Goal: Task Accomplishment & Management: Use online tool/utility

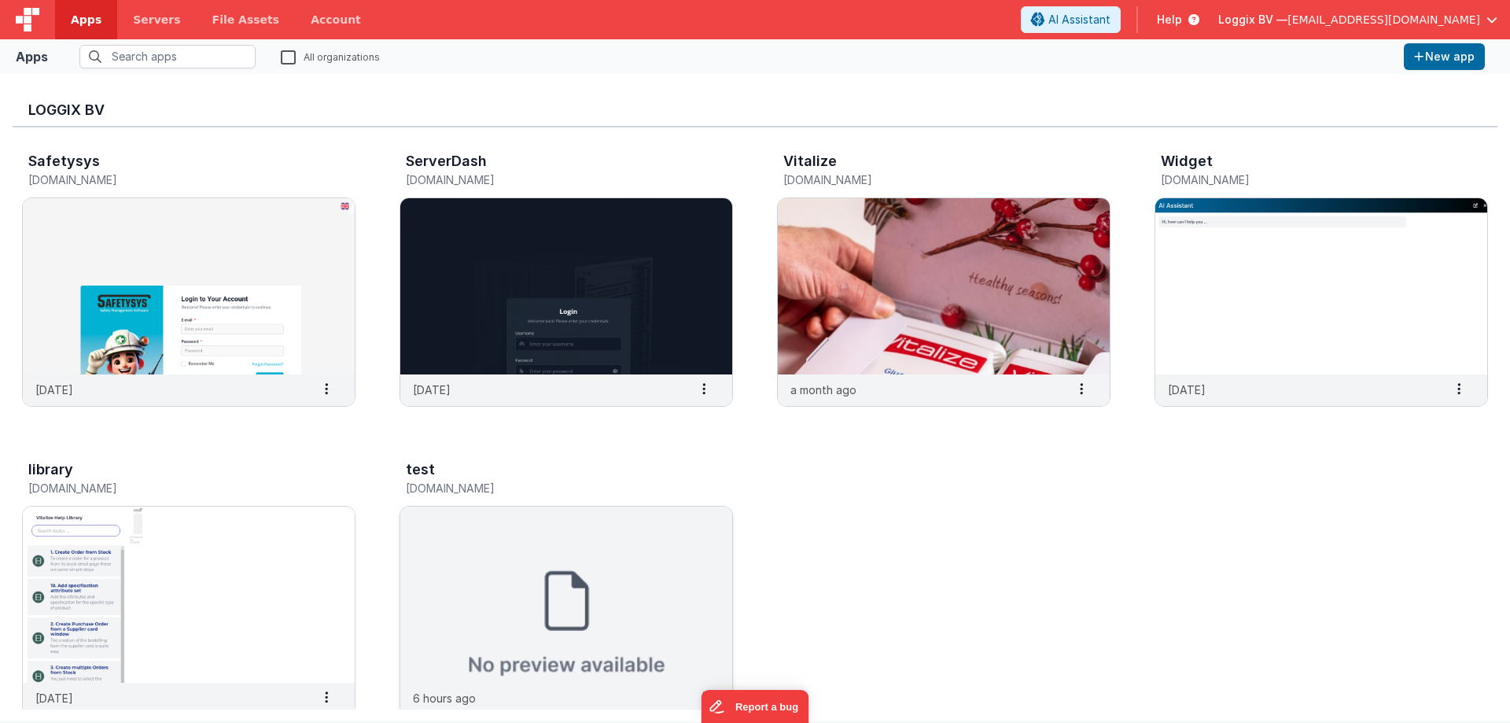
scroll to position [660, 0]
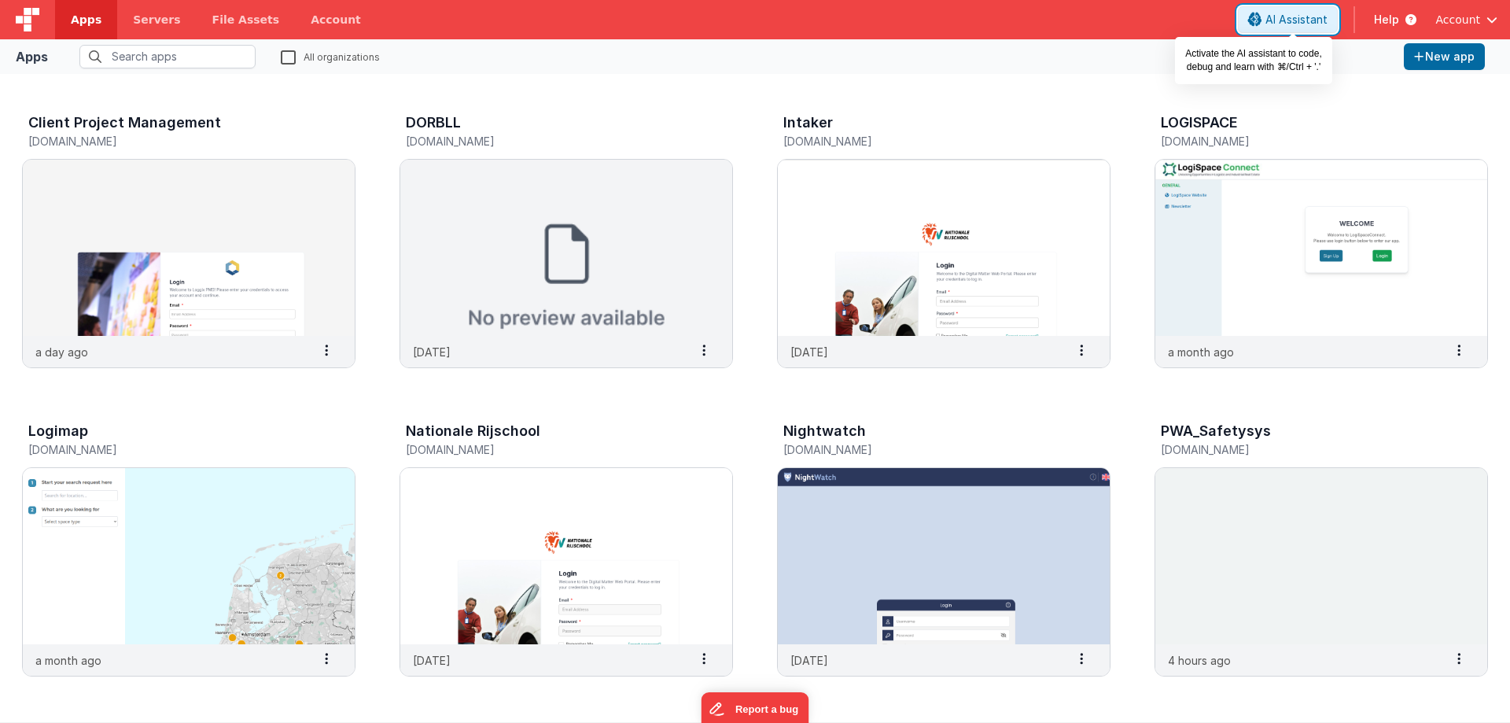
click at [1326, 19] on span "AI Assistant" at bounding box center [1296, 20] width 62 height 16
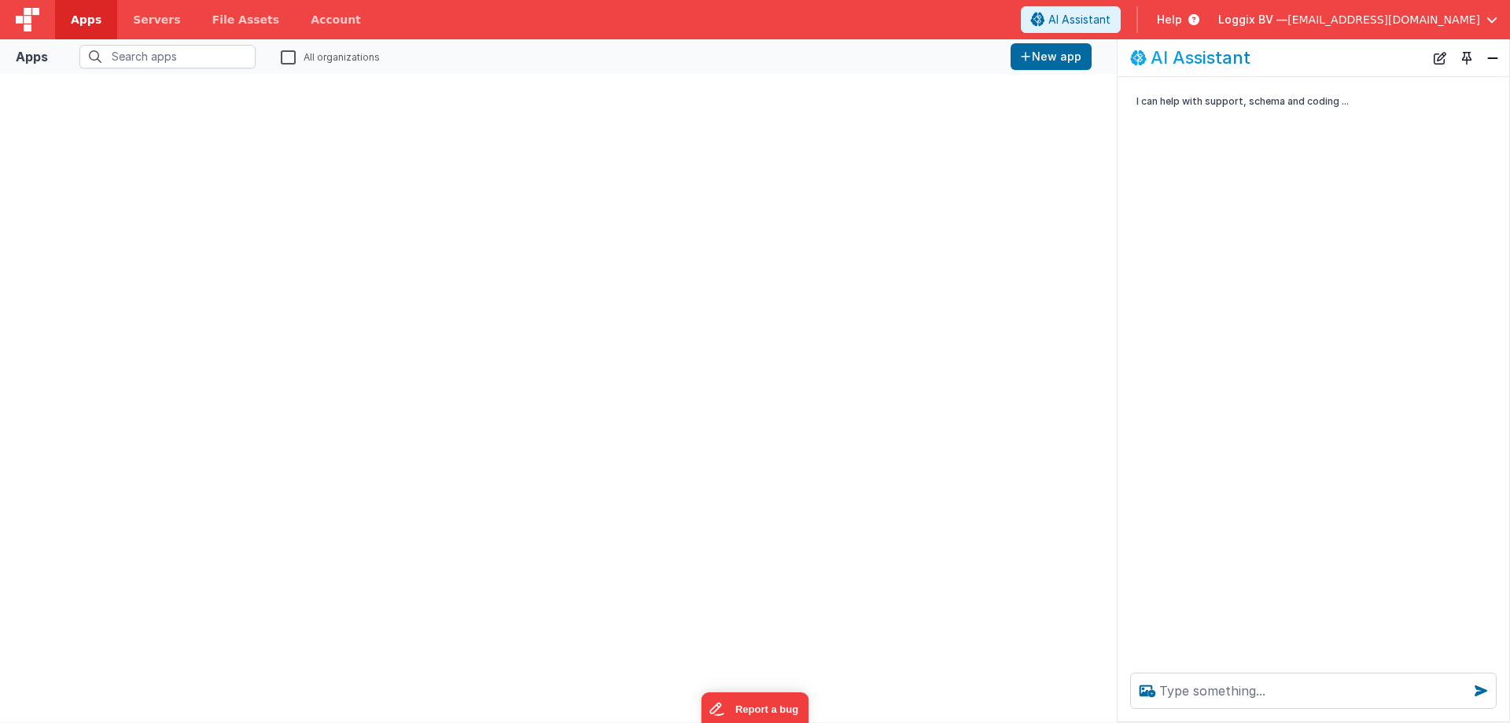
click at [79, 11] on link "Apps" at bounding box center [86, 19] width 62 height 39
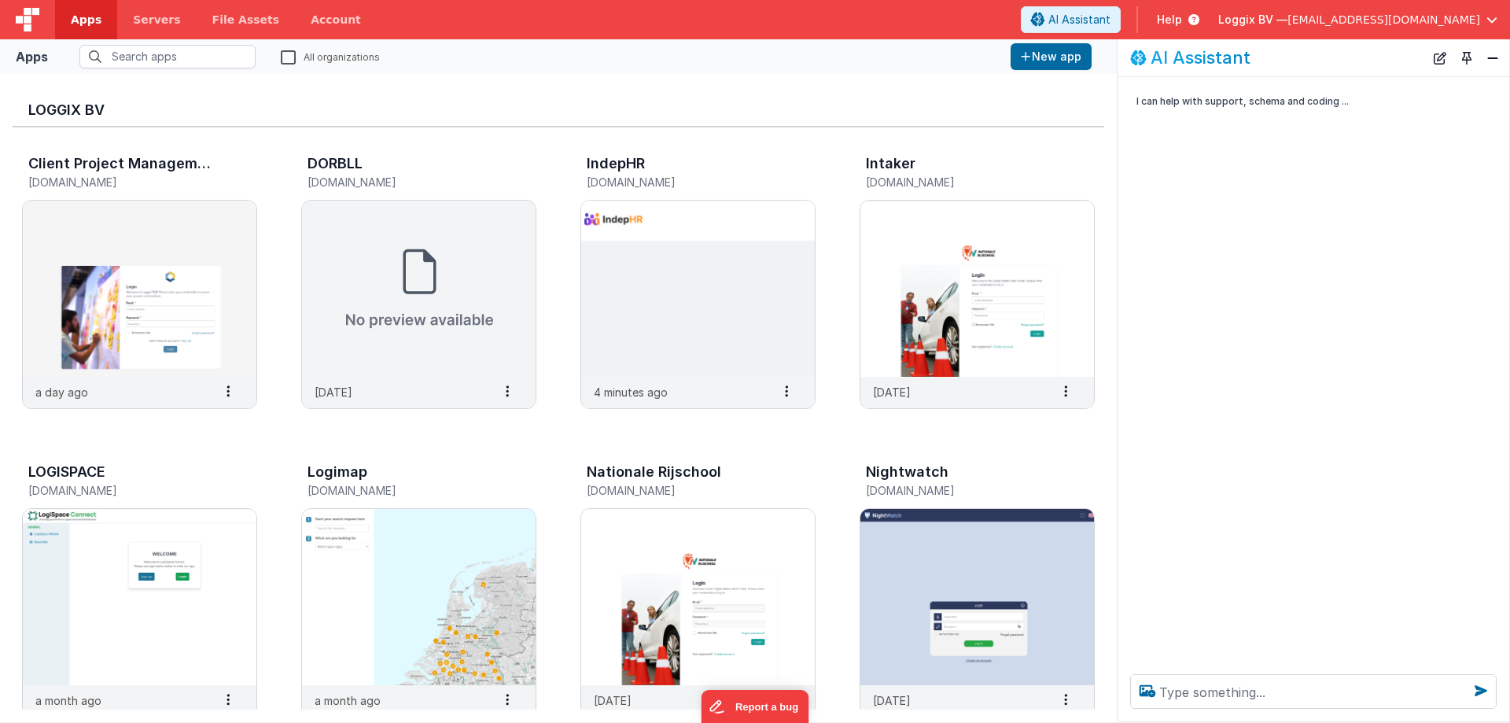
click at [1287, 17] on span "Loggix BV —" at bounding box center [1252, 20] width 69 height 16
drag, startPoint x: 857, startPoint y: 86, endPoint x: 1258, endPoint y: 94, distance: 401.0
click at [866, 88] on button at bounding box center [755, 361] width 1510 height 723
click at [1497, 57] on button "Close" at bounding box center [1492, 58] width 20 height 22
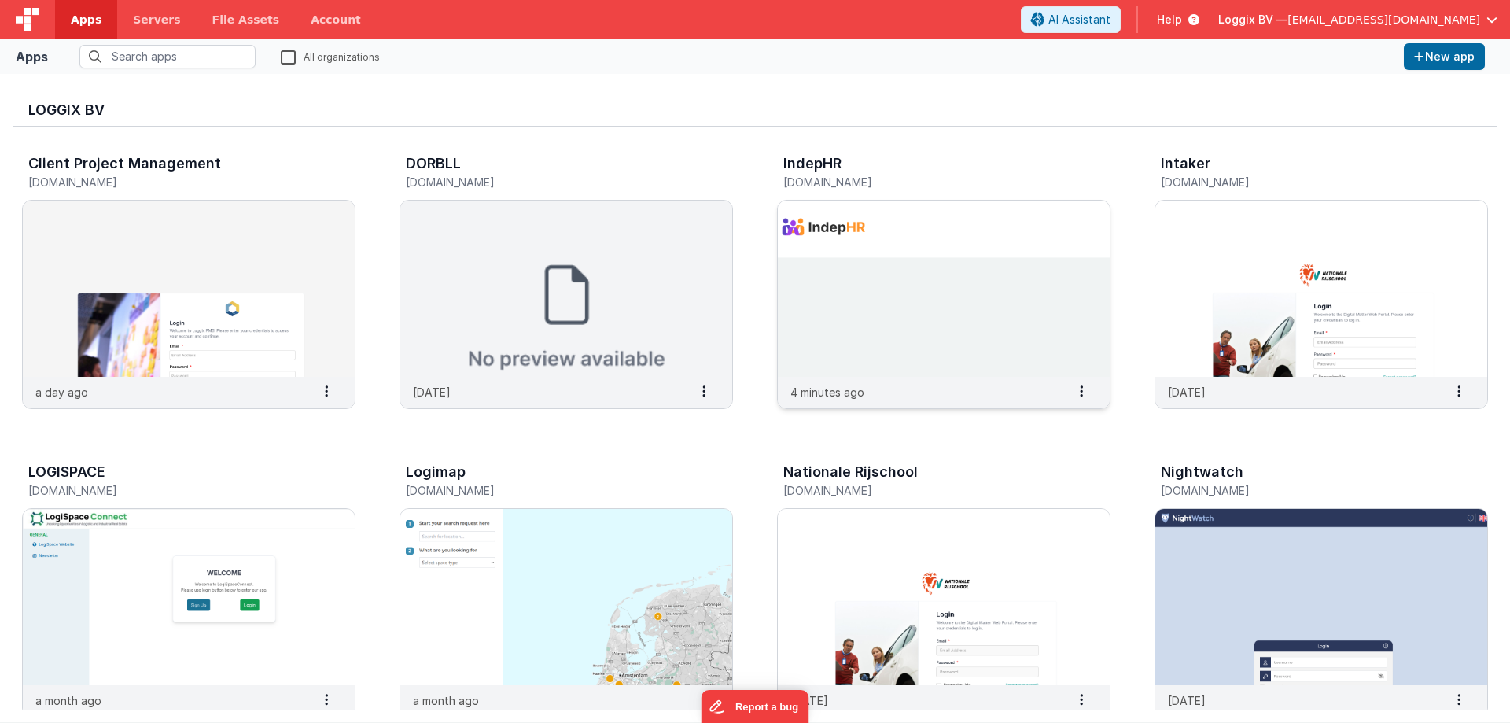
click at [891, 345] on img at bounding box center [944, 288] width 332 height 176
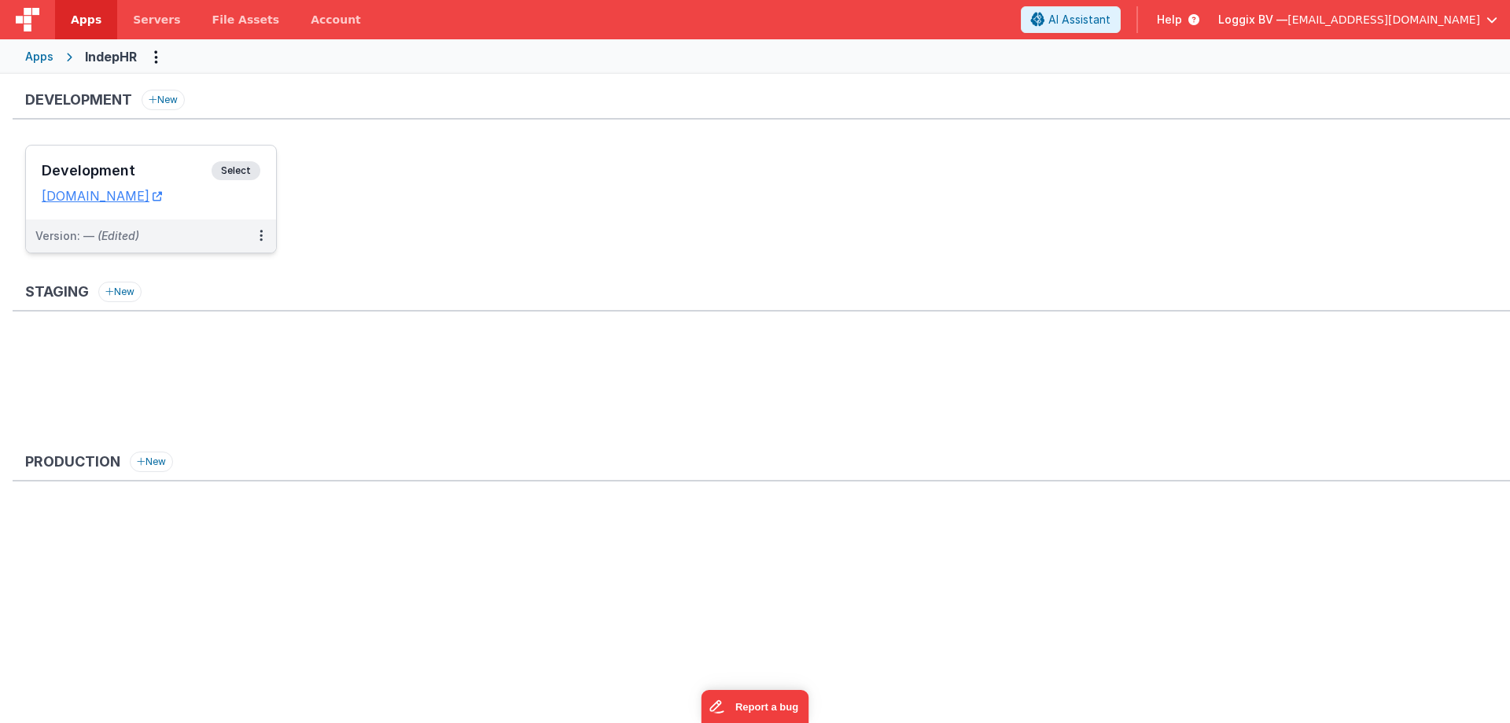
click at [243, 174] on span "Select" at bounding box center [235, 170] width 49 height 19
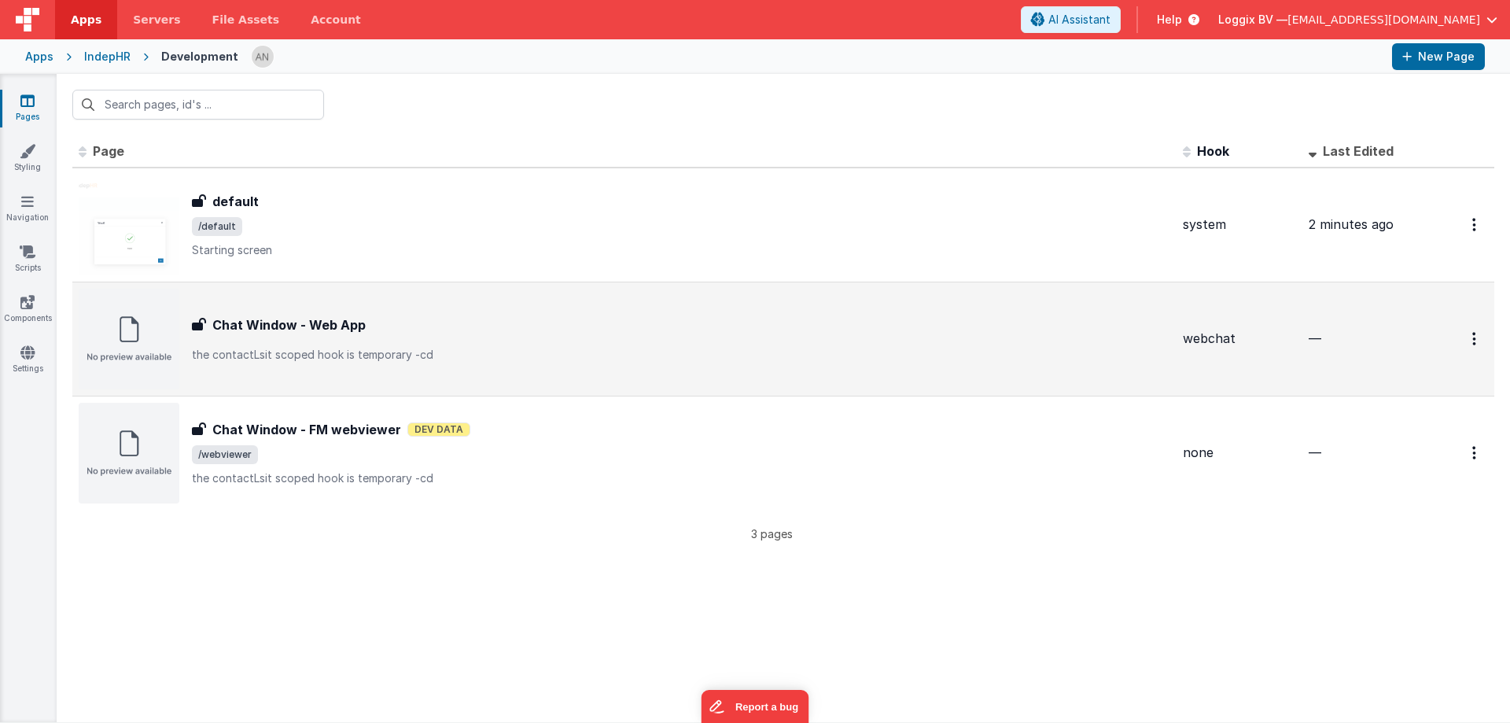
click at [329, 328] on h3 "Chat Window - Web App" at bounding box center [288, 324] width 153 height 19
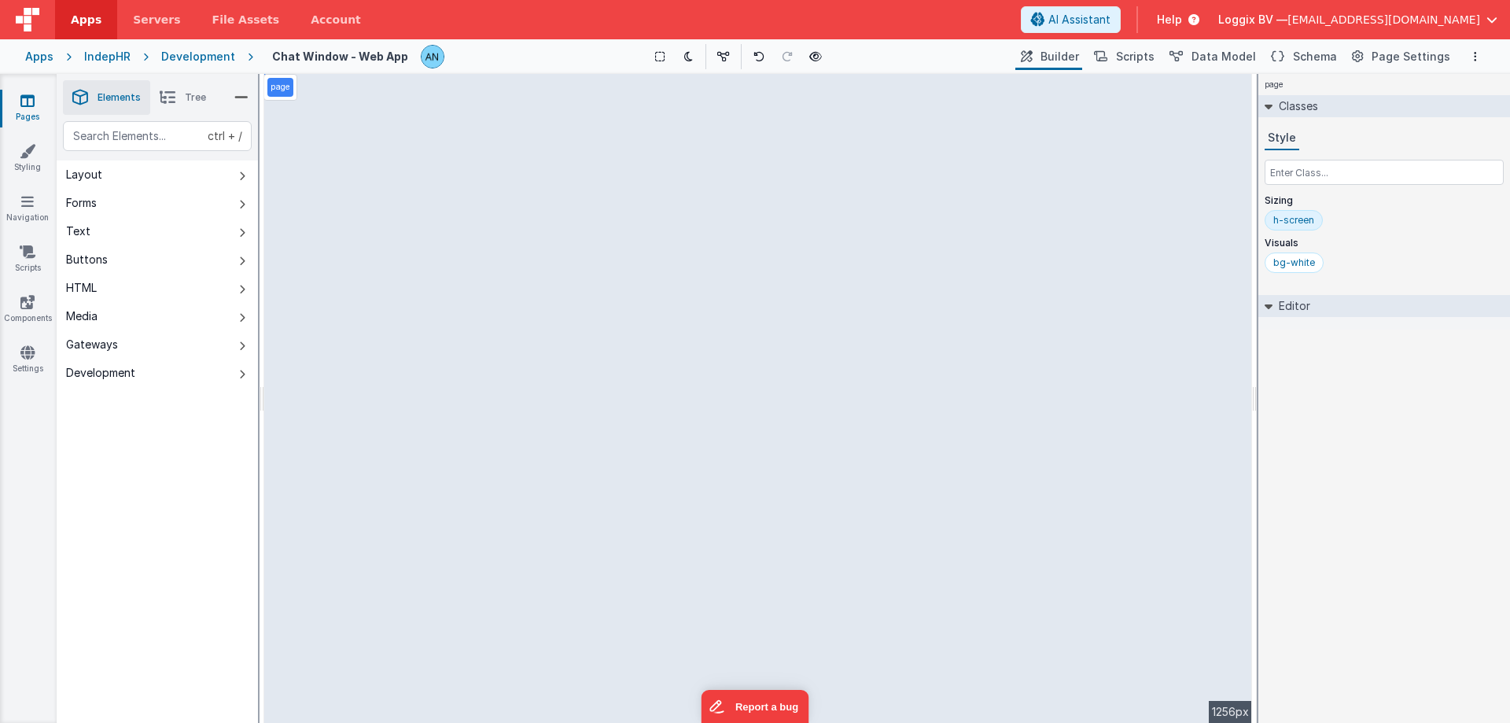
click at [39, 412] on div "Pages Styling Navigation Scripts Components Settings" at bounding box center [28, 398] width 57 height 649
click at [34, 101] on icon at bounding box center [27, 101] width 14 height 16
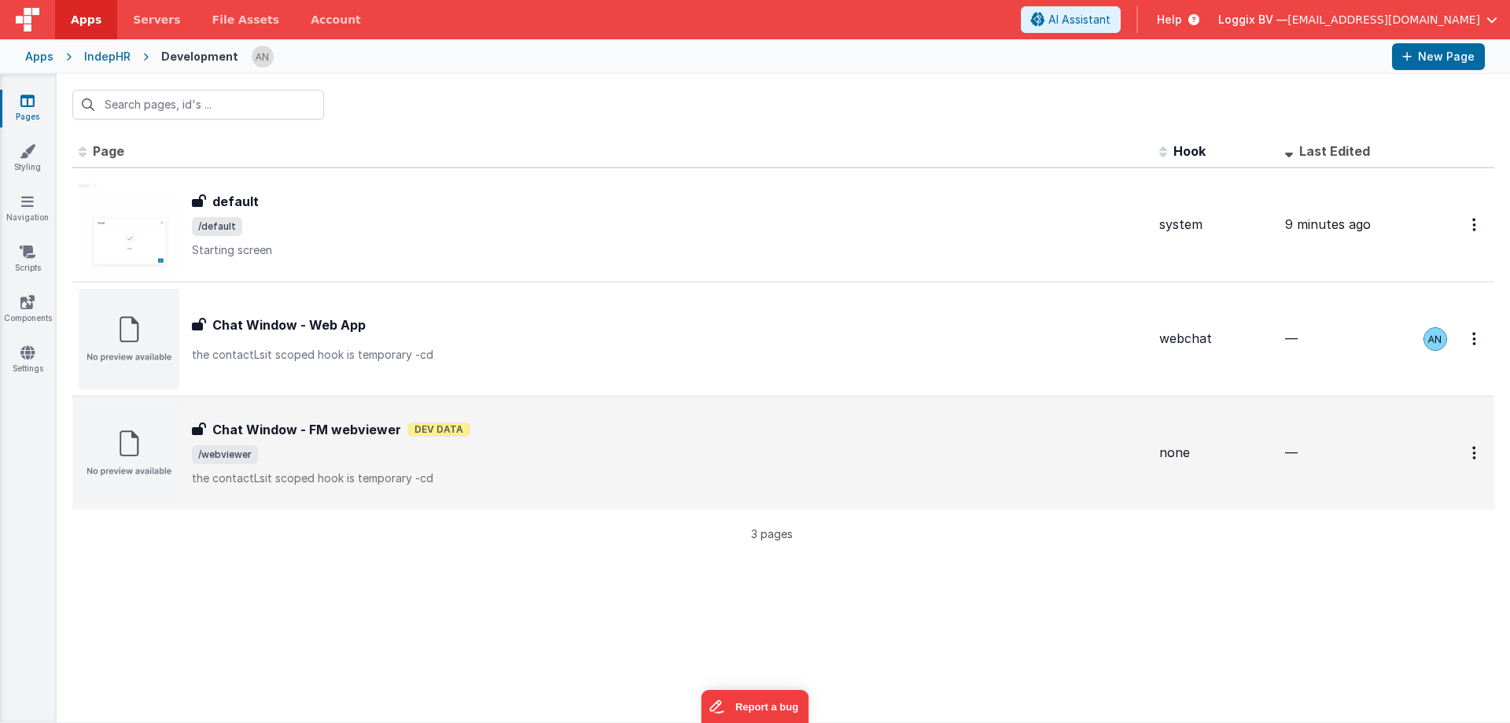
click at [321, 443] on div "Chat Window - FM webviewer Chat Window - FM webviewer Dev Data /webviewer the c…" at bounding box center [669, 453] width 954 height 66
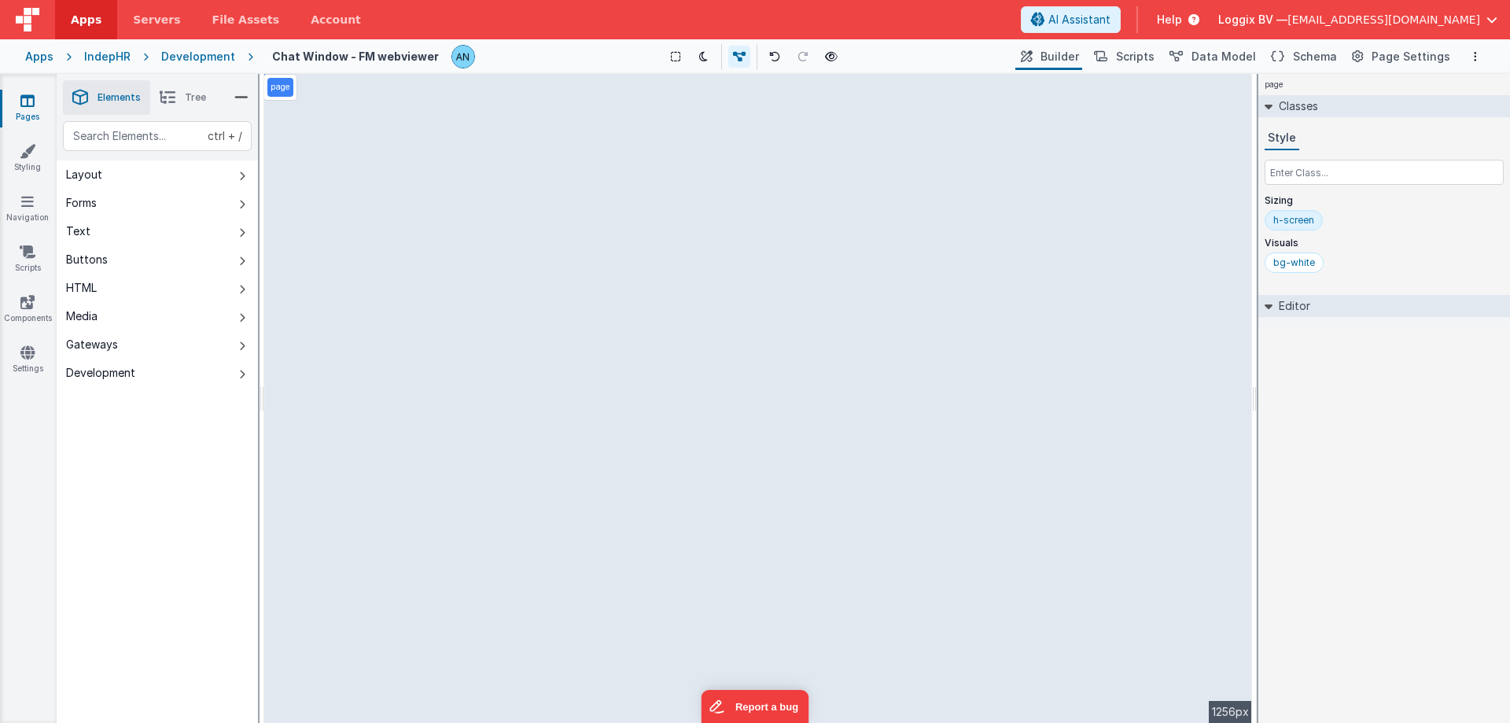
click at [825, 195] on div "page --> 1256px" at bounding box center [757, 398] width 987 height 649
click at [850, 178] on div "page --> 1256px" at bounding box center [757, 398] width 987 height 649
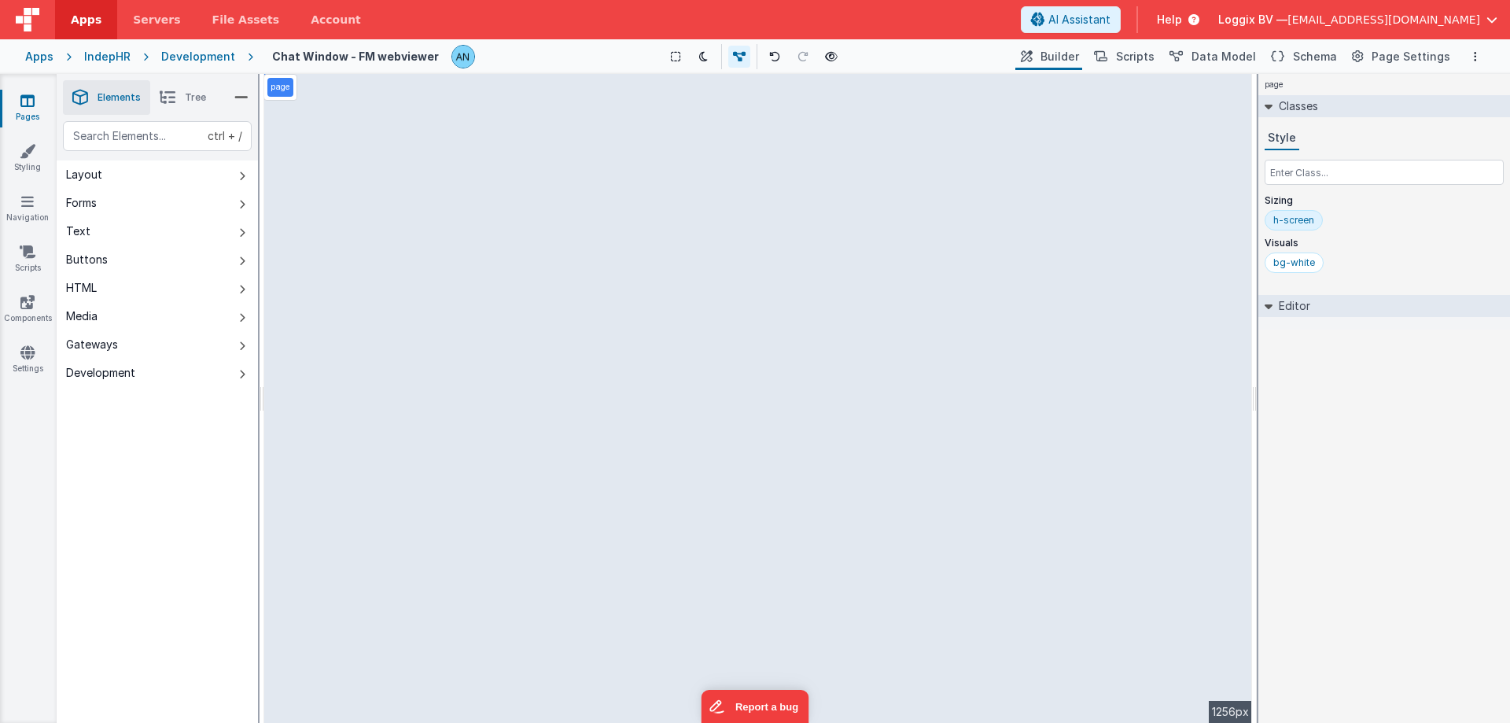
click at [850, 178] on div "page --> 1256px" at bounding box center [757, 398] width 987 height 649
click at [754, 234] on div "page --> 1256px" at bounding box center [757, 398] width 987 height 649
click at [211, 169] on button "Layout" at bounding box center [157, 174] width 201 height 28
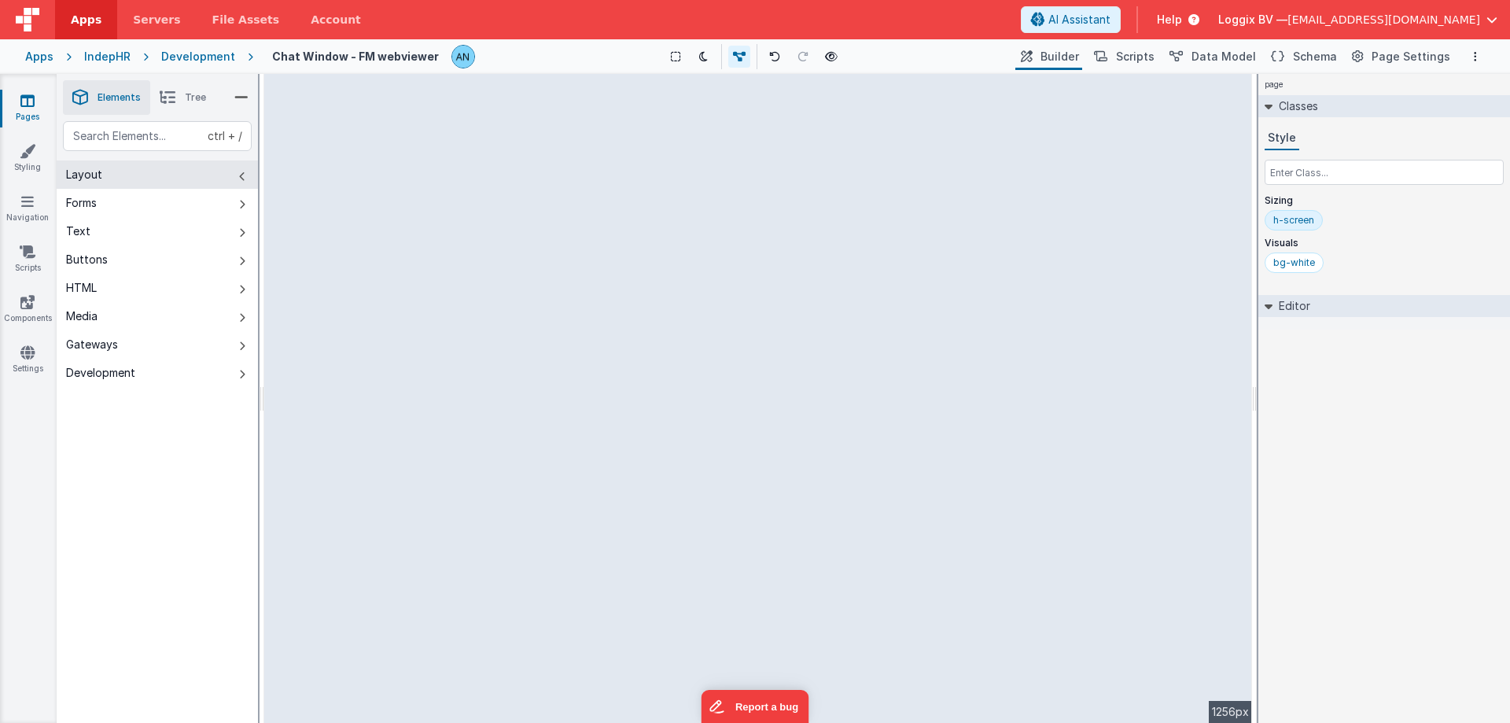
click at [211, 169] on button "Layout" at bounding box center [157, 174] width 201 height 28
click at [217, 186] on button "Layout" at bounding box center [157, 174] width 201 height 28
click at [232, 203] on button "Forms" at bounding box center [157, 203] width 201 height 28
click at [231, 202] on button "Forms" at bounding box center [157, 203] width 201 height 28
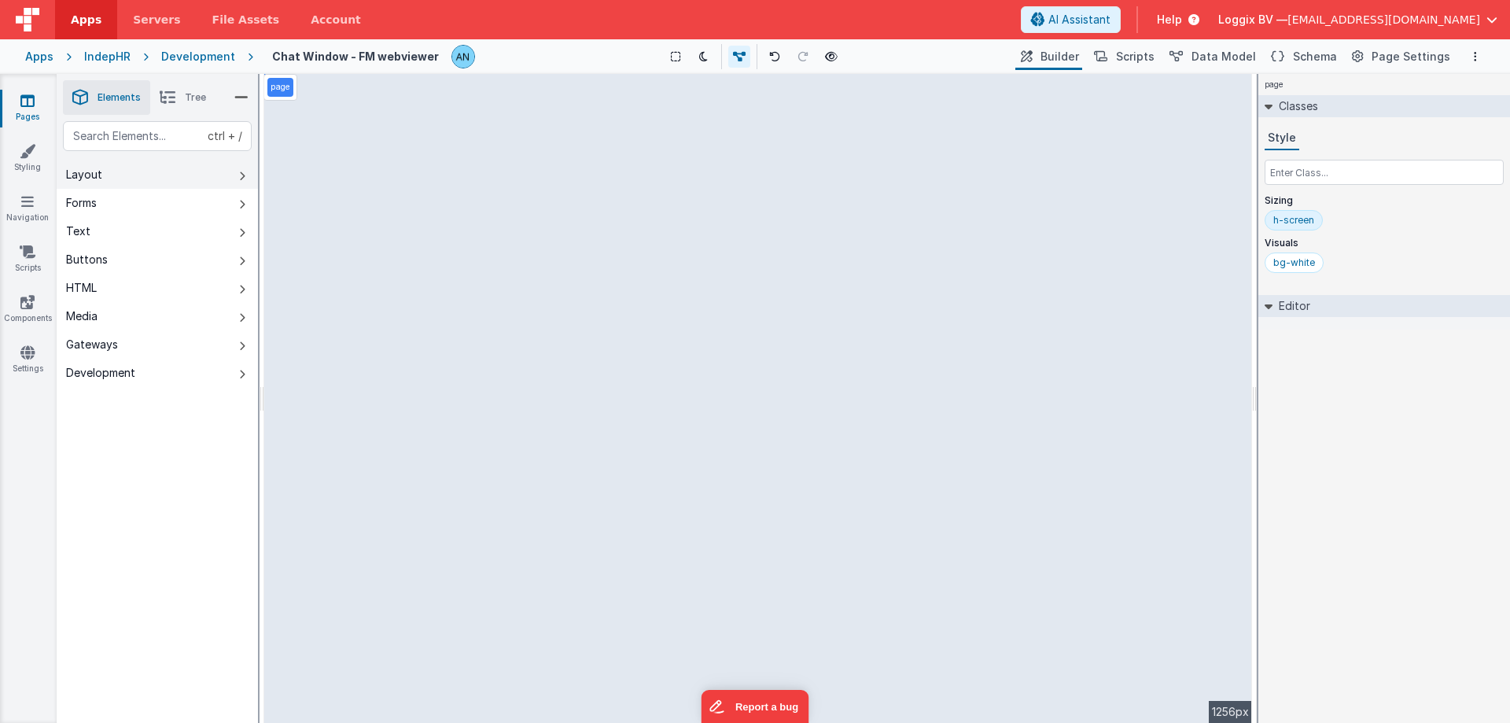
click at [232, 178] on button "Layout" at bounding box center [157, 174] width 201 height 28
click at [366, 99] on div "--> 1256px" at bounding box center [757, 398] width 987 height 649
click at [389, 128] on div "--> 1256px" at bounding box center [757, 398] width 987 height 649
drag, startPoint x: 438, startPoint y: 133, endPoint x: 436, endPoint y: 217, distance: 84.1
click at [438, 219] on div "--> 1256px" at bounding box center [757, 398] width 987 height 649
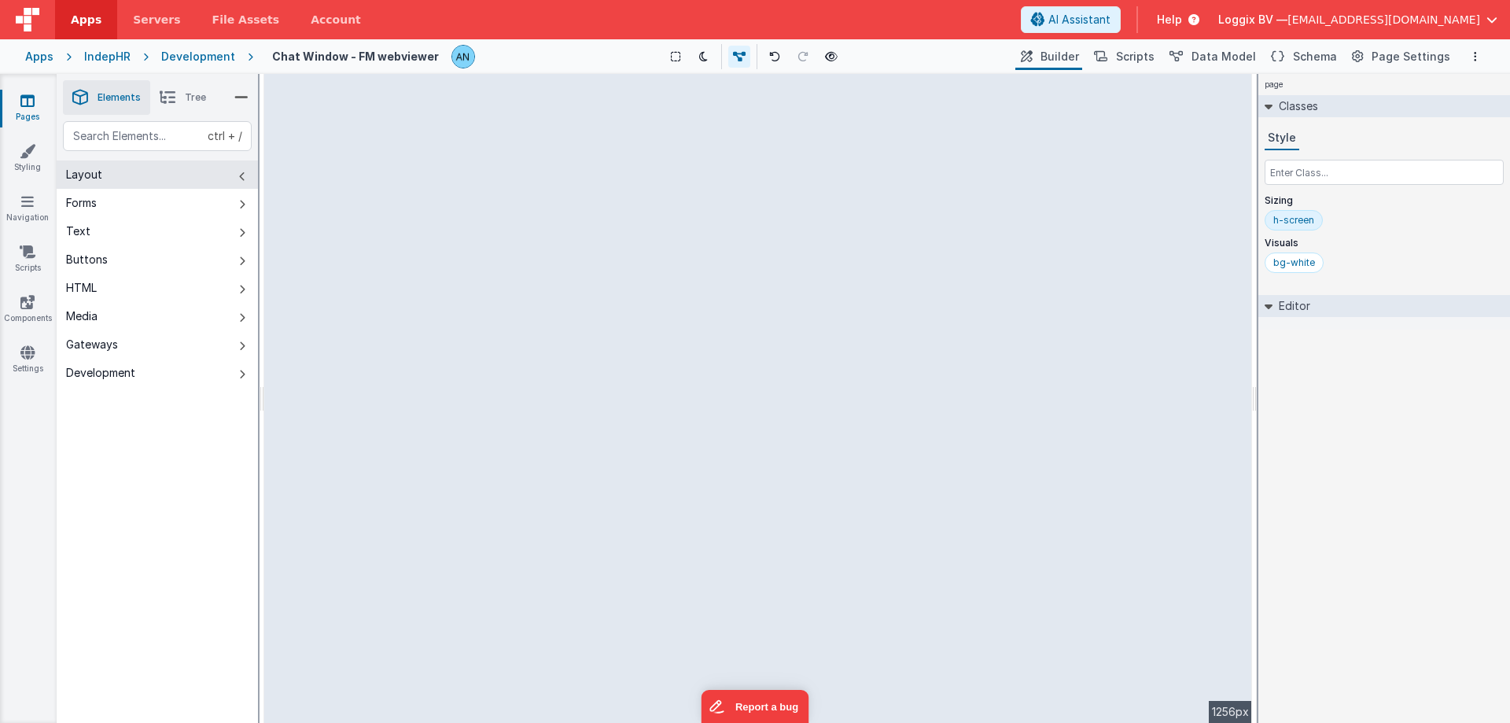
drag, startPoint x: 434, startPoint y: 211, endPoint x: 439, endPoint y: 185, distance: 26.4
click at [439, 185] on div "--> 1256px" at bounding box center [757, 398] width 987 height 649
click at [383, 432] on div "--> 1256px" at bounding box center [757, 398] width 987 height 649
click at [211, 171] on button "Layout" at bounding box center [157, 174] width 201 height 28
click at [175, 97] on icon at bounding box center [168, 97] width 16 height 22
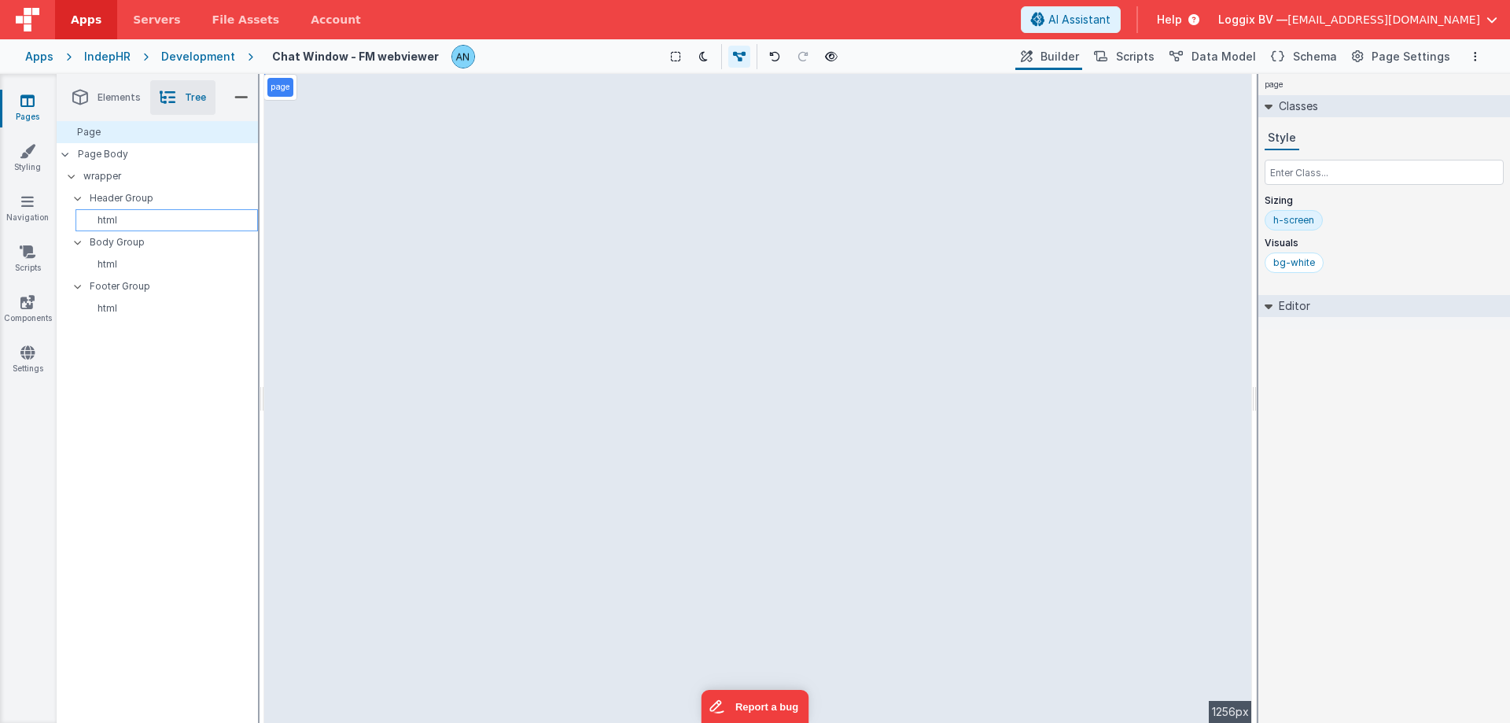
click at [103, 218] on p "html" at bounding box center [169, 220] width 175 height 13
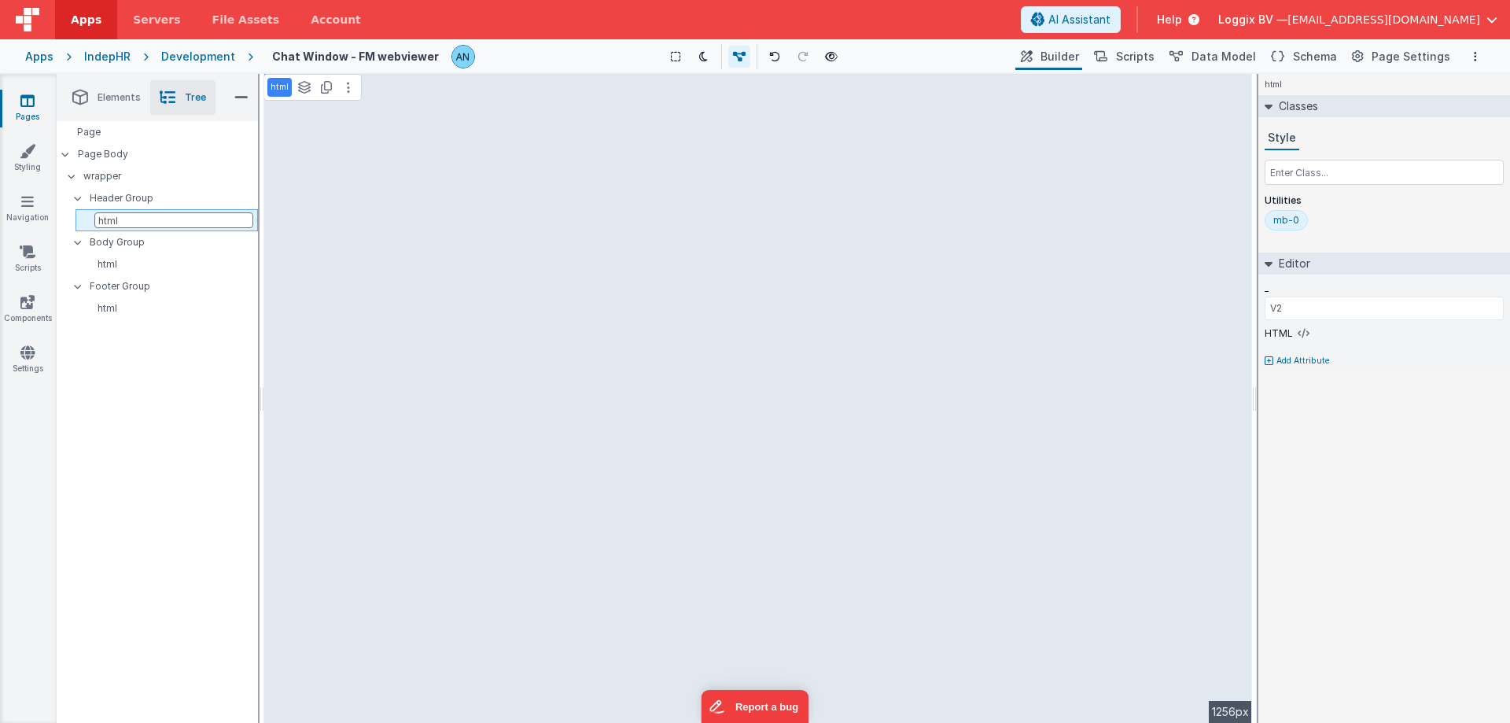
click at [103, 218] on input "html" at bounding box center [173, 220] width 159 height 16
click at [83, 223] on div "html" at bounding box center [166, 220] width 182 height 22
click at [271, 125] on p "html" at bounding box center [279, 127] width 18 height 13
click at [279, 125] on p "html" at bounding box center [279, 127] width 18 height 13
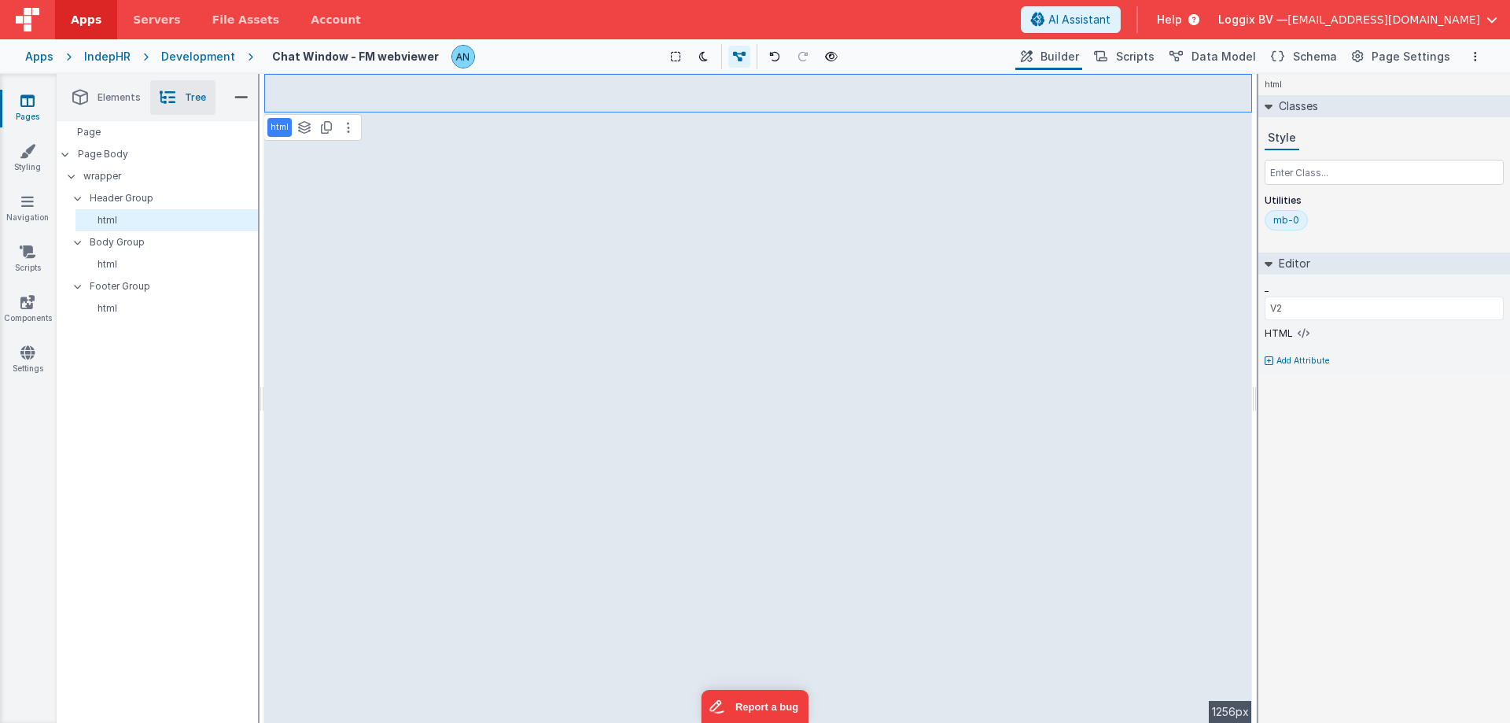
click at [279, 125] on p "html" at bounding box center [279, 127] width 18 height 13
click at [313, 129] on input "html" at bounding box center [295, 128] width 50 height 14
click at [382, 129] on div "html See layers ctrl + L Duplicate ctrl + D --> 1256px" at bounding box center [757, 398] width 987 height 649
click at [340, 127] on button at bounding box center [348, 127] width 19 height 19
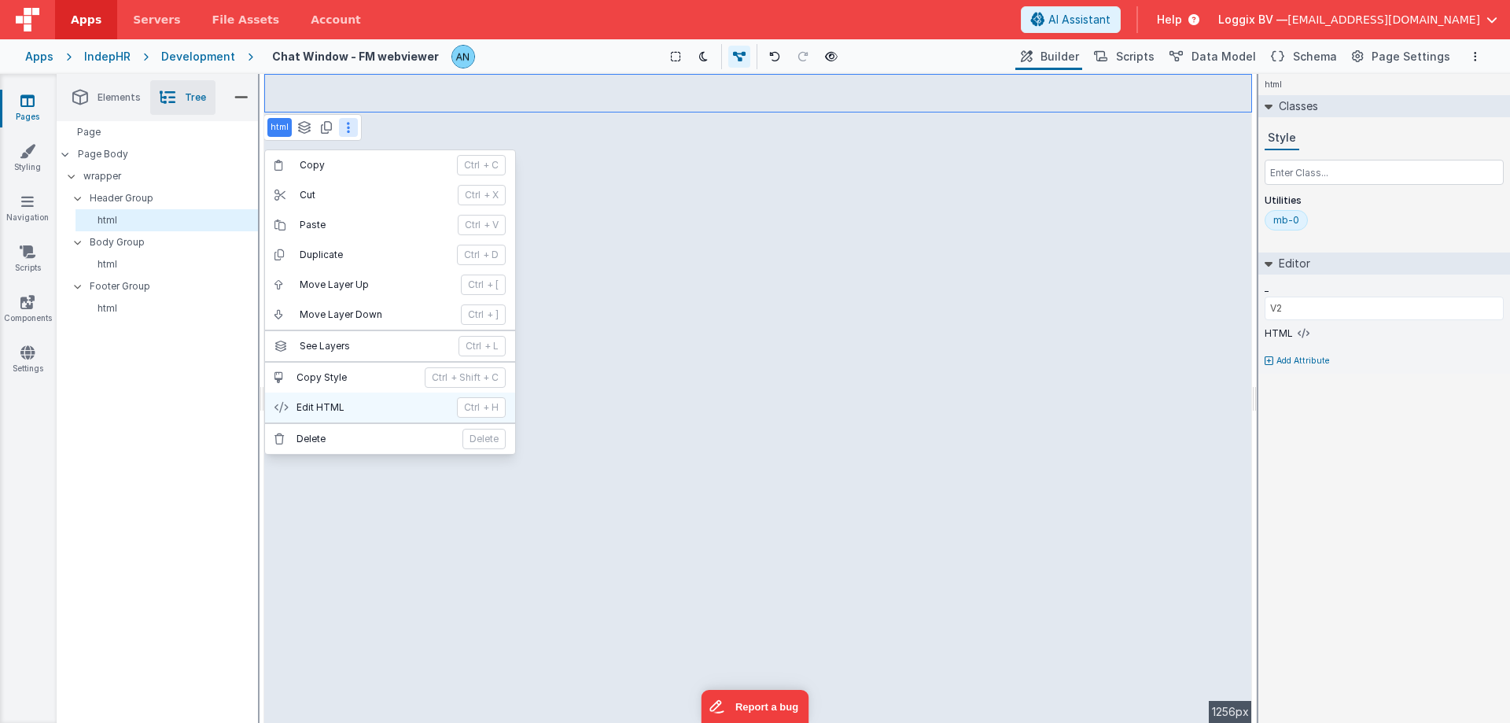
click at [340, 396] on button "Edit HTML ctrl + H" at bounding box center [390, 407] width 250 height 30
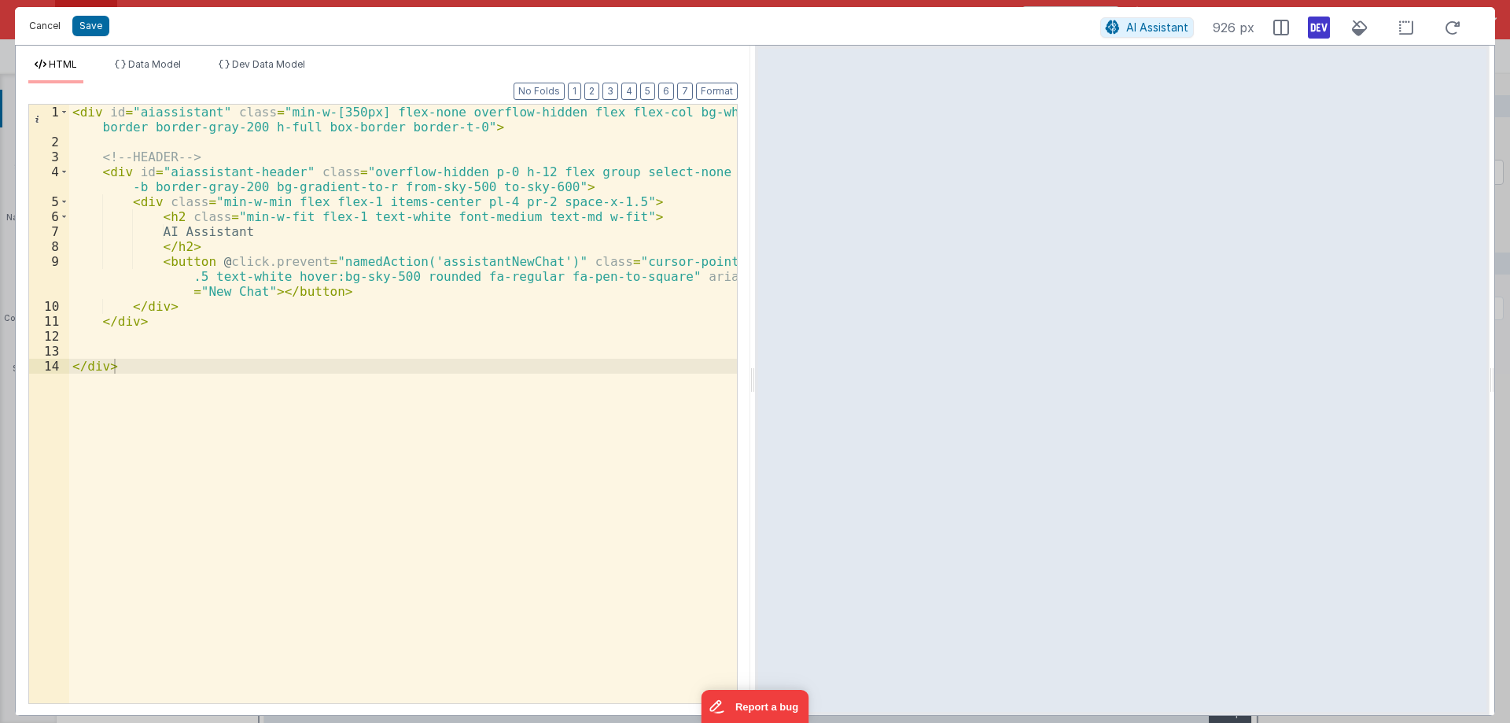
click at [59, 28] on button "Cancel" at bounding box center [44, 26] width 47 height 22
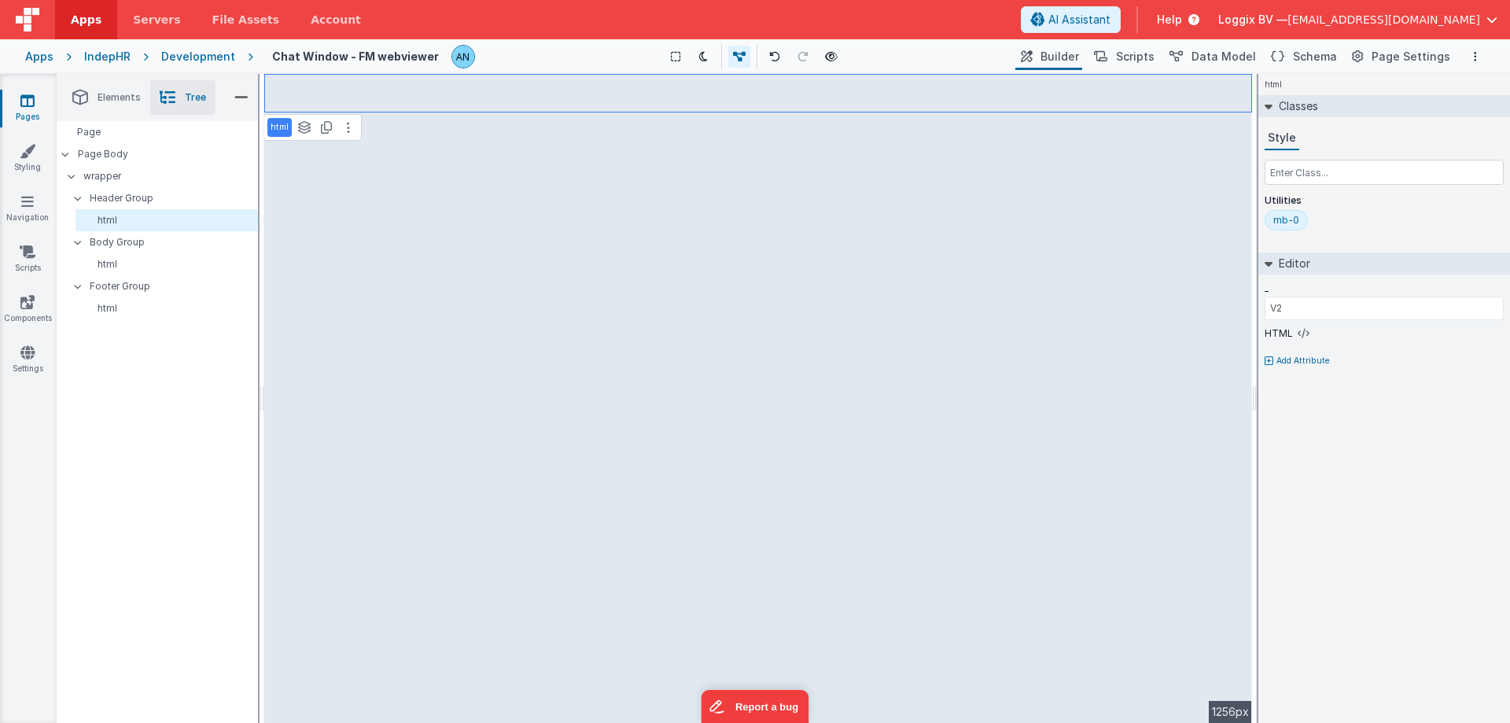
click at [299, 222] on div "html See layers ctrl + L Duplicate ctrl + D --> 1256px" at bounding box center [757, 398] width 987 height 649
click at [307, 239] on div "html See layers ctrl + L Duplicate ctrl + D --> 1256px" at bounding box center [757, 398] width 987 height 649
drag, startPoint x: 425, startPoint y: 249, endPoint x: 377, endPoint y: 249, distance: 48.0
click at [377, 249] on div "html See layers ctrl + L Duplicate ctrl + D --> 1256px" at bounding box center [757, 398] width 987 height 649
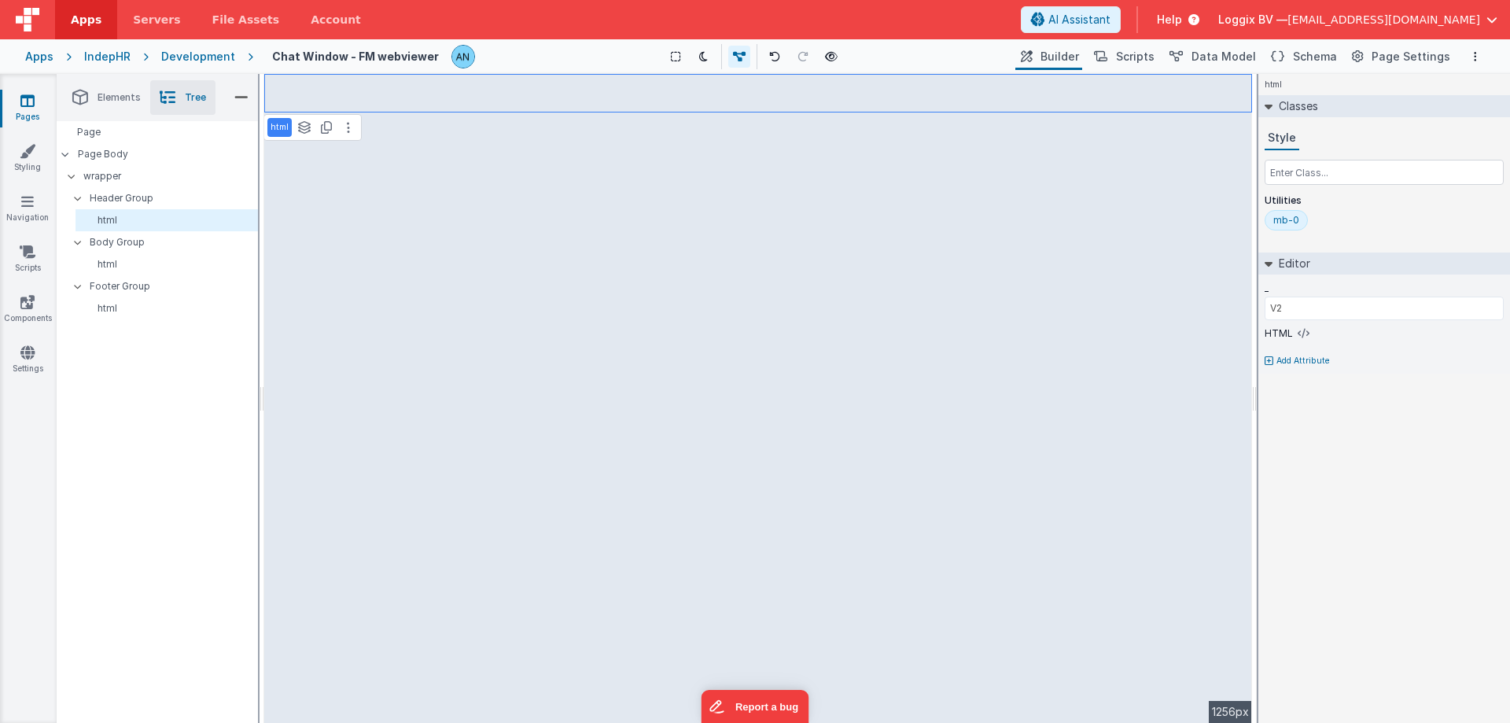
click at [990, 245] on div "html See layers ctrl + L Duplicate ctrl + D --> 1256px" at bounding box center [757, 398] width 987 height 649
click at [1298, 330] on icon at bounding box center [1303, 333] width 12 height 13
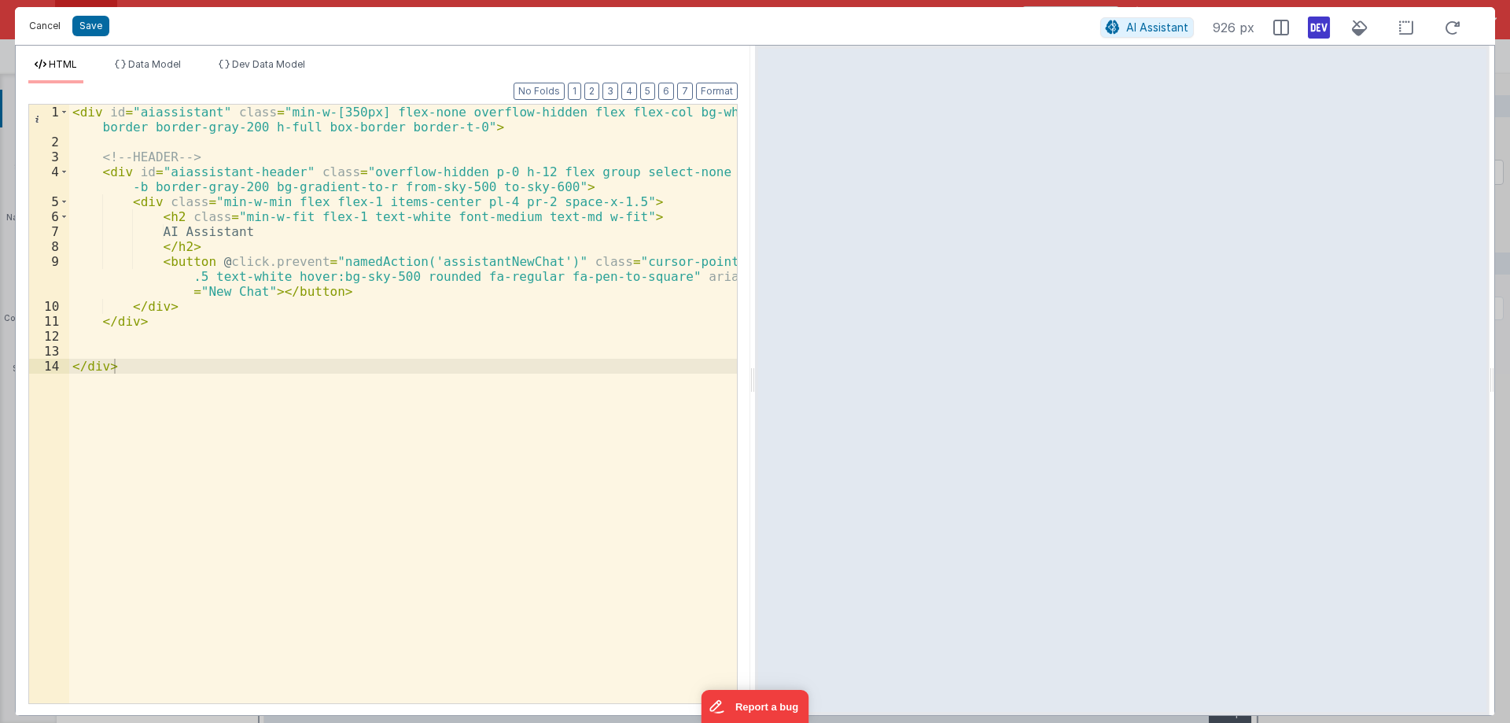
click at [47, 20] on button "Cancel" at bounding box center [44, 26] width 47 height 22
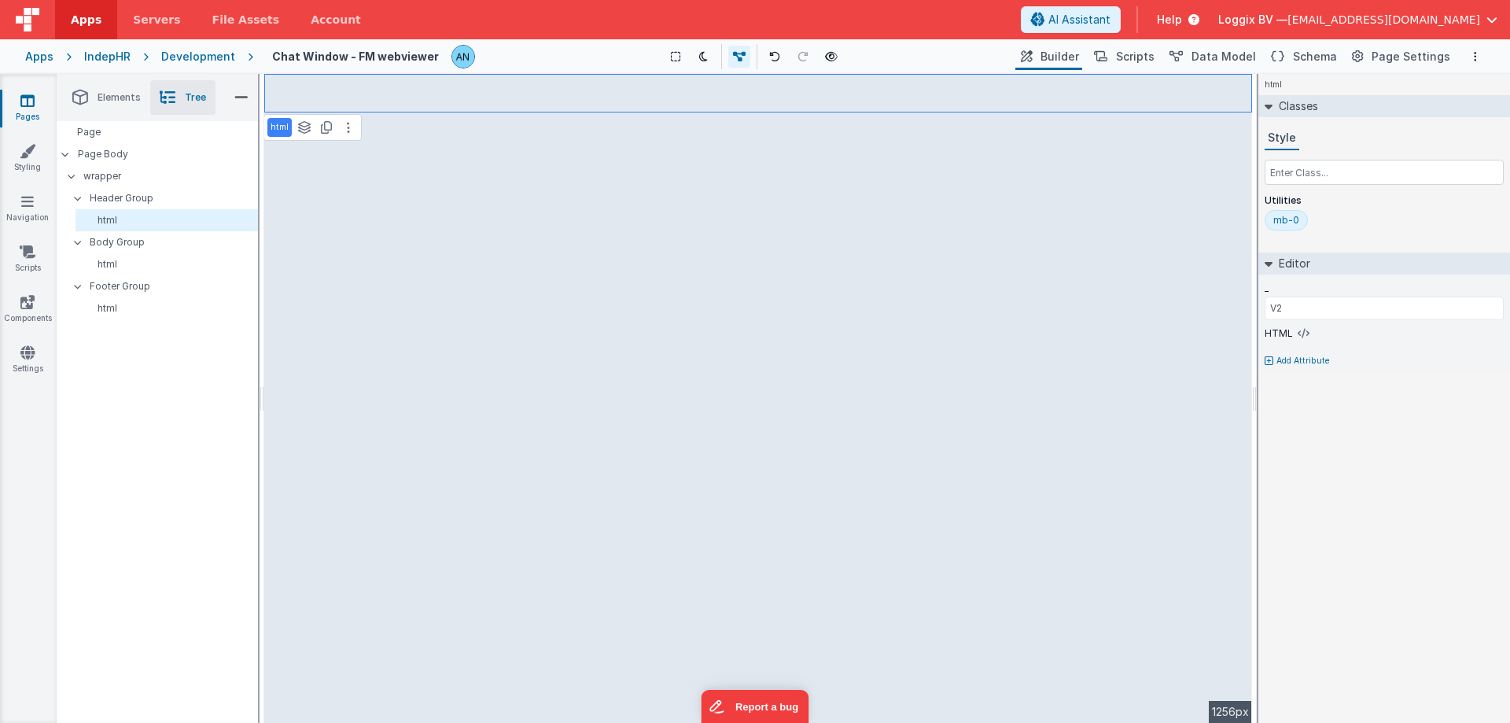
click at [493, 348] on div "html See layers ctrl + L Duplicate ctrl + D --> 1256px" at bounding box center [757, 398] width 987 height 649
click at [1237, 94] on div "html See layers ctrl + L Duplicate ctrl + D --> 1256px" at bounding box center [757, 398] width 987 height 649
drag, startPoint x: 1120, startPoint y: 293, endPoint x: 1105, endPoint y: 258, distance: 38.4
click at [1116, 289] on div "html See layers ctrl + L Duplicate ctrl + D --> 1256px" at bounding box center [757, 398] width 987 height 649
click at [1079, 201] on div "html See layers ctrl + L Duplicate ctrl + D --> 1256px" at bounding box center [757, 398] width 987 height 649
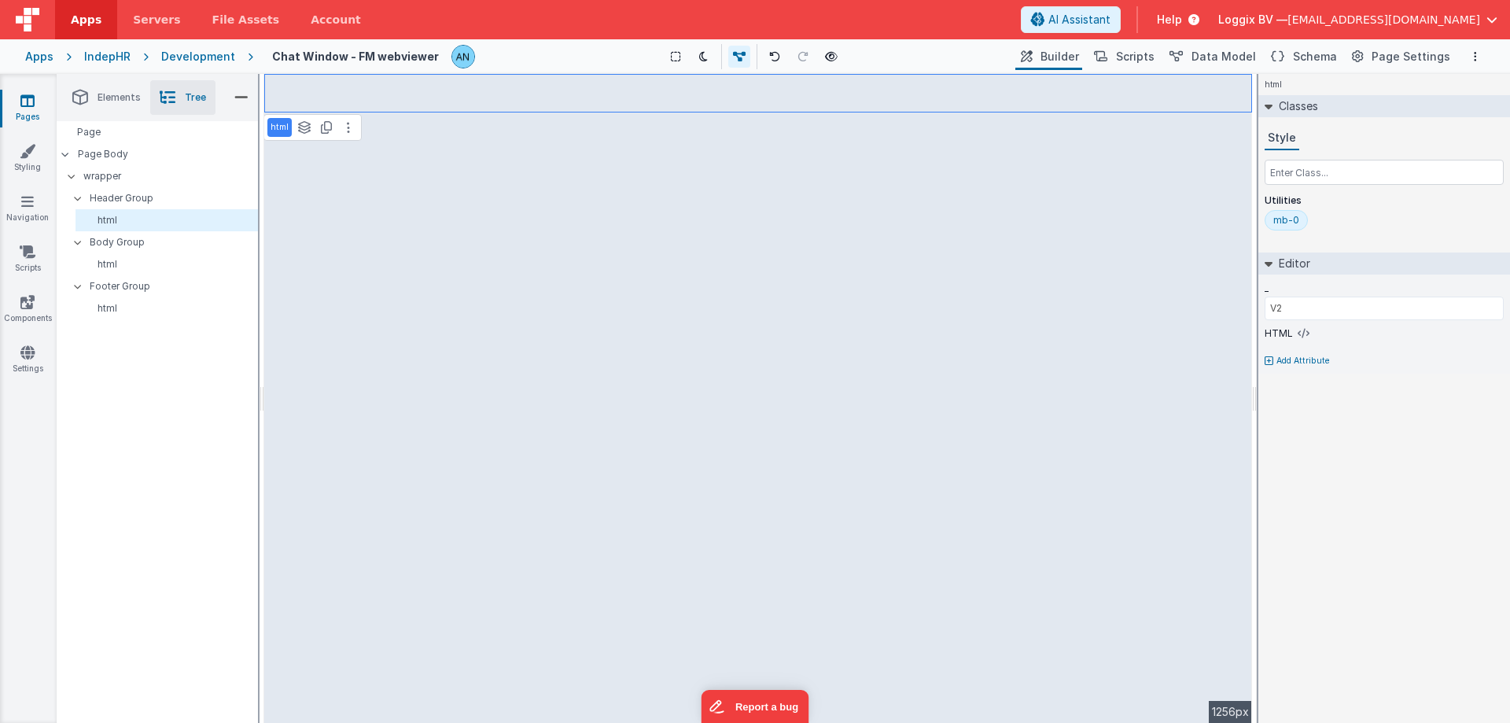
click at [1024, 102] on div "html See layers ctrl + L Duplicate ctrl + D --> 1256px" at bounding box center [757, 398] width 987 height 649
click at [716, 144] on div "html See layers ctrl + L Duplicate ctrl + D --> 1256px" at bounding box center [757, 398] width 987 height 649
click at [147, 243] on p "Body Group" at bounding box center [173, 242] width 167 height 17
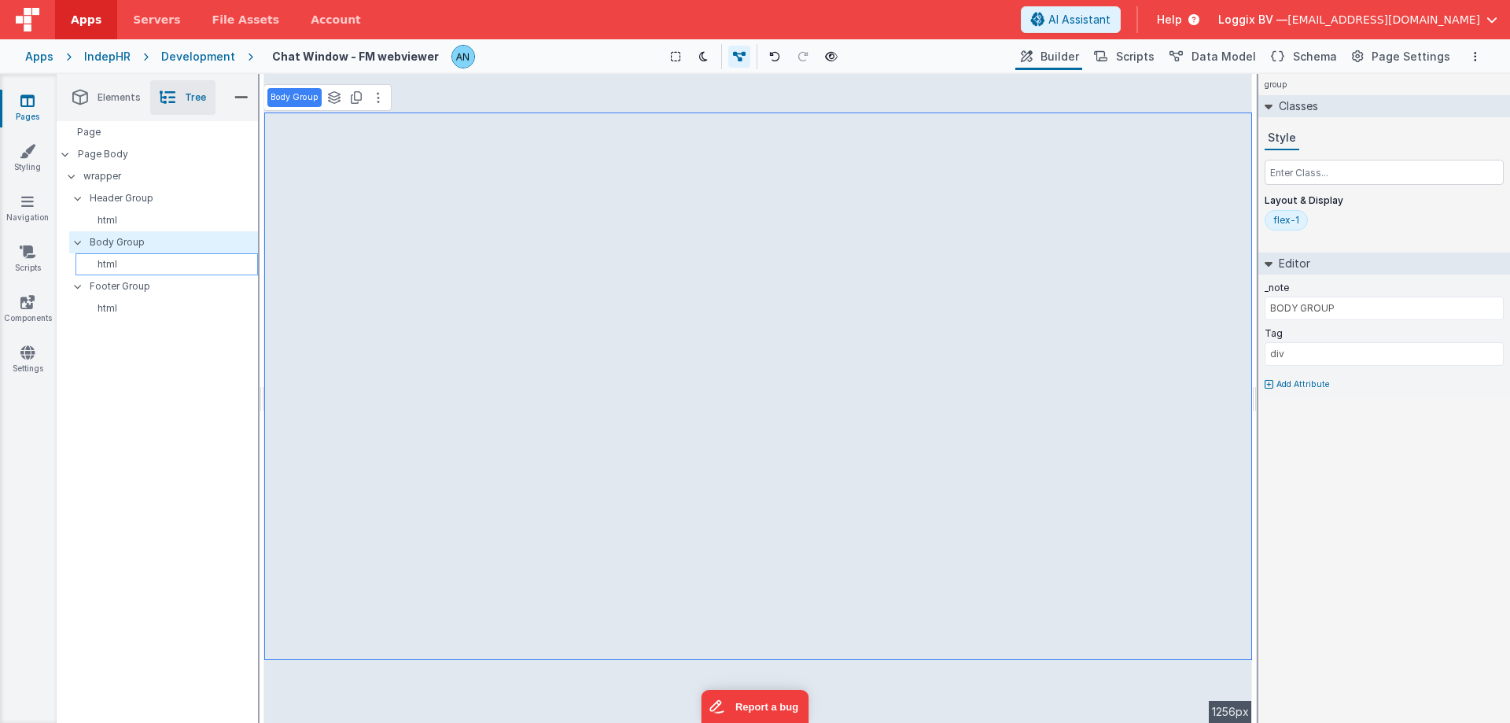
click at [137, 259] on p "html" at bounding box center [169, 264] width 175 height 13
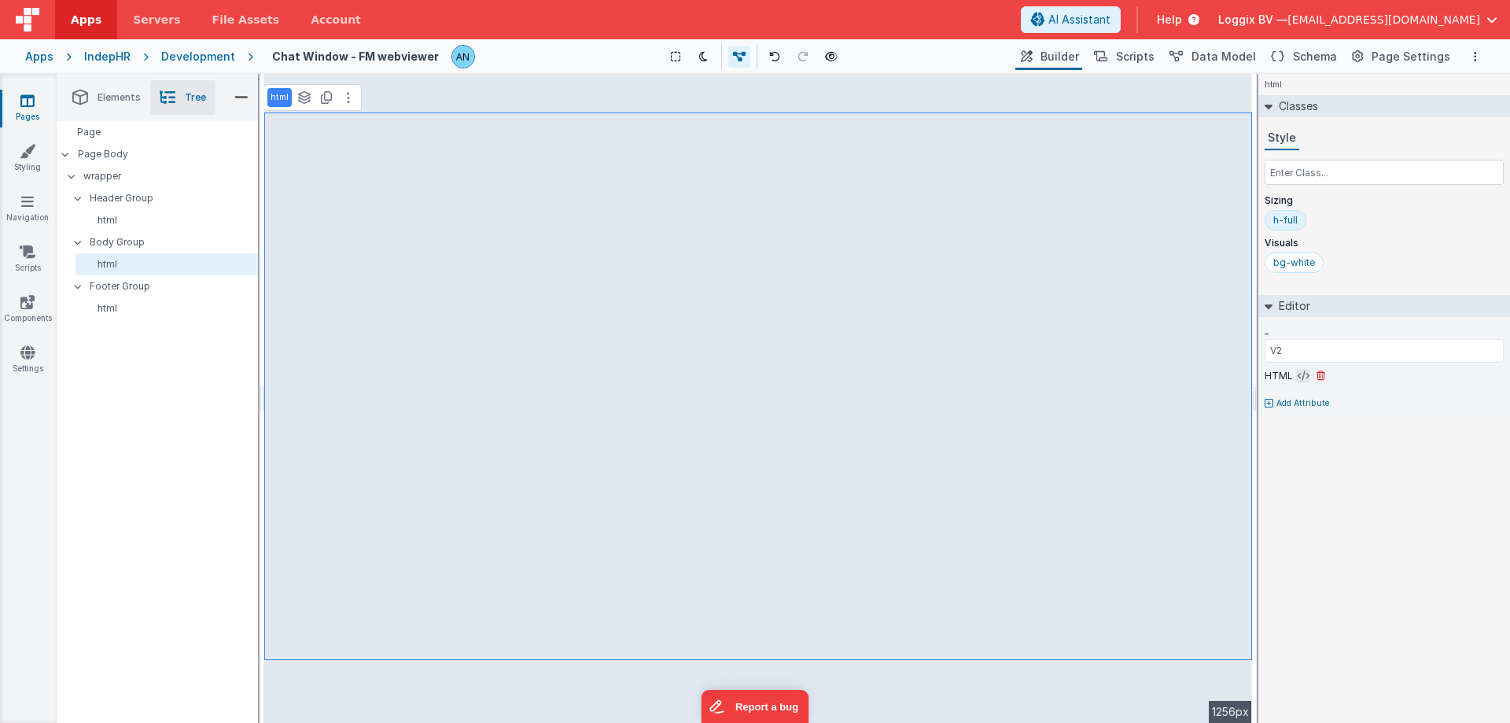
click at [1302, 376] on icon at bounding box center [1303, 376] width 12 height 13
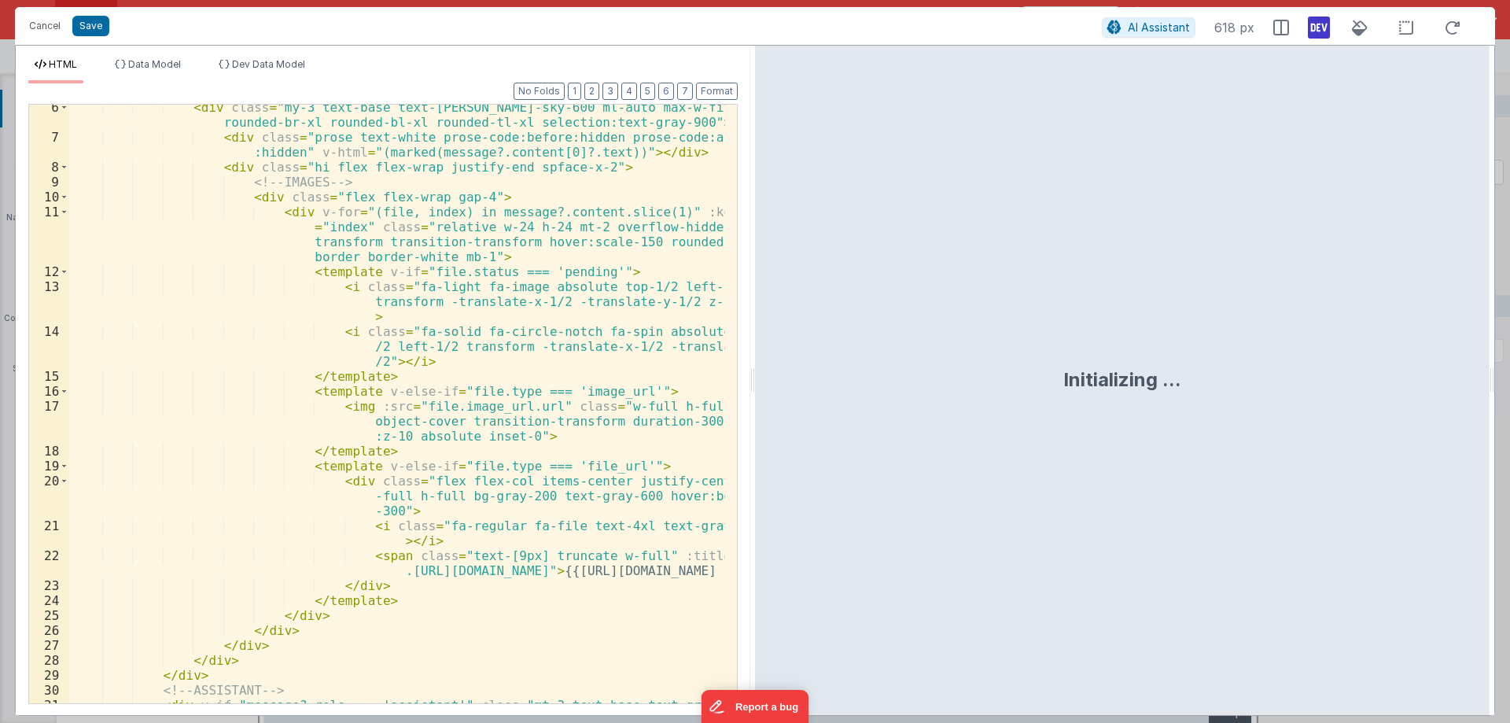
scroll to position [377, 0]
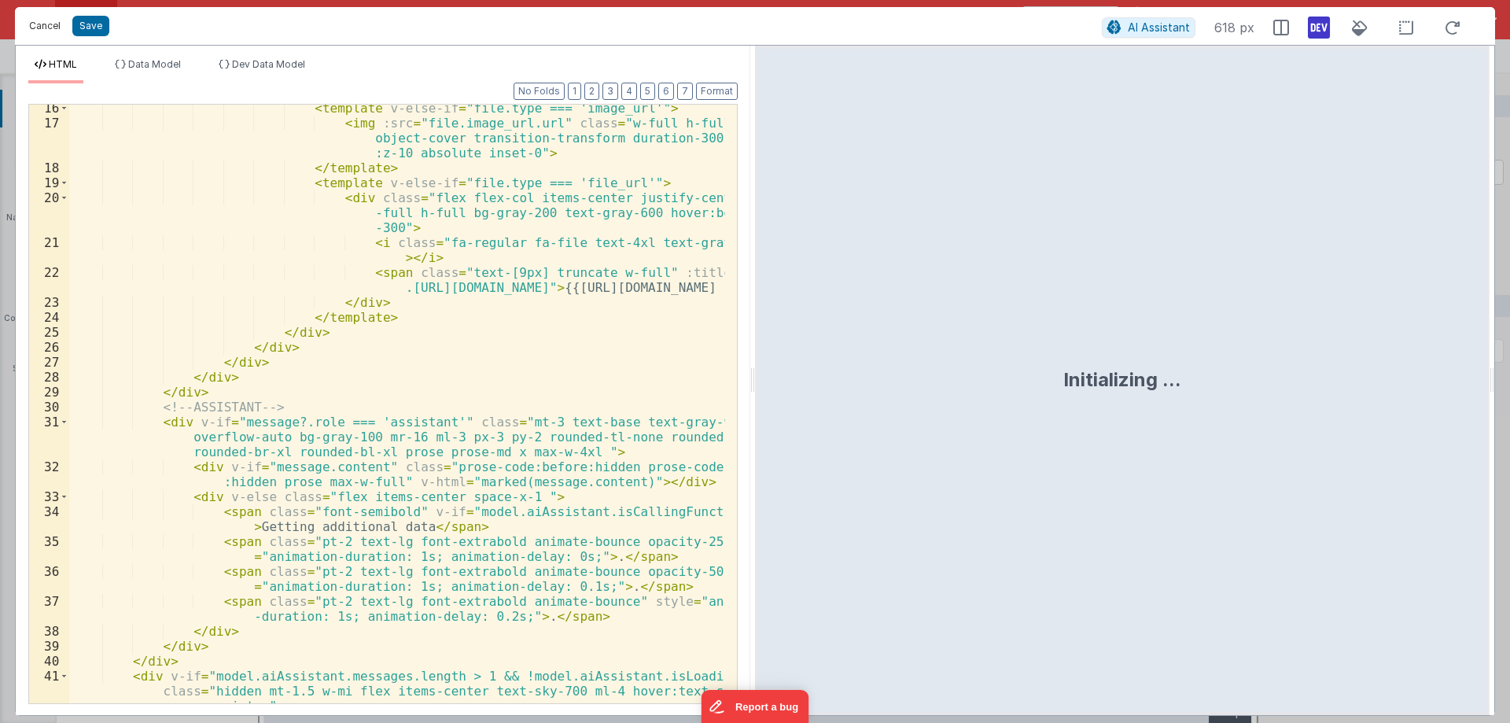
click at [41, 21] on button "Cancel" at bounding box center [44, 26] width 47 height 22
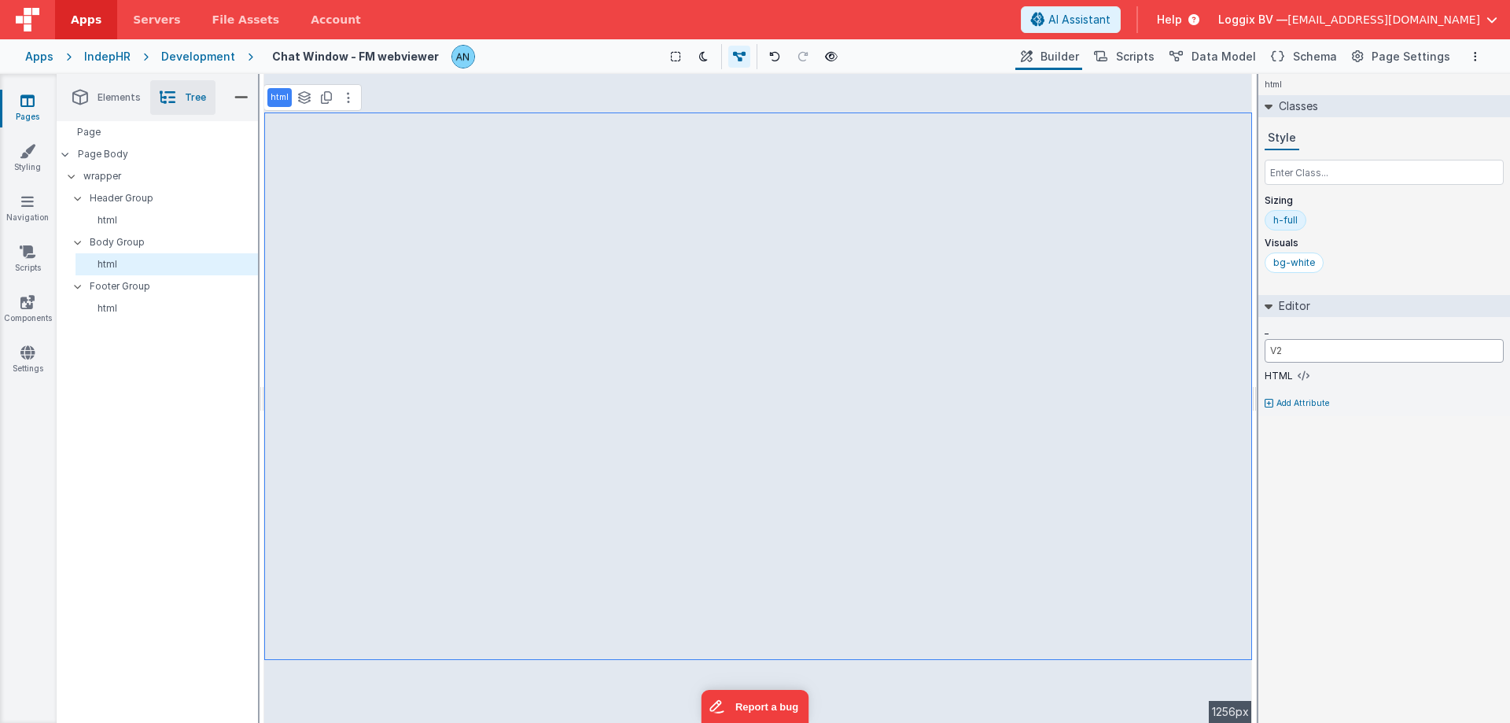
click at [1278, 350] on input "V2" at bounding box center [1383, 351] width 239 height 24
click at [1303, 350] on input "V2" at bounding box center [1383, 351] width 239 height 24
drag, startPoint x: 1308, startPoint y: 350, endPoint x: 1212, endPoint y: 383, distance: 102.2
click at [1215, 365] on div "Elements Tree ctrl + / Layout Forms Text Buttons HTML Media Gateways Developmen…" at bounding box center [783, 398] width 1453 height 649
click at [587, 356] on div "html See layers ctrl + L Duplicate ctrl + D --> 1256px" at bounding box center [757, 398] width 987 height 649
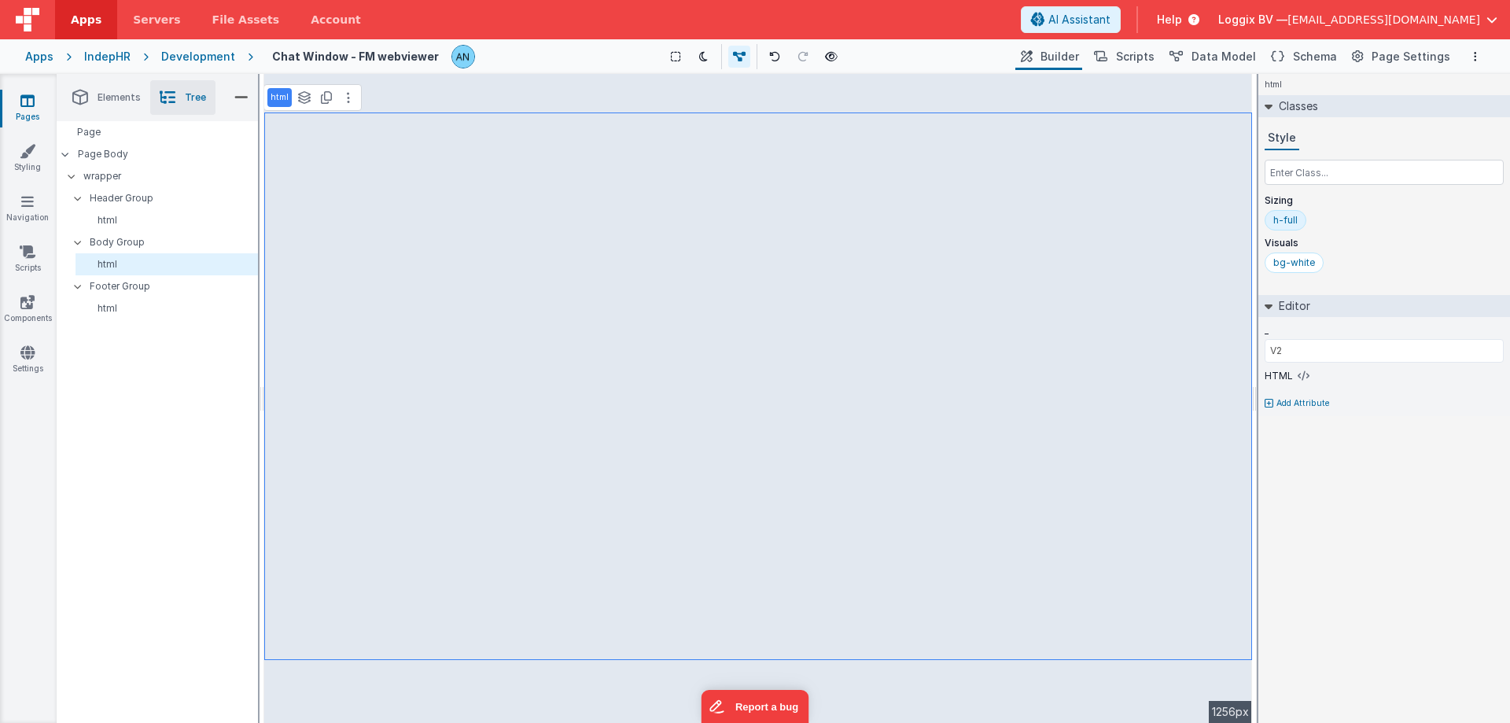
click at [29, 98] on icon at bounding box center [27, 101] width 14 height 16
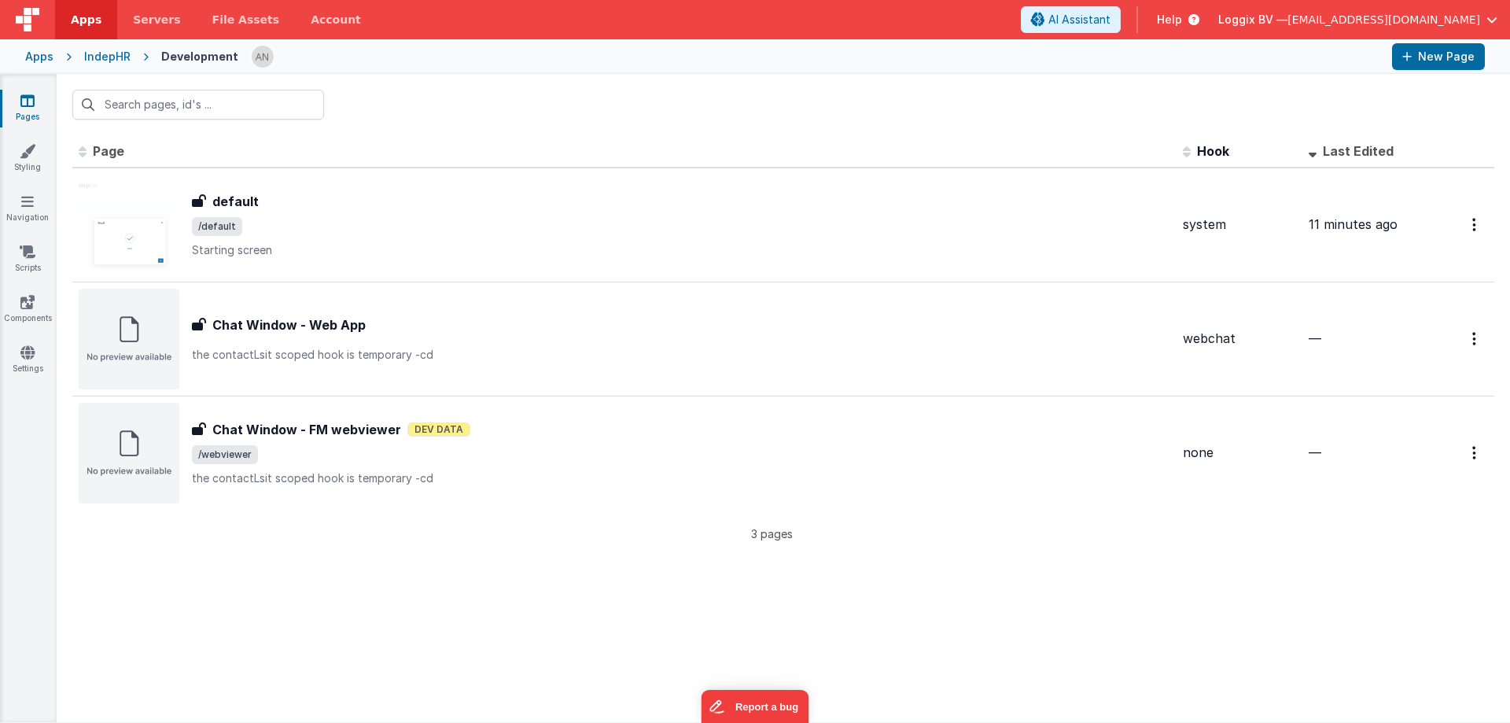
click at [414, 108] on div at bounding box center [783, 104] width 1453 height 61
click at [203, 563] on div "Id Page Description Hook Last Edited FR_F1CCB949-A465-EB43-AD1C-538AE649BD67 de…" at bounding box center [783, 428] width 1453 height 587
click at [188, 592] on div "Id Page Description Hook Last Edited FR_F1CCB949-A465-EB43-AD1C-538AE649BD67 de…" at bounding box center [783, 428] width 1453 height 587
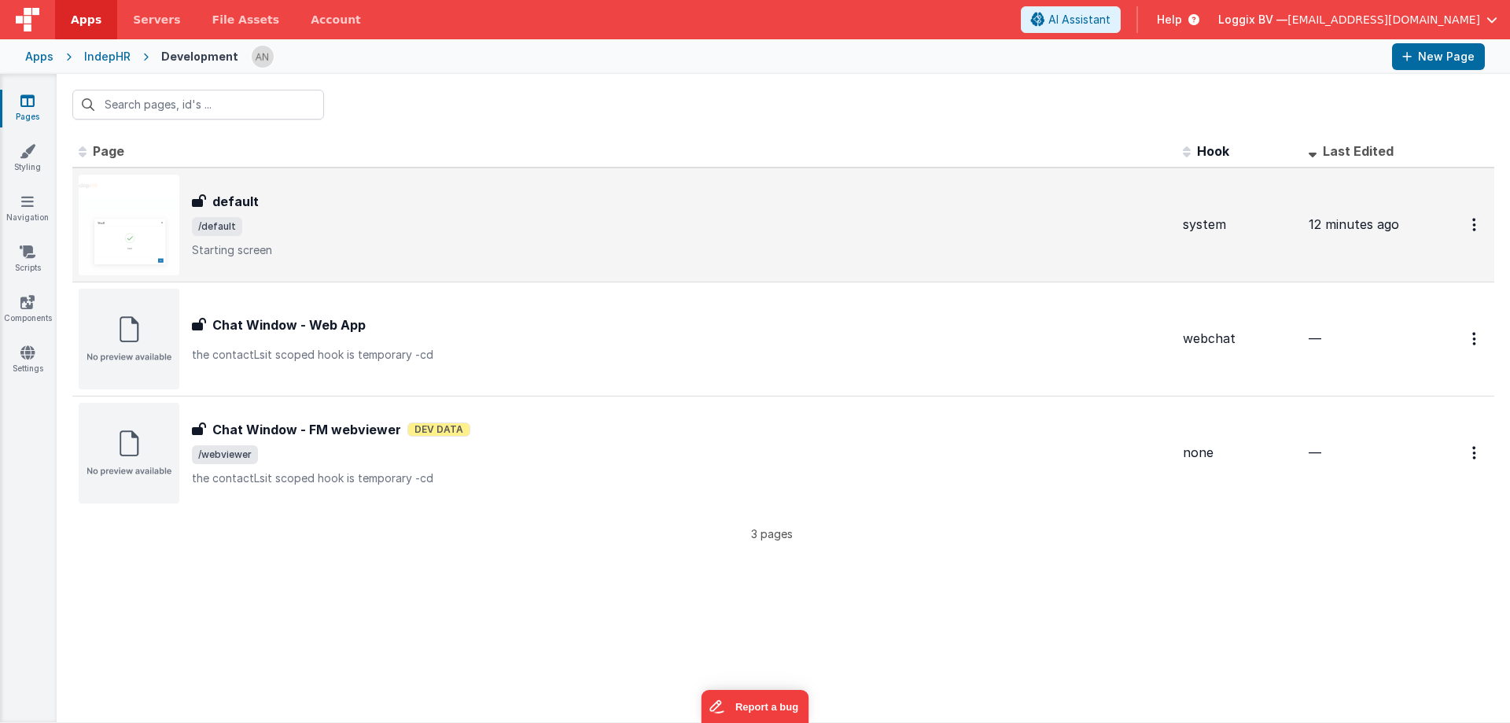
click at [252, 235] on span "/default" at bounding box center [681, 226] width 978 height 19
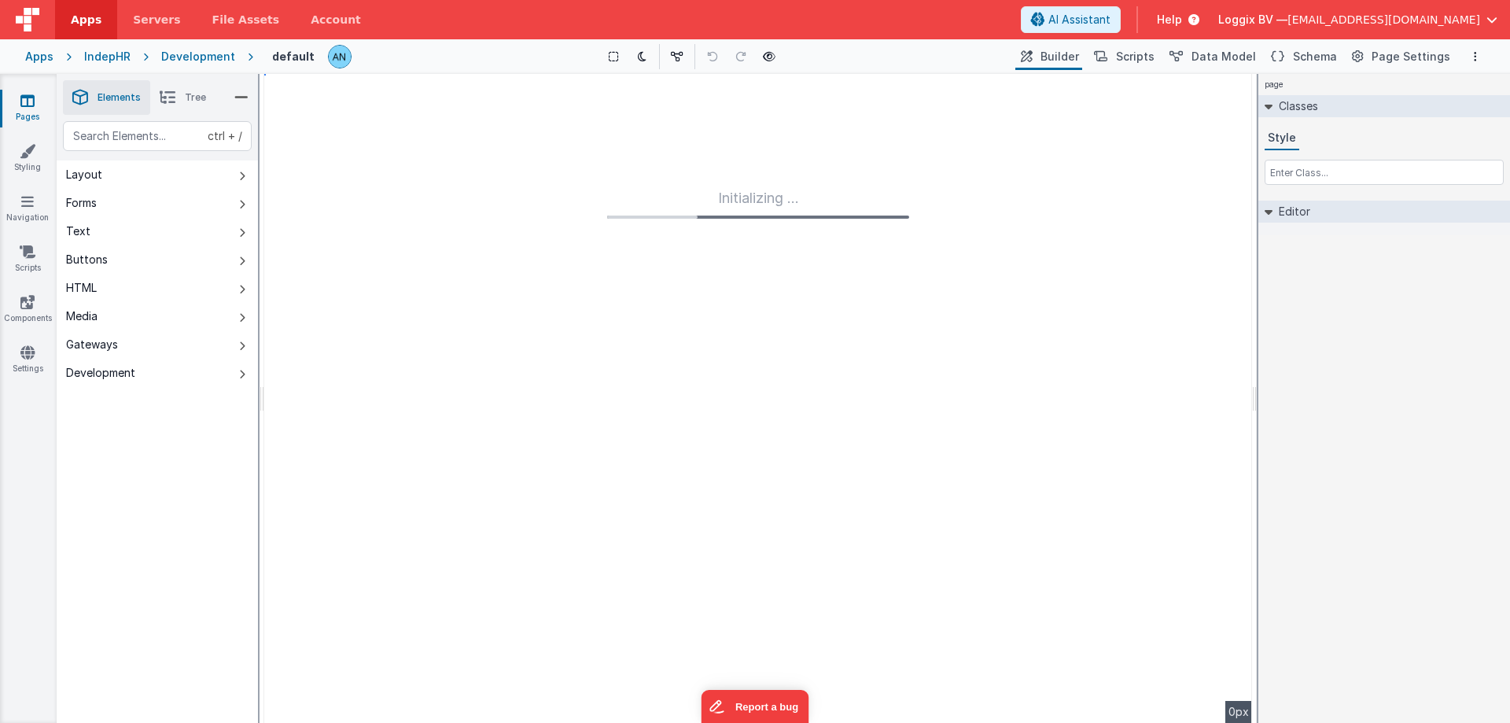
click at [138, 478] on div "ctrl + / Layout Forms Text Buttons HTML Media Gateways Development Page Page Bo…" at bounding box center [157, 458] width 201 height 675
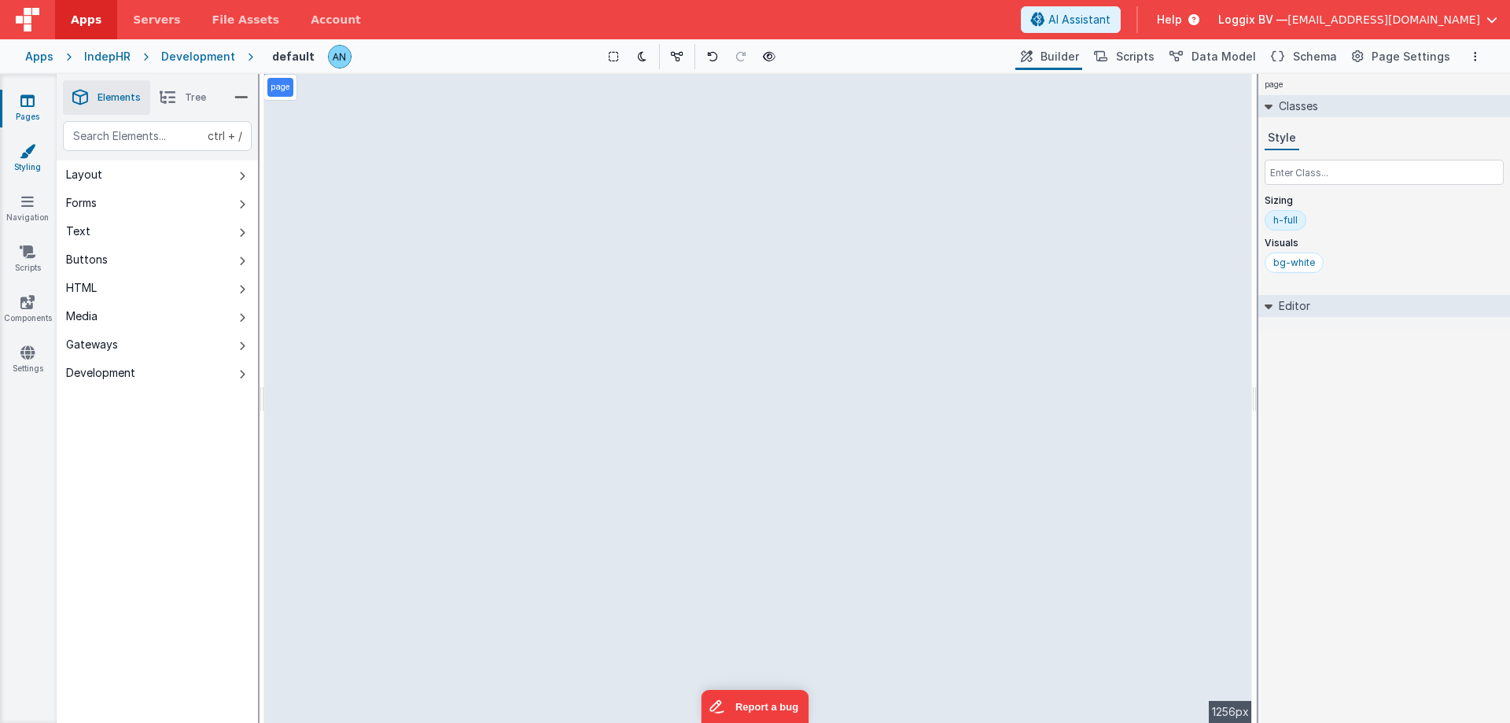
click at [28, 154] on icon at bounding box center [28, 151] width 16 height 16
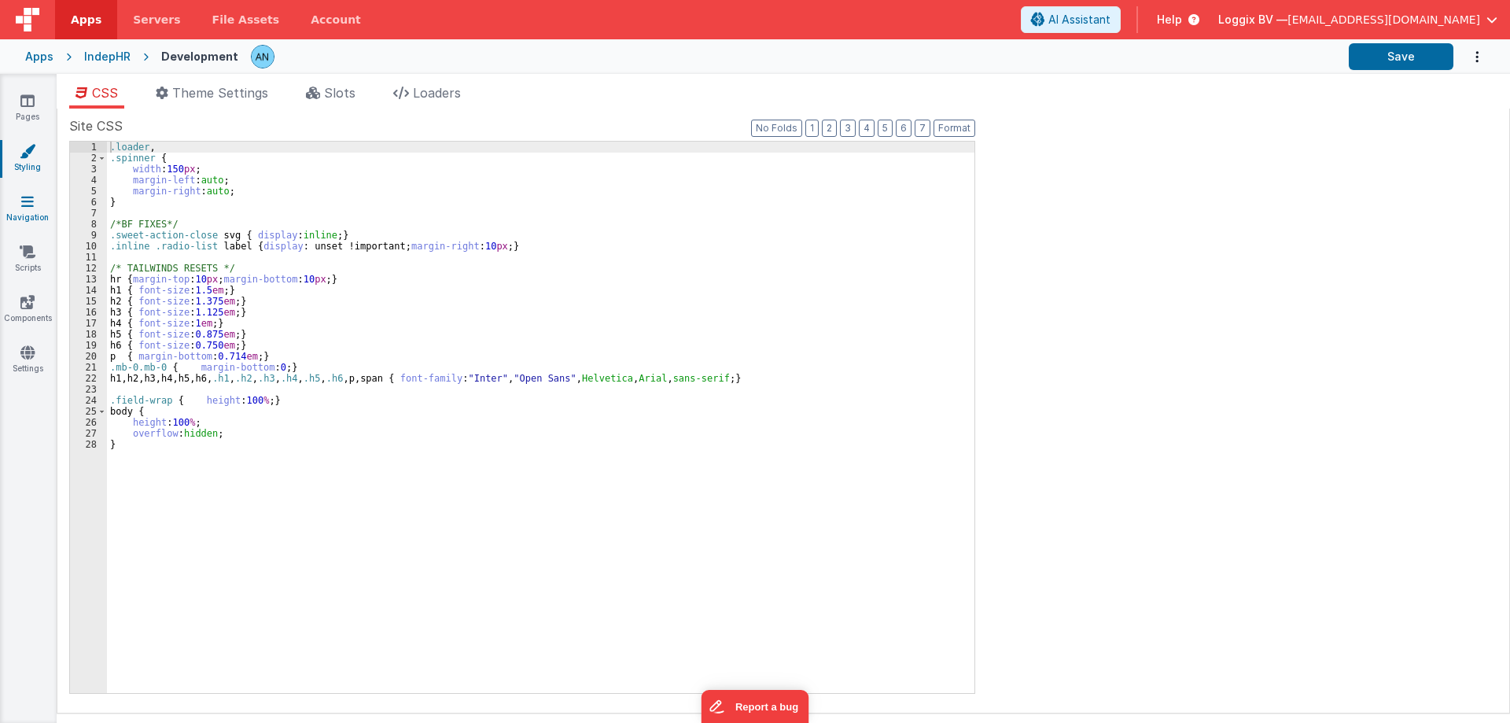
click at [24, 215] on link "Navigation" at bounding box center [27, 208] width 57 height 31
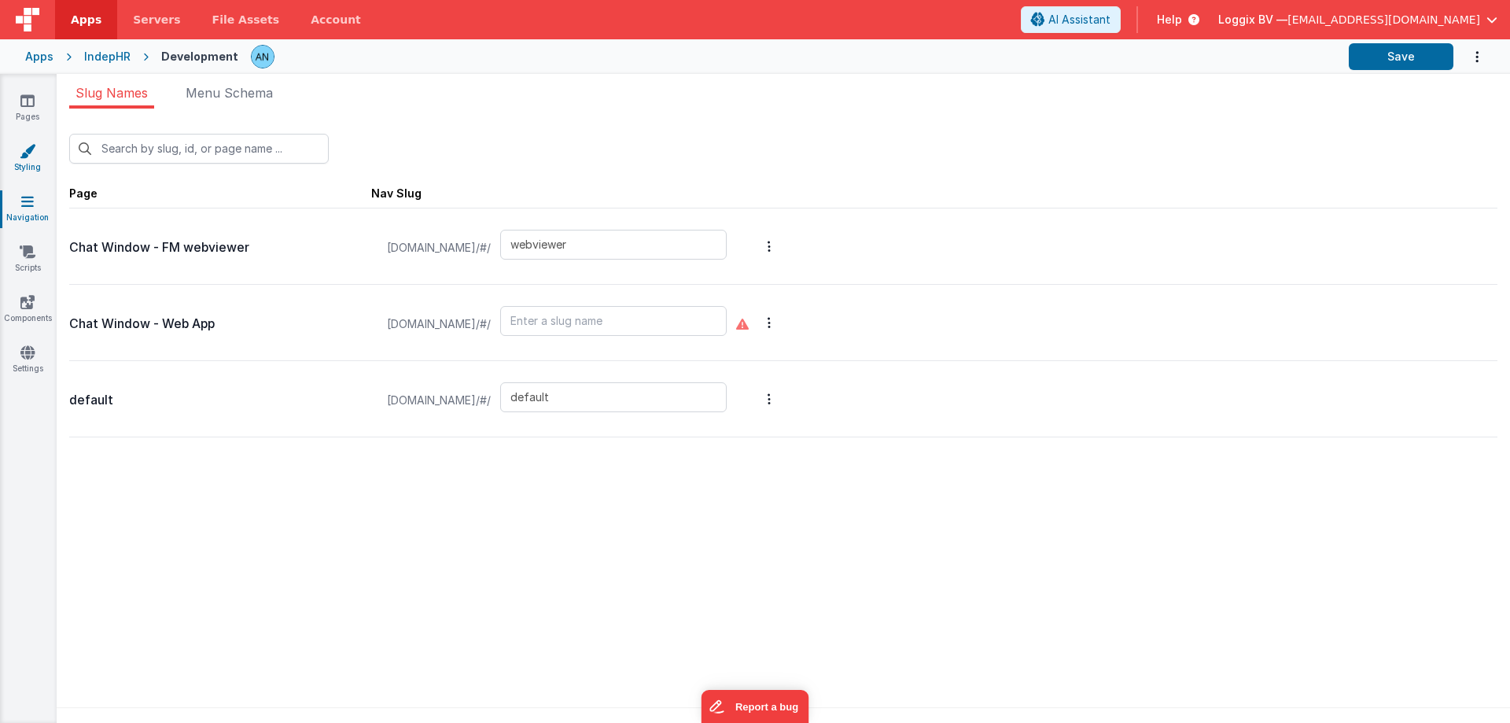
click at [31, 160] on link "Styling" at bounding box center [27, 158] width 57 height 31
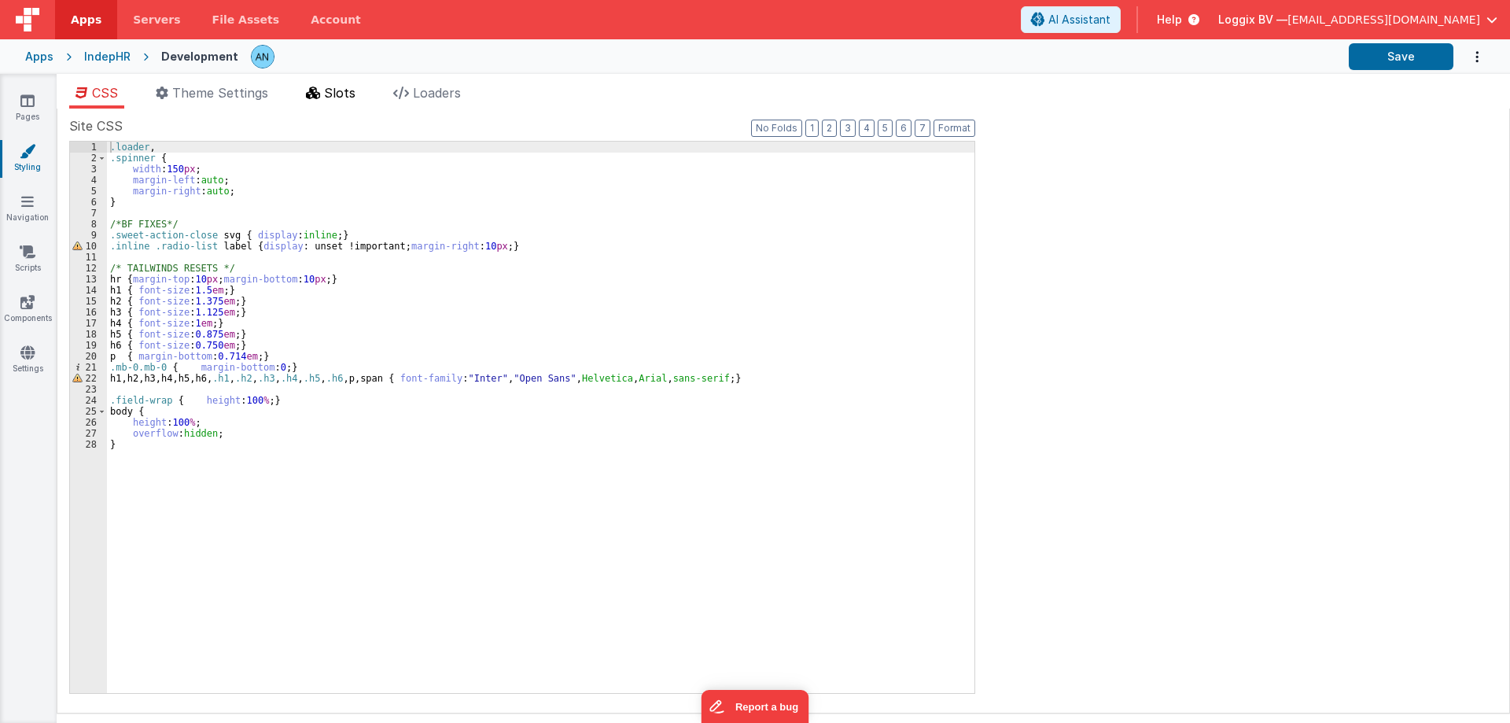
click at [338, 92] on span "Slots" at bounding box center [339, 93] width 31 height 16
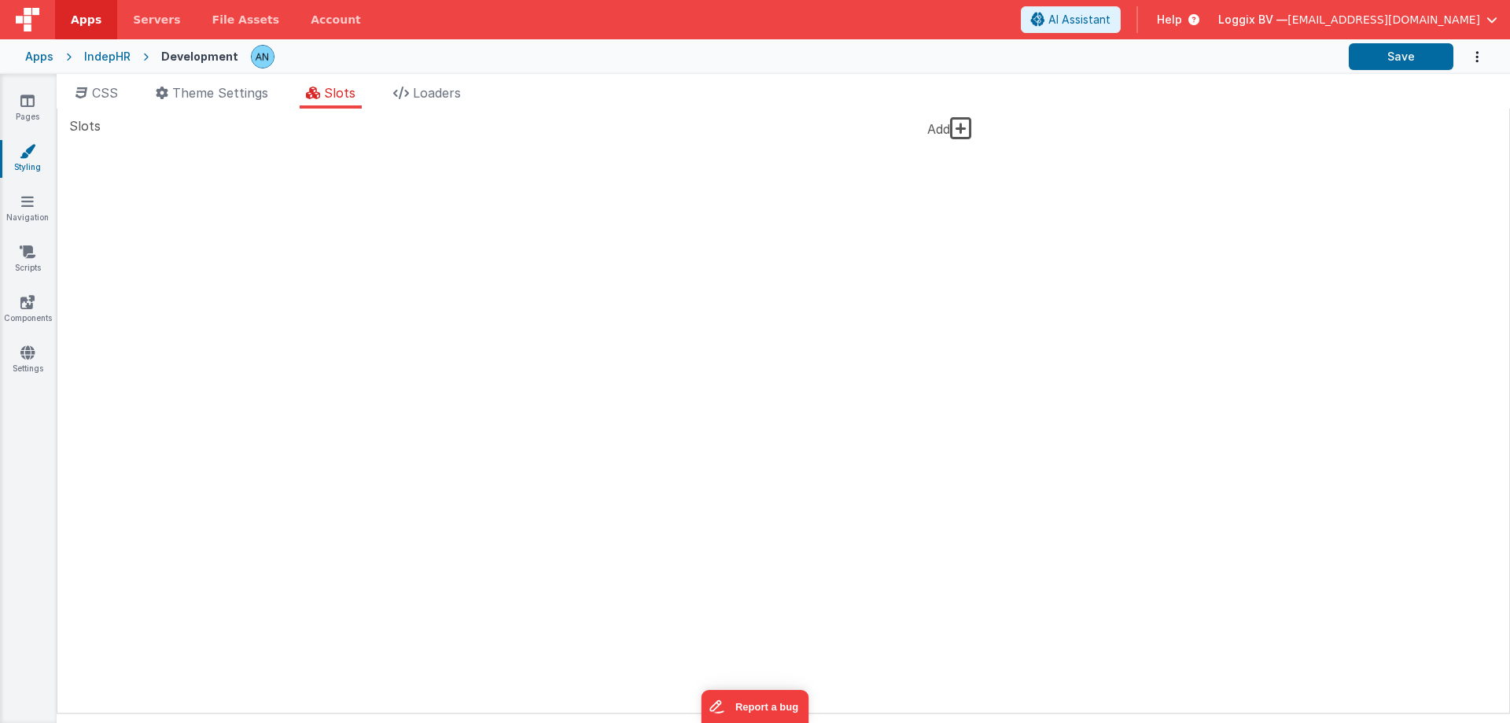
click at [958, 134] on icon at bounding box center [961, 128] width 22 height 25
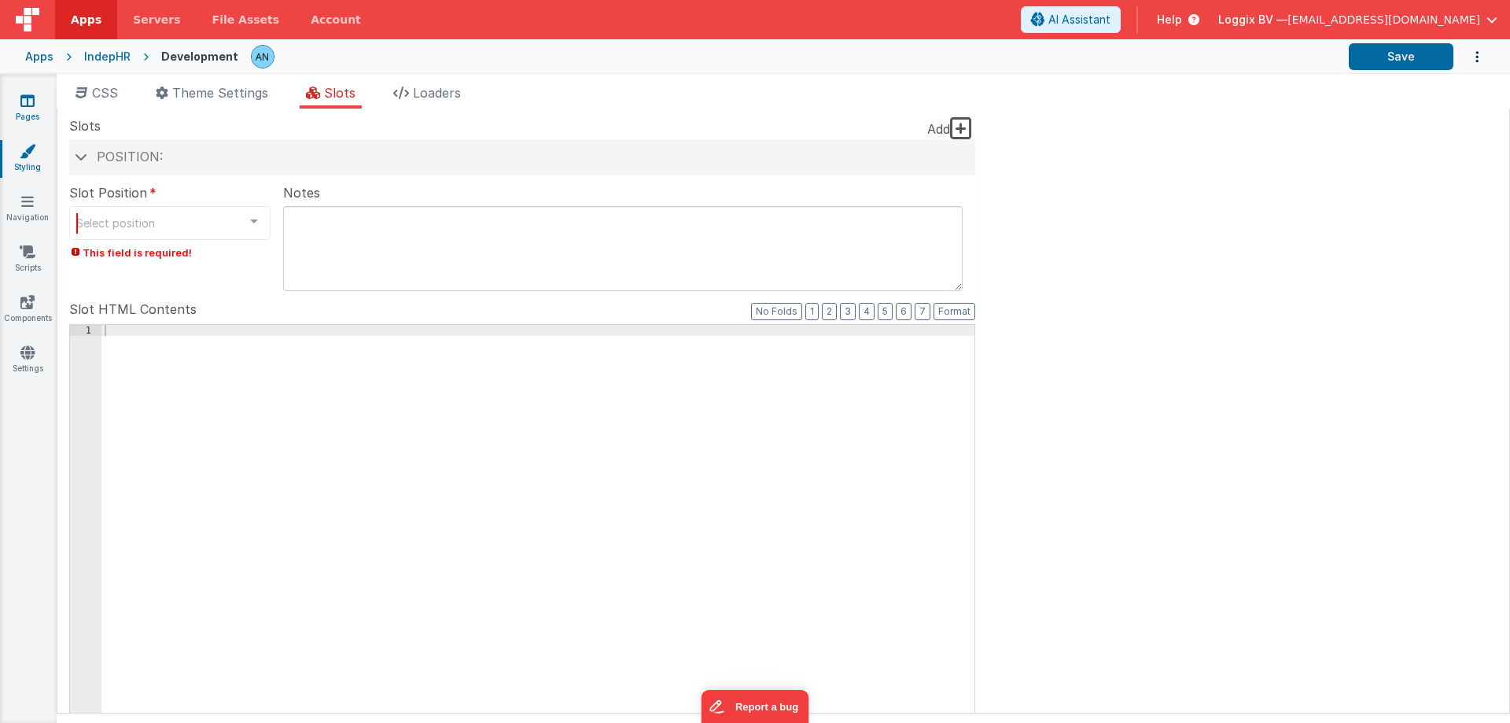
click at [19, 105] on link "Pages" at bounding box center [27, 108] width 57 height 31
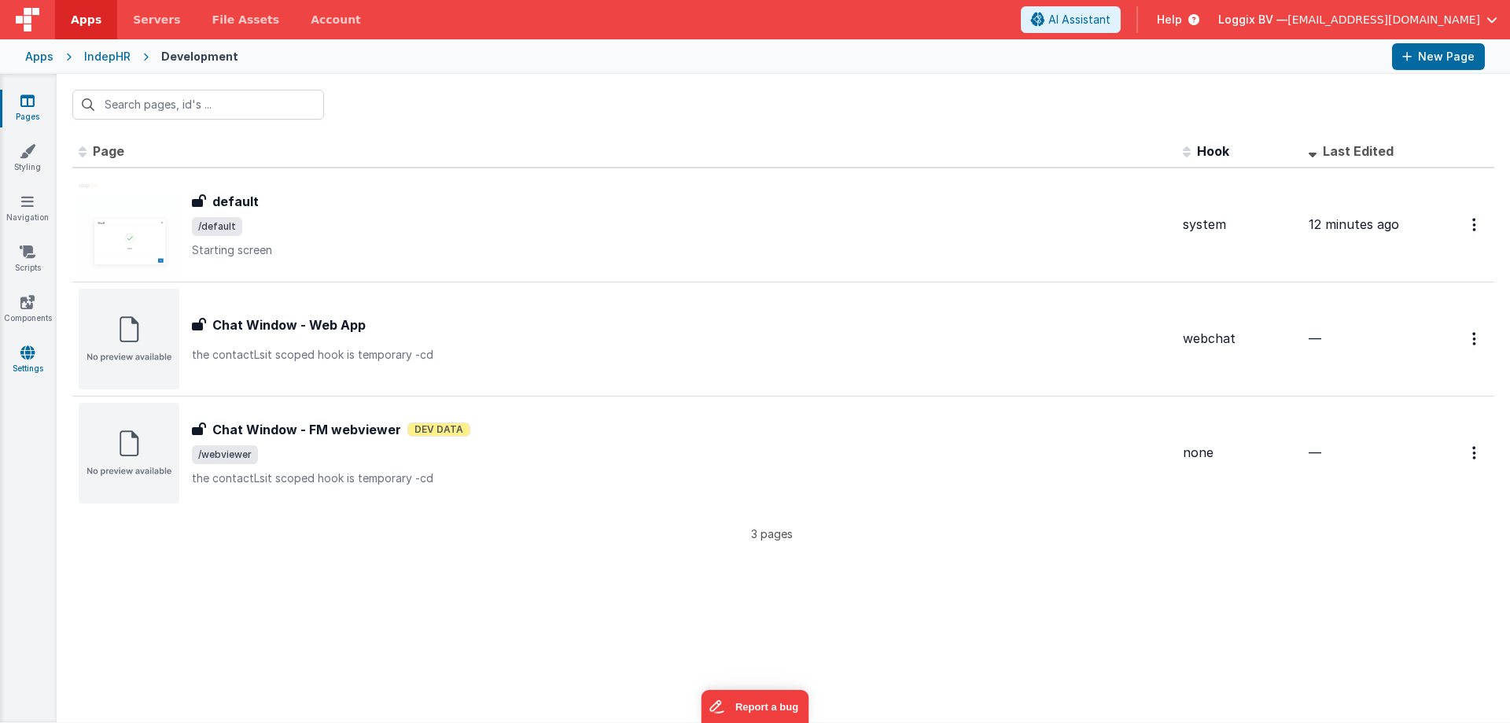
click at [35, 357] on link "Settings" at bounding box center [27, 359] width 57 height 31
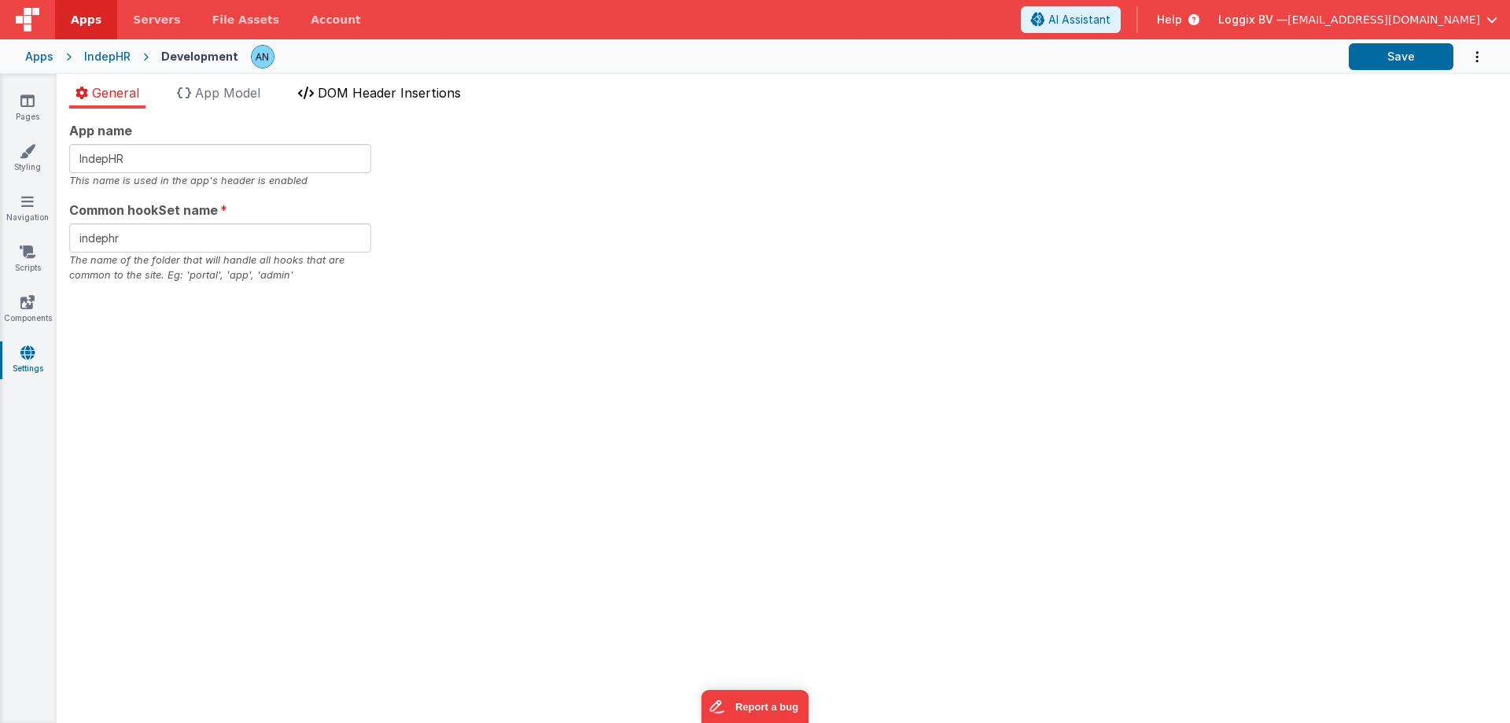
click at [444, 90] on span "DOM Header Insertions" at bounding box center [389, 93] width 143 height 16
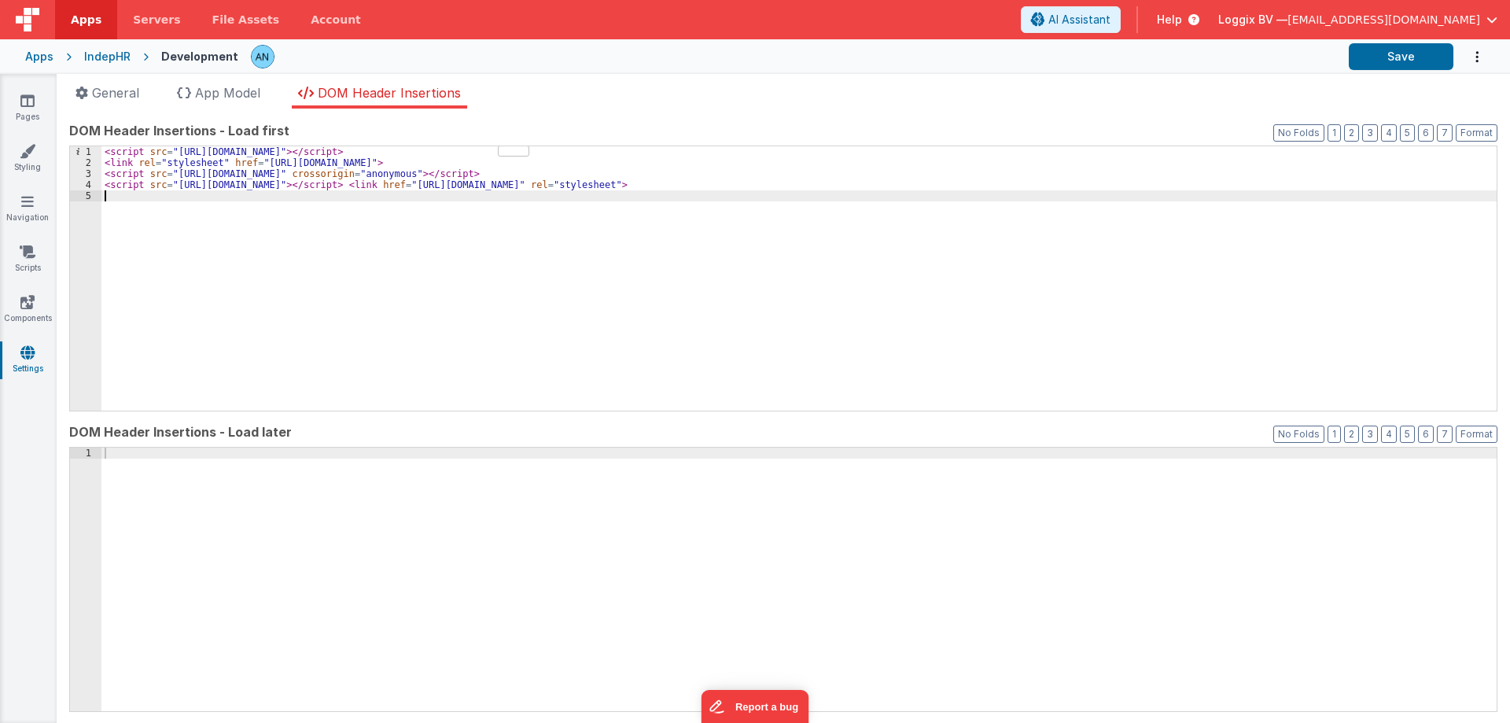
click at [677, 300] on div "< script src = "https://cdn.tailwindcss.com?plugins=typography,aspect-ratio" > …" at bounding box center [798, 289] width 1395 height 286
click at [435, 305] on div "< script src = "https://cdn.tailwindcss.com?plugins=typography,aspect-ratio" > …" at bounding box center [798, 289] width 1395 height 286
click at [166, 246] on div "< script src = "https://cdn.tailwindcss.com?plugins=typography,aspect-ratio" > …" at bounding box center [798, 289] width 1395 height 286
click at [272, 276] on div "< script src = "https://cdn.tailwindcss.com?plugins=typography,aspect-ratio" > …" at bounding box center [798, 289] width 1395 height 286
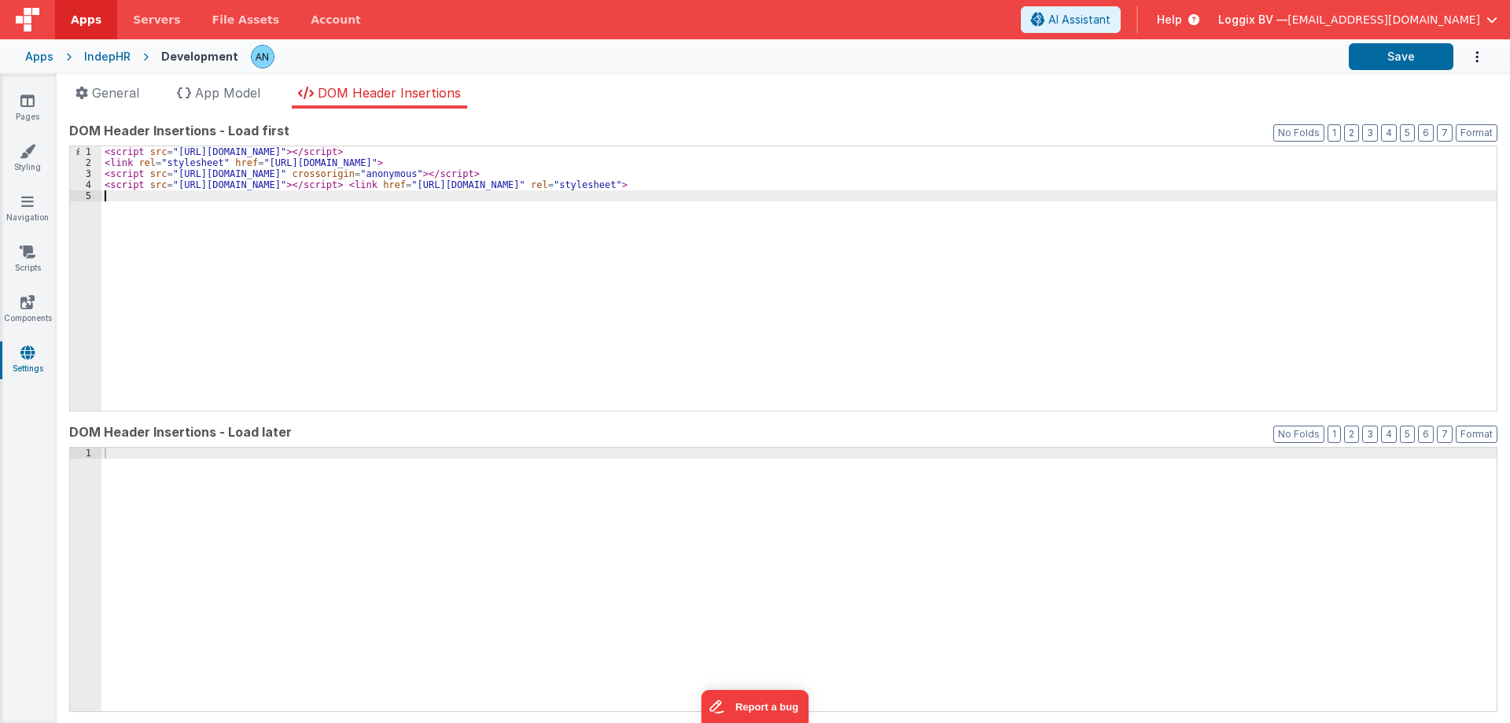
click at [760, 219] on div "< script src = "https://cdn.tailwindcss.com?plugins=typography,aspect-ratio" > …" at bounding box center [798, 289] width 1395 height 286
click at [76, 18] on span "Apps" at bounding box center [86, 20] width 31 height 16
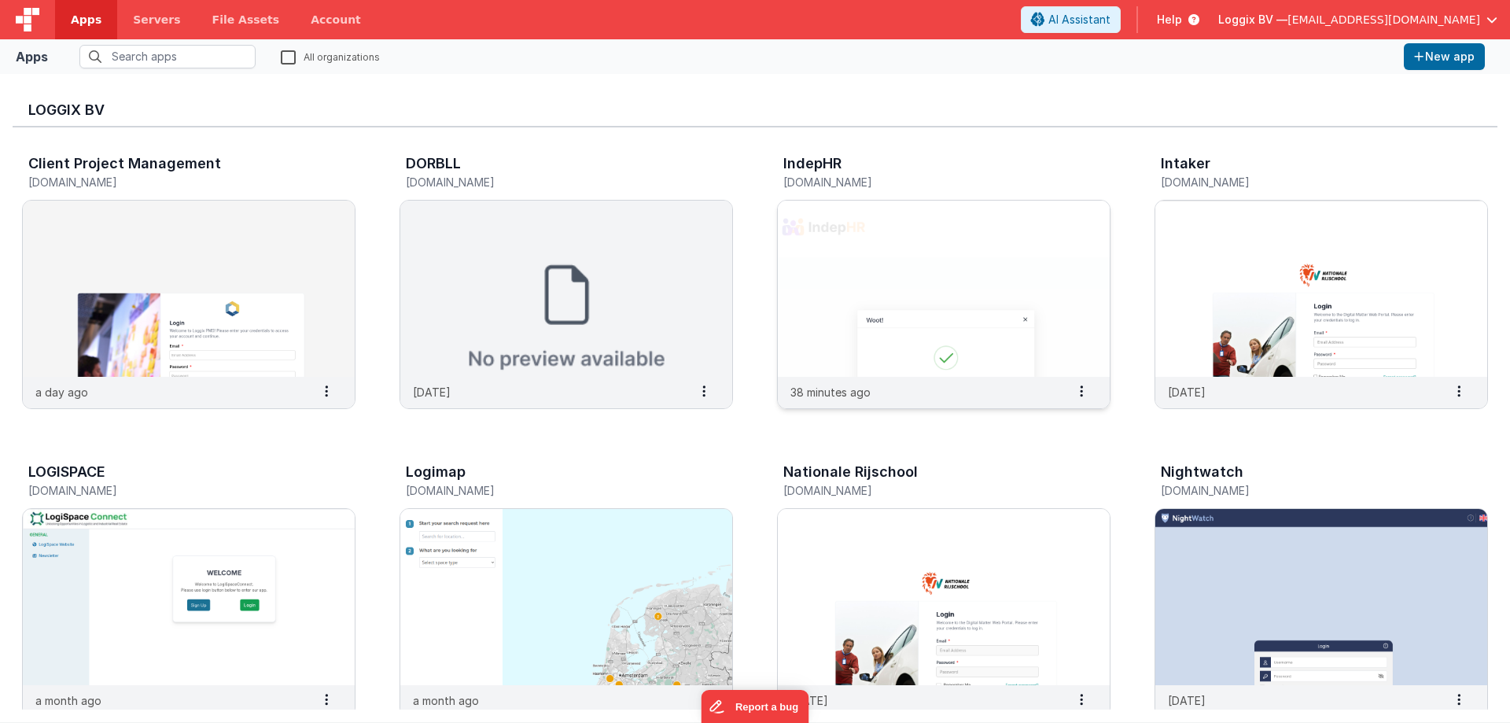
click at [945, 291] on img at bounding box center [944, 288] width 332 height 176
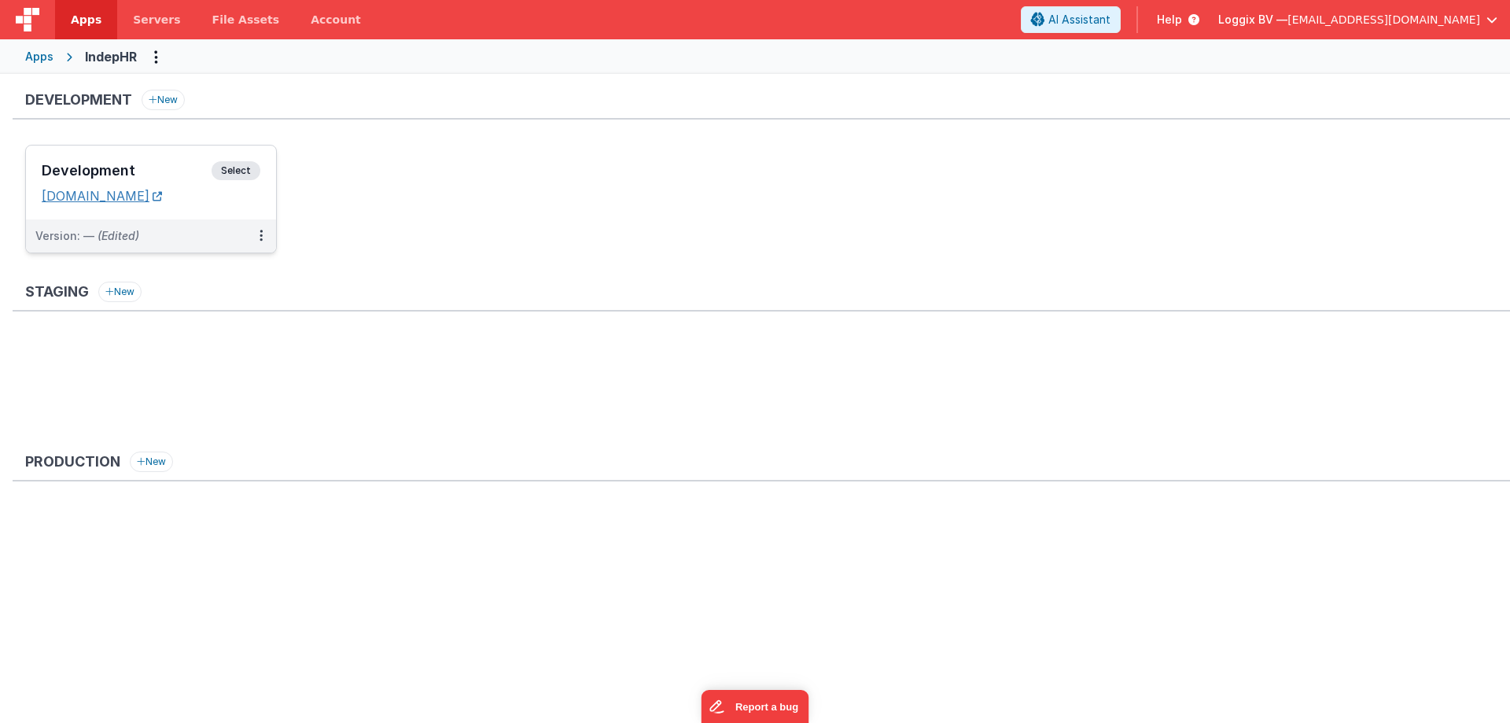
click at [141, 195] on link "indephr.clientportal.cloud" at bounding box center [102, 196] width 120 height 16
click at [241, 171] on span "Select" at bounding box center [235, 170] width 49 height 19
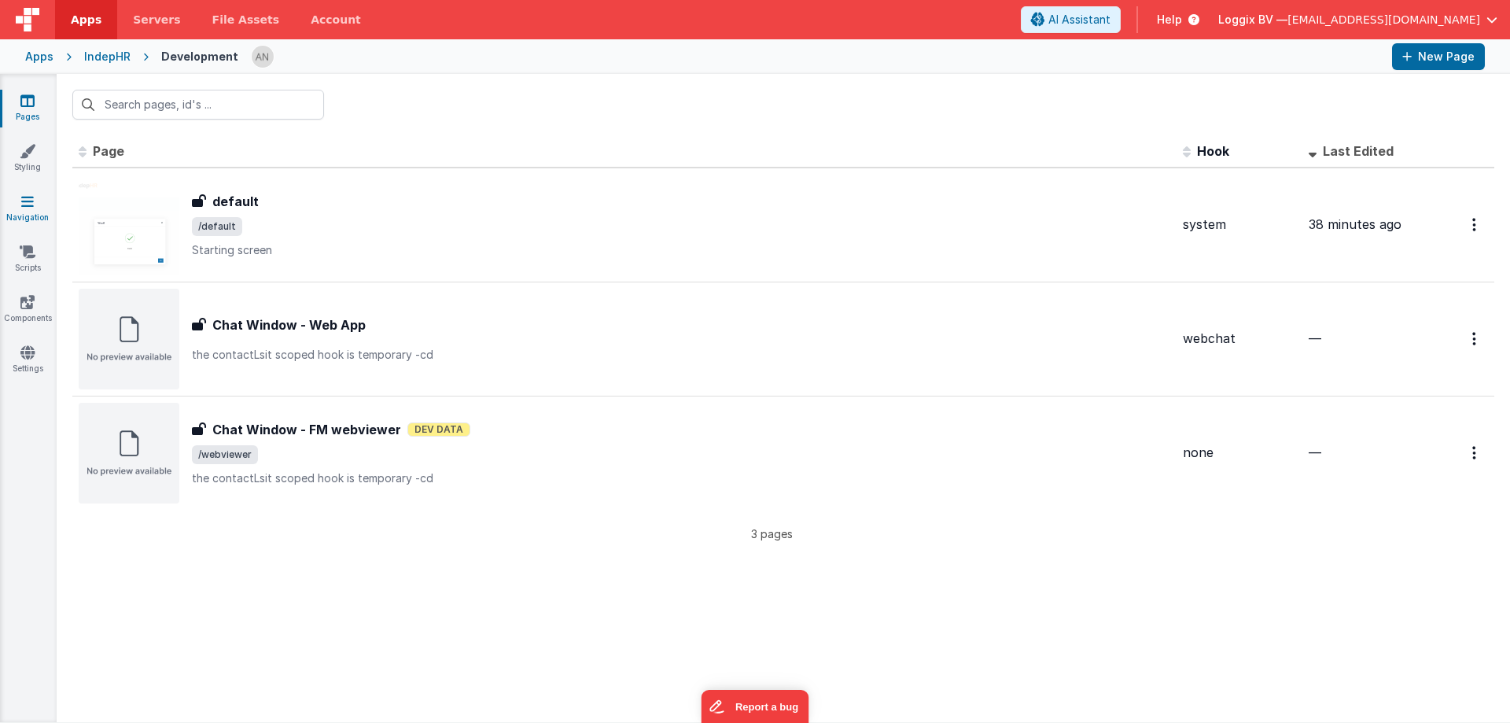
click at [27, 209] on link "Navigation" at bounding box center [27, 208] width 57 height 31
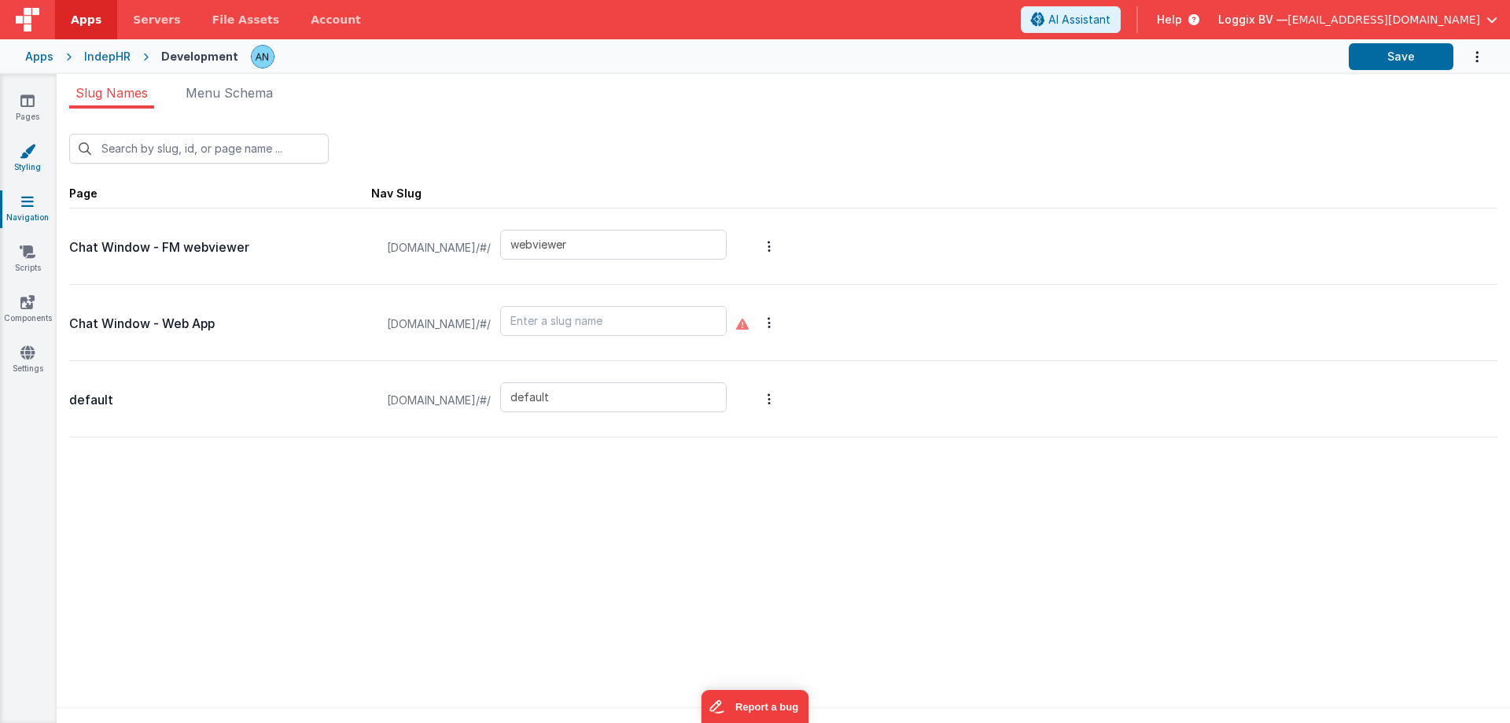
click at [42, 158] on link "Styling" at bounding box center [27, 158] width 57 height 31
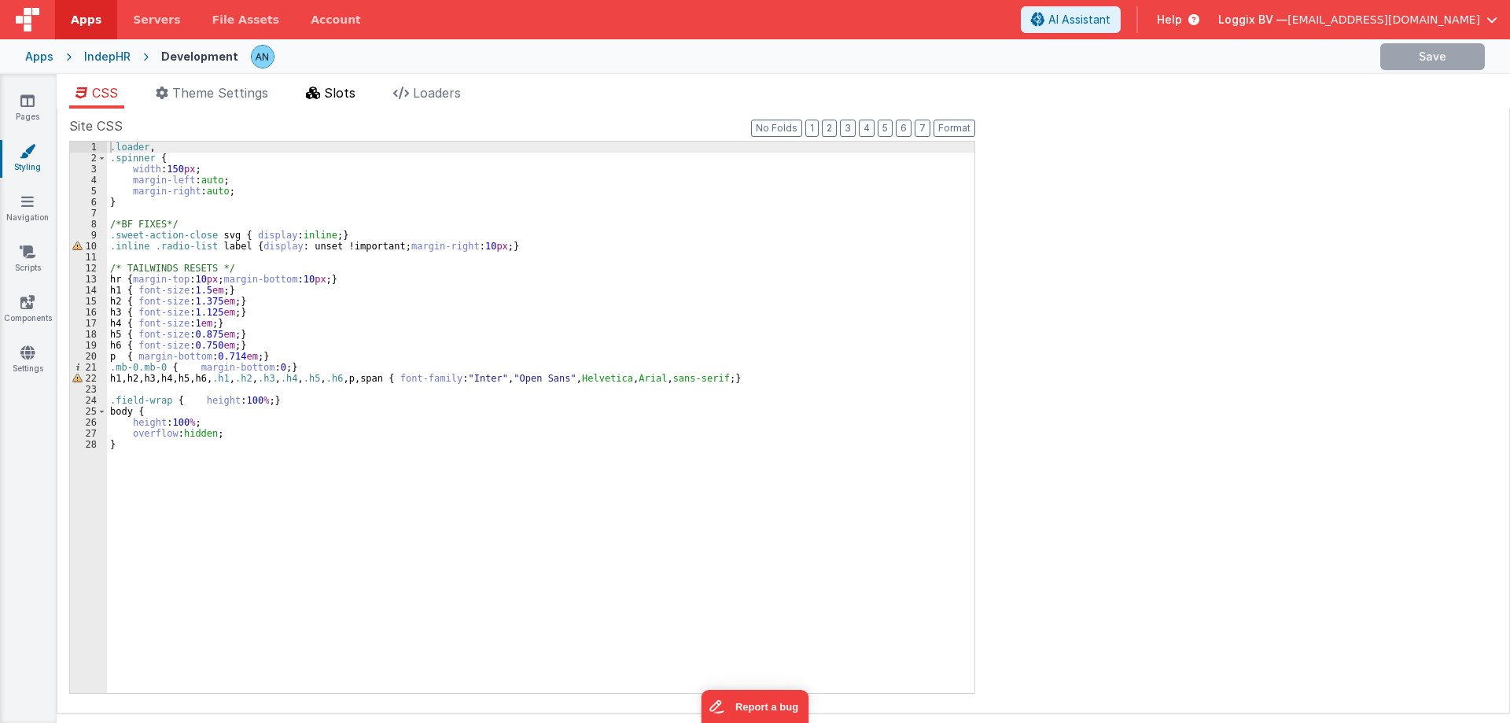
click at [349, 94] on span "Slots" at bounding box center [339, 93] width 31 height 16
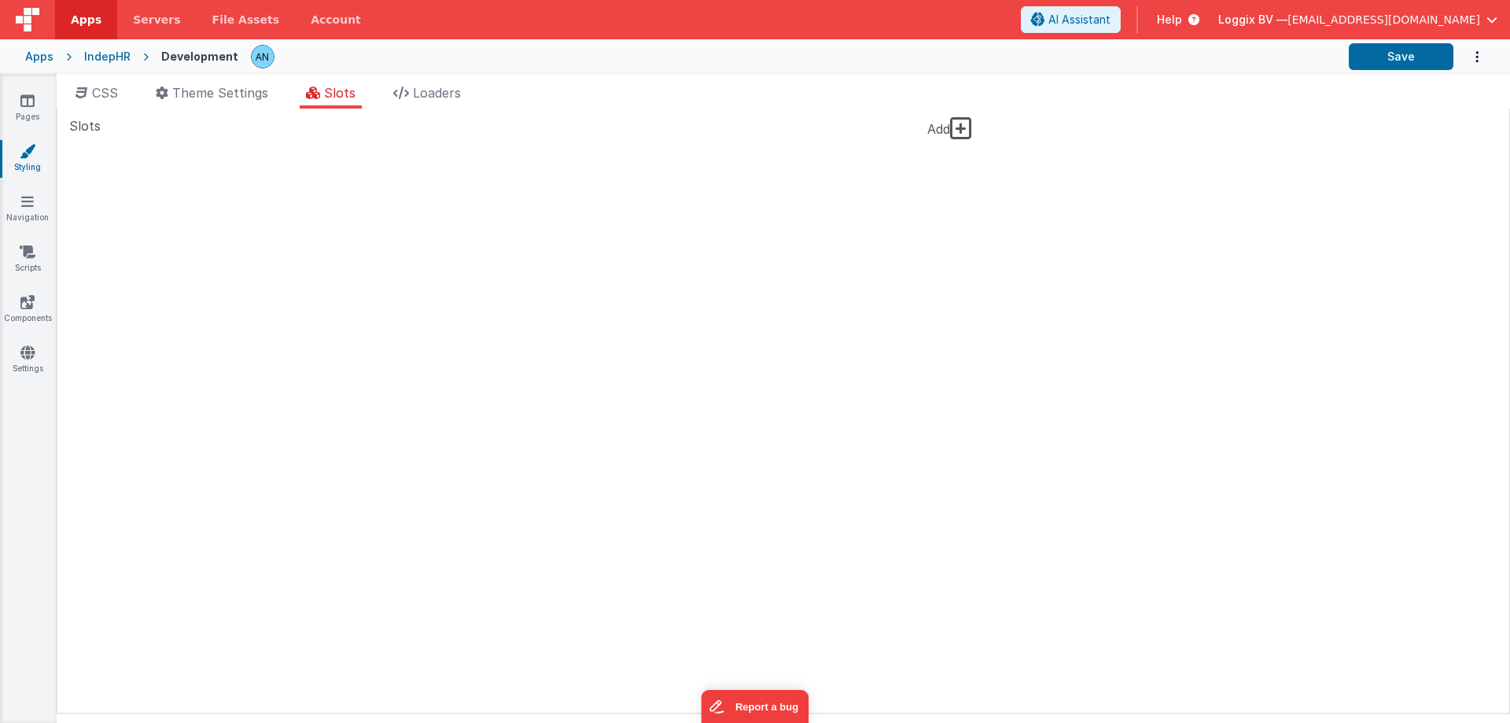
click at [959, 131] on icon at bounding box center [961, 128] width 22 height 25
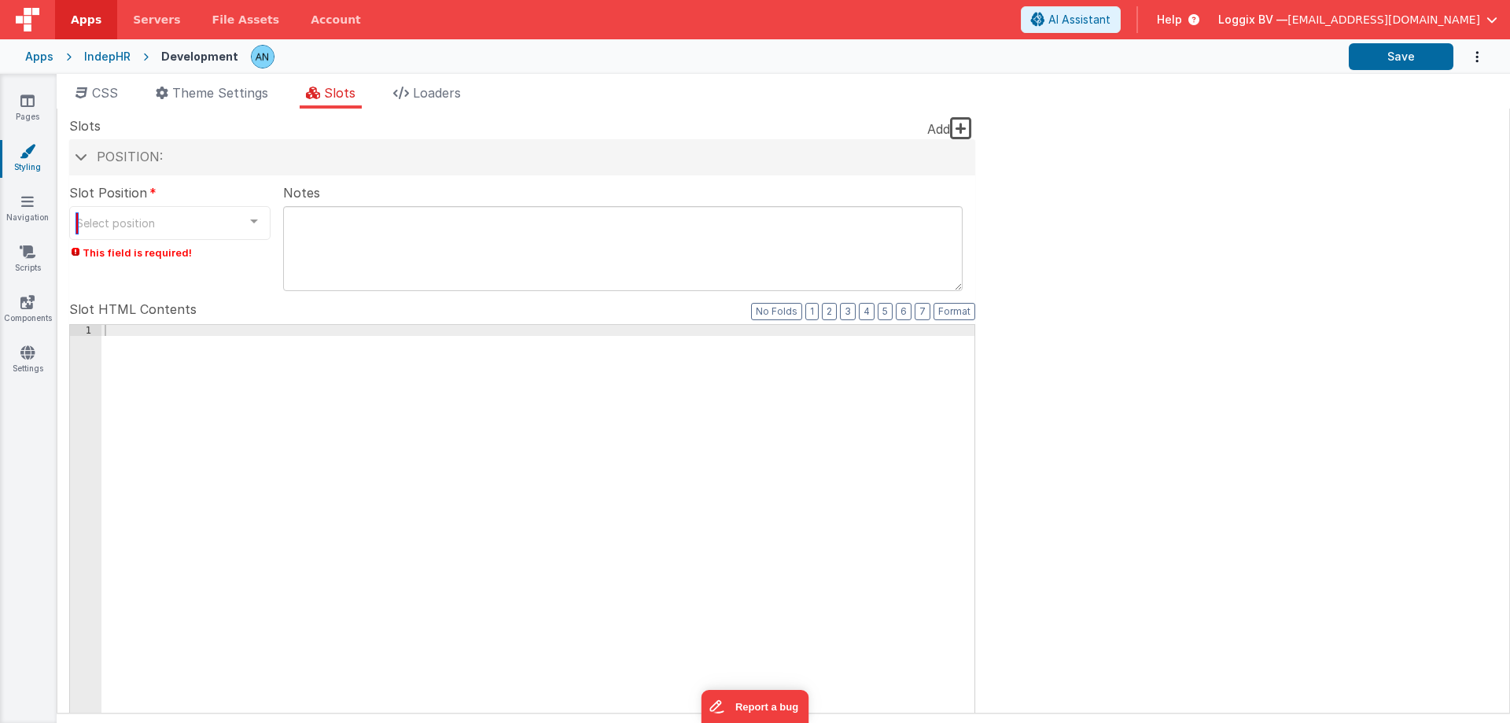
click at [211, 211] on div "Select position" at bounding box center [169, 223] width 201 height 34
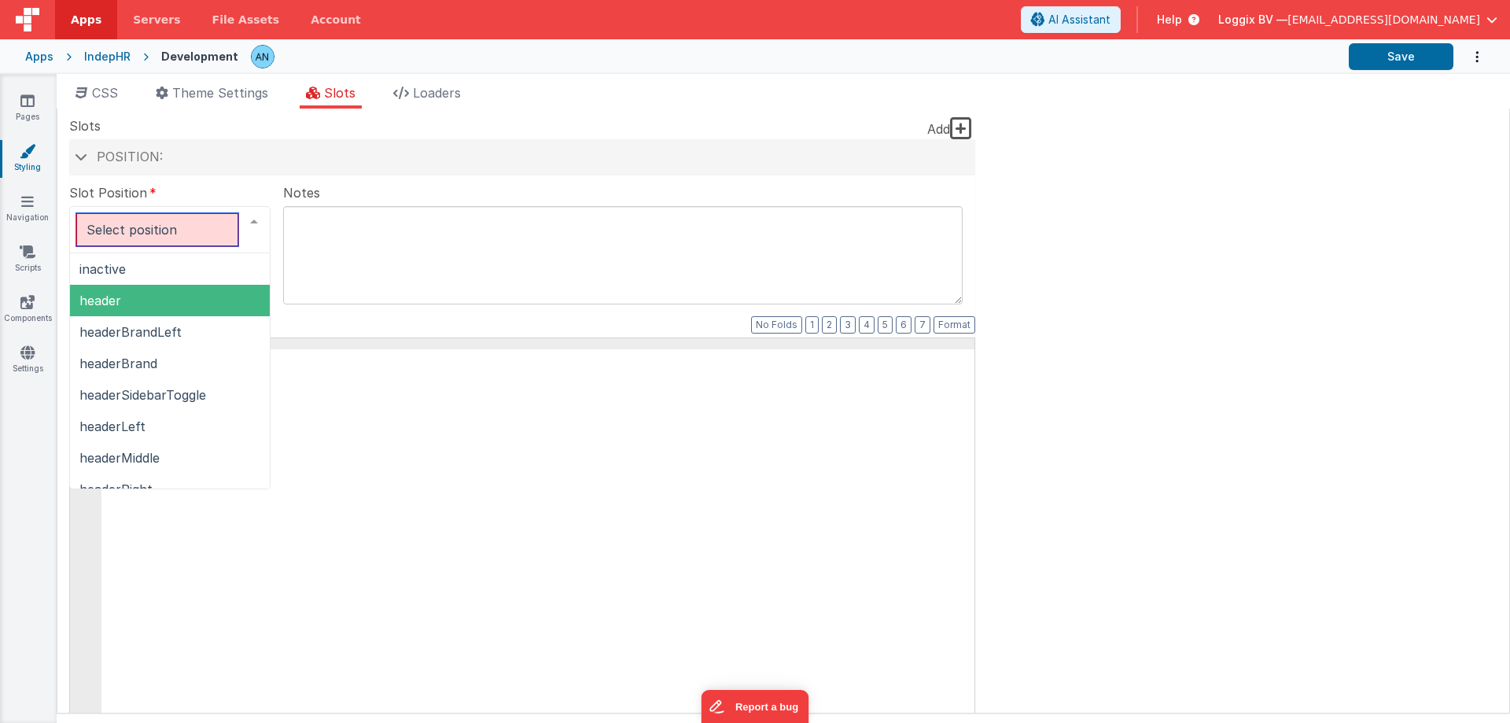
click at [189, 308] on span "header" at bounding box center [170, 300] width 200 height 31
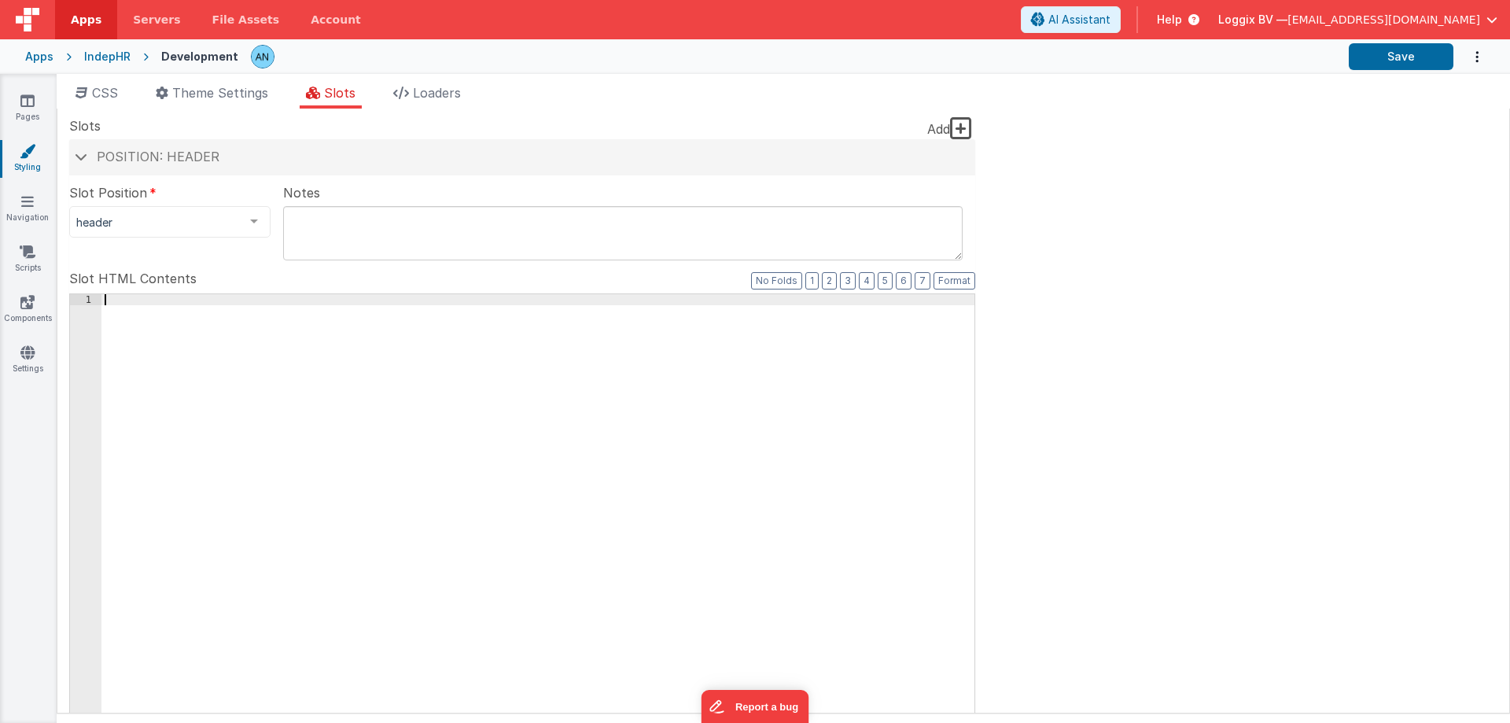
click at [207, 362] on div at bounding box center [537, 559] width 873 height 531
click at [43, 95] on link "Pages" at bounding box center [27, 108] width 57 height 31
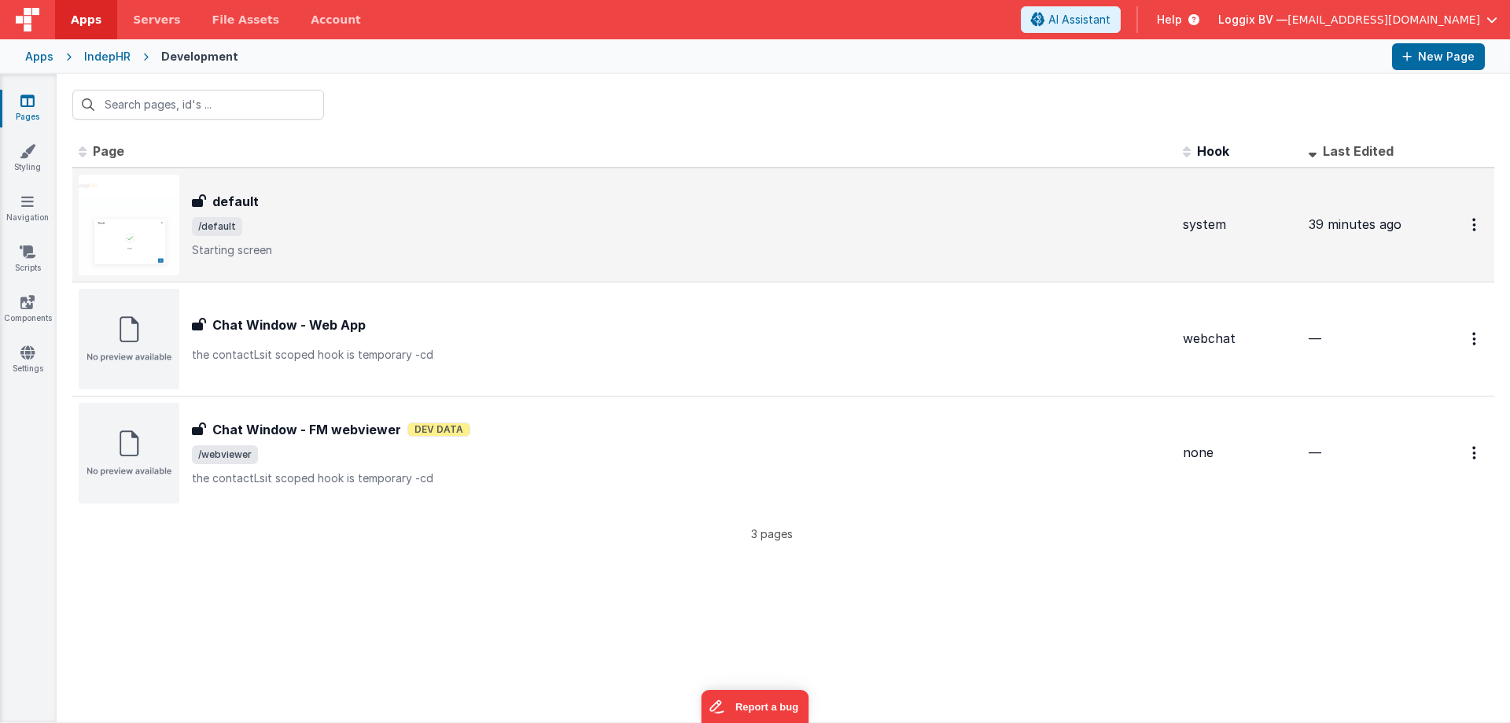
click at [274, 201] on div "default" at bounding box center [681, 201] width 978 height 19
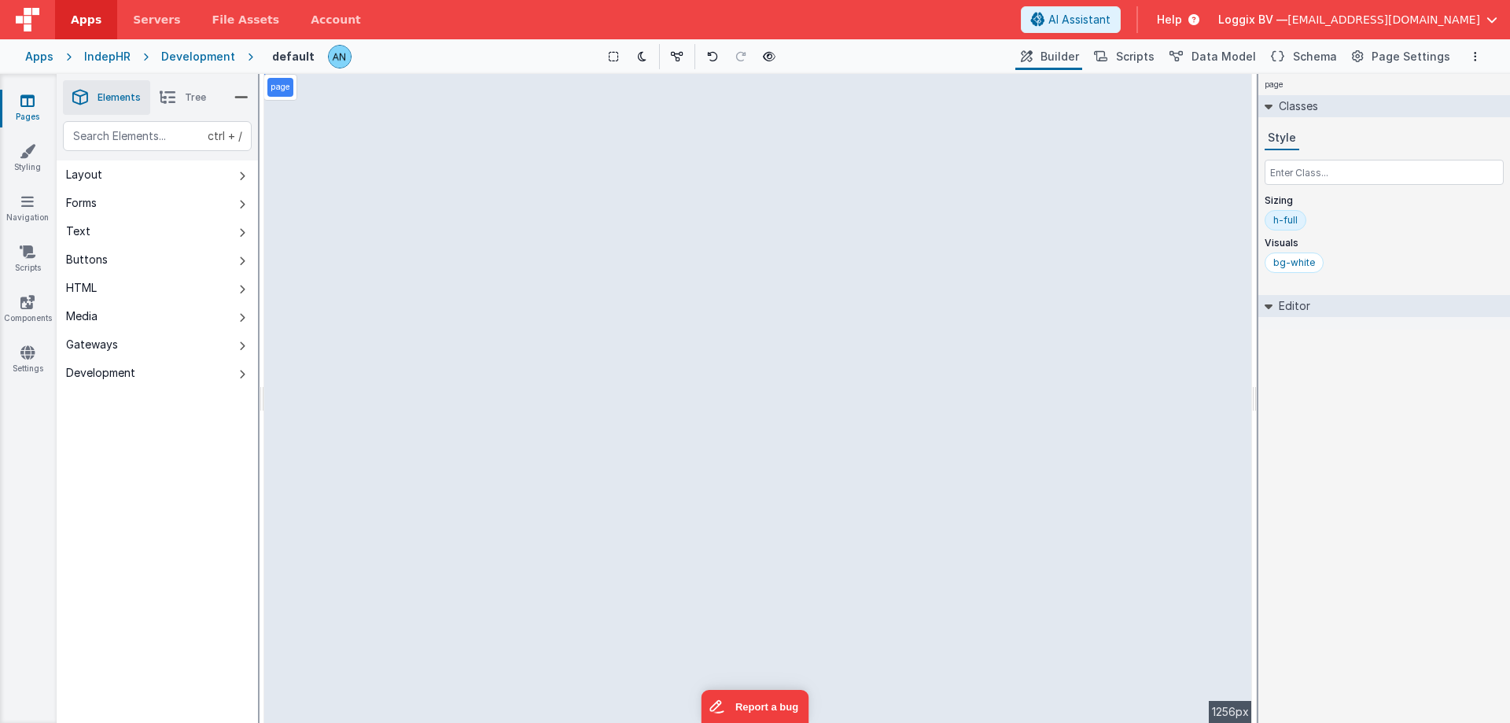
click at [1291, 304] on h2 "Editor" at bounding box center [1291, 306] width 38 height 22
click at [1282, 306] on h2 "Editor" at bounding box center [1291, 306] width 38 height 22
click at [685, 172] on div "page --> 1256px" at bounding box center [757, 398] width 987 height 649
click at [436, 148] on div "page --> 1256px" at bounding box center [757, 398] width 987 height 649
click at [287, 93] on p "page" at bounding box center [280, 87] width 20 height 13
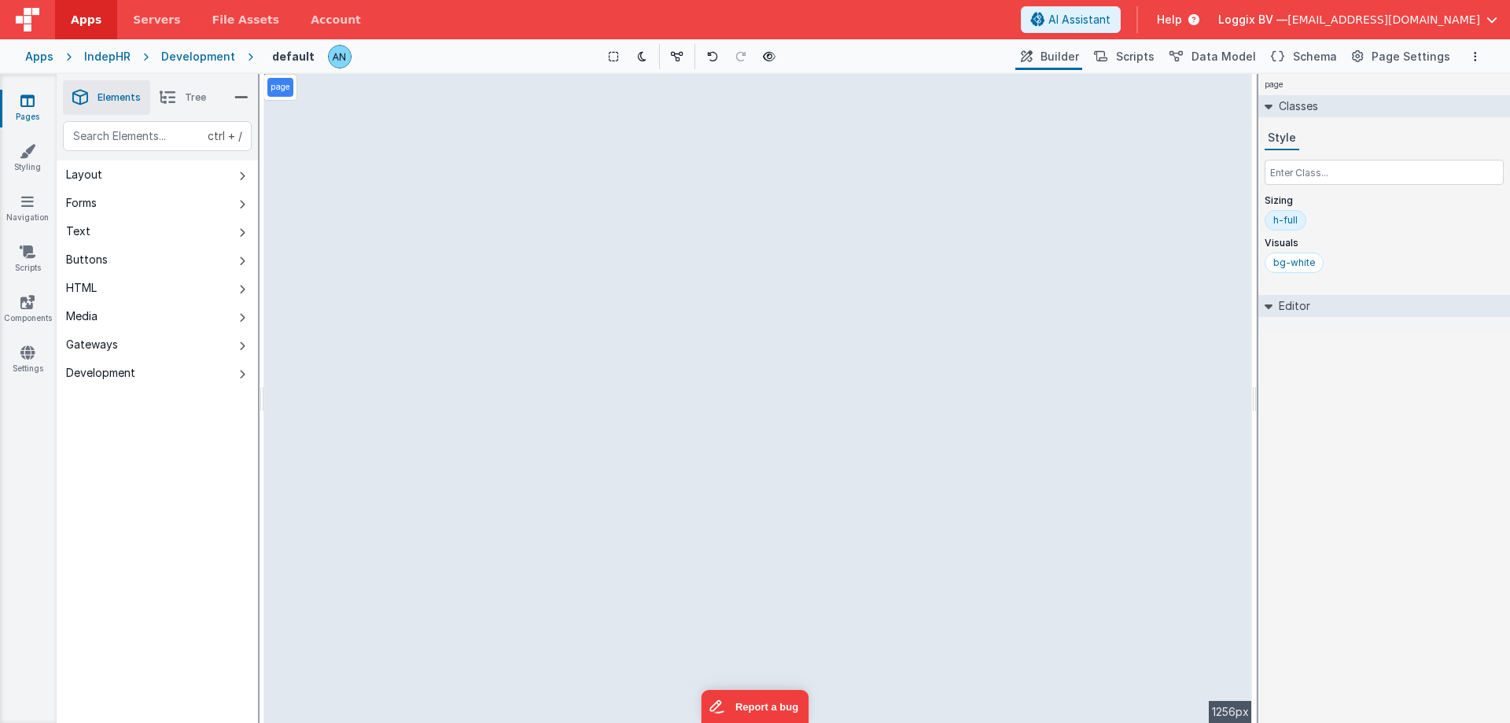
click at [185, 94] on span "Tree" at bounding box center [195, 97] width 21 height 13
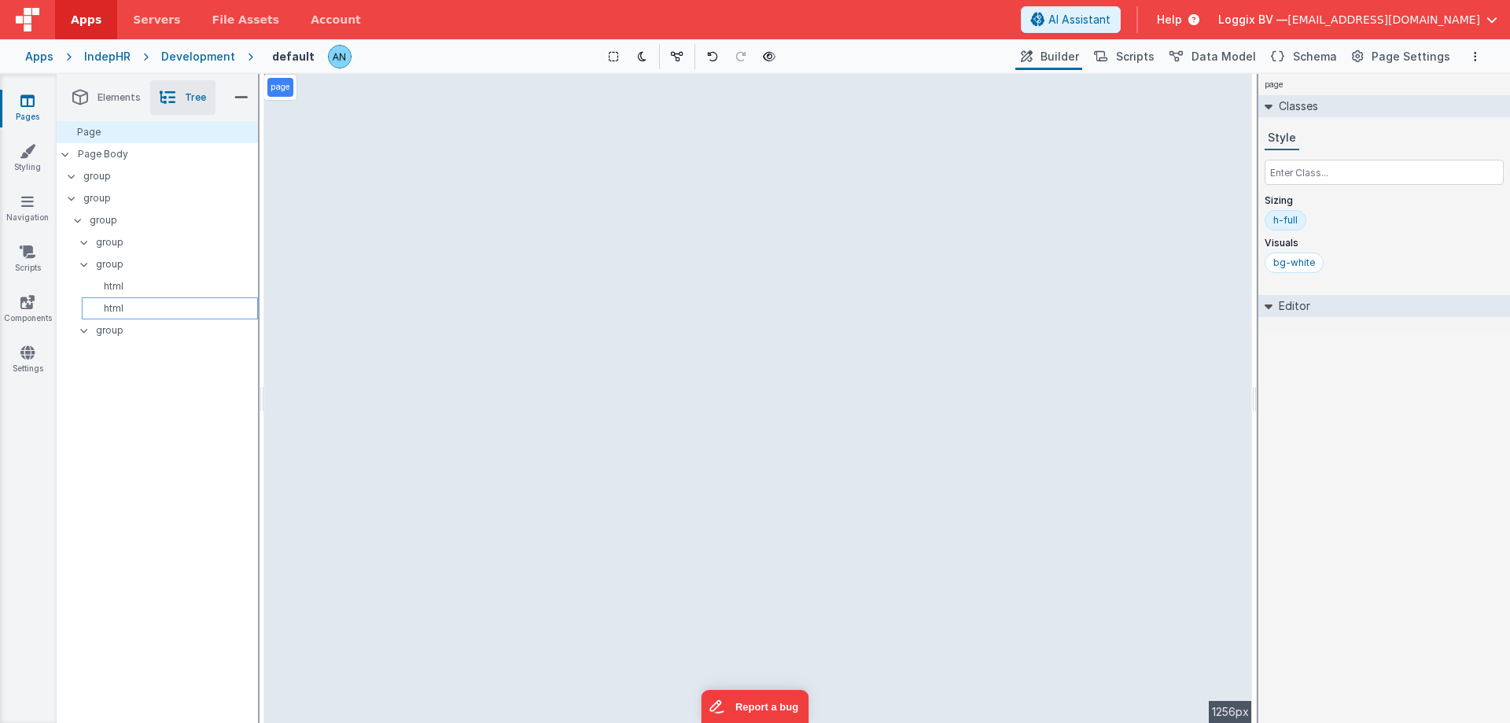
click at [141, 307] on p "html" at bounding box center [172, 308] width 169 height 13
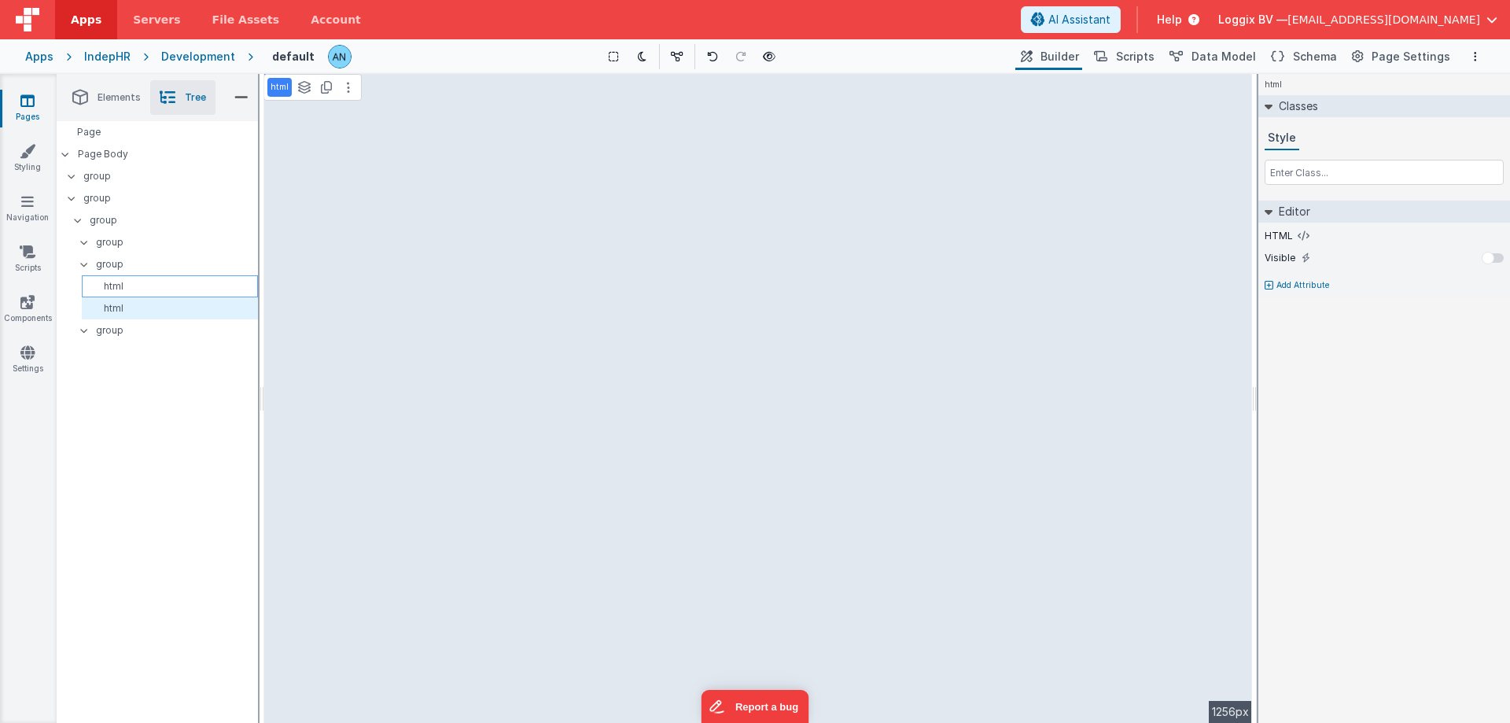
click at [142, 290] on p "html" at bounding box center [172, 286] width 169 height 13
click at [1305, 234] on icon at bounding box center [1303, 236] width 12 height 13
click at [127, 304] on p "html" at bounding box center [172, 308] width 169 height 13
click at [126, 292] on p "html" at bounding box center [172, 286] width 169 height 13
click at [450, 150] on div "html See layers ctrl + L Duplicate ctrl + D --> 1256px" at bounding box center [757, 398] width 987 height 649
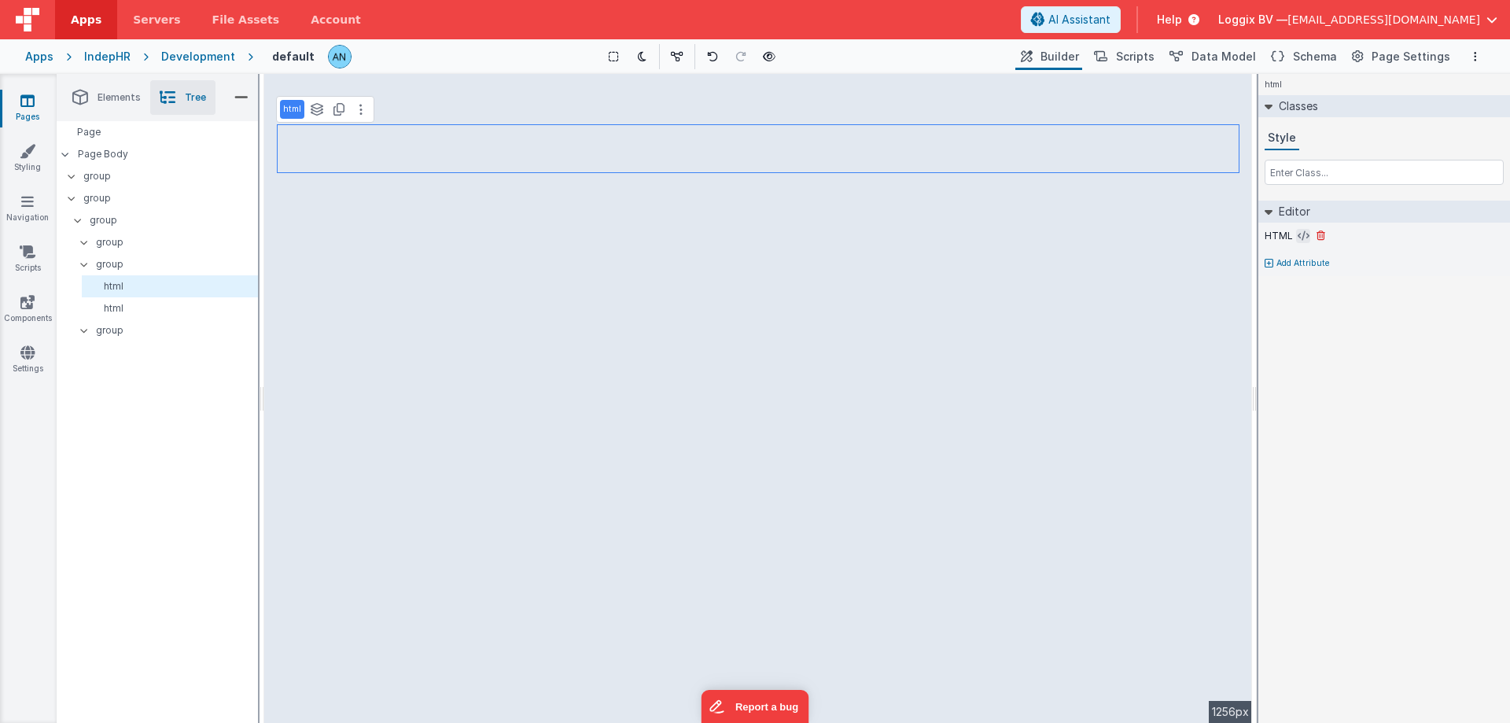
click at [1307, 235] on button at bounding box center [1303, 236] width 14 height 14
click at [1309, 234] on div "HTML" at bounding box center [1383, 236] width 239 height 14
click at [1304, 234] on icon at bounding box center [1303, 236] width 12 height 13
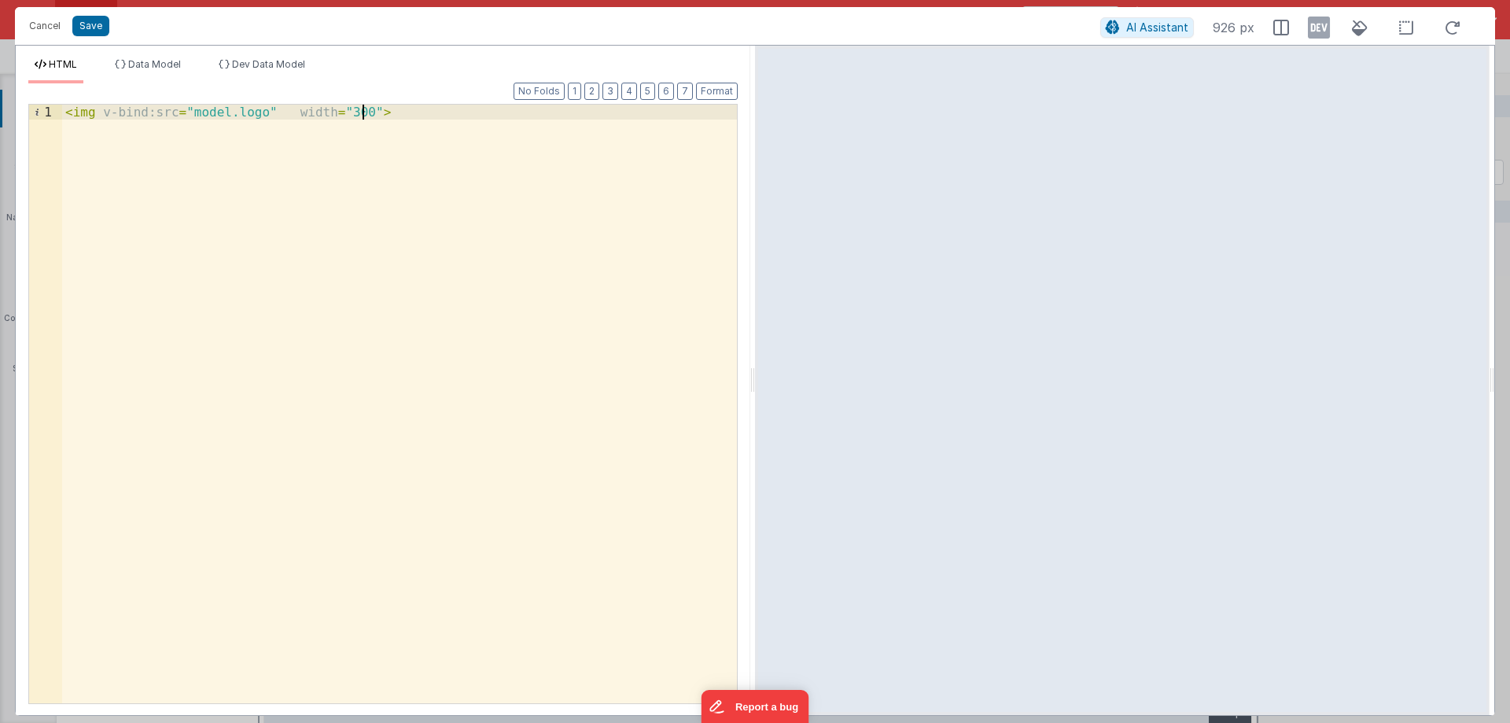
click at [194, 115] on div "< img v-bind:src = "model.logo" width = "300" >" at bounding box center [399, 419] width 675 height 628
drag, startPoint x: 194, startPoint y: 115, endPoint x: 232, endPoint y: 113, distance: 37.8
click at [232, 113] on div "< img v-bind:src = "model.logo" width = "300" >" at bounding box center [399, 419] width 675 height 628
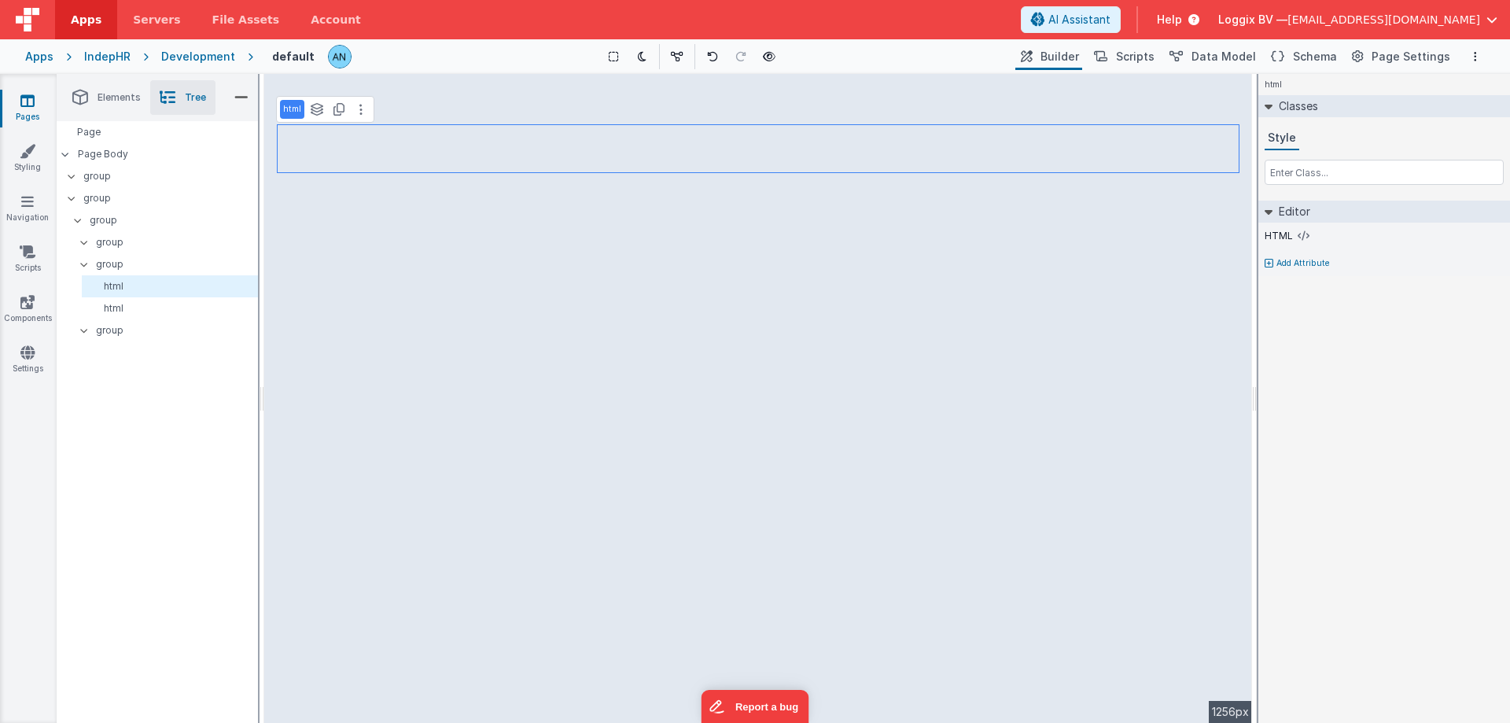
click at [112, 106] on li "Elements" at bounding box center [106, 97] width 87 height 35
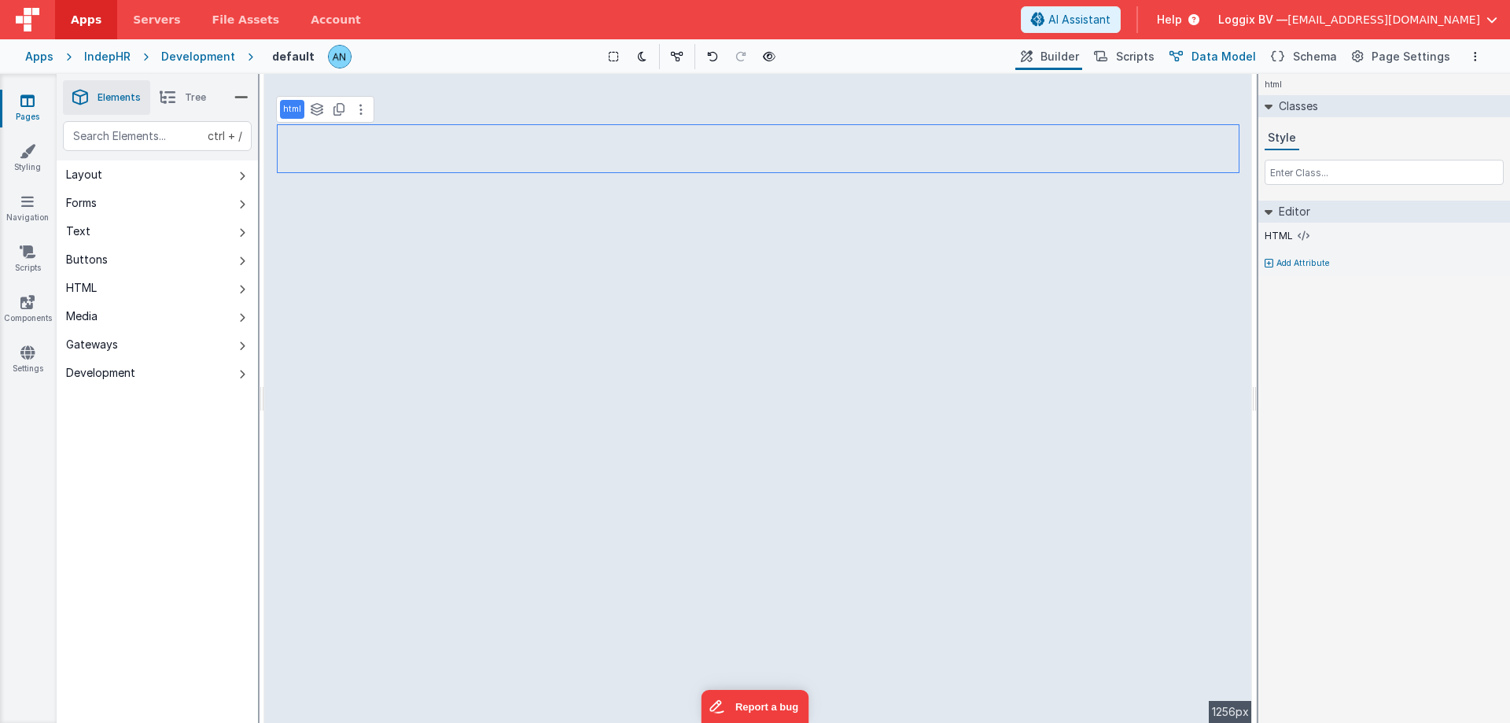
click at [1219, 57] on span "Data Model" at bounding box center [1223, 57] width 64 height 16
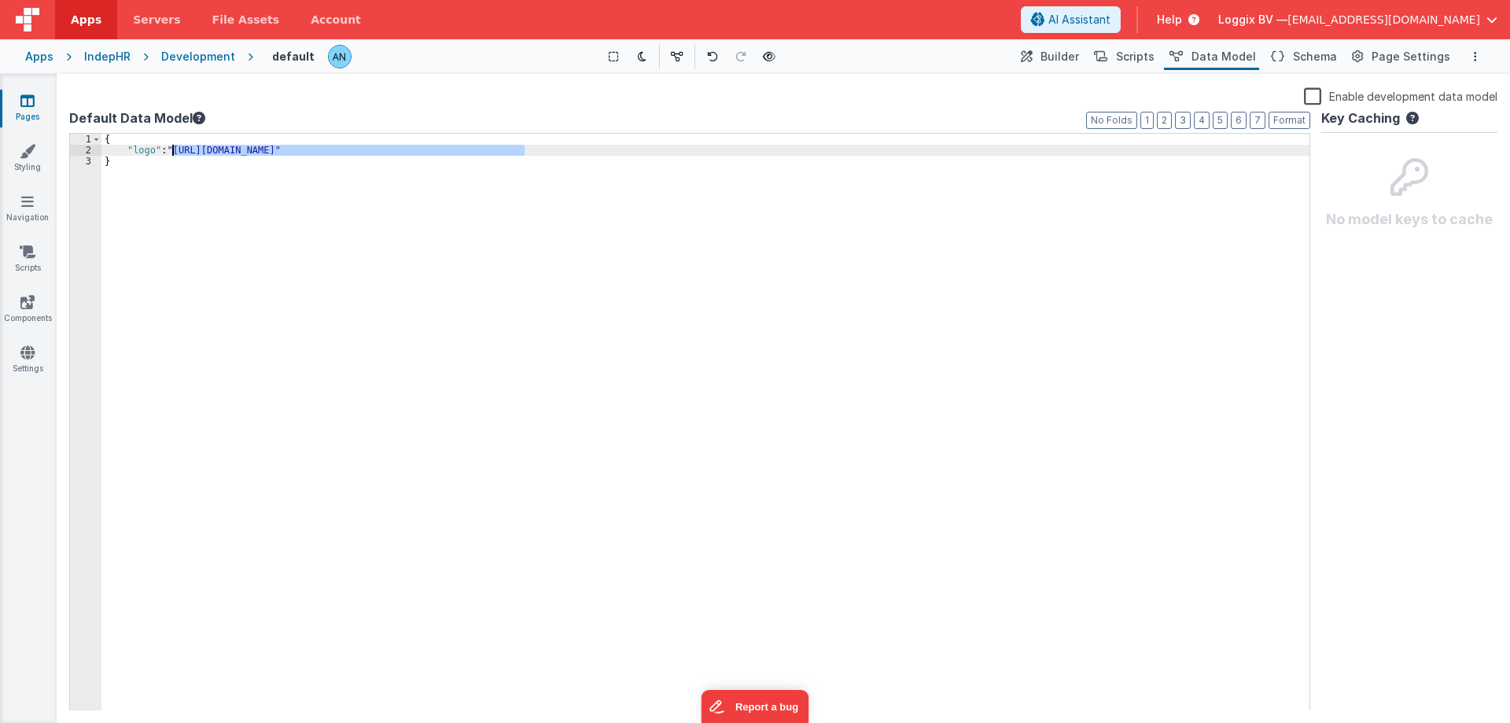
drag, startPoint x: 525, startPoint y: 149, endPoint x: 174, endPoint y: 145, distance: 351.5
click at [174, 145] on div "{ "logo" : "https://5t61ut5p19.ucarecd.net/b22c2411-e9c4-48b8-a3d9-84d7eb39b1b0…" at bounding box center [705, 433] width 1208 height 599
click at [29, 359] on icon at bounding box center [27, 352] width 14 height 16
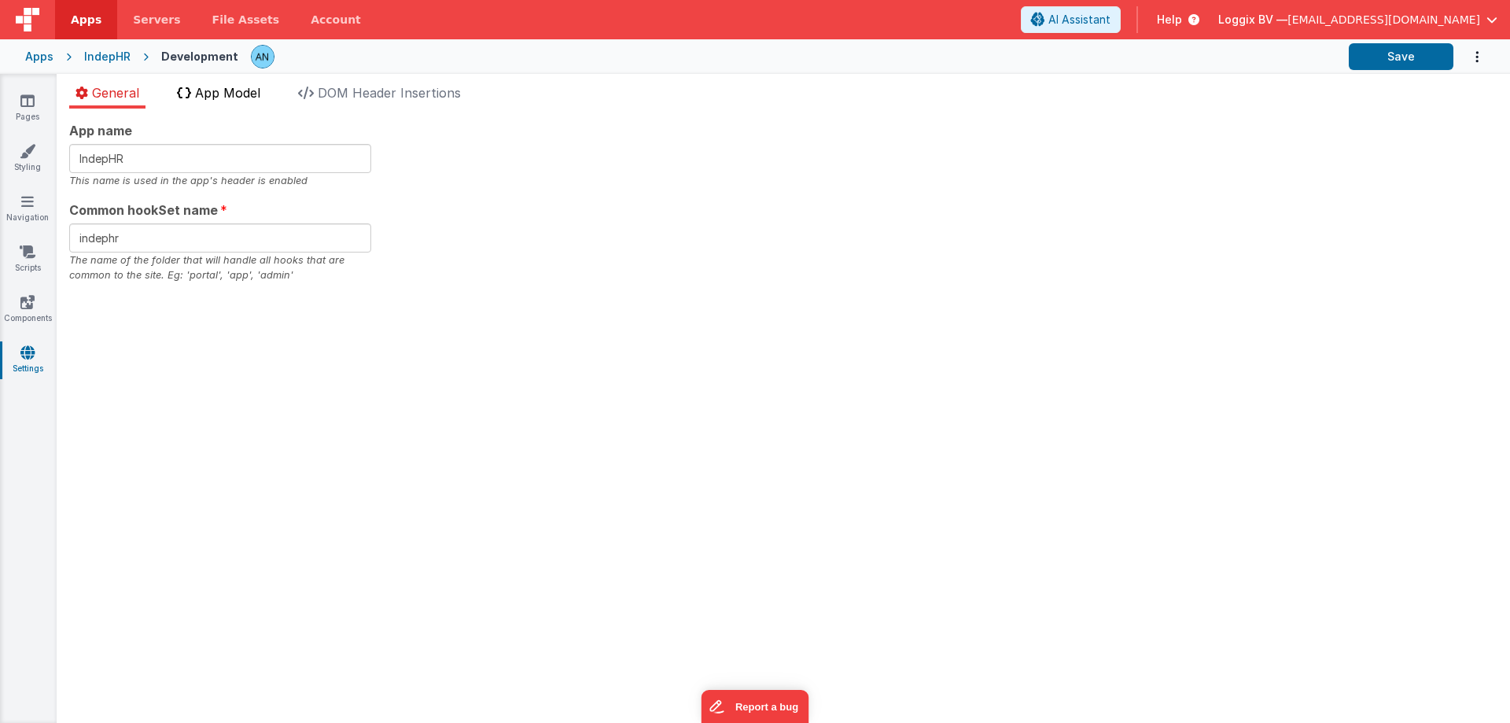
click at [219, 87] on span "App Model" at bounding box center [227, 93] width 65 height 16
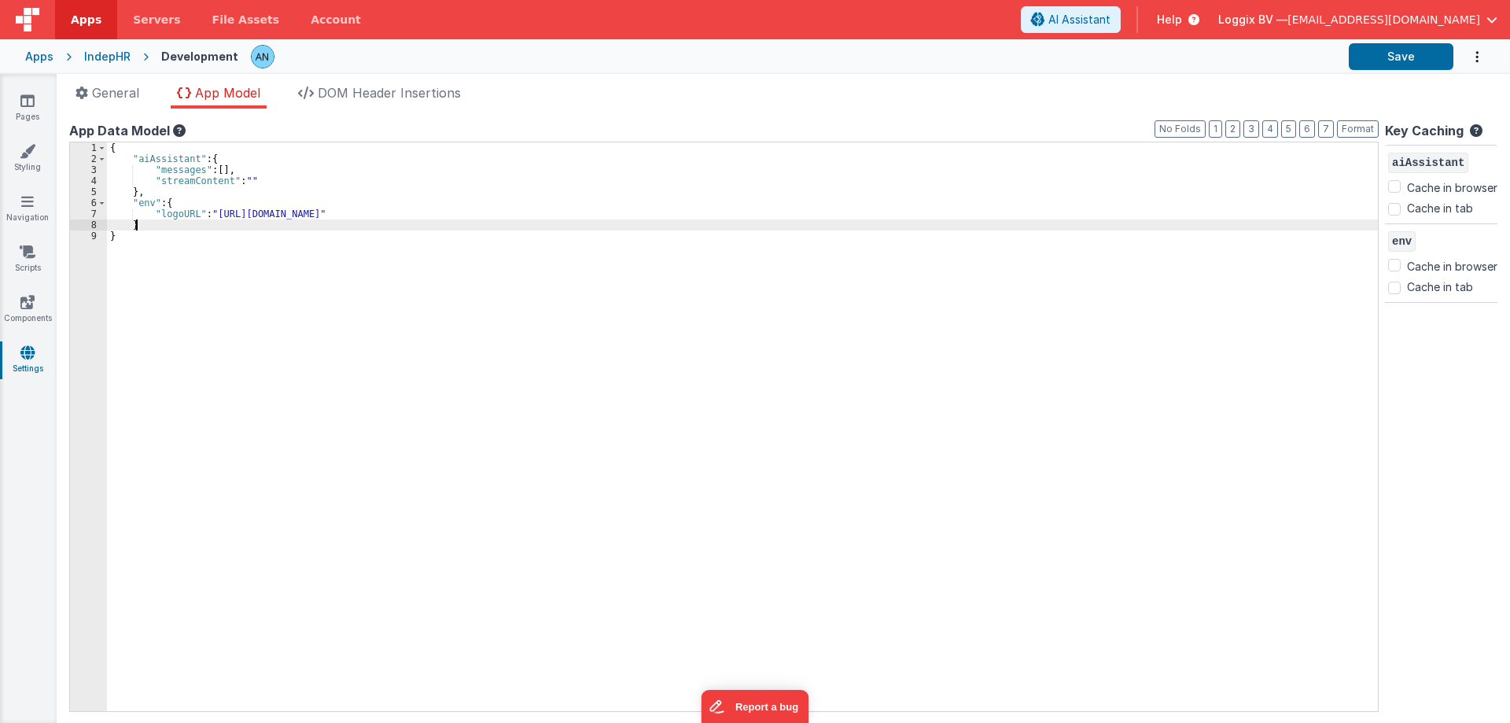
click at [156, 226] on div "{ "aiAssistant" : { "messages" : [ ] , "streamContent" : "" } , "env" : { "logo…" at bounding box center [742, 437] width 1271 height 590
click at [37, 166] on link "Styling" at bounding box center [27, 158] width 57 height 31
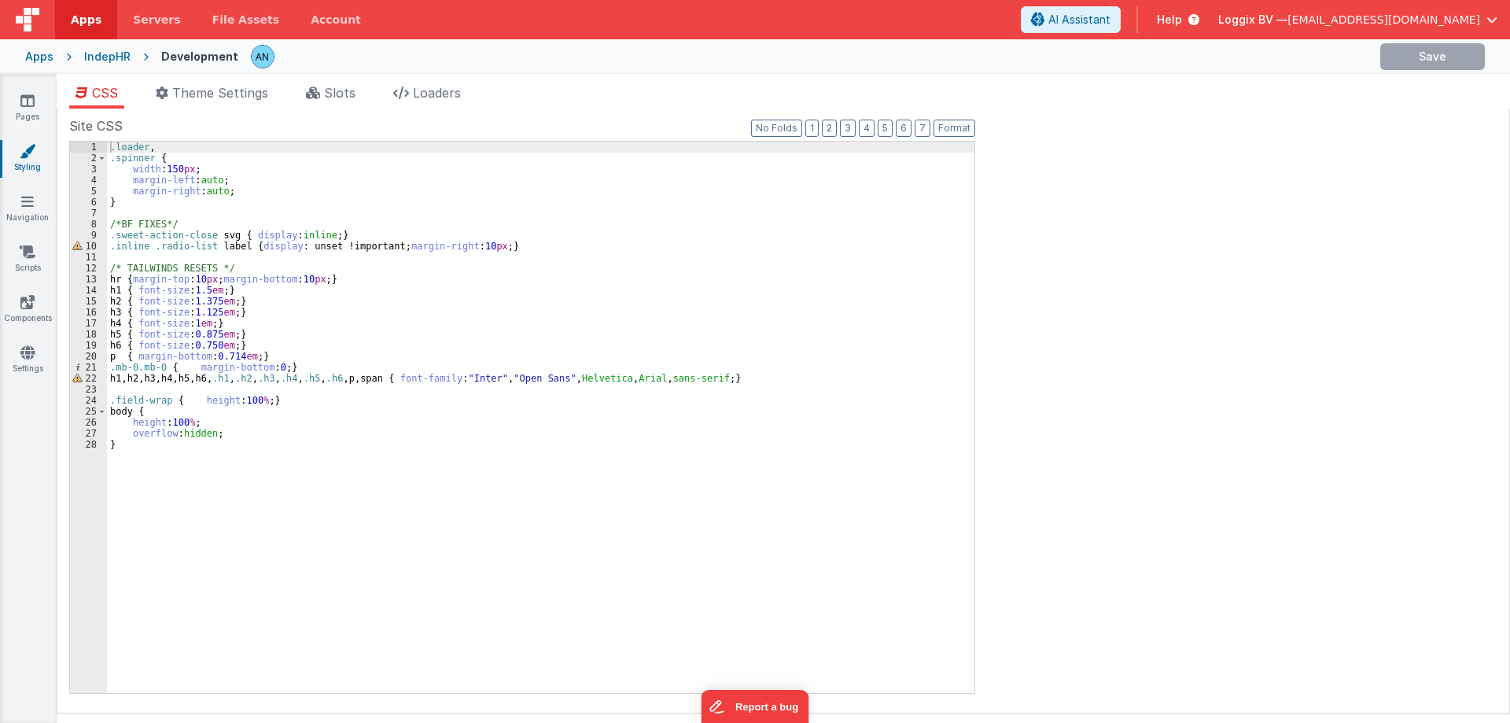
click at [335, 80] on div "CSS Theme Settings Slots Loaders Site CSS Format 7 6 5 4 3 2 1 No Folds 1 2 3 4…" at bounding box center [783, 401] width 1453 height 655
click at [343, 87] on span "Slots" at bounding box center [339, 93] width 31 height 16
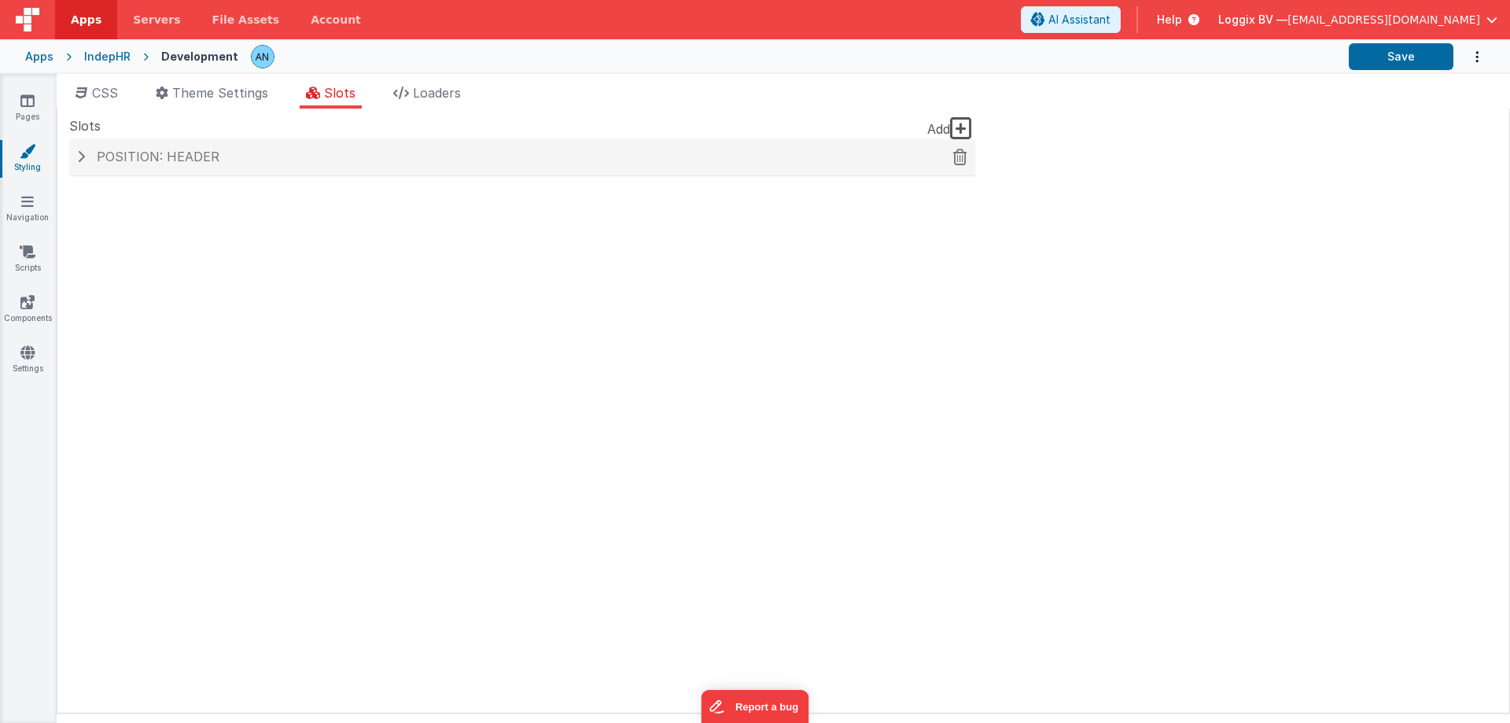
click at [165, 146] on div "Position: header" at bounding box center [522, 157] width 906 height 36
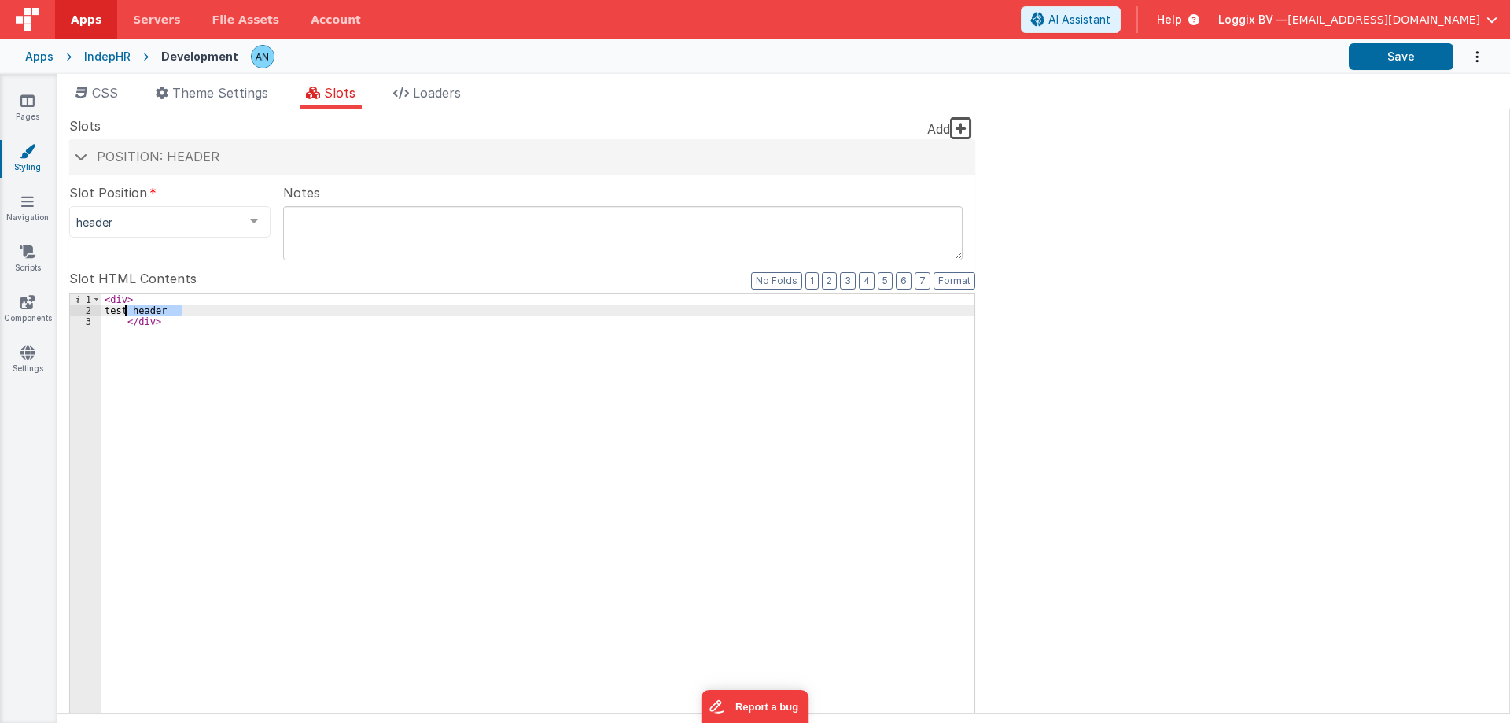
drag, startPoint x: 186, startPoint y: 314, endPoint x: 127, endPoint y: 314, distance: 58.2
click at [127, 314] on div "< div > test header </ div >" at bounding box center [537, 559] width 873 height 531
click at [32, 201] on icon at bounding box center [27, 201] width 13 height 16
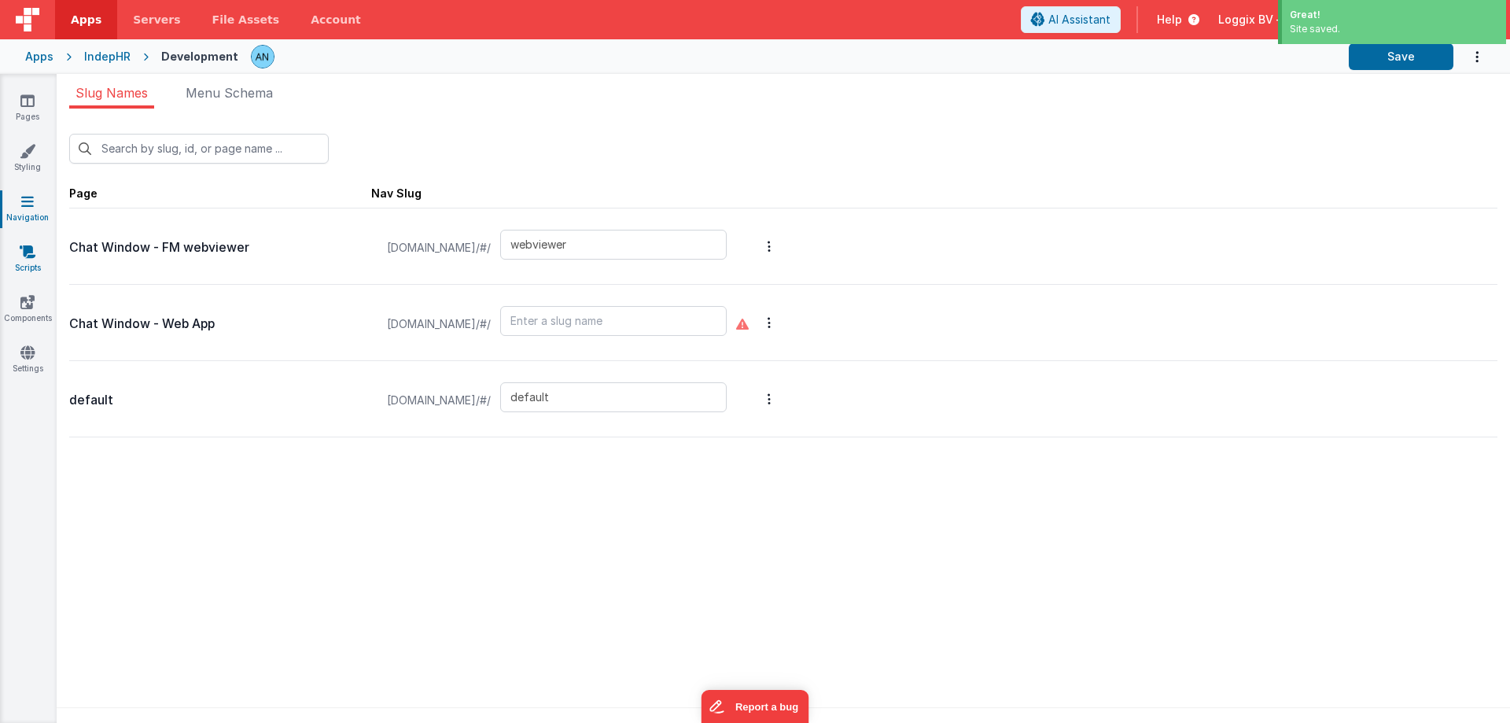
click at [27, 271] on link "Scripts" at bounding box center [27, 259] width 57 height 31
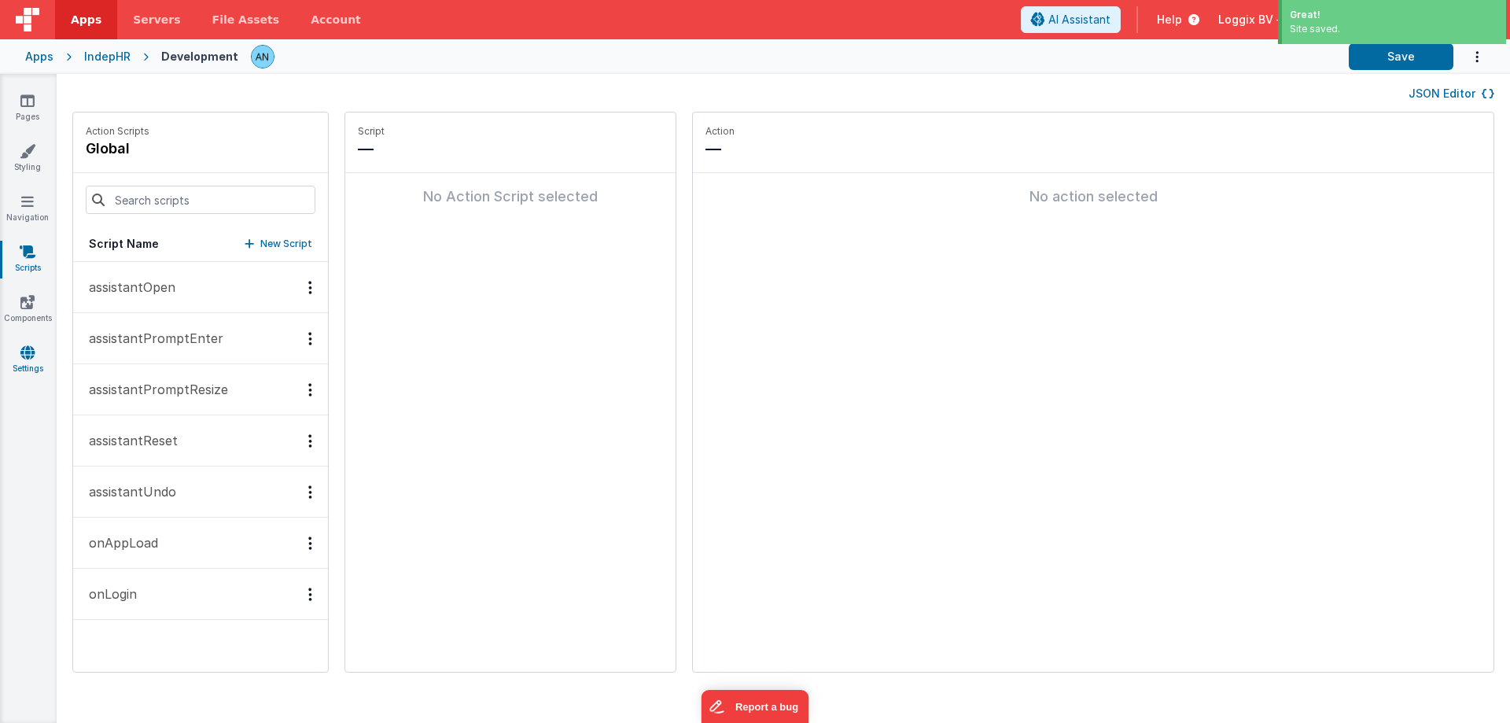
click at [32, 348] on icon at bounding box center [27, 352] width 14 height 16
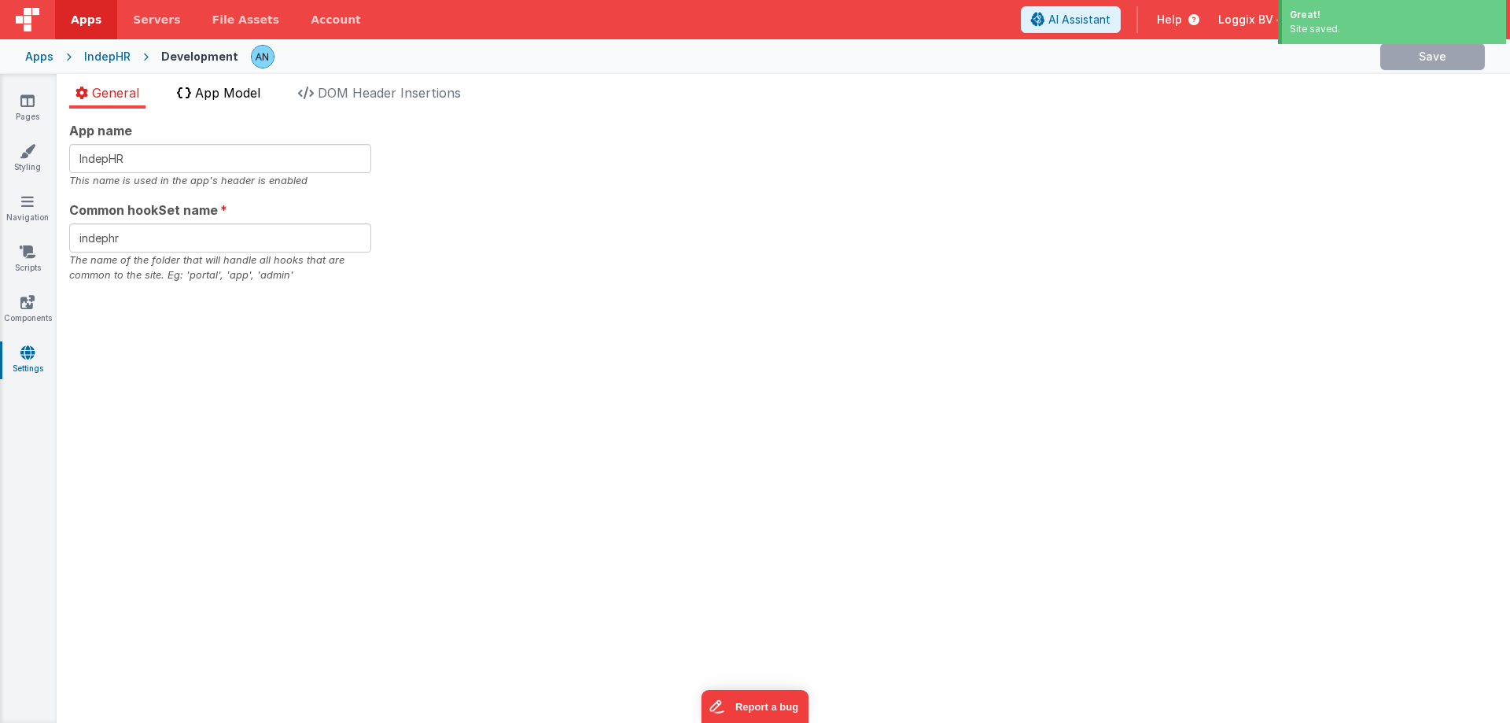
click at [222, 90] on span "App Model" at bounding box center [227, 93] width 65 height 16
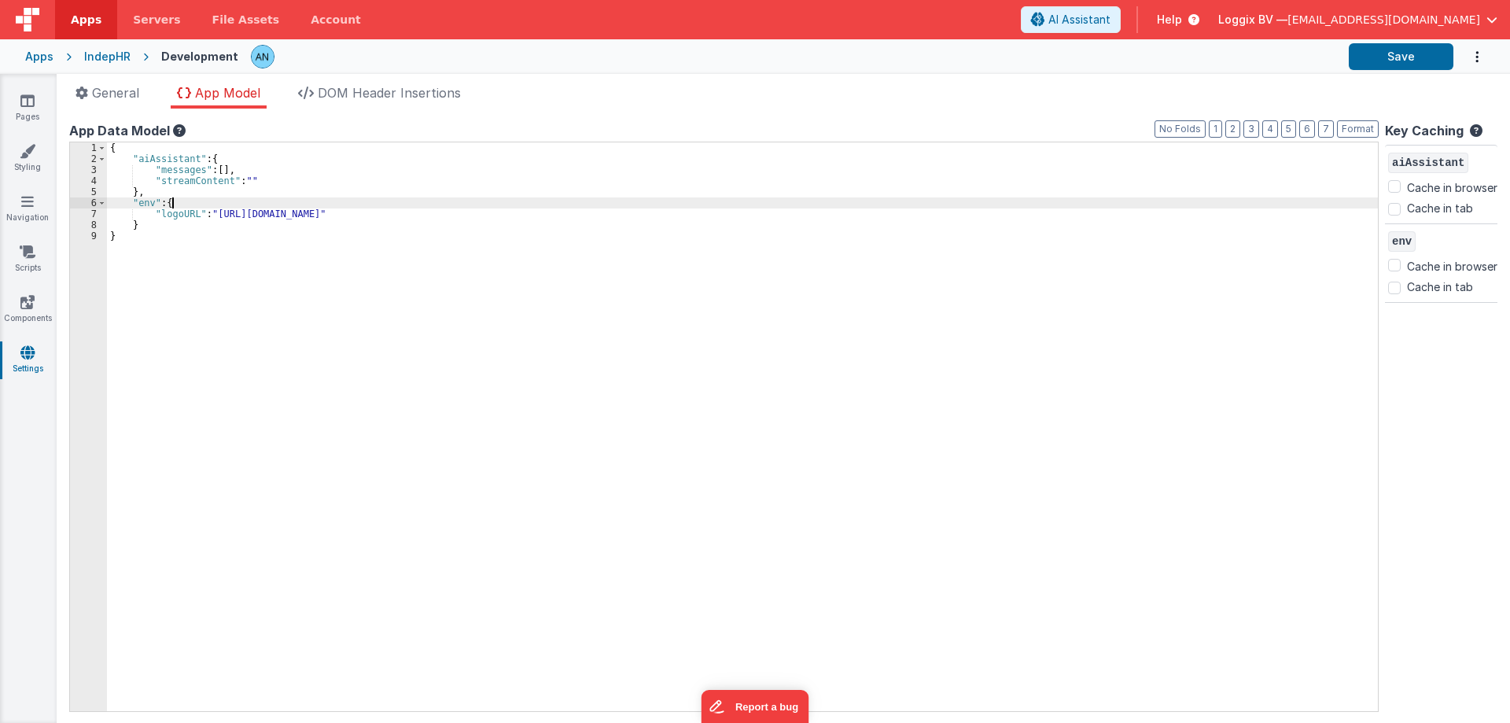
click at [175, 207] on div "{ "aiAssistant" : { "messages" : [ ] , "streamContent" : "" } , "env" : { "logo…" at bounding box center [742, 437] width 1271 height 590
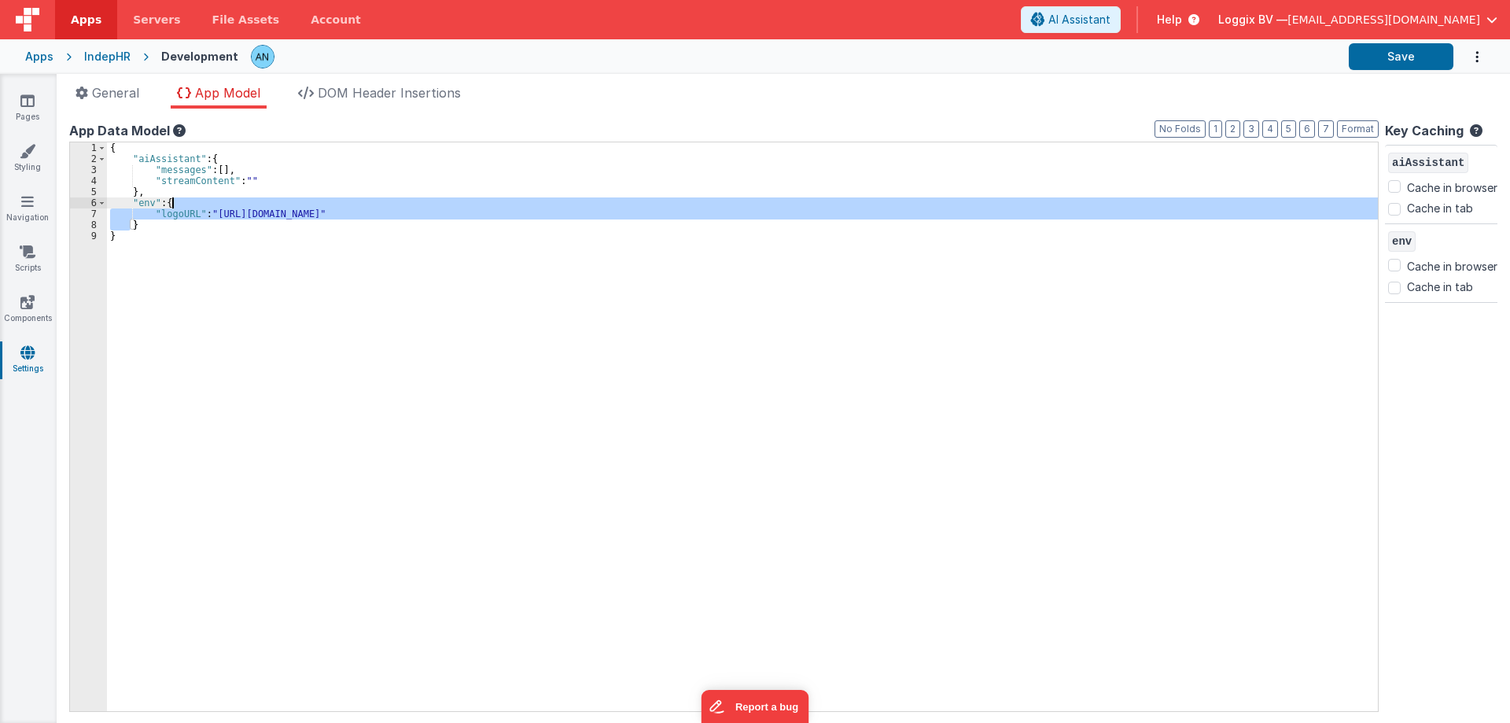
click at [172, 208] on div "{ "aiAssistant" : { "messages" : [ ] , "streamContent" : "" } , "env" : { "logo…" at bounding box center [742, 426] width 1271 height 568
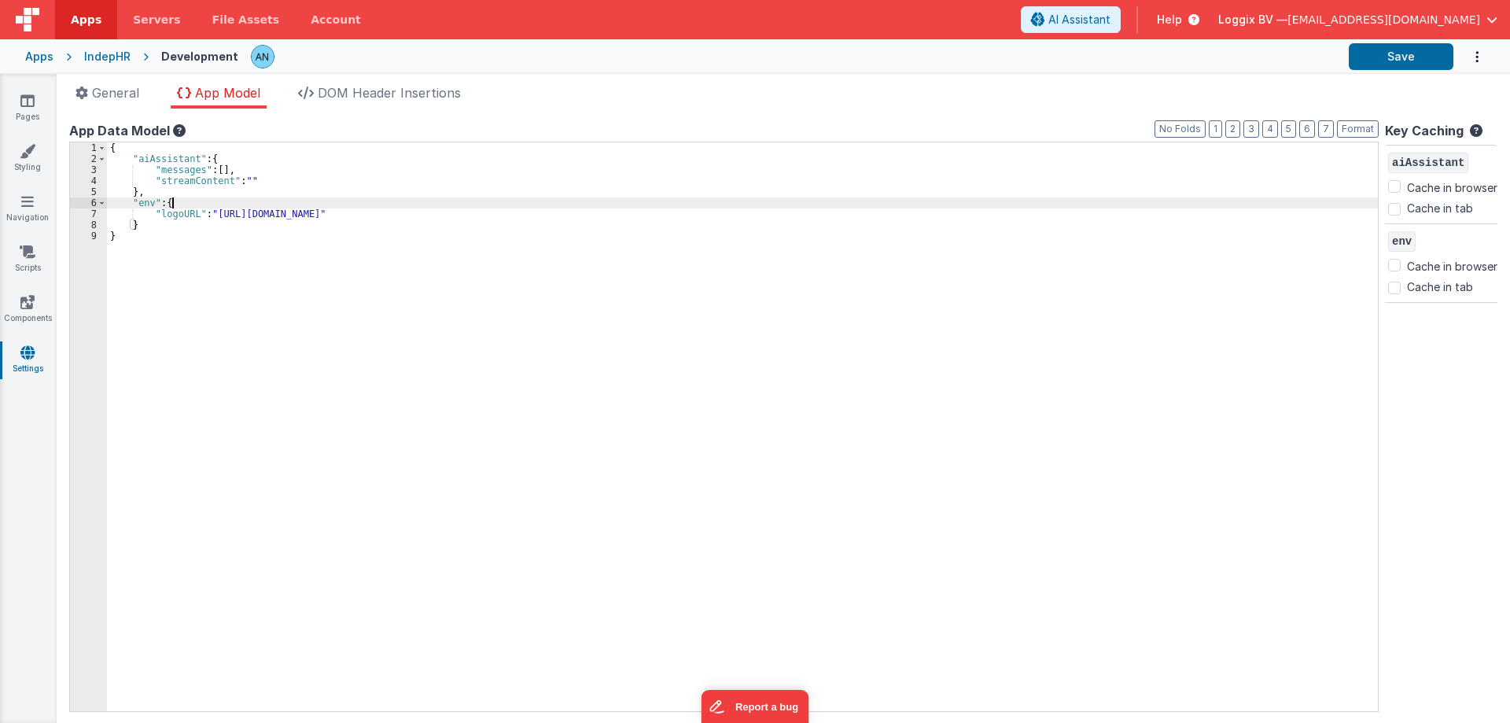
click at [172, 208] on div "{ "aiAssistant" : { "messages" : [ ] , "streamContent" : "" } , "env" : { "logo…" at bounding box center [742, 437] width 1271 height 590
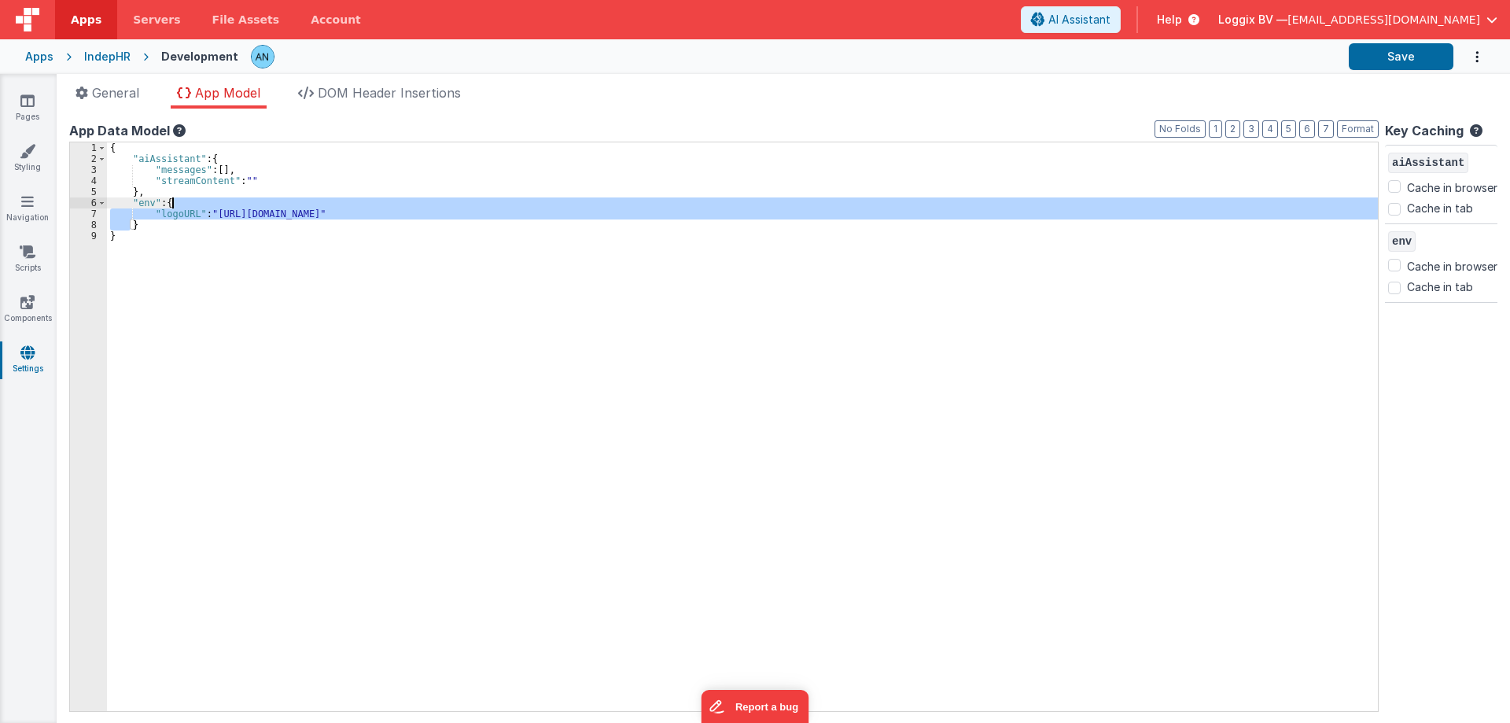
click at [170, 216] on div "{ "aiAssistant" : { "messages" : [ ] , "streamContent" : "" } , "env" : { "logo…" at bounding box center [742, 426] width 1271 height 568
click at [170, 216] on div "{ "aiAssistant" : { "messages" : [ ] , "streamContent" : "" } , "env" : { "logo…" at bounding box center [742, 437] width 1271 height 590
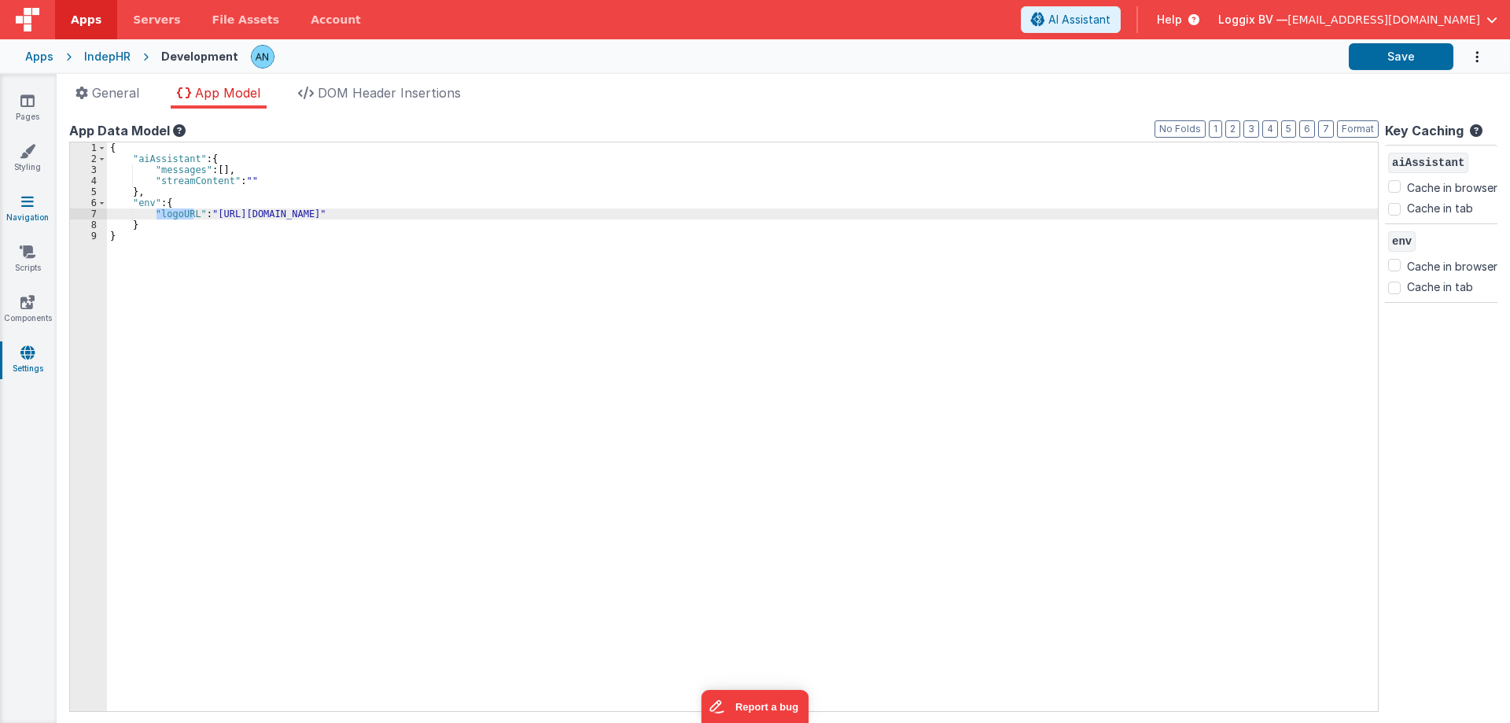
click at [24, 200] on icon at bounding box center [27, 201] width 13 height 16
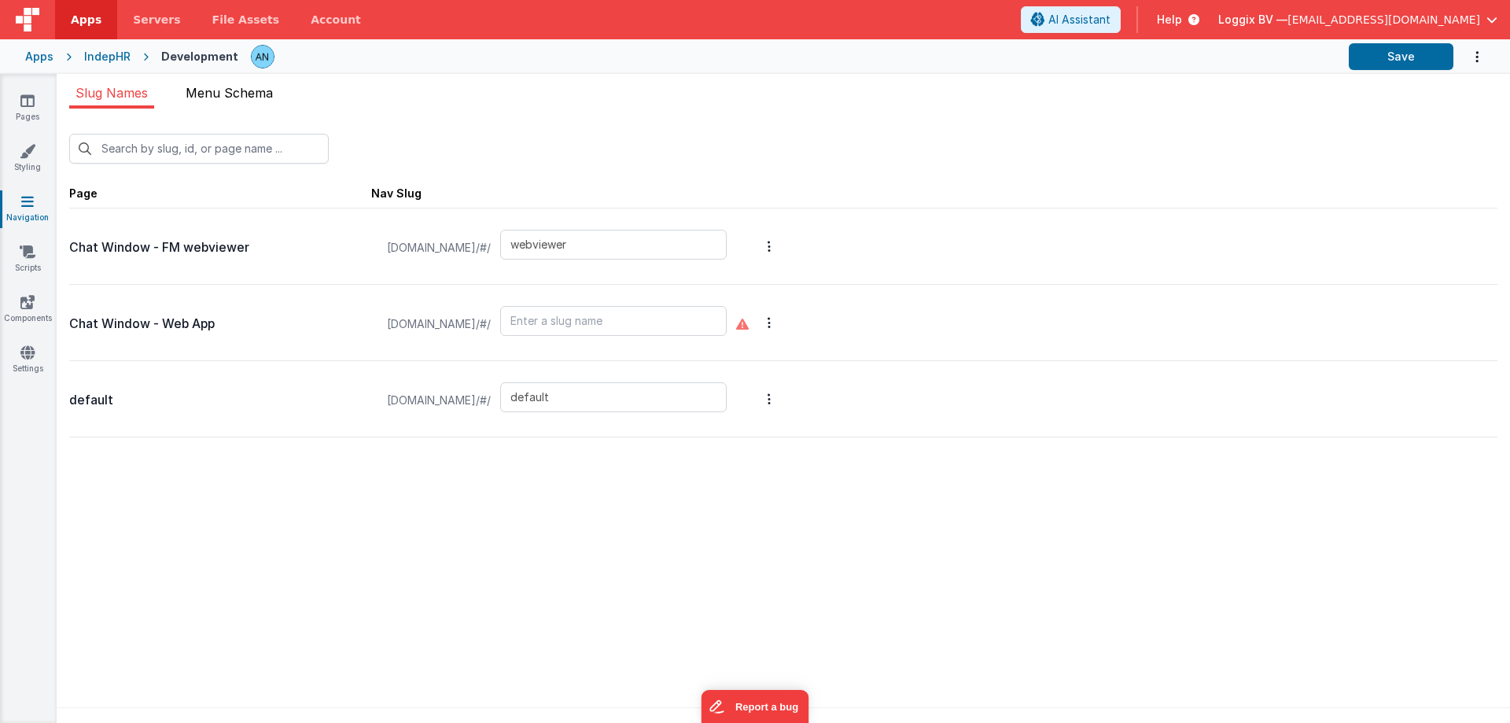
click at [234, 94] on span "Menu Schema" at bounding box center [229, 93] width 87 height 16
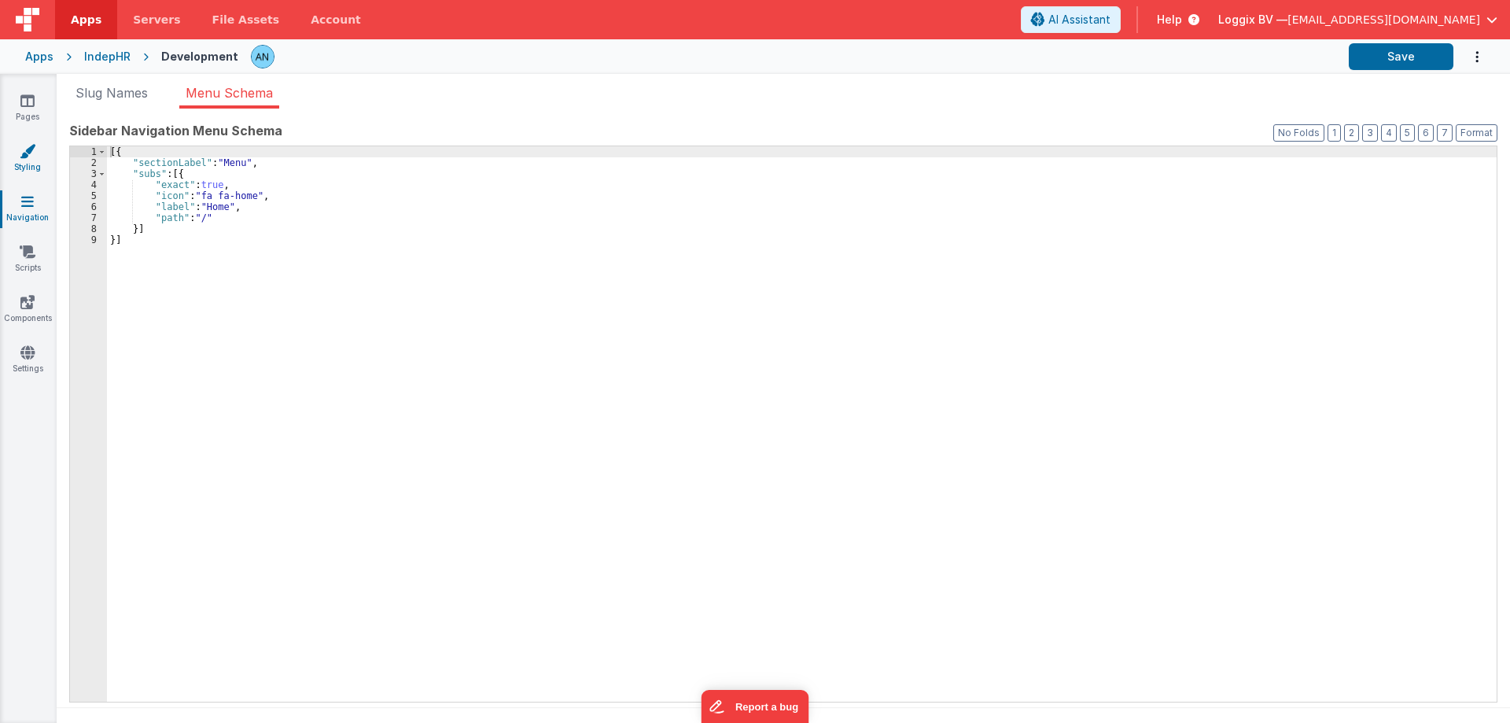
click at [31, 153] on icon at bounding box center [28, 151] width 16 height 16
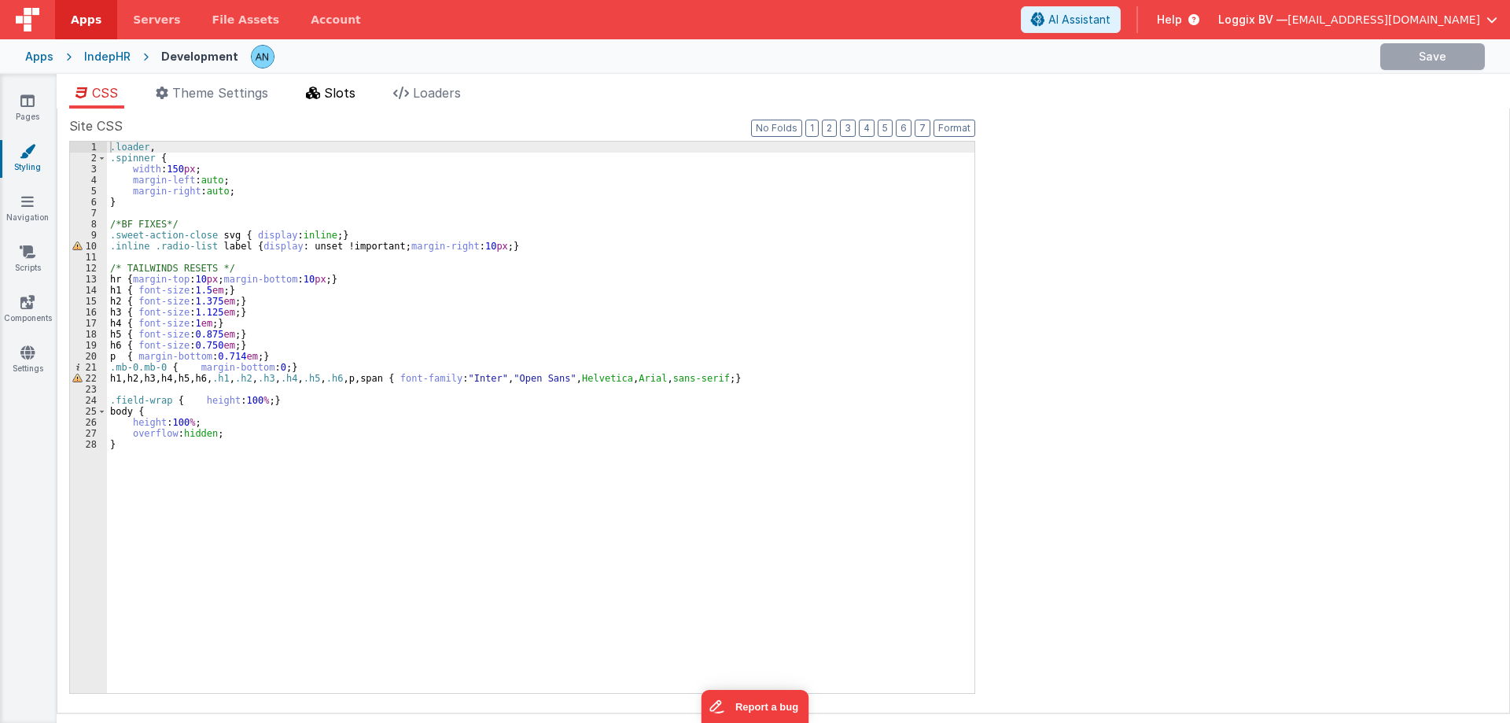
click at [326, 96] on span "Slots" at bounding box center [339, 93] width 31 height 16
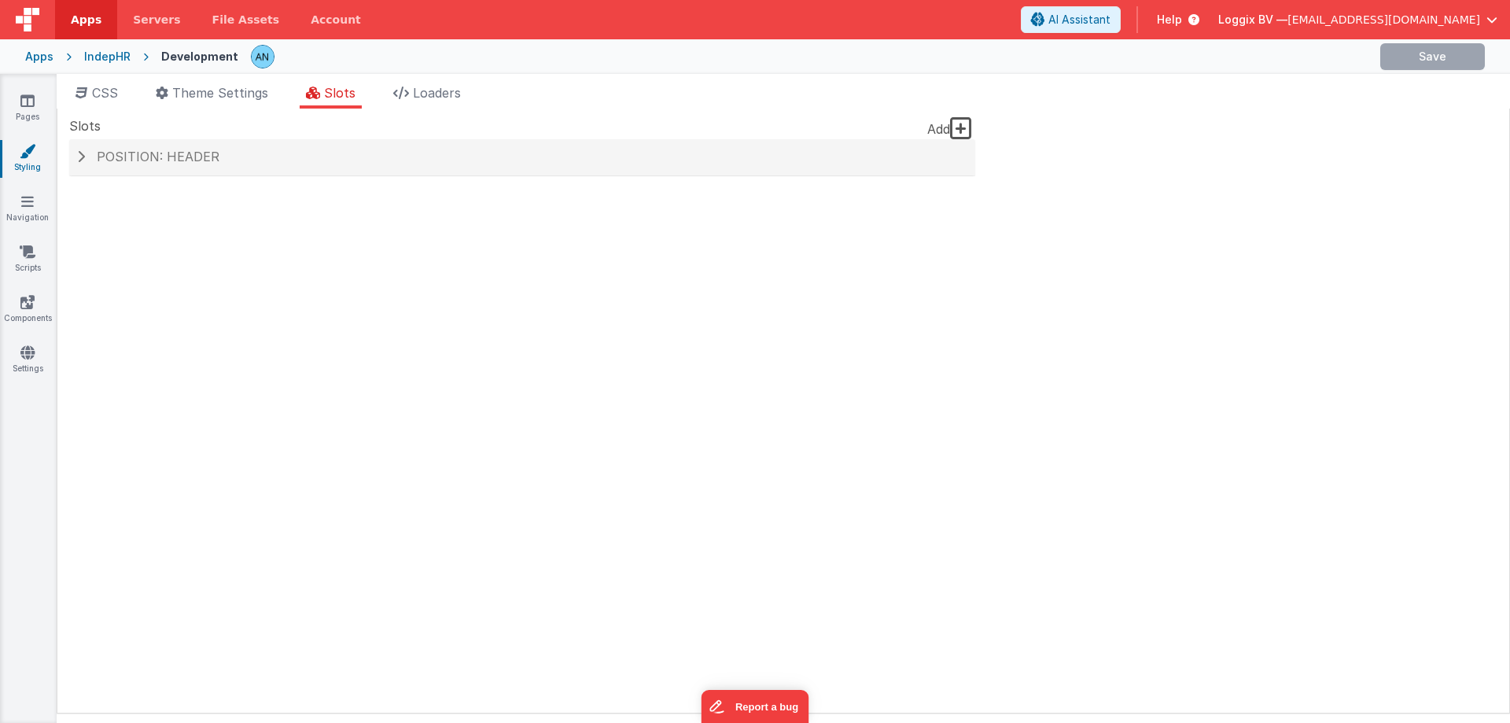
click at [144, 163] on span "Position: header" at bounding box center [158, 157] width 123 height 16
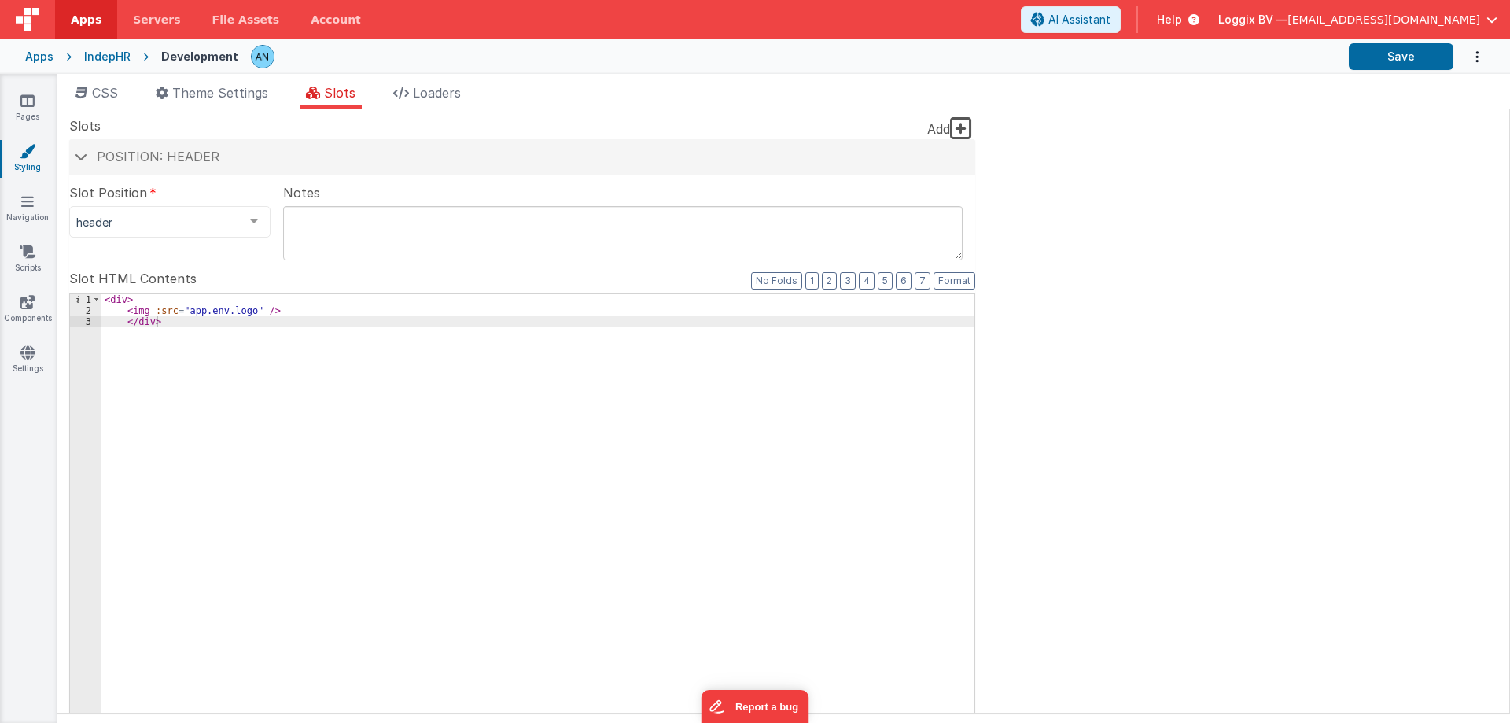
click at [230, 308] on div "< div > < img :src = "app.env.logo" /> </ div >" at bounding box center [537, 559] width 873 height 531
click at [31, 112] on link "Pages" at bounding box center [27, 108] width 57 height 31
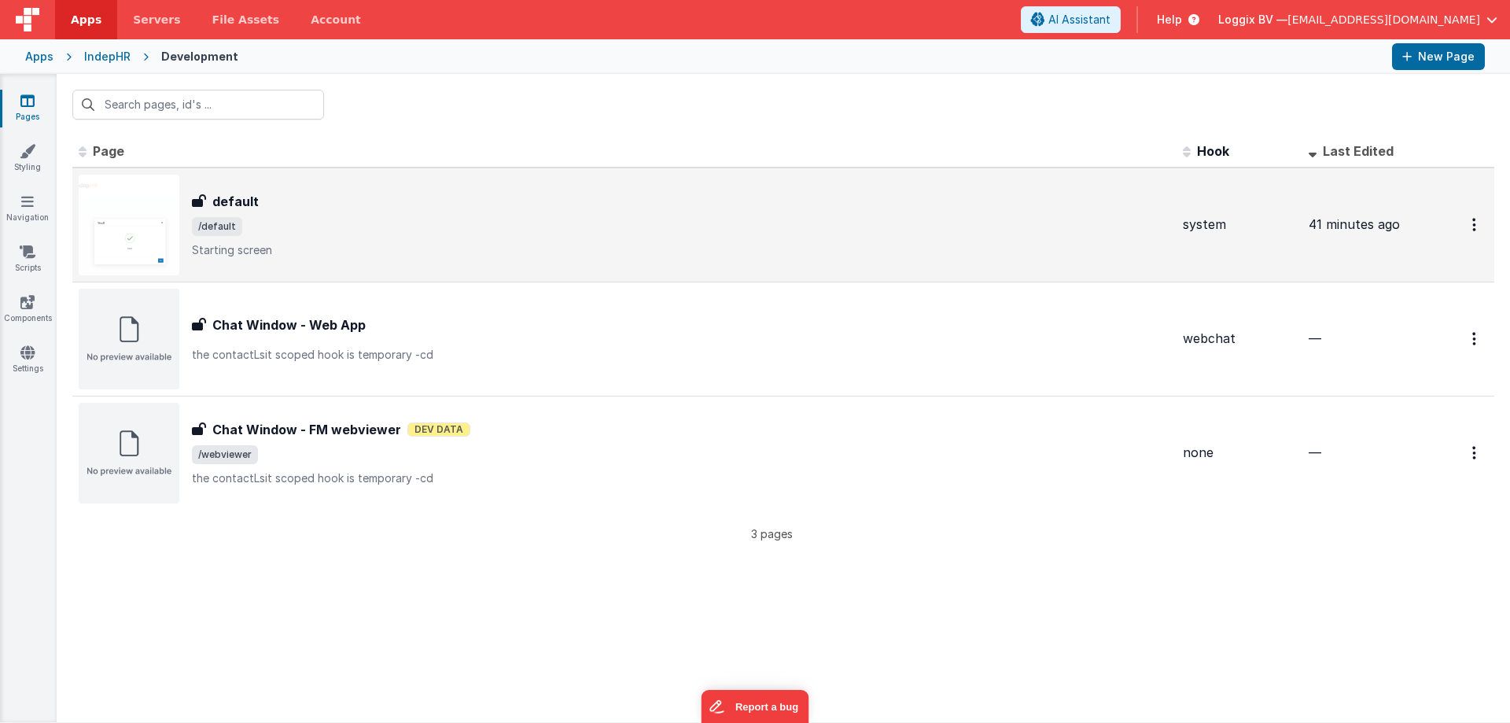
click at [328, 211] on div "default default /default Starting screen" at bounding box center [681, 225] width 978 height 66
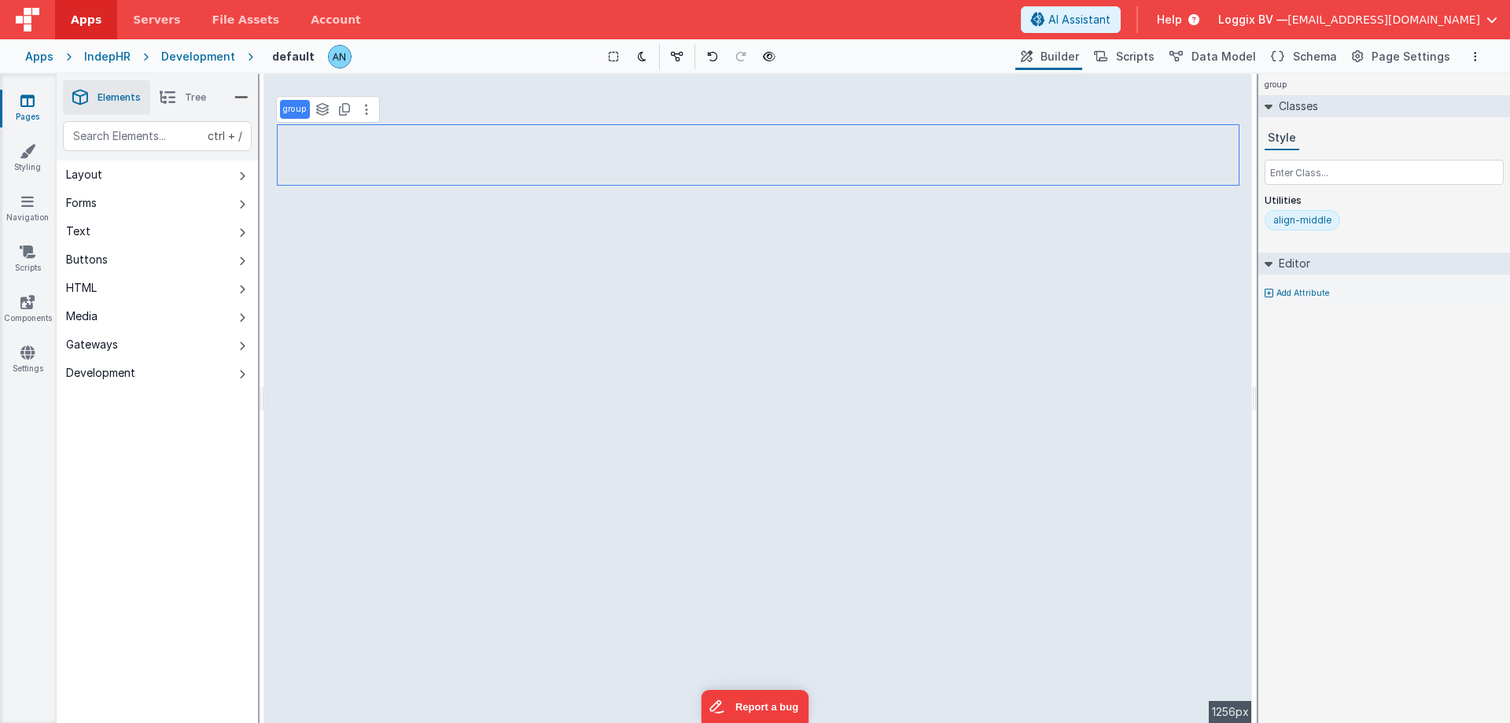
click at [372, 121] on div "group See layers ctrl + L Duplicate ctrl + D" at bounding box center [328, 109] width 104 height 27
click at [372, 112] on button at bounding box center [366, 109] width 19 height 19
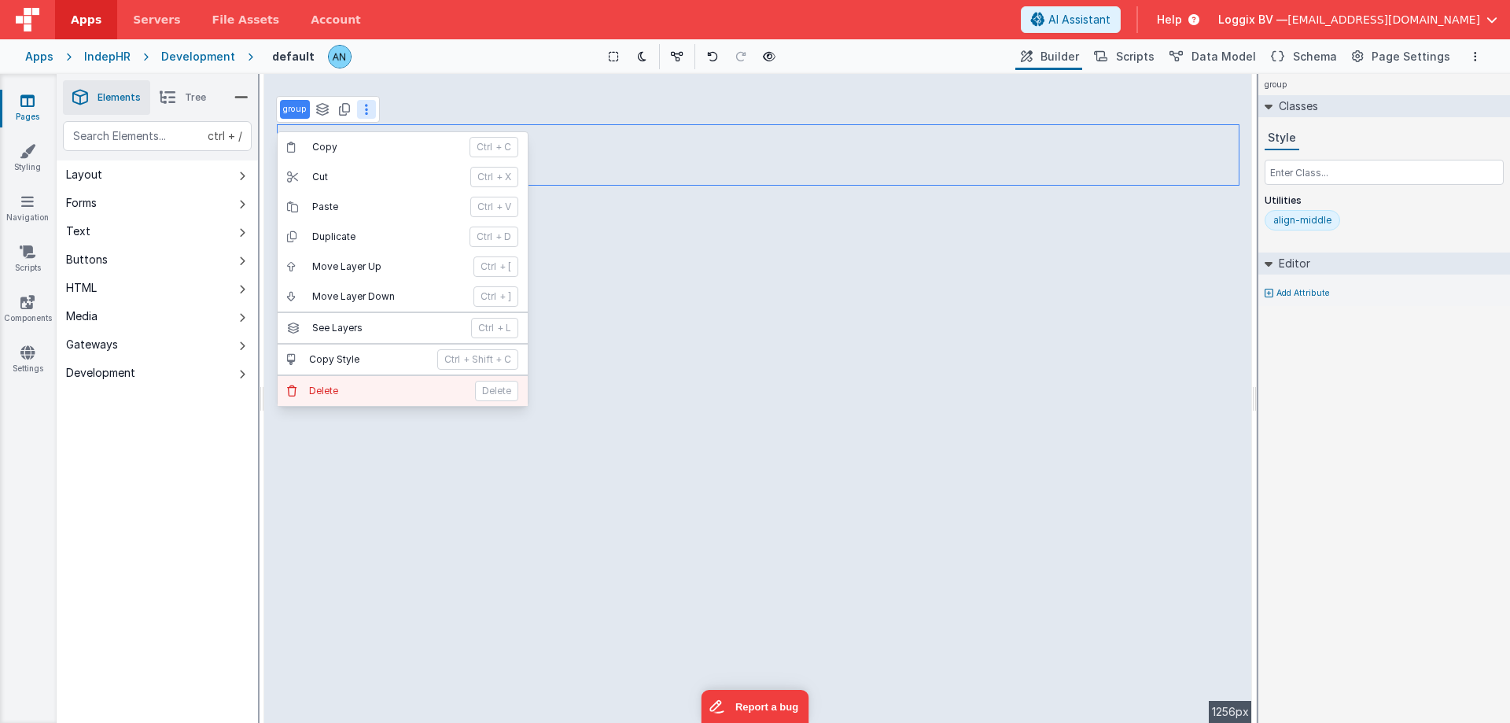
click at [335, 387] on p "Delete" at bounding box center [387, 390] width 156 height 13
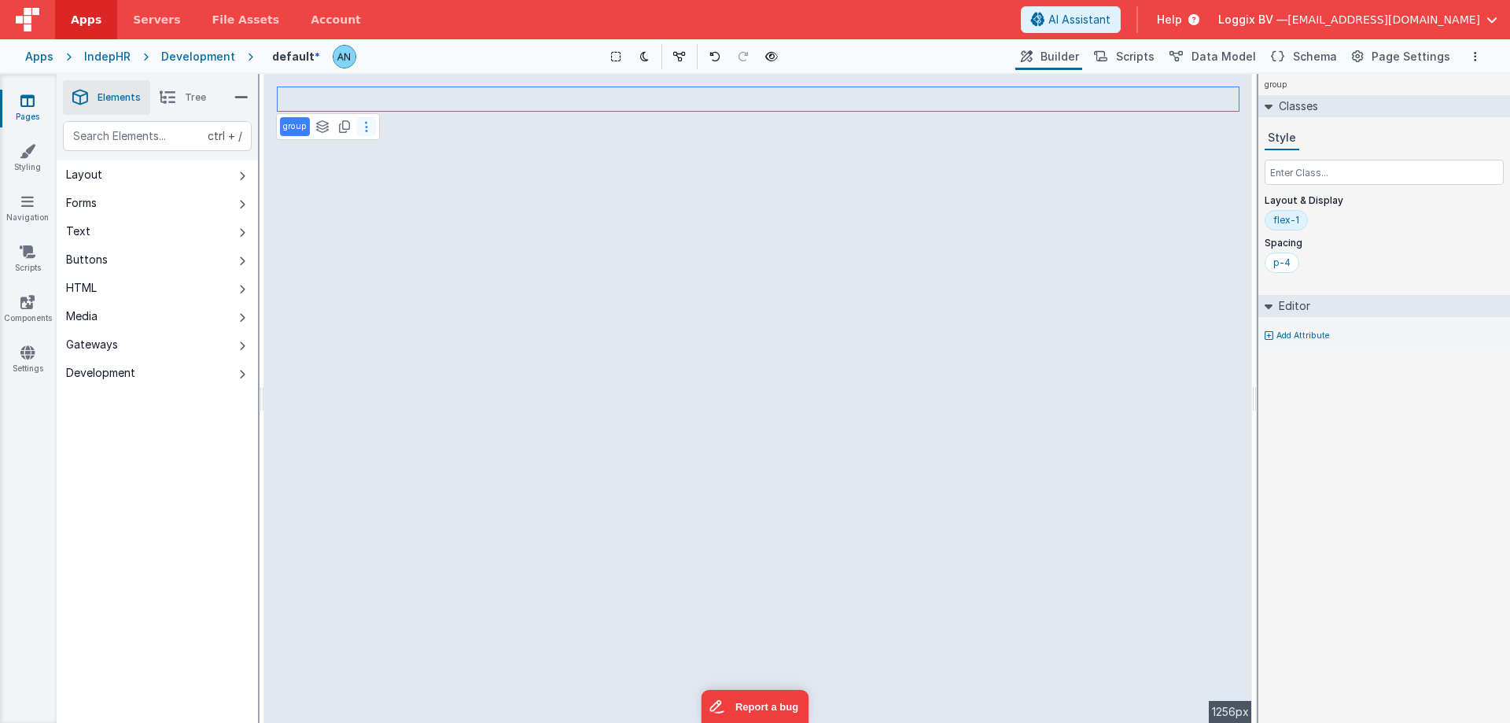
click at [366, 131] on icon at bounding box center [366, 126] width 3 height 13
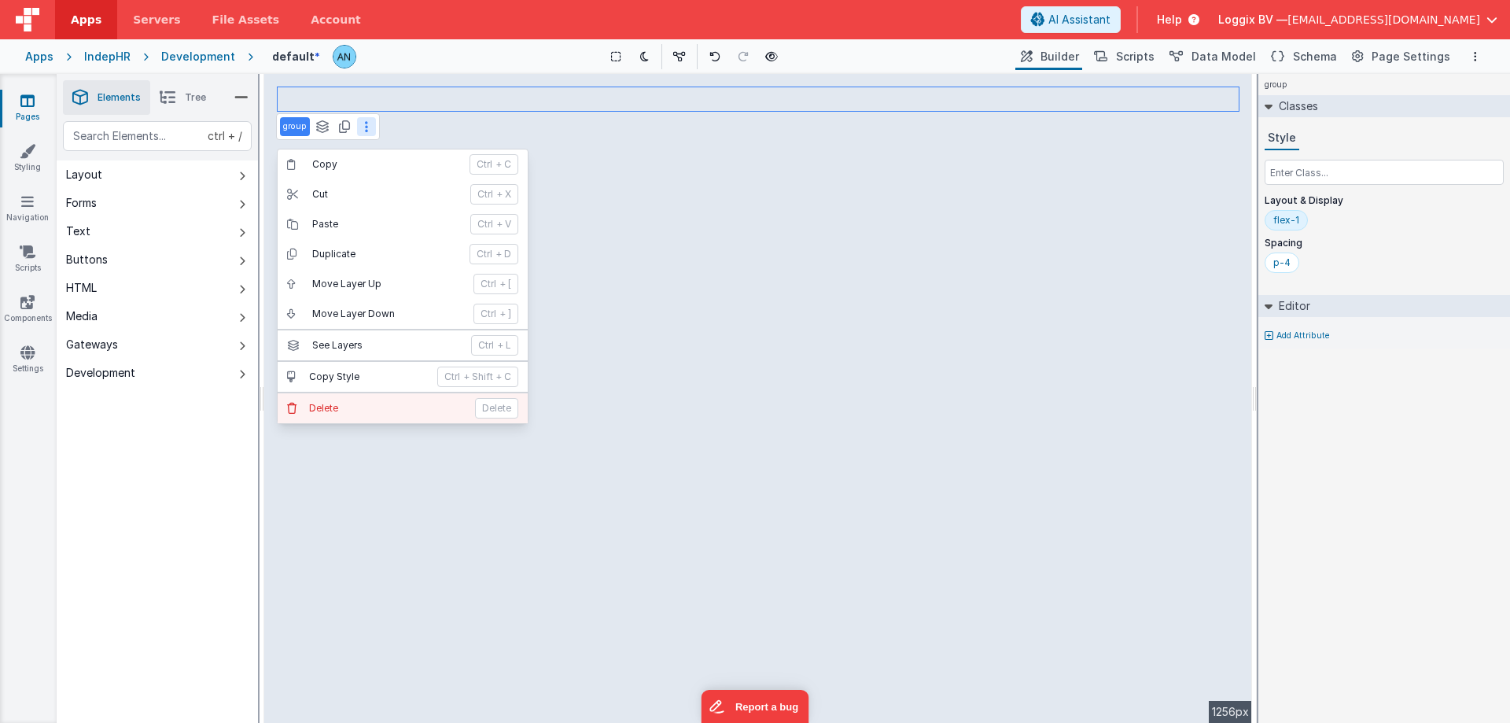
click at [395, 403] on p "Delete" at bounding box center [387, 408] width 156 height 13
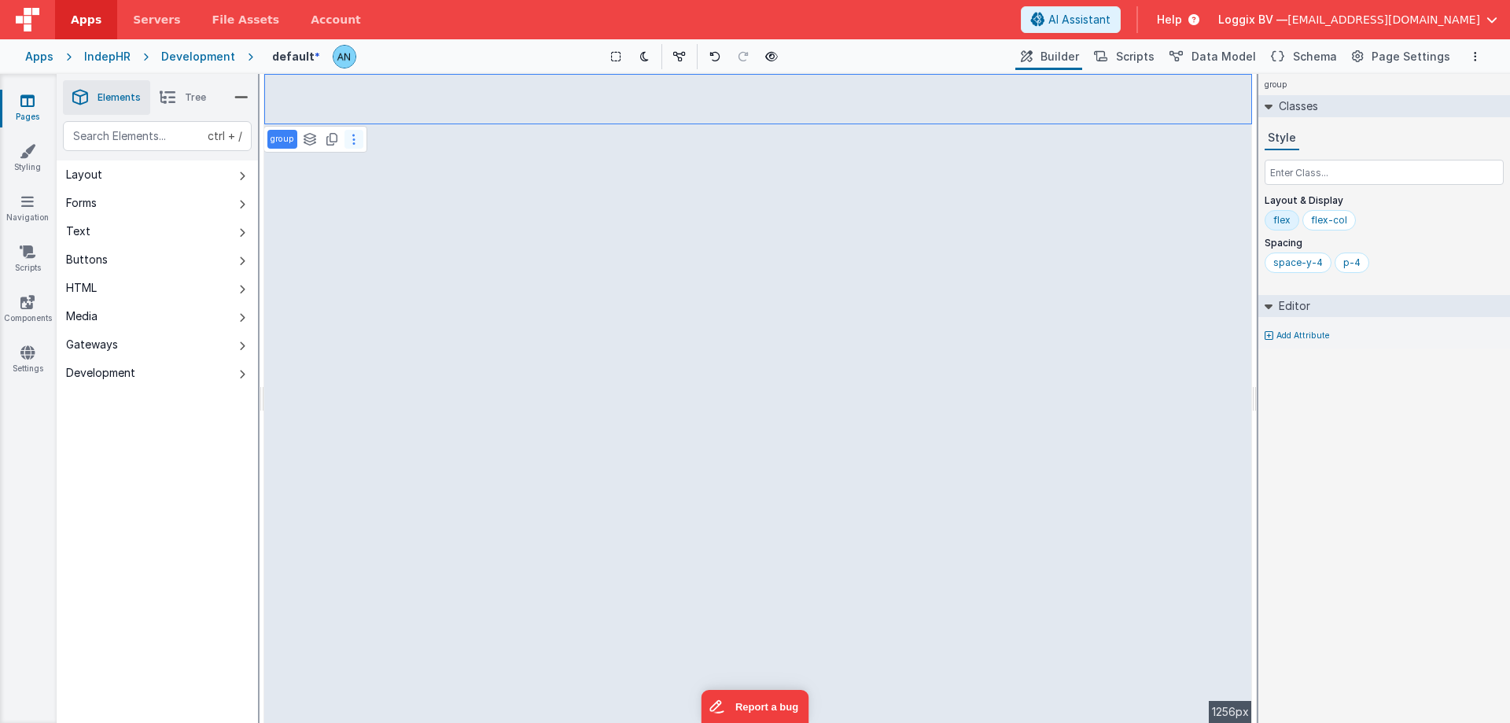
click at [354, 142] on icon at bounding box center [353, 139] width 3 height 13
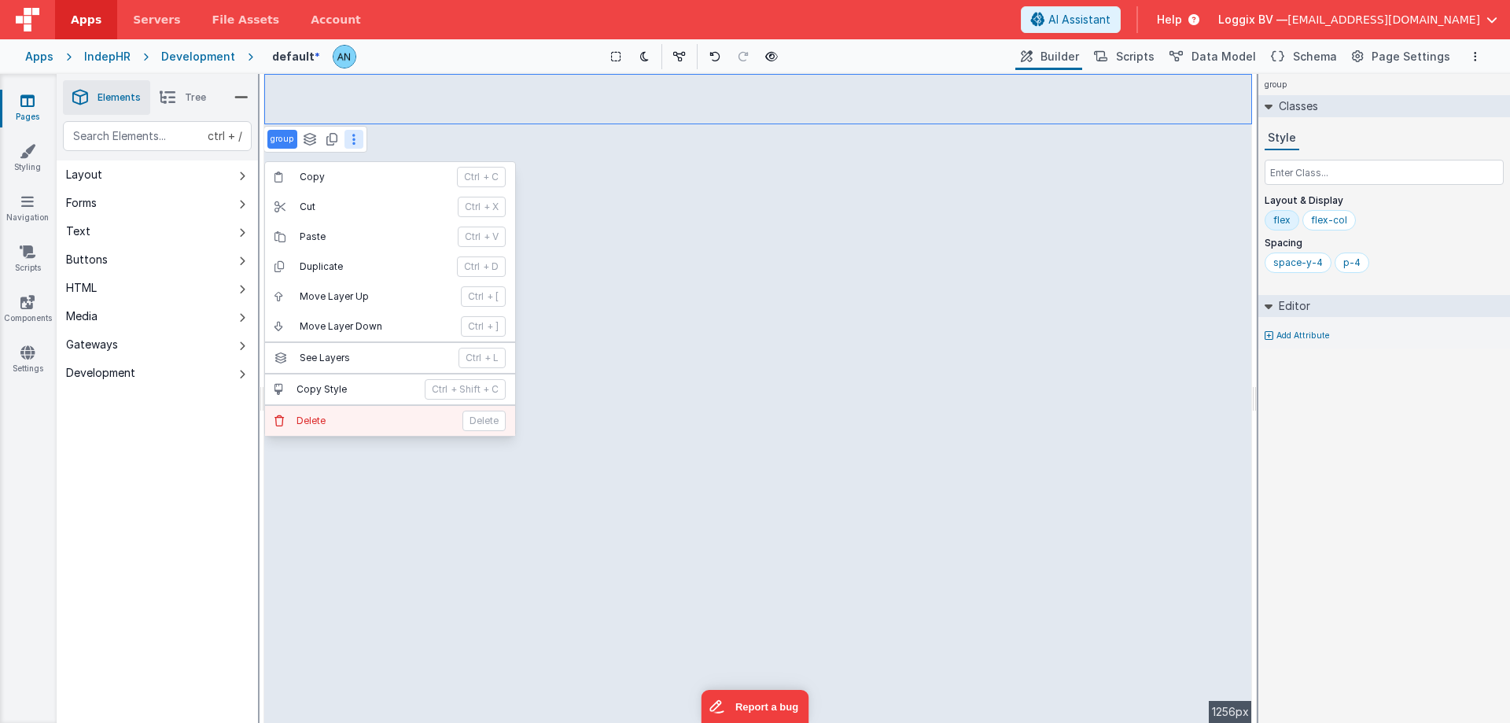
click at [422, 422] on p "Delete" at bounding box center [374, 420] width 156 height 13
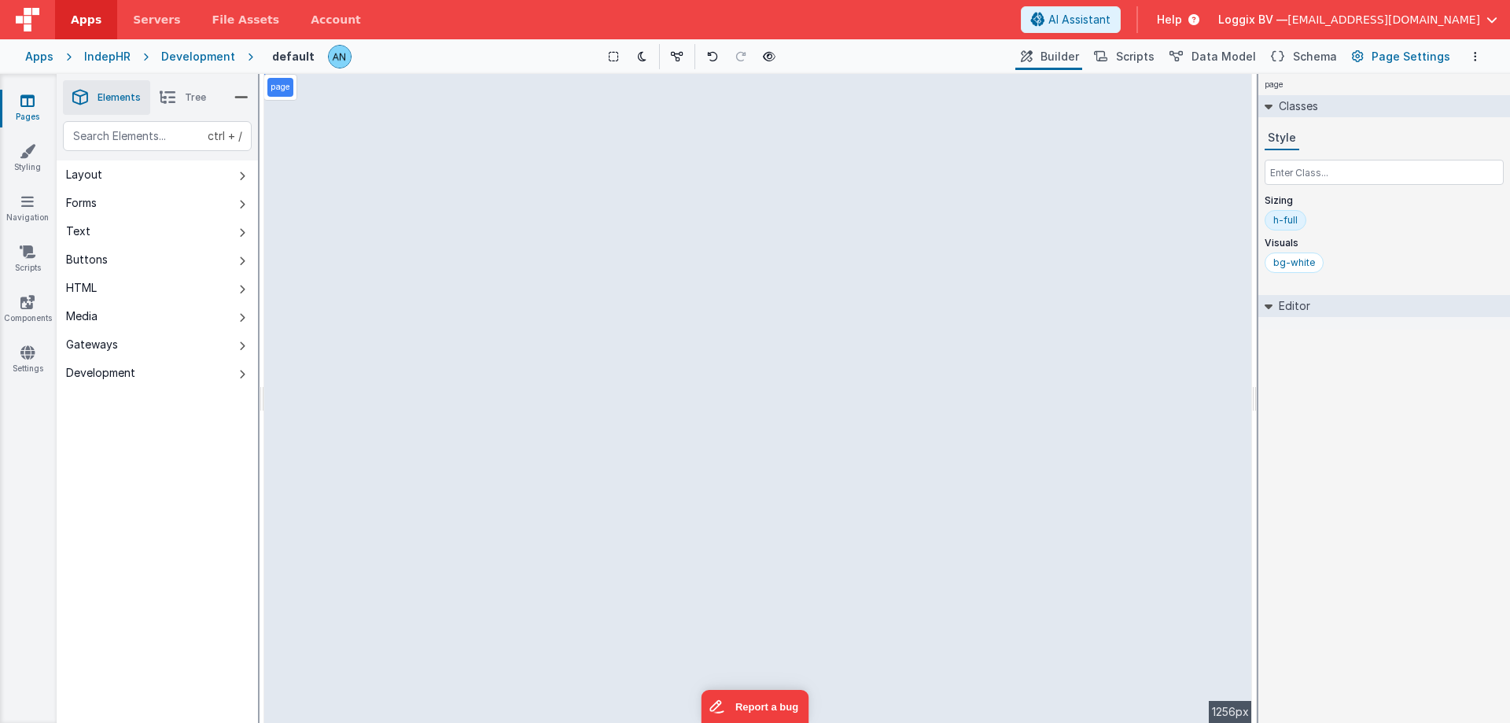
click at [1382, 61] on span "Page Settings" at bounding box center [1410, 57] width 79 height 16
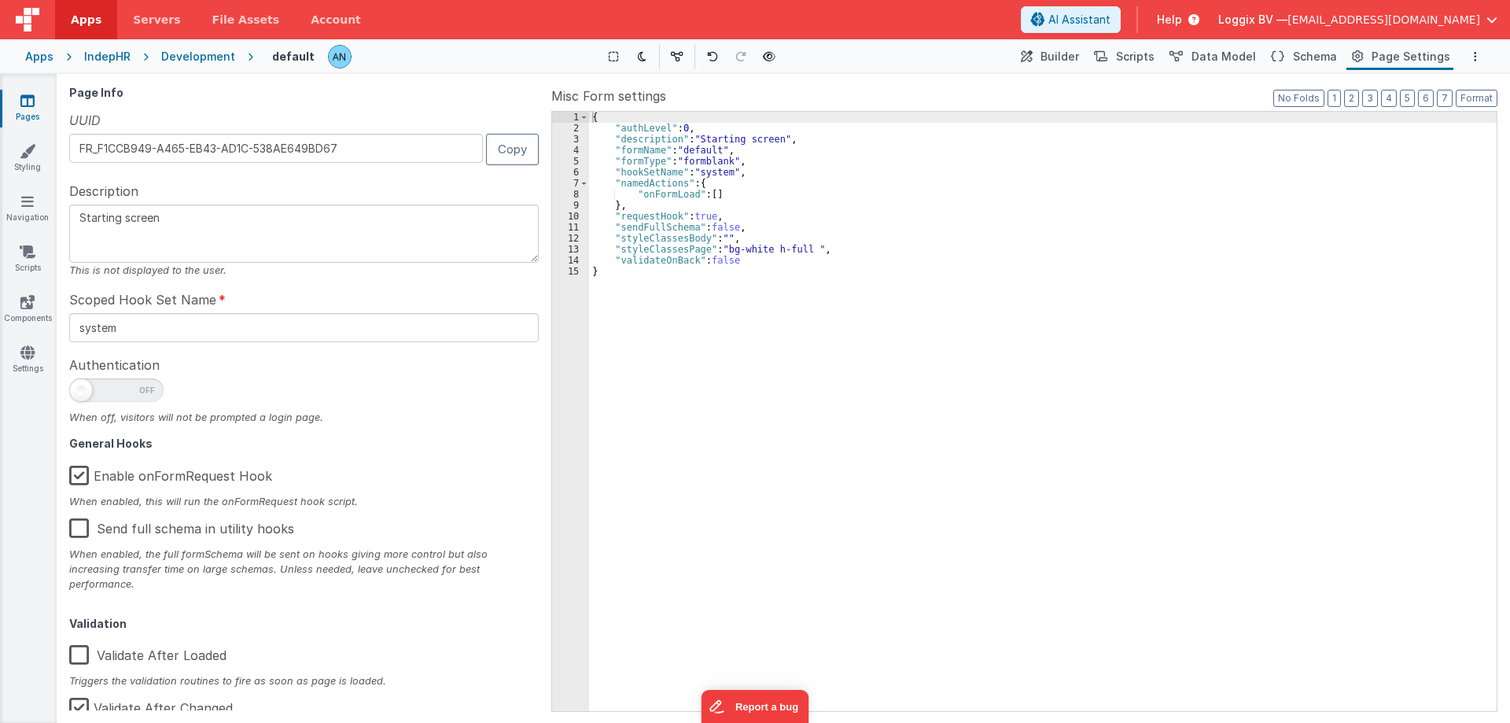
scroll to position [44, 0]
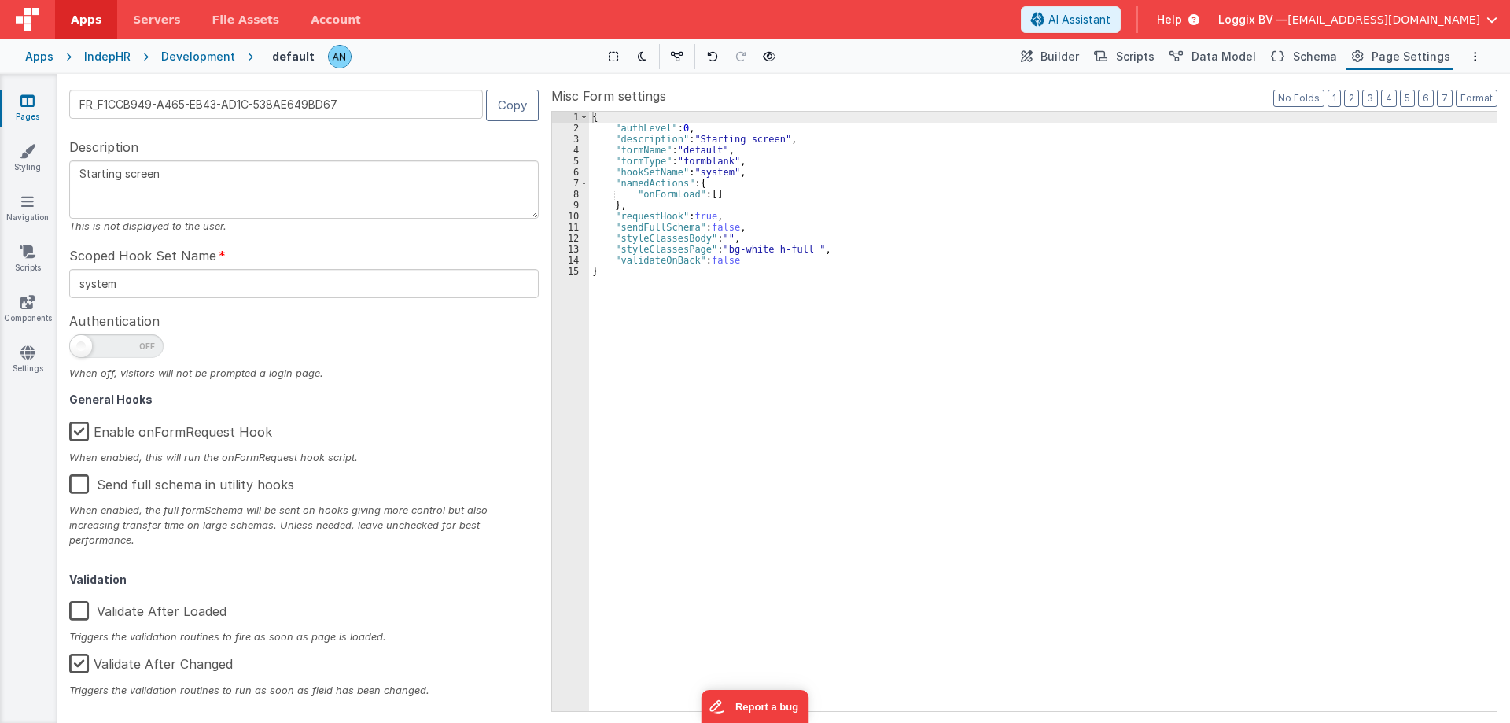
click at [203, 435] on label "Enable onFormRequest Hook" at bounding box center [170, 429] width 203 height 34
click at [0, 0] on input "Enable onFormRequest Hook" at bounding box center [0, 0] width 0 height 0
click at [1059, 65] on button "Builder" at bounding box center [1048, 56] width 67 height 27
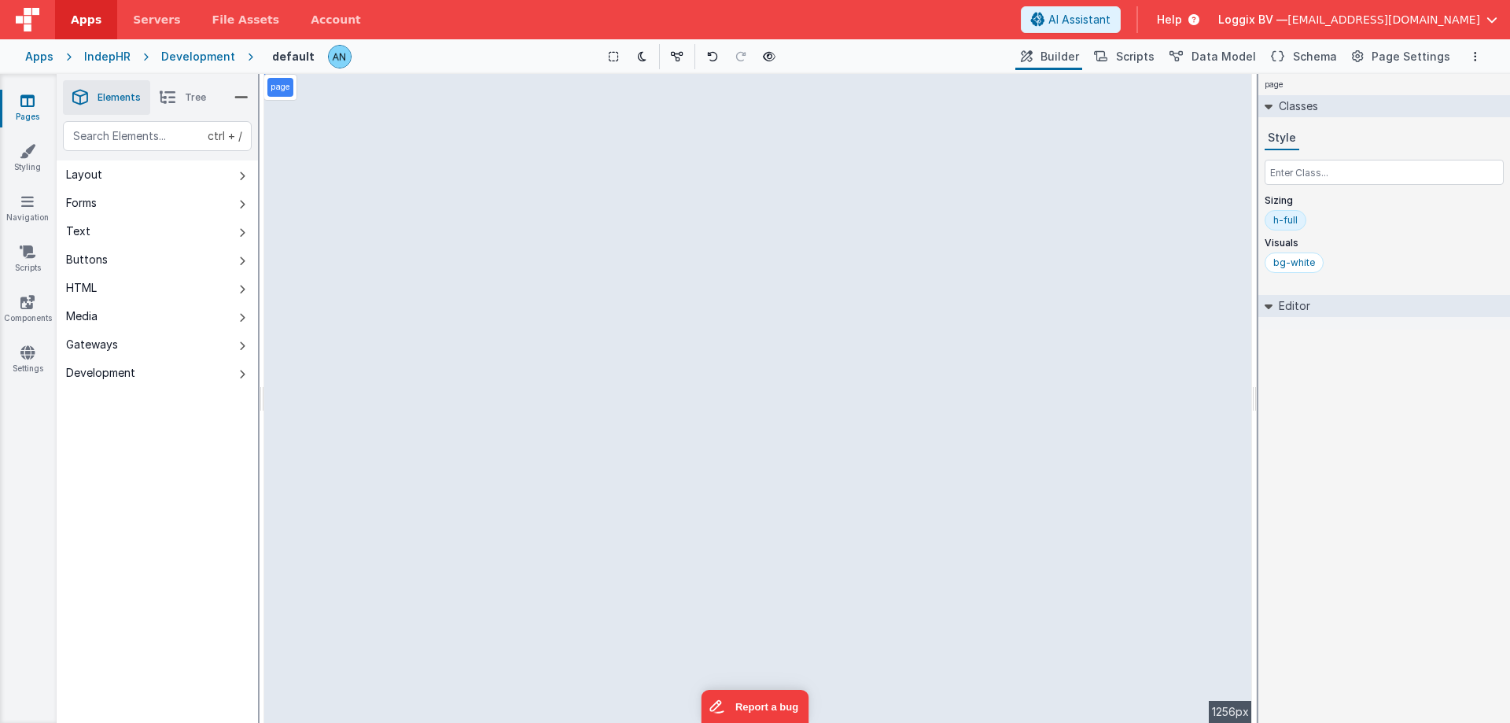
click at [32, 330] on div "Pages Styling Navigation Scripts Components Settings" at bounding box center [28, 398] width 57 height 649
click at [28, 349] on icon at bounding box center [27, 352] width 14 height 16
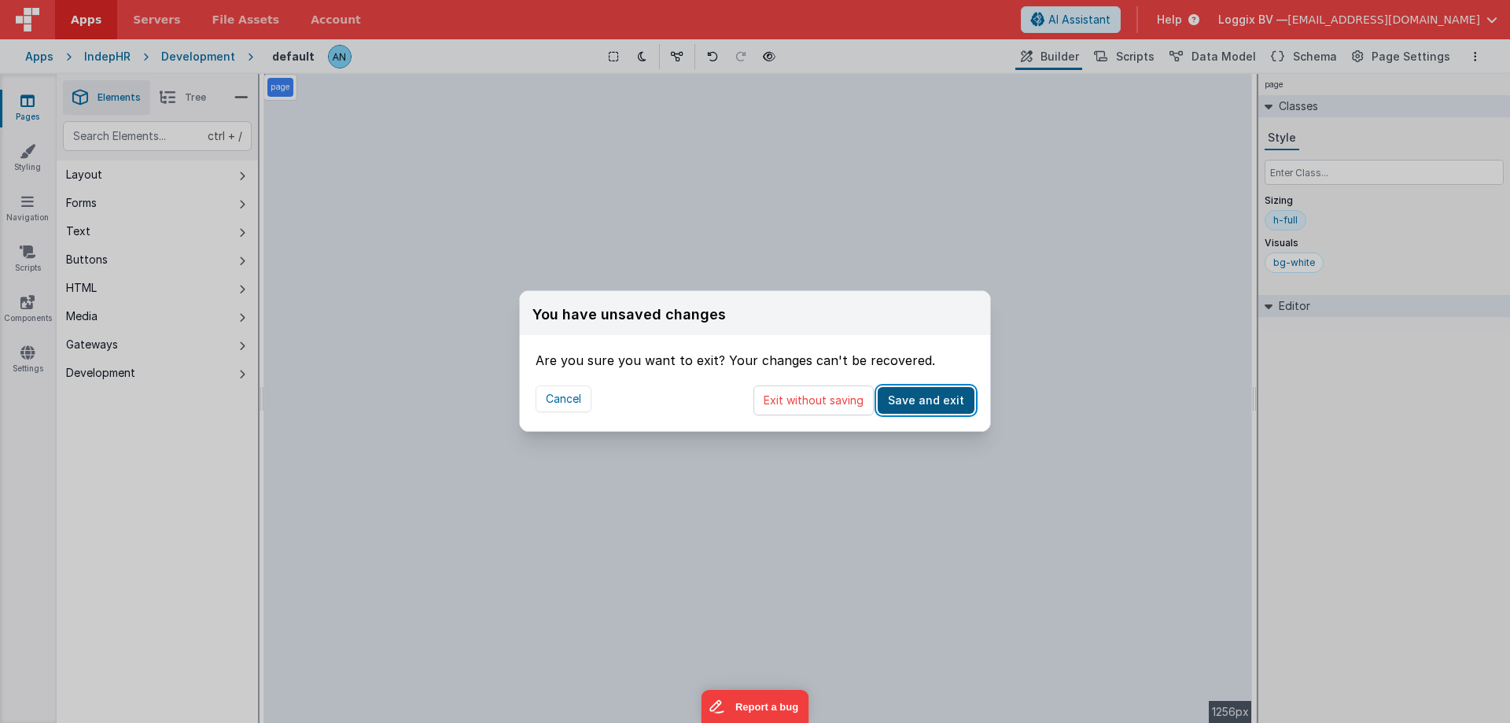
click at [906, 393] on button "Save and exit" at bounding box center [925, 400] width 97 height 27
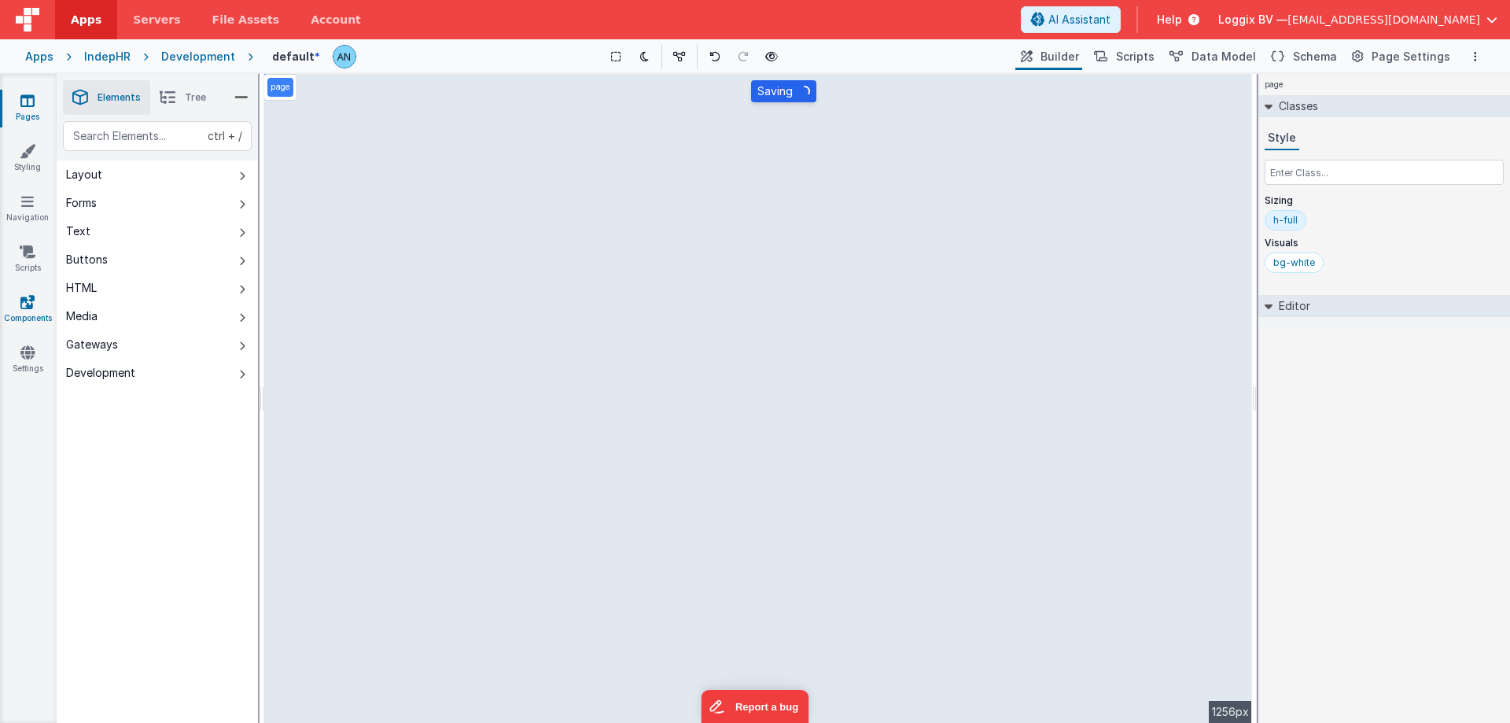
click at [39, 305] on link "Components" at bounding box center [27, 309] width 57 height 31
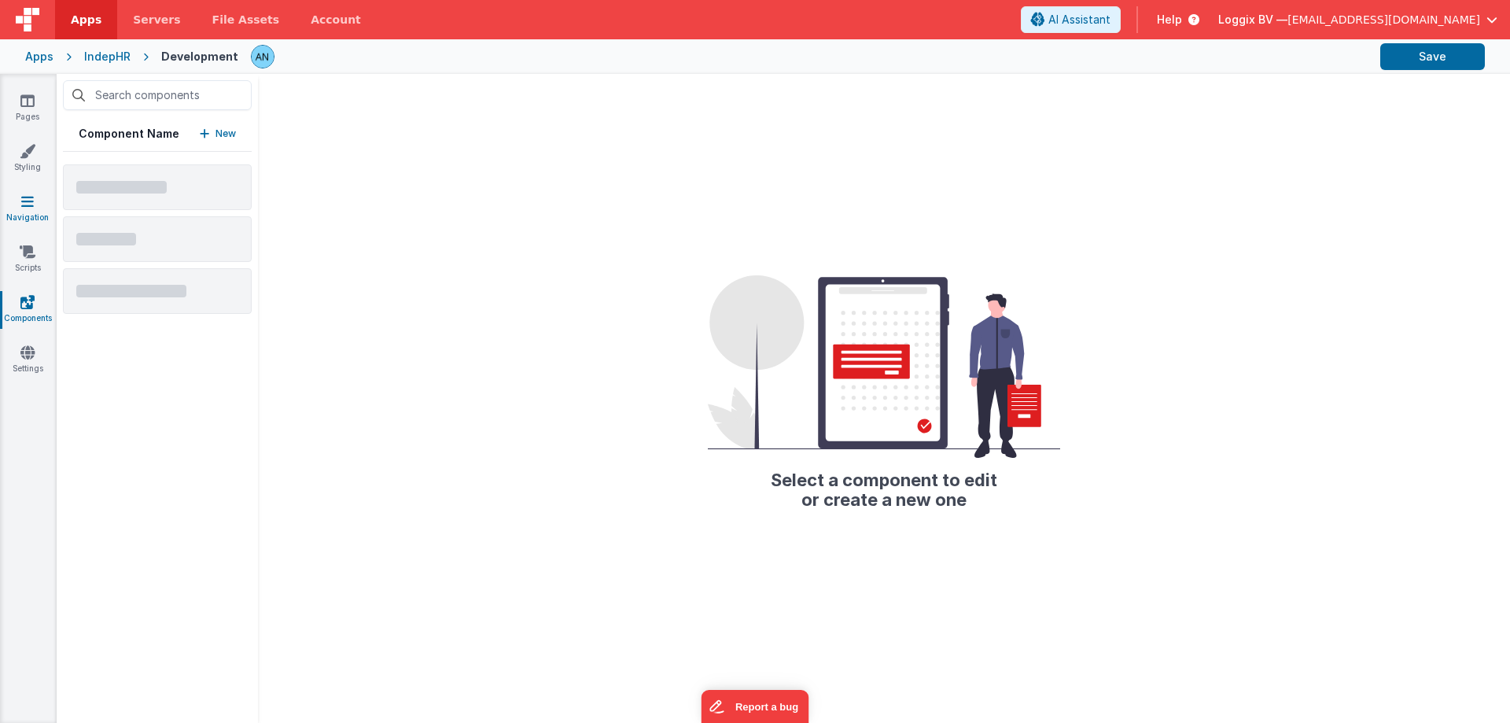
click at [30, 203] on icon at bounding box center [27, 201] width 13 height 16
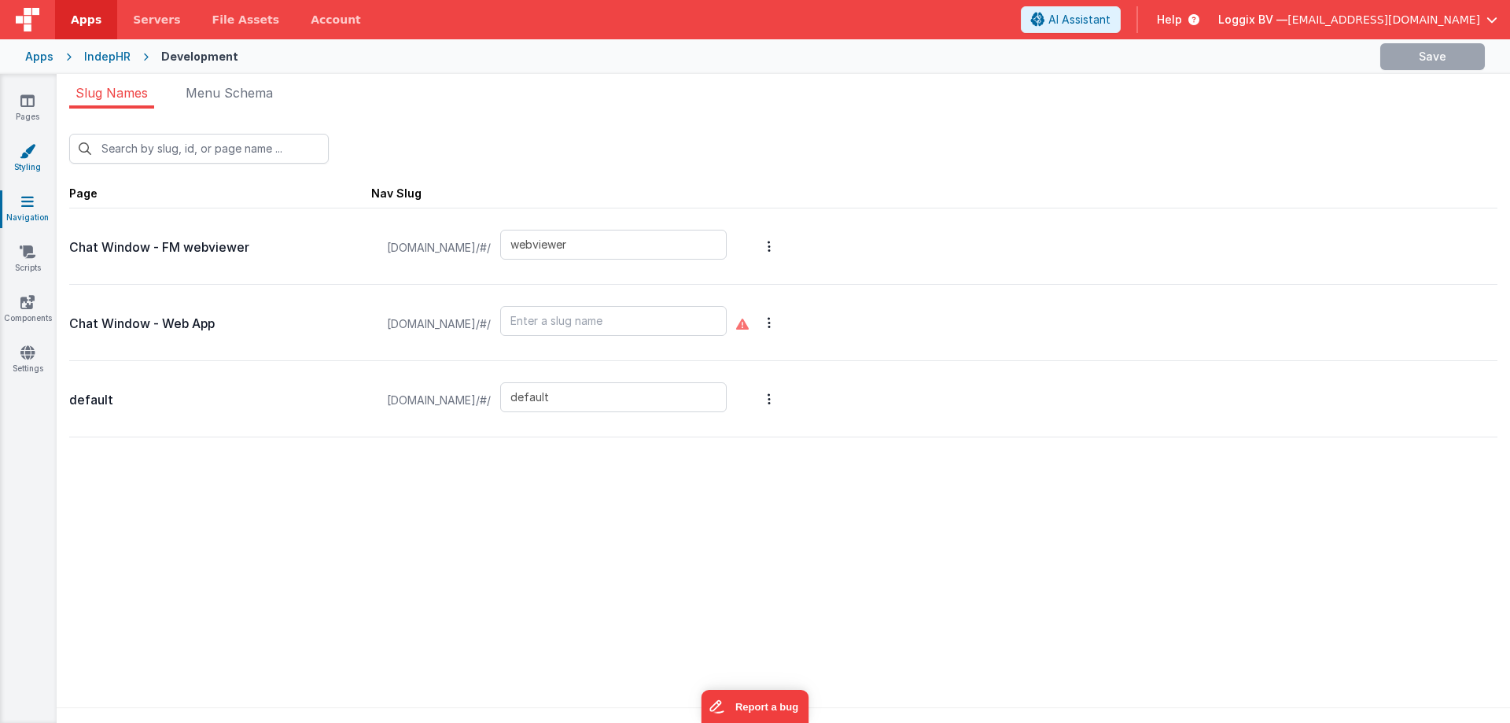
click at [39, 161] on link "Styling" at bounding box center [27, 158] width 57 height 31
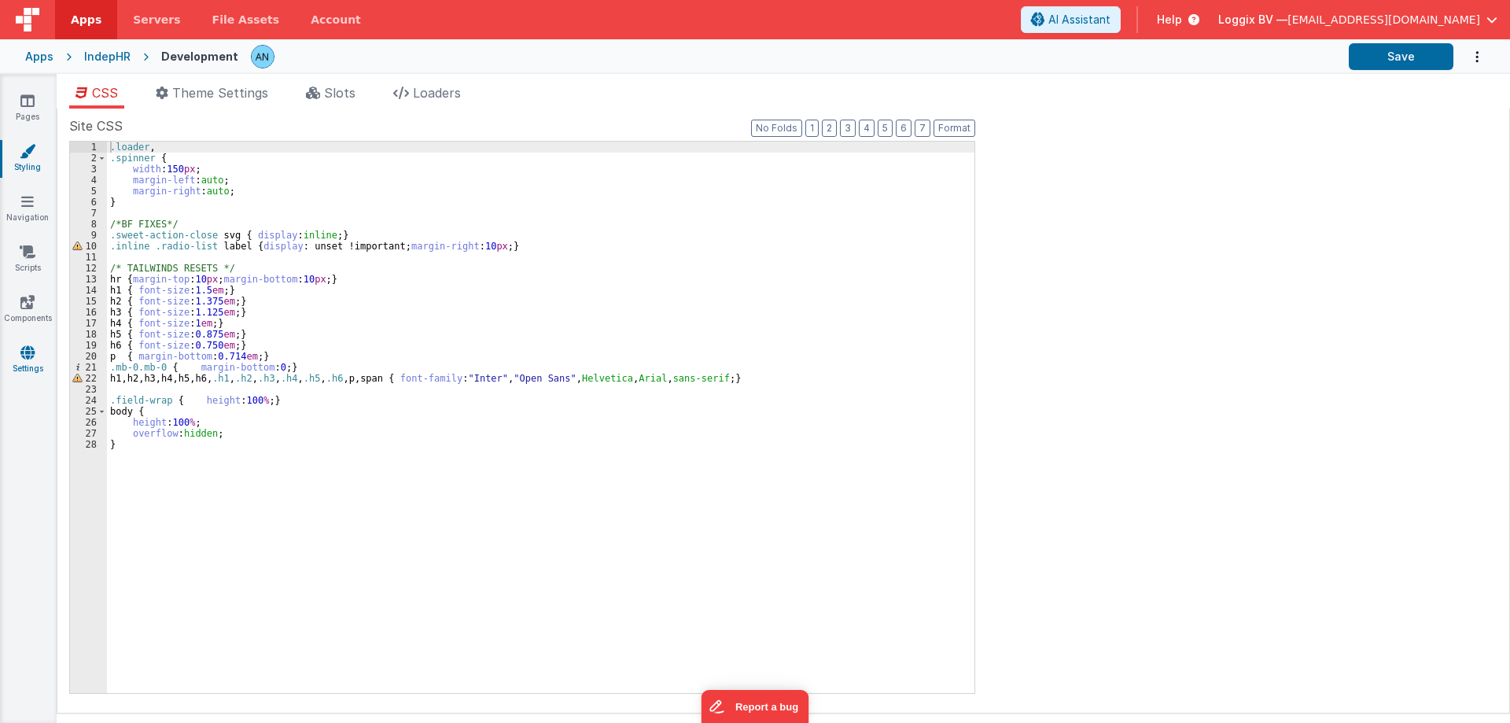
click at [25, 361] on link "Settings" at bounding box center [27, 359] width 57 height 31
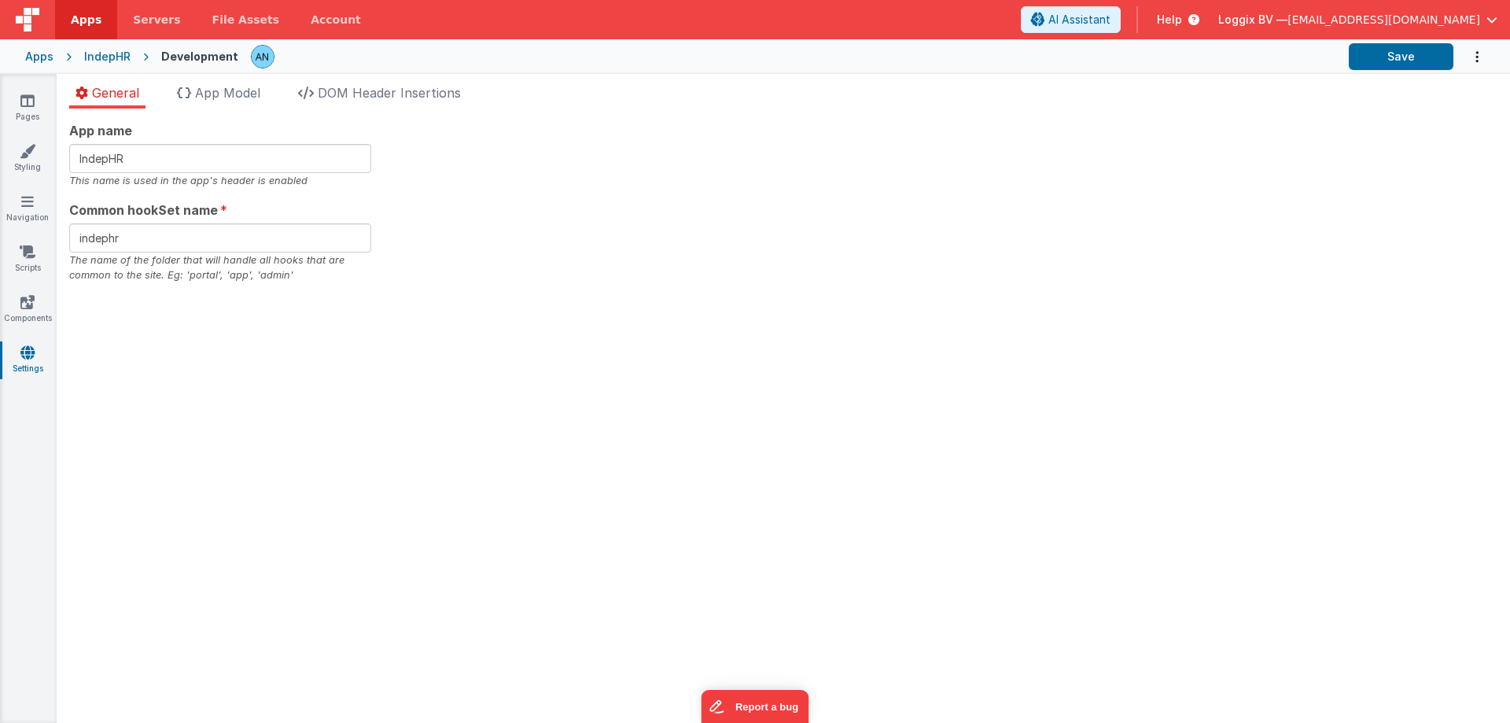
click at [353, 79] on div "General App Model DOM Header Insertions App name IndepHR This name is used in t…" at bounding box center [783, 398] width 1453 height 649
click at [356, 86] on span "DOM Header Insertions" at bounding box center [389, 93] width 143 height 16
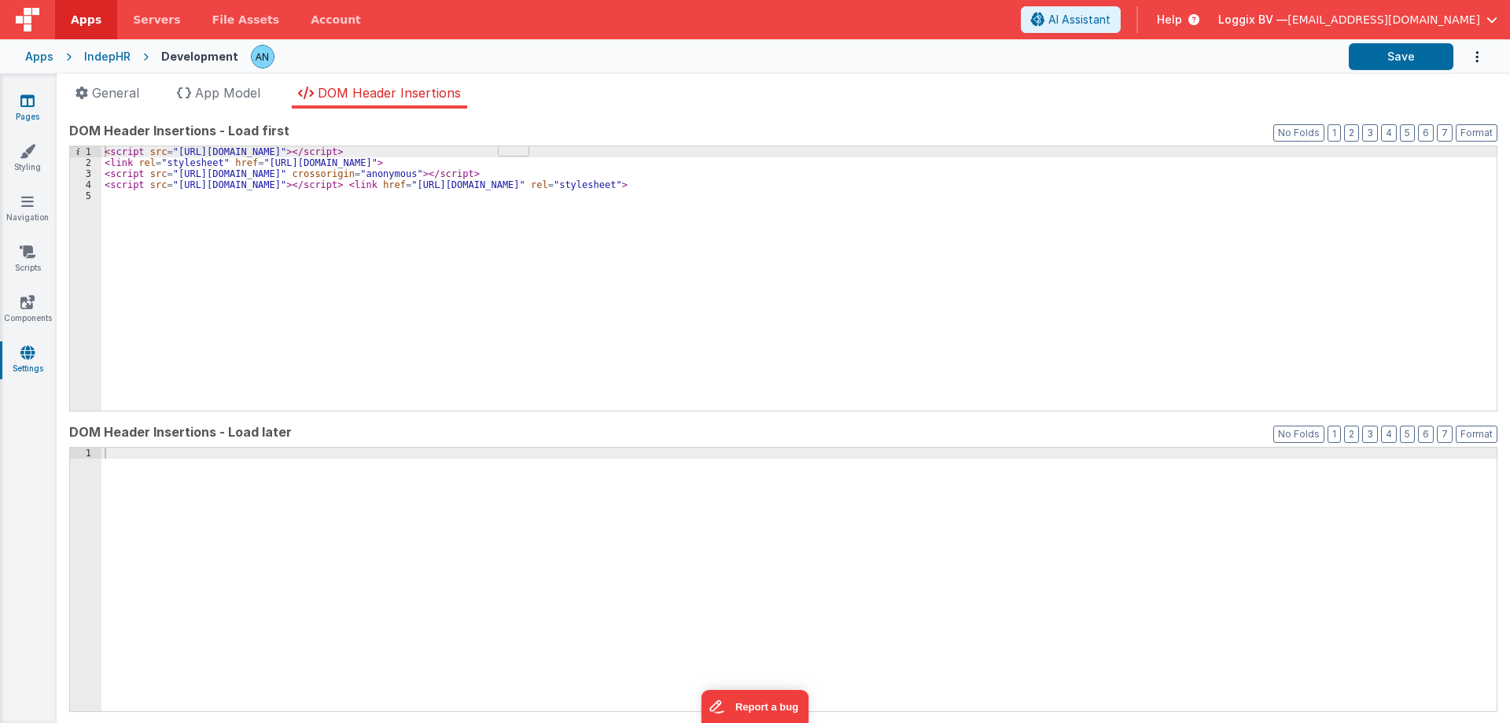
click at [35, 97] on link "Pages" at bounding box center [27, 108] width 57 height 31
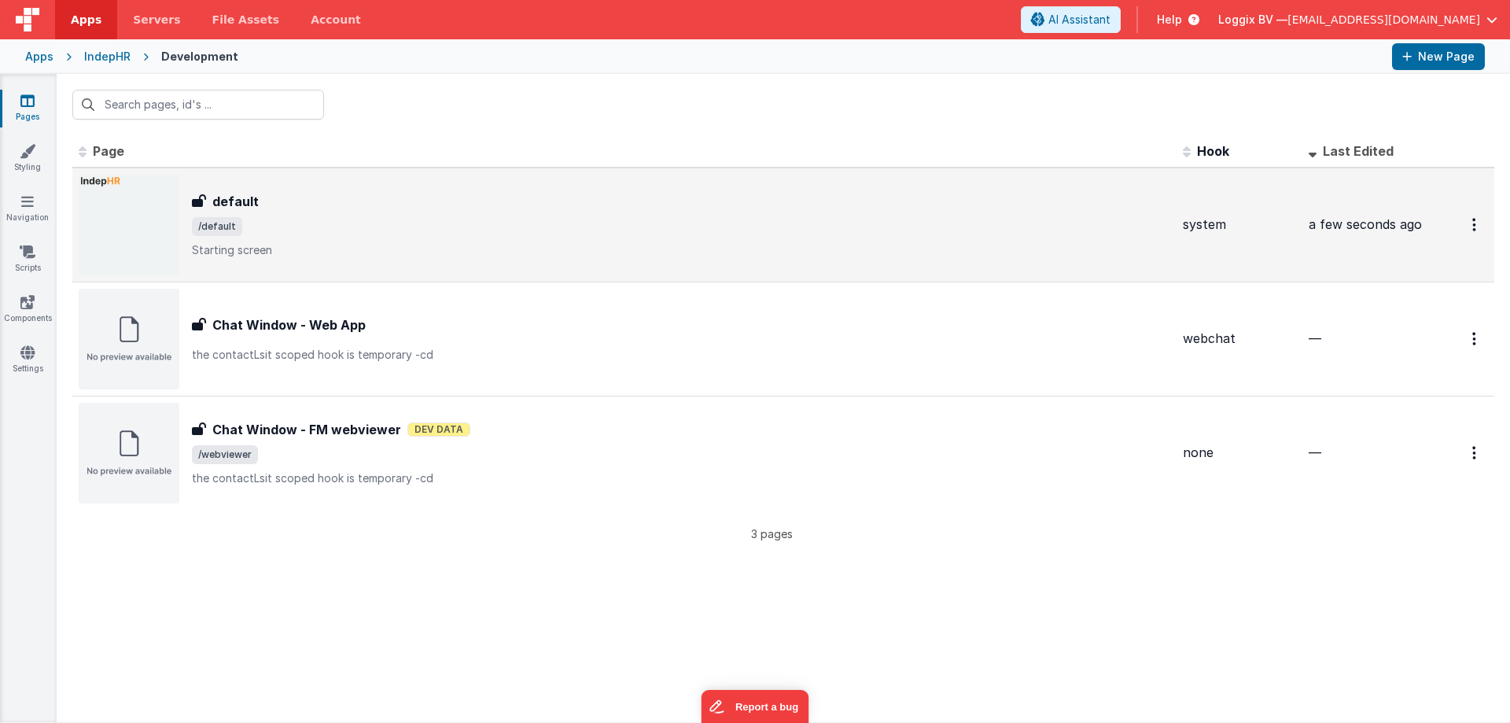
click at [303, 208] on div "default" at bounding box center [681, 201] width 978 height 19
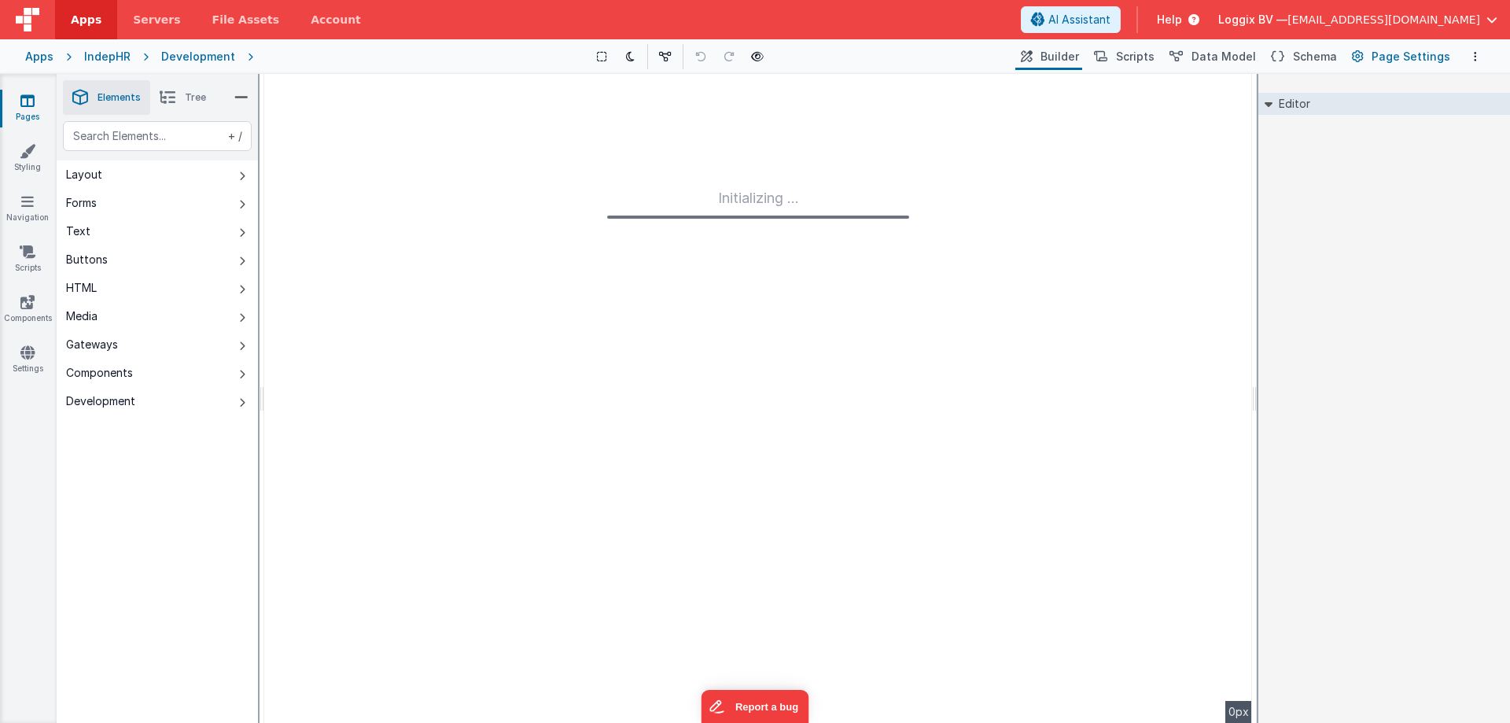
click at [1404, 61] on span "Page Settings" at bounding box center [1410, 57] width 79 height 16
type input "FR_F1CCB949-A465-EB43-AD1C-538AE649BD67"
type textarea "Starting screen"
type input "system"
checkbox input "false"
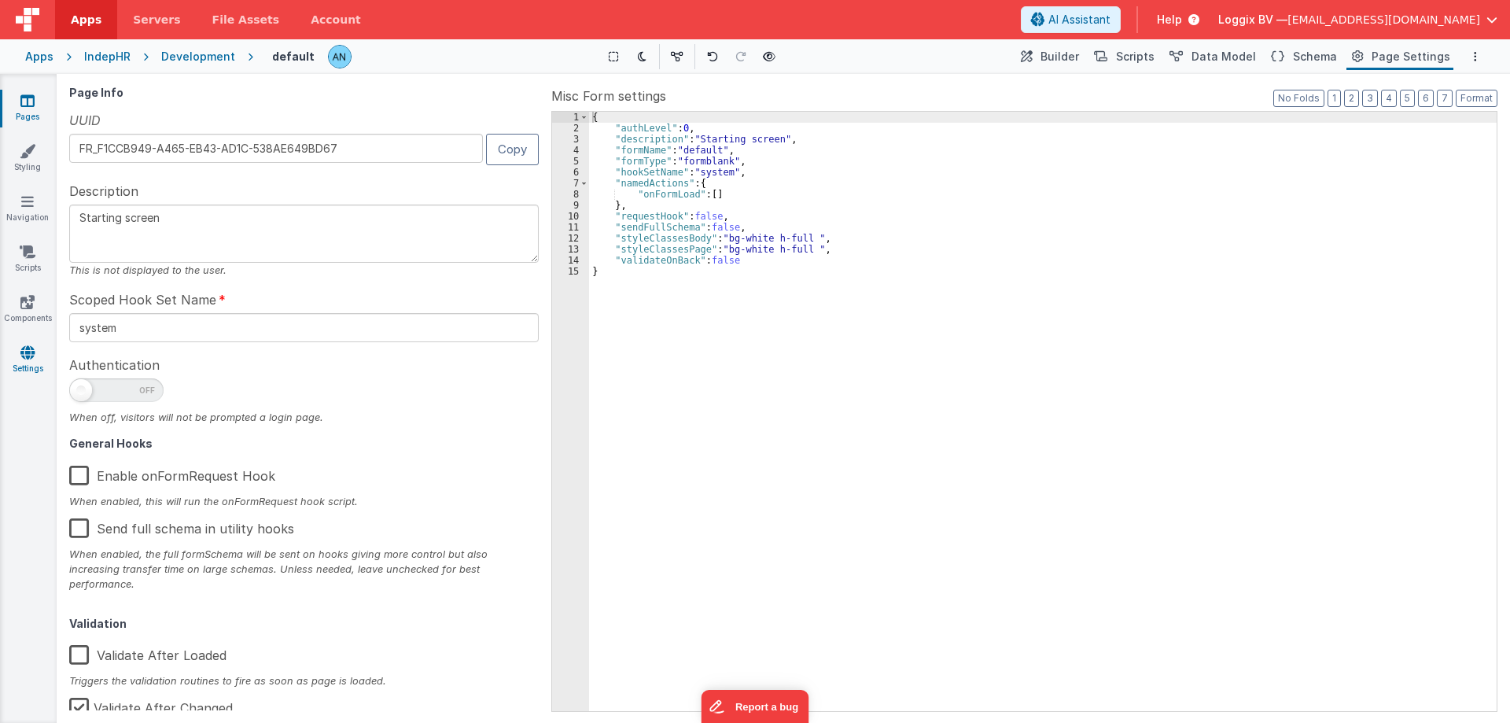
click at [37, 357] on link "Settings" at bounding box center [27, 359] width 57 height 31
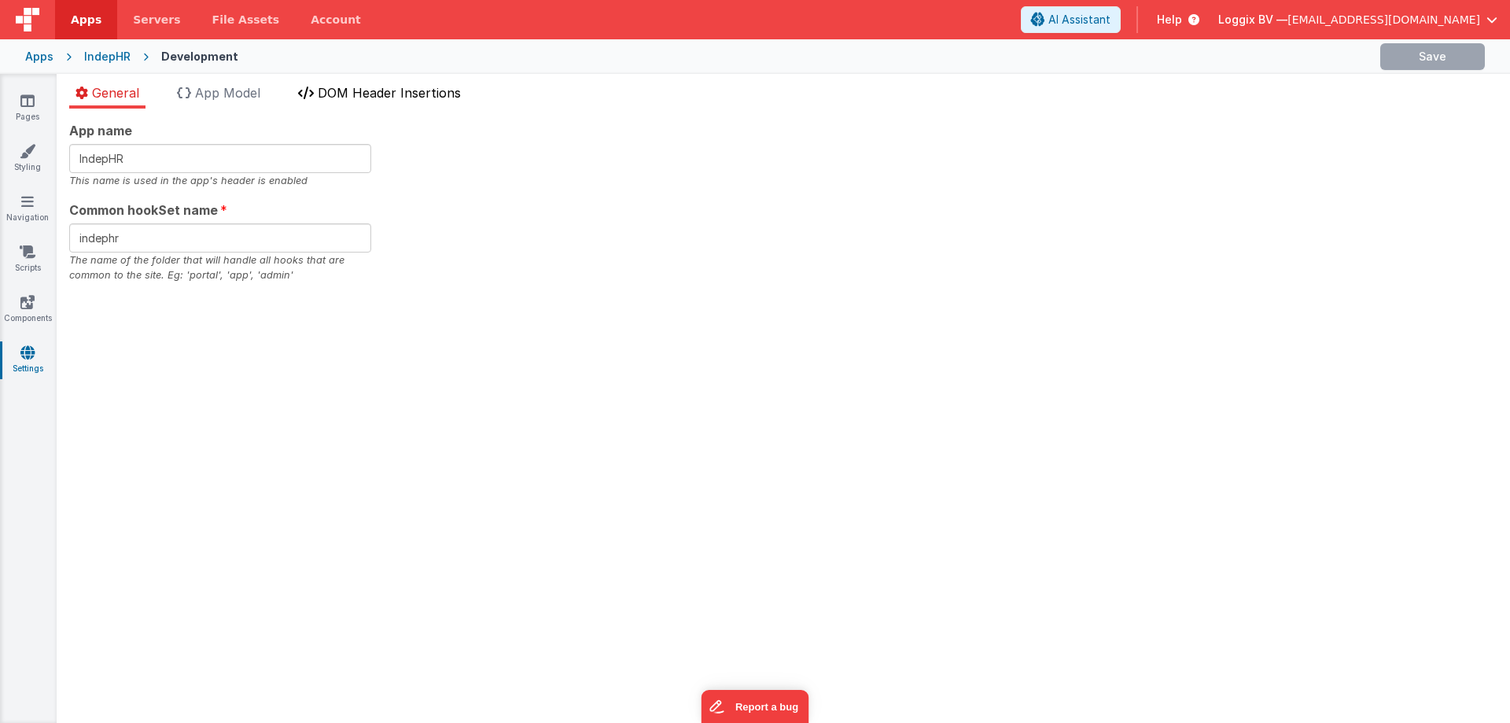
click at [355, 95] on span "DOM Header Insertions" at bounding box center [389, 93] width 143 height 16
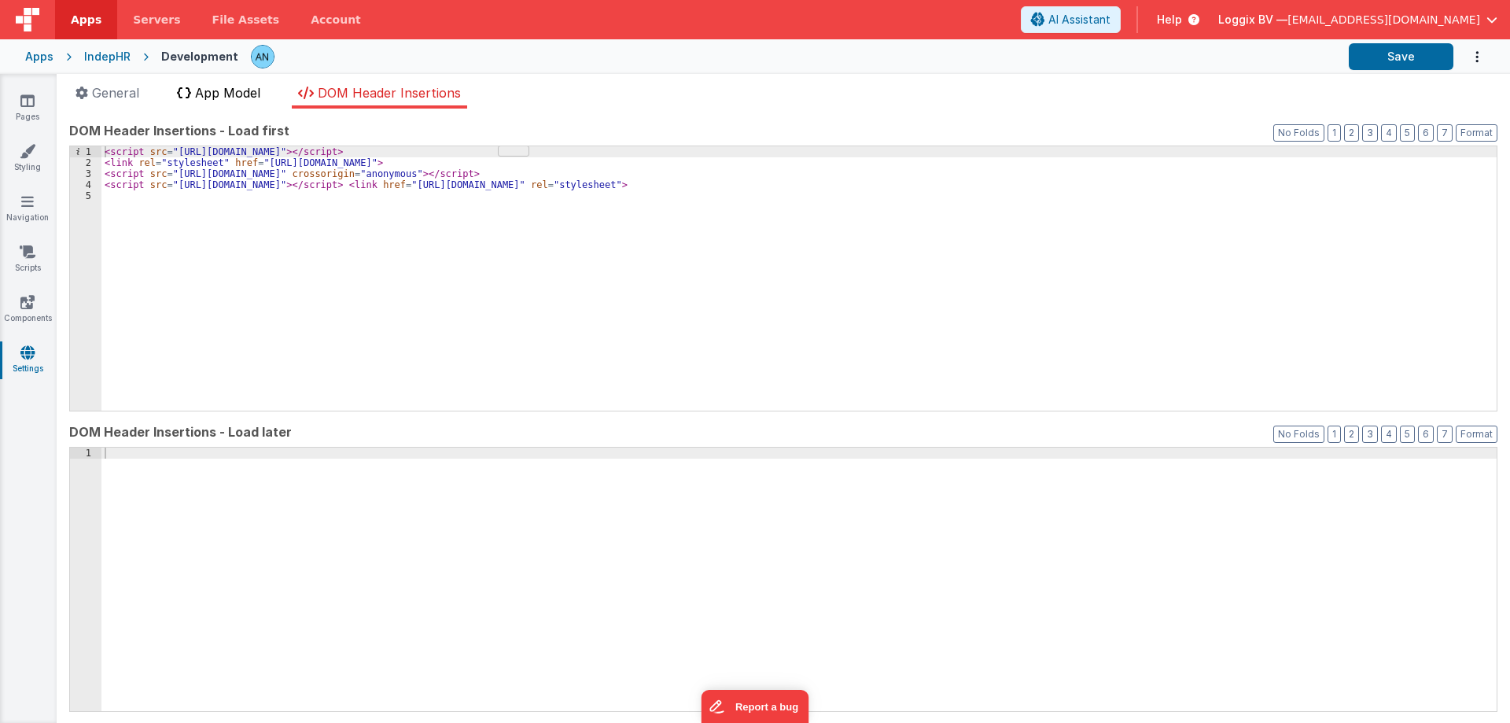
click at [226, 92] on span "App Model" at bounding box center [227, 93] width 65 height 16
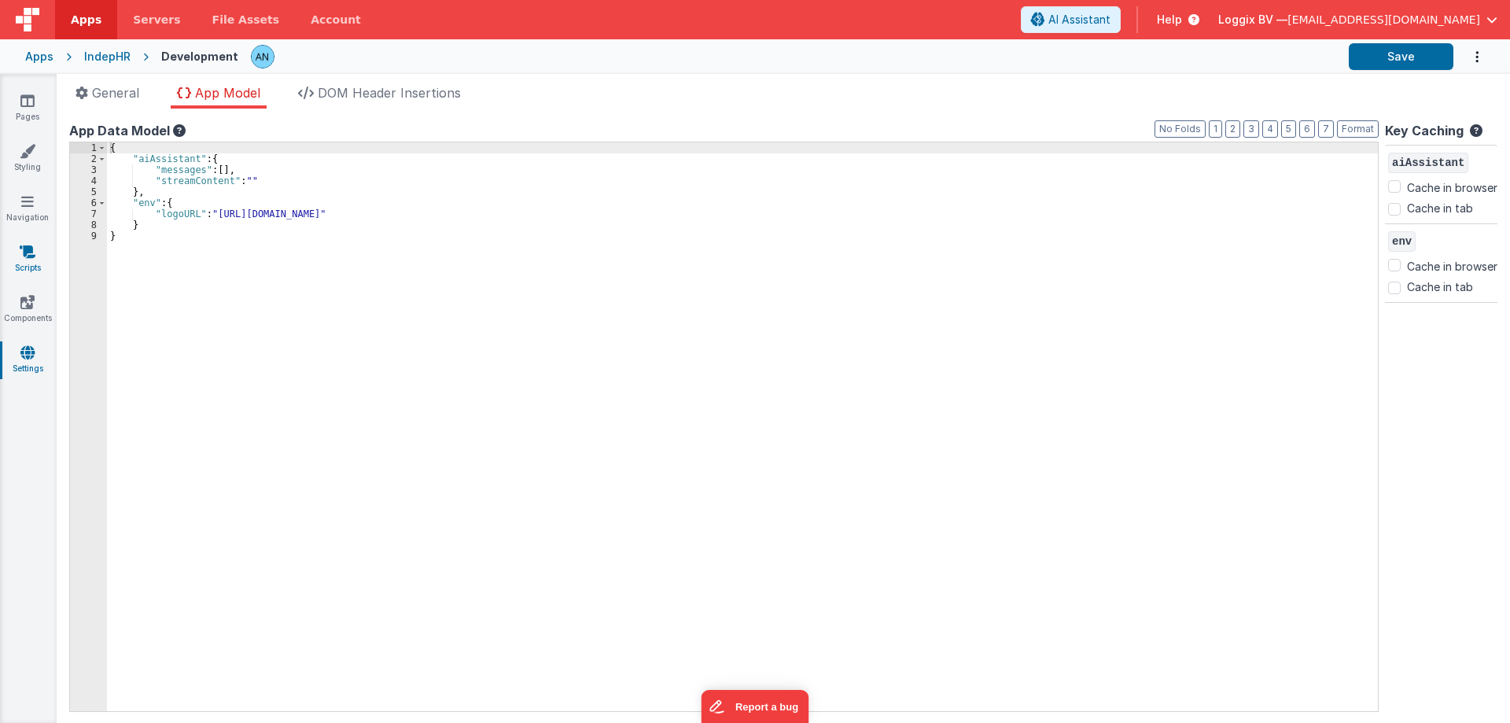
click at [28, 259] on icon at bounding box center [28, 252] width 16 height 16
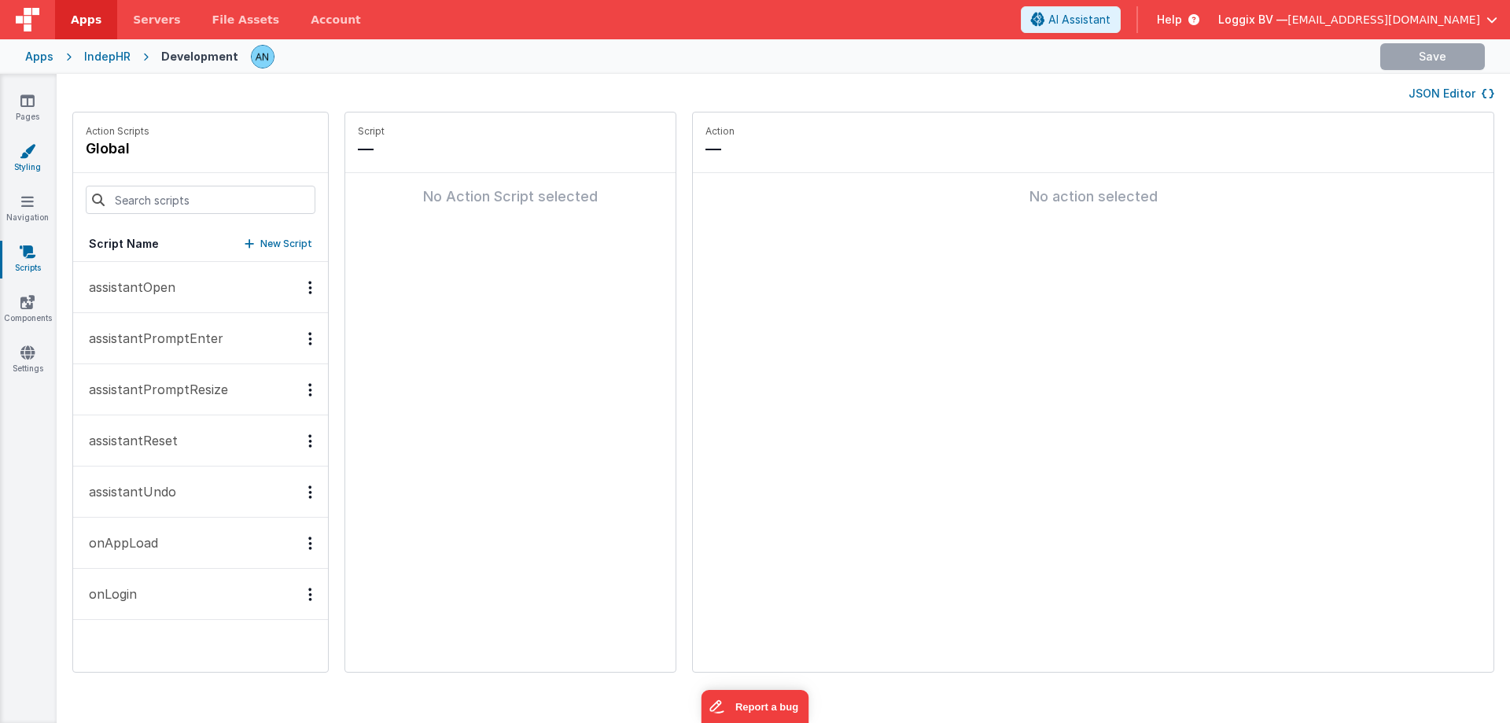
click at [39, 162] on link "Styling" at bounding box center [27, 158] width 57 height 31
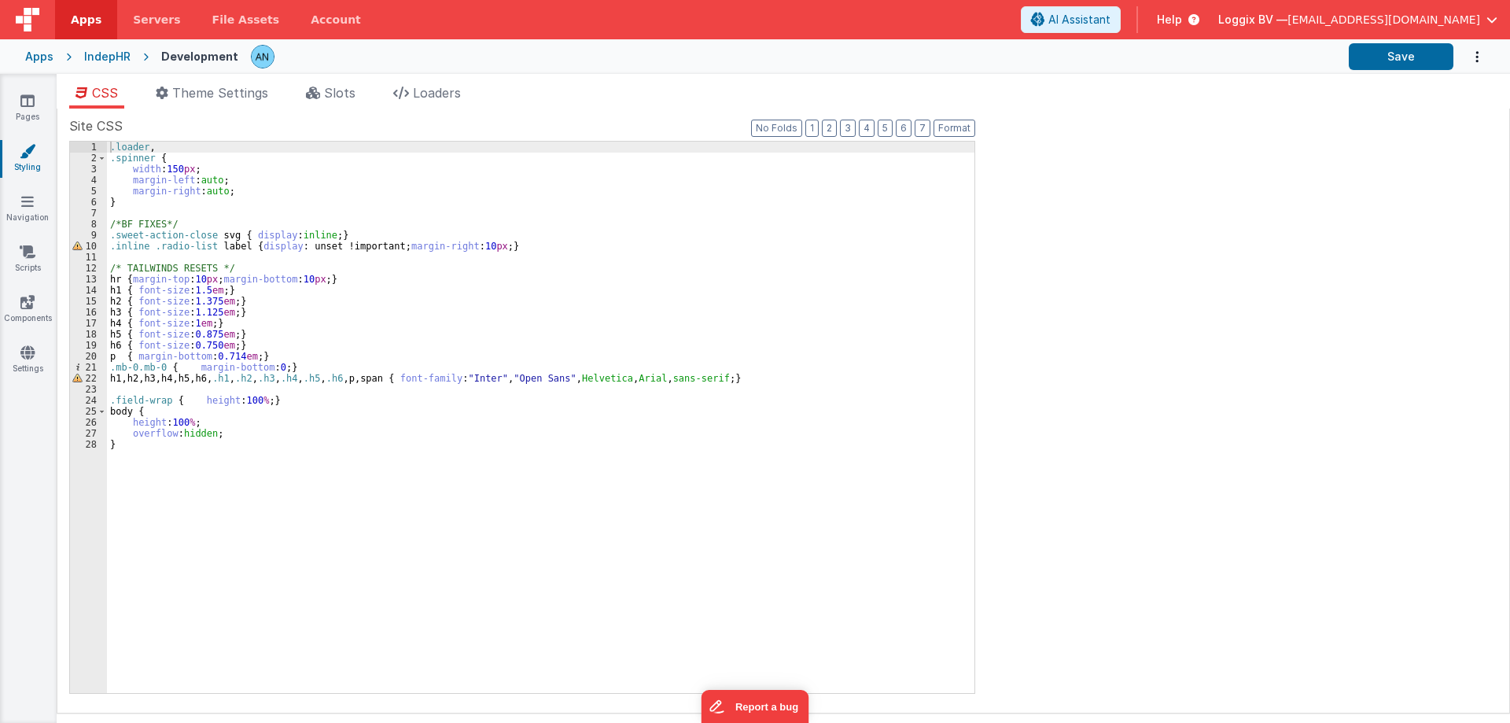
click at [186, 182] on div ".loader , .spinner { width : 150 px ; margin-left : auto ; margin-right : auto …" at bounding box center [540, 428] width 867 height 573
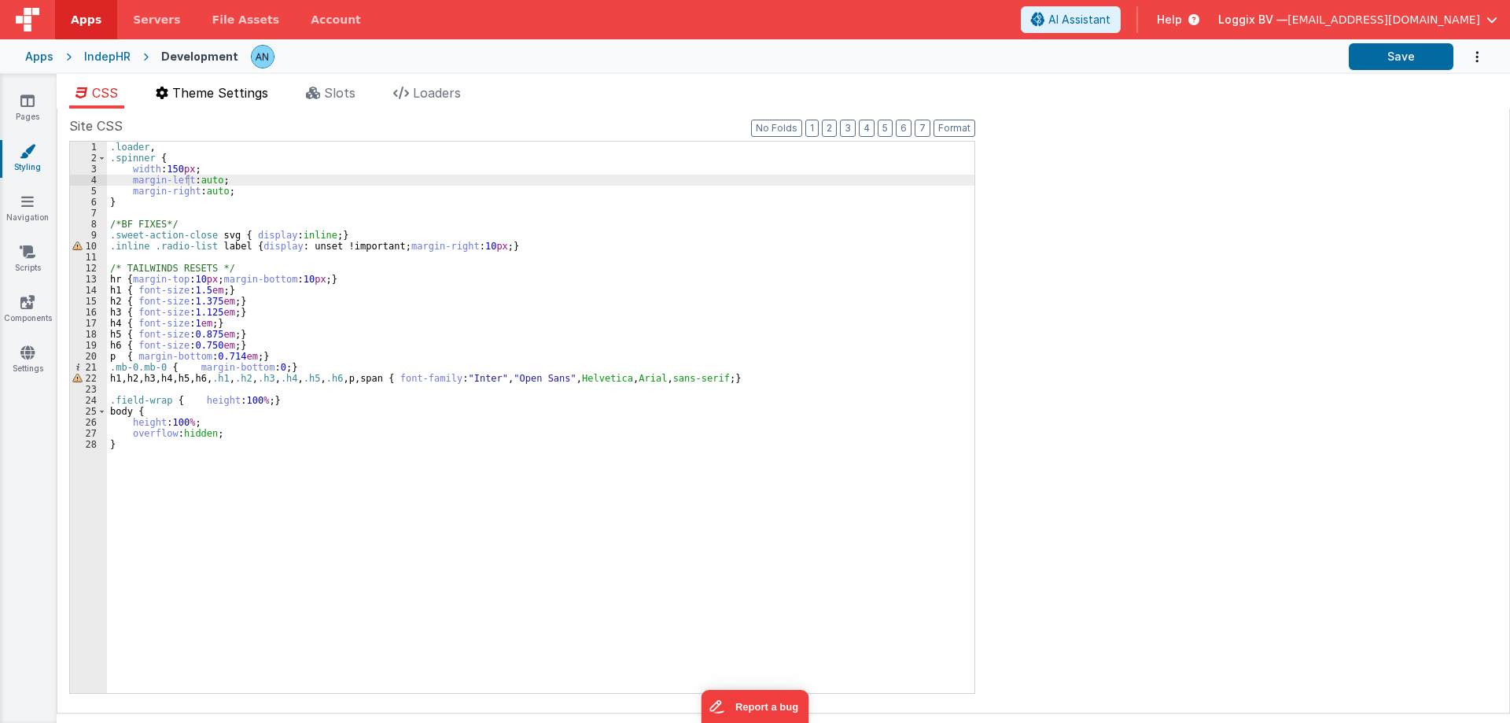
click at [220, 90] on span "Theme Settings" at bounding box center [220, 93] width 96 height 16
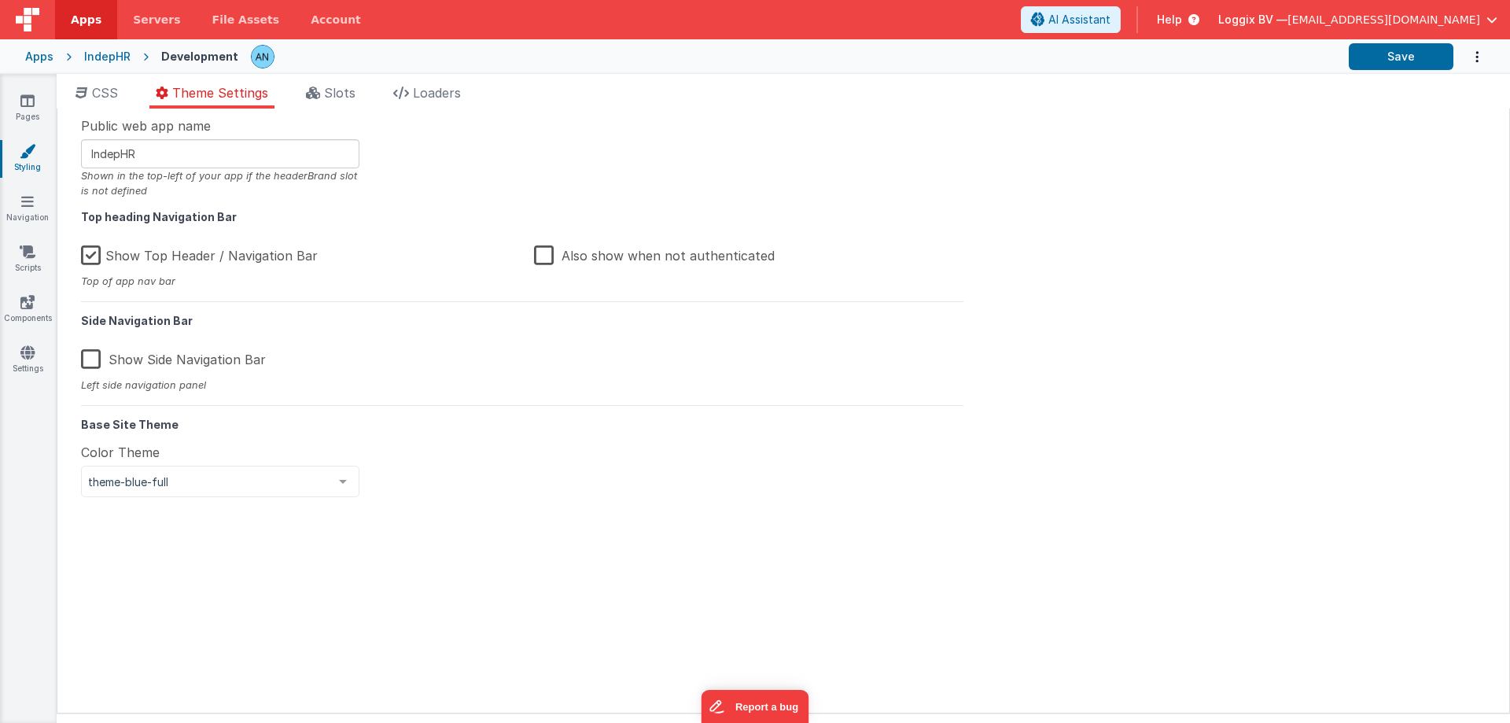
click at [176, 478] on span "theme-blue-full" at bounding box center [207, 482] width 239 height 16
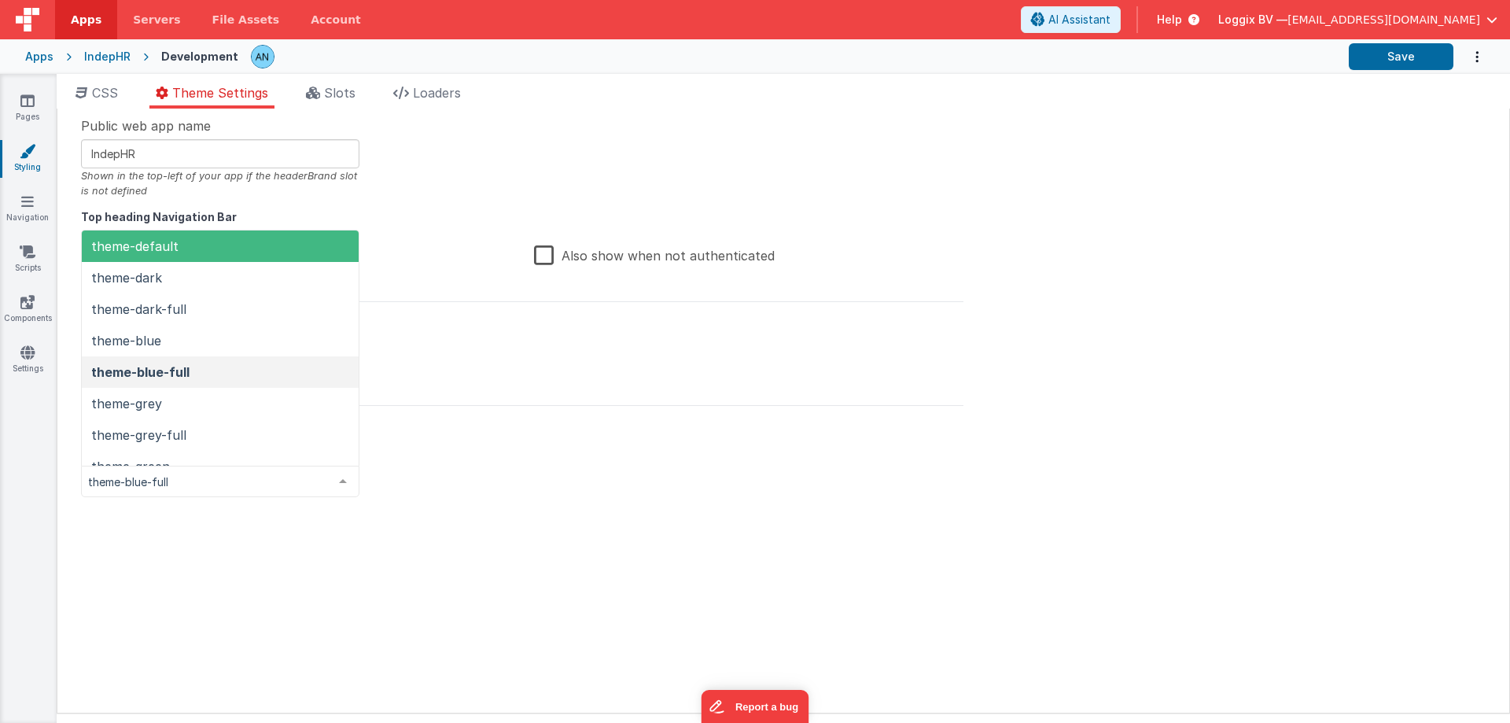
click at [249, 575] on div at bounding box center [522, 584] width 882 height 151
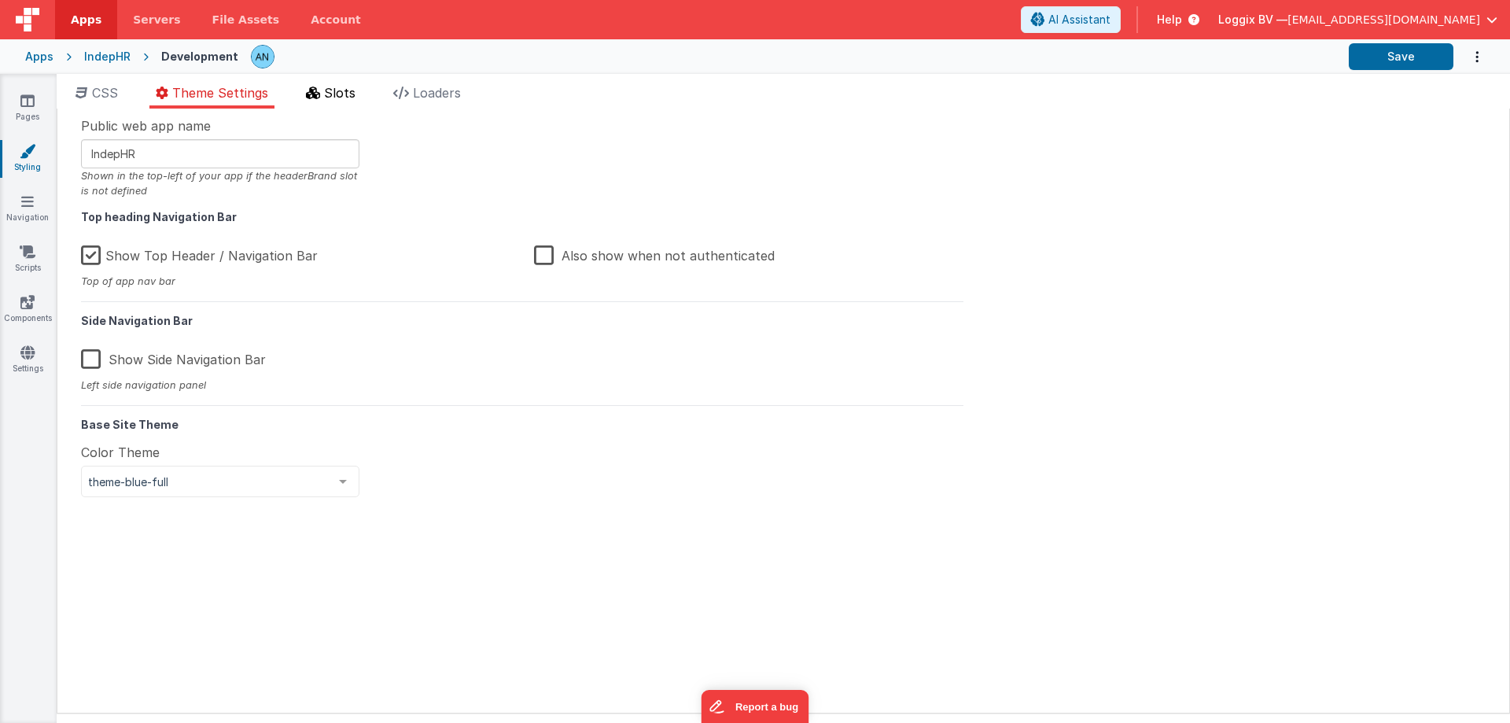
click at [335, 91] on span "Slots" at bounding box center [339, 93] width 31 height 16
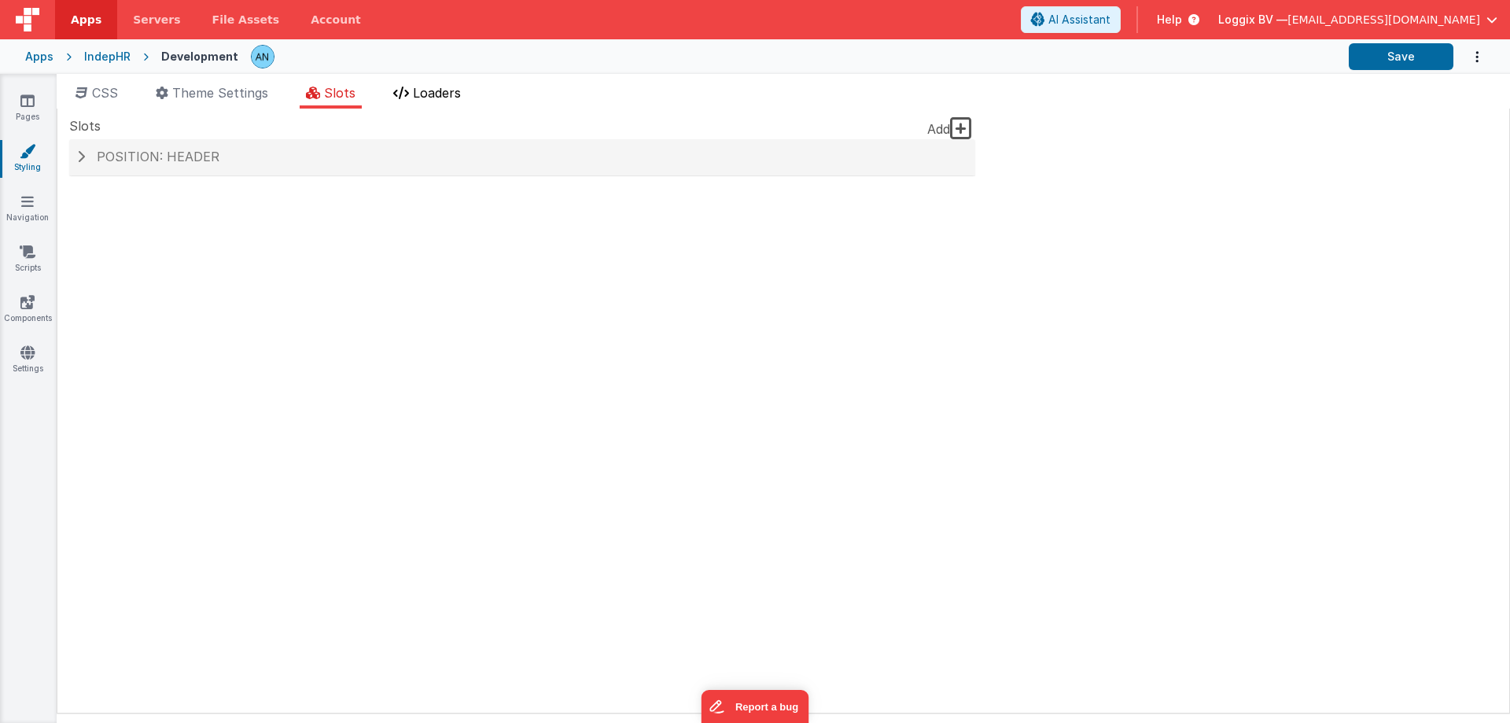
click at [425, 90] on span "Loaders" at bounding box center [437, 93] width 48 height 16
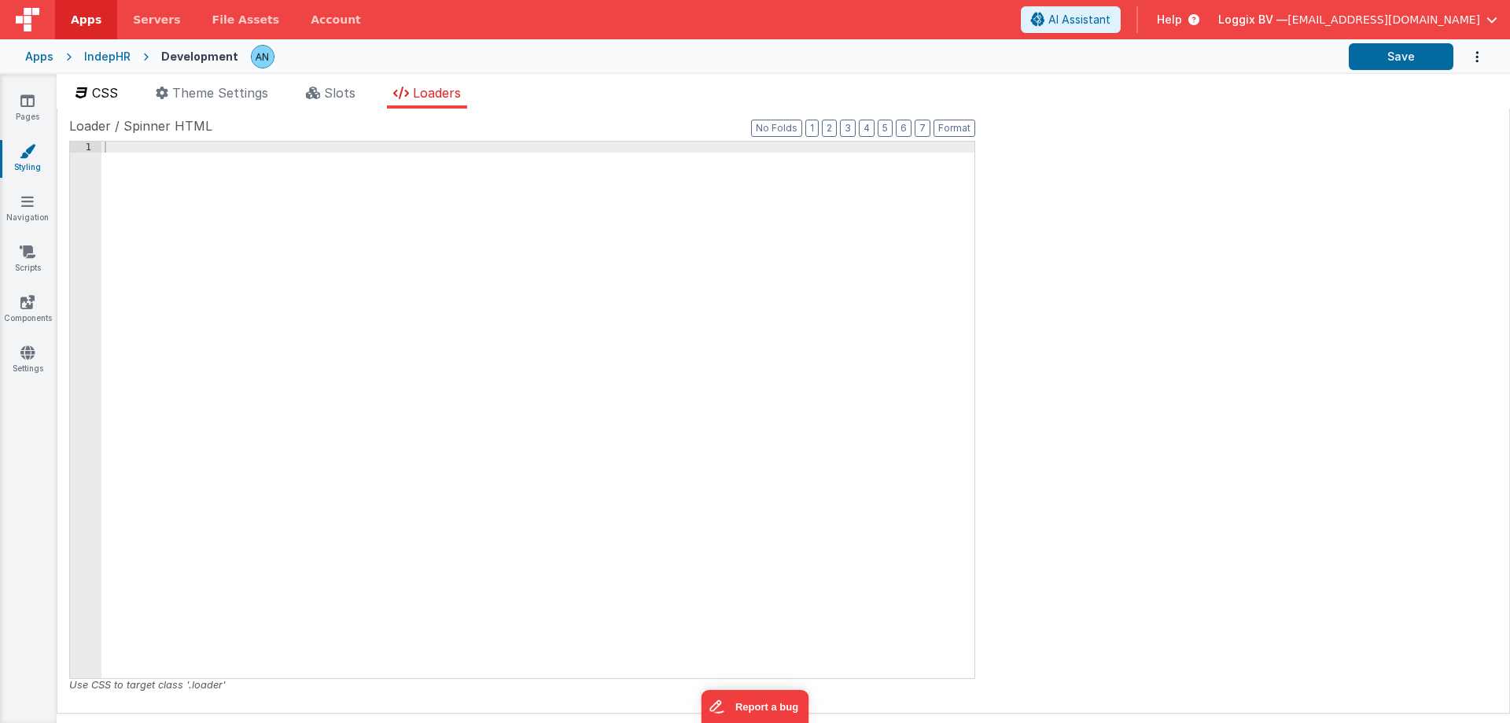
click at [108, 84] on li "CSS" at bounding box center [96, 95] width 55 height 25
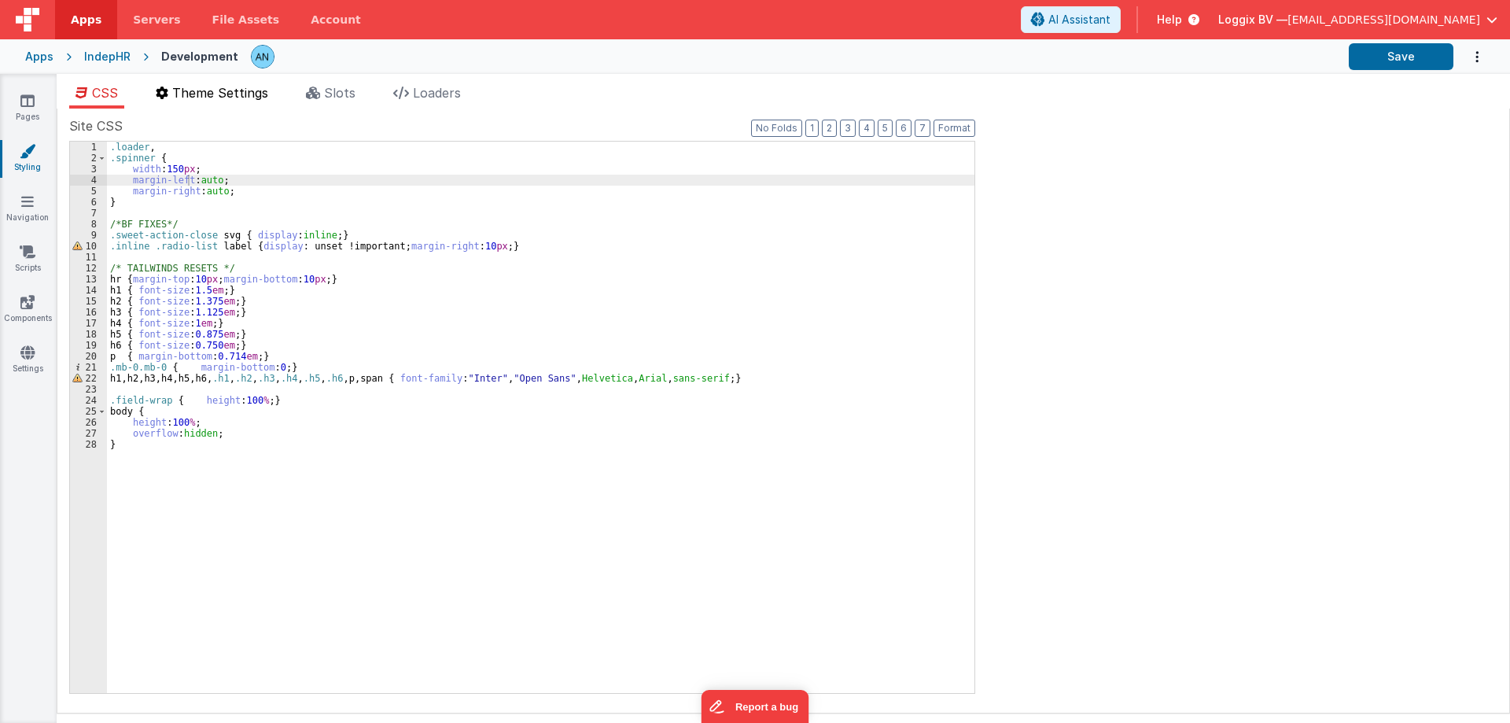
click at [249, 90] on span "Theme Settings" at bounding box center [220, 93] width 96 height 16
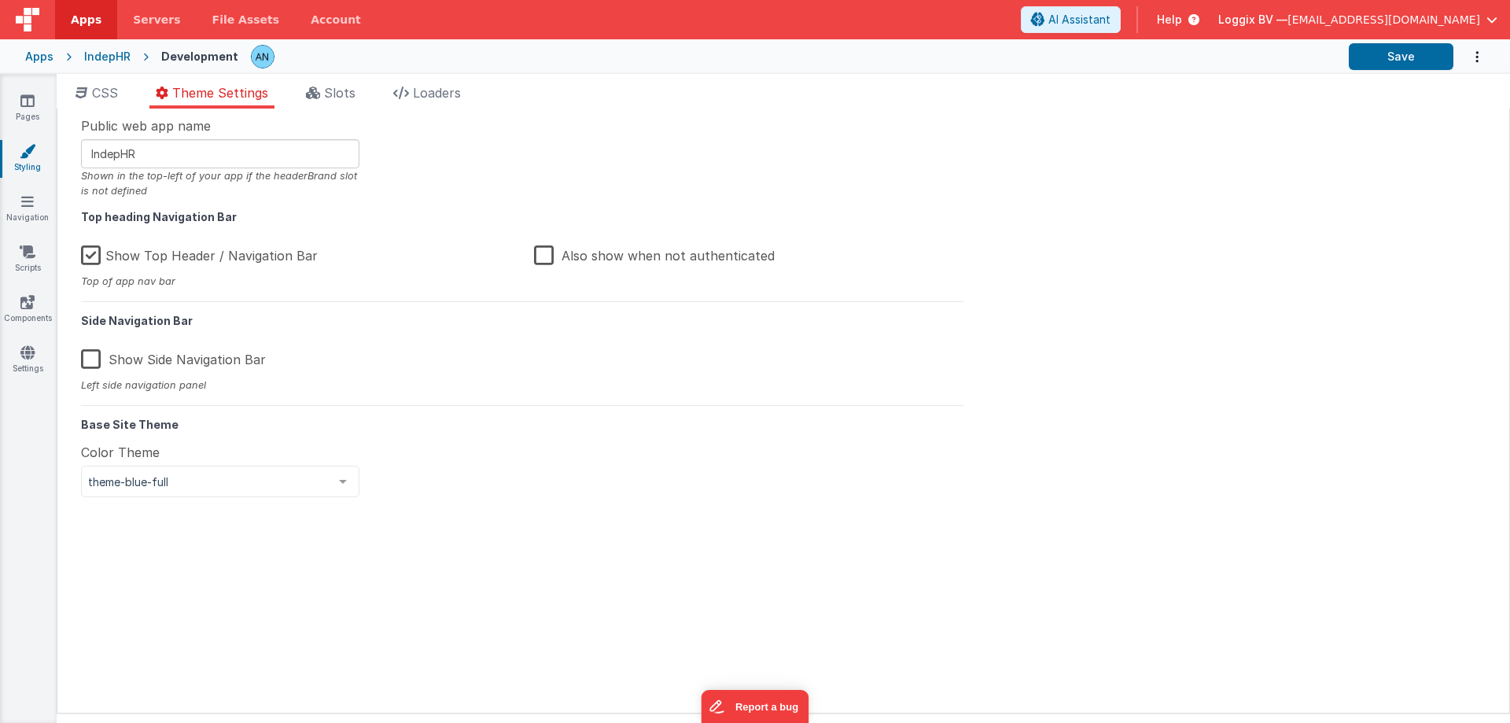
click at [191, 480] on span "theme-blue-full" at bounding box center [207, 482] width 239 height 16
click at [212, 529] on div at bounding box center [522, 584] width 882 height 151
click at [189, 475] on span "theme-blue-full" at bounding box center [207, 482] width 239 height 16
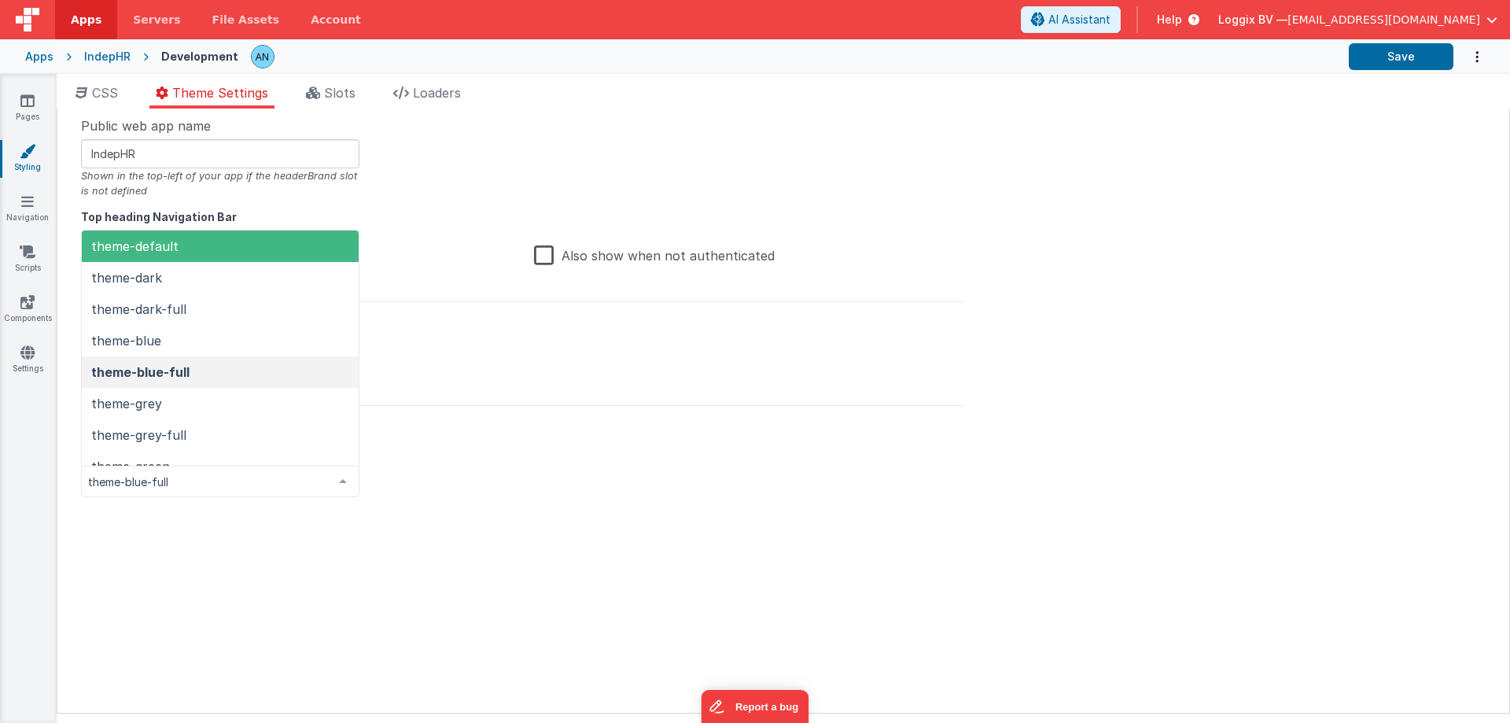
click at [158, 250] on span "theme-default" at bounding box center [134, 246] width 87 height 16
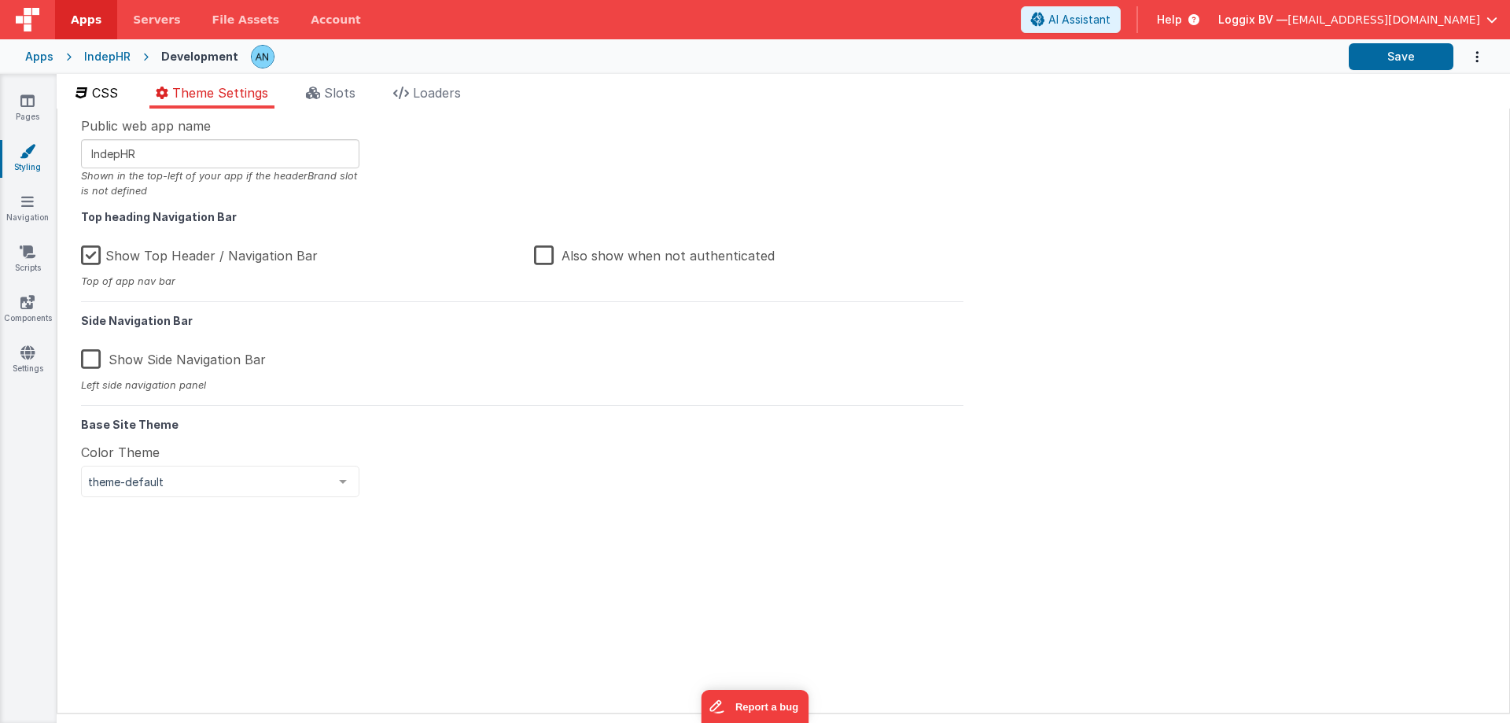
click at [118, 93] on span "CSS" at bounding box center [105, 93] width 26 height 16
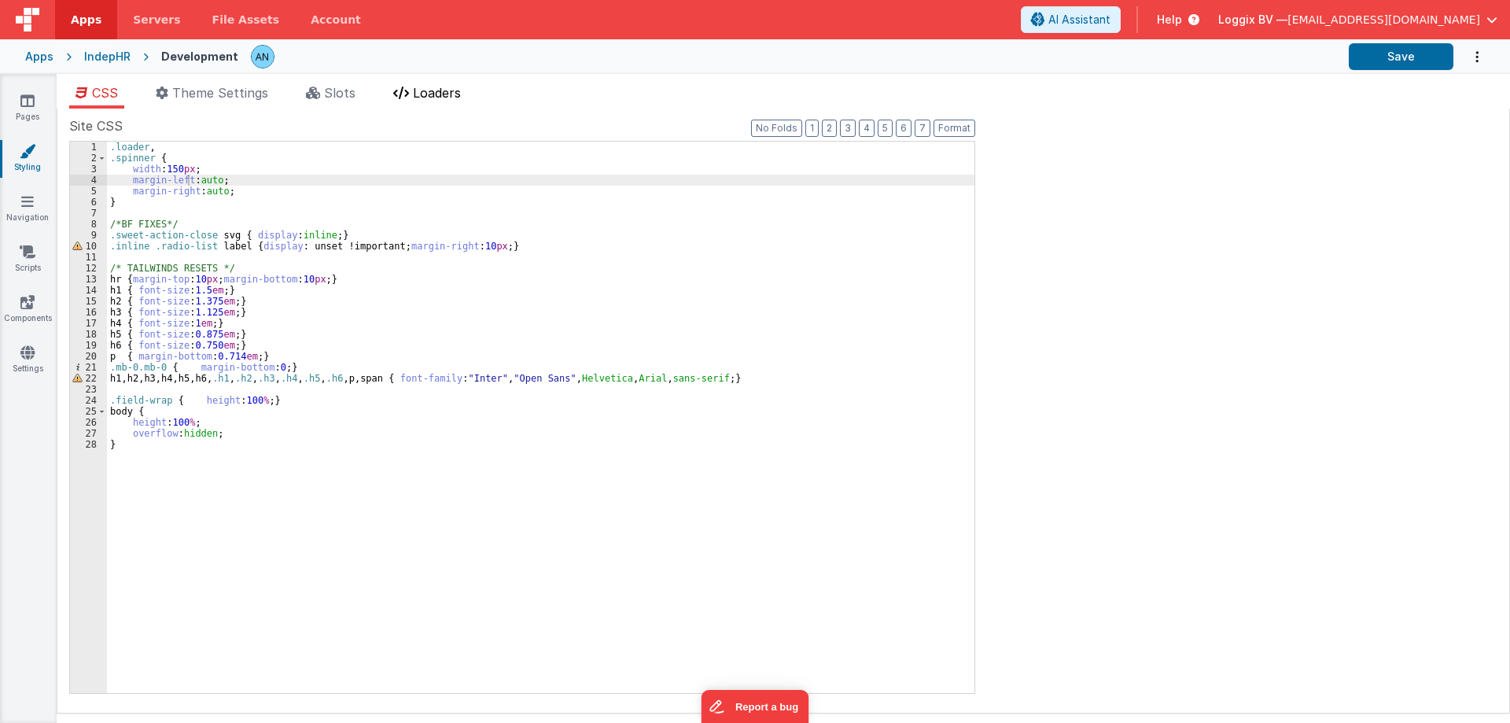
click at [460, 86] on span "Loaders" at bounding box center [437, 93] width 48 height 16
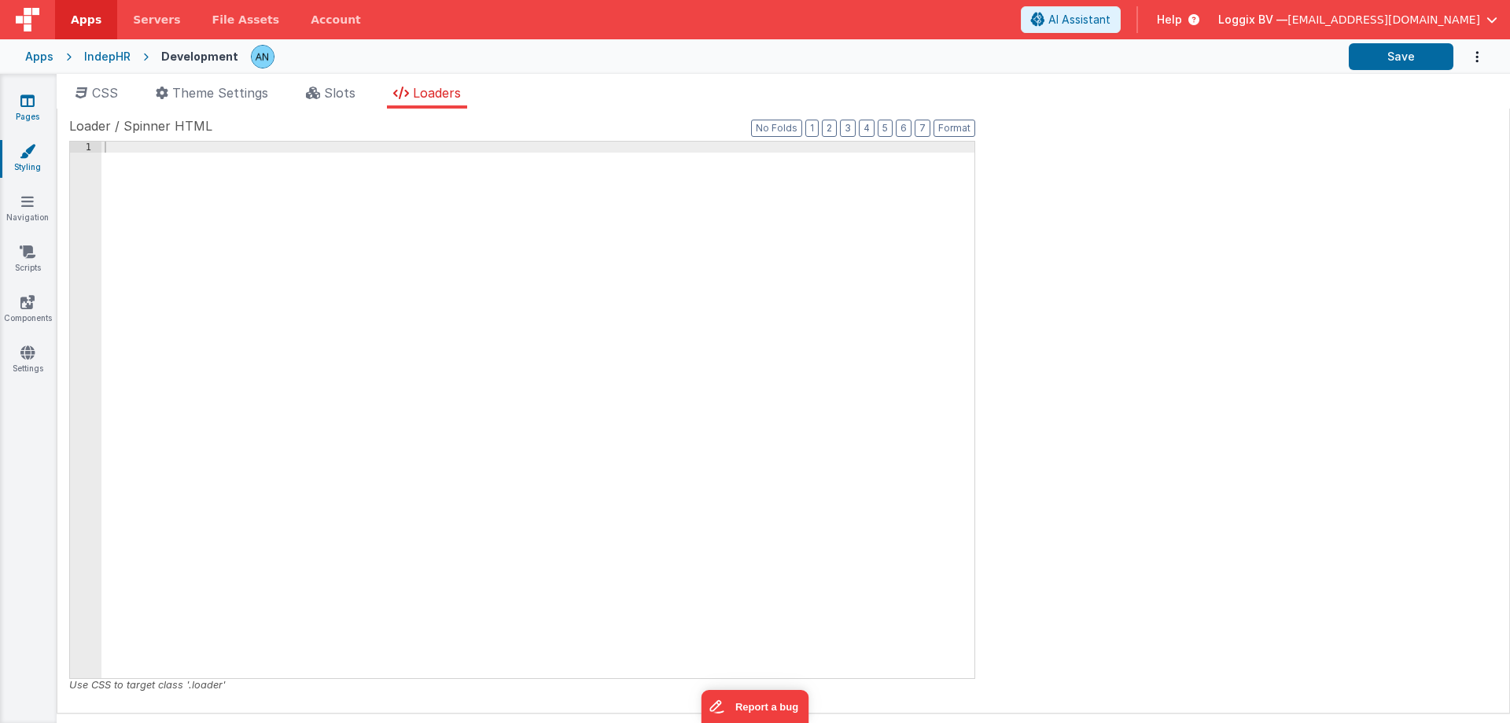
click at [33, 108] on icon at bounding box center [27, 101] width 14 height 16
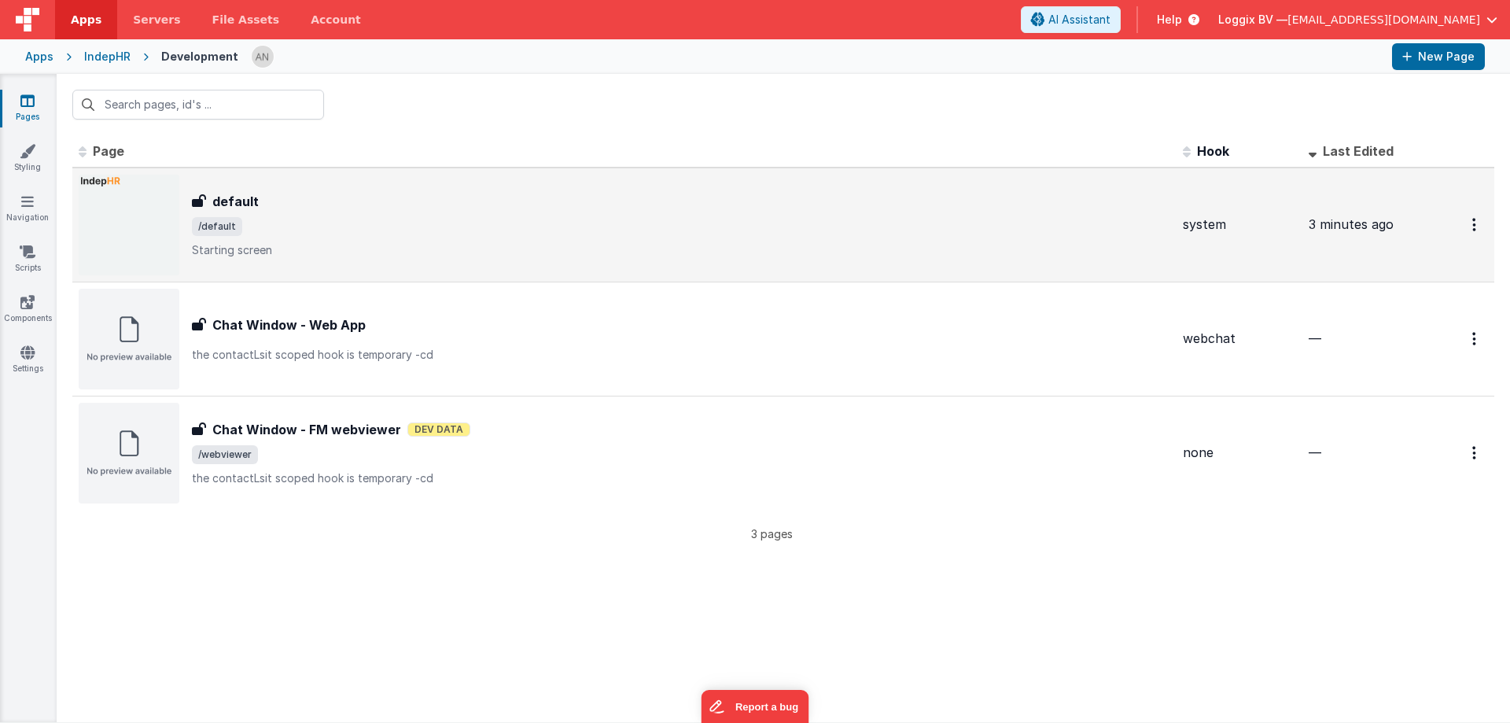
click at [337, 223] on span "/default" at bounding box center [681, 226] width 978 height 19
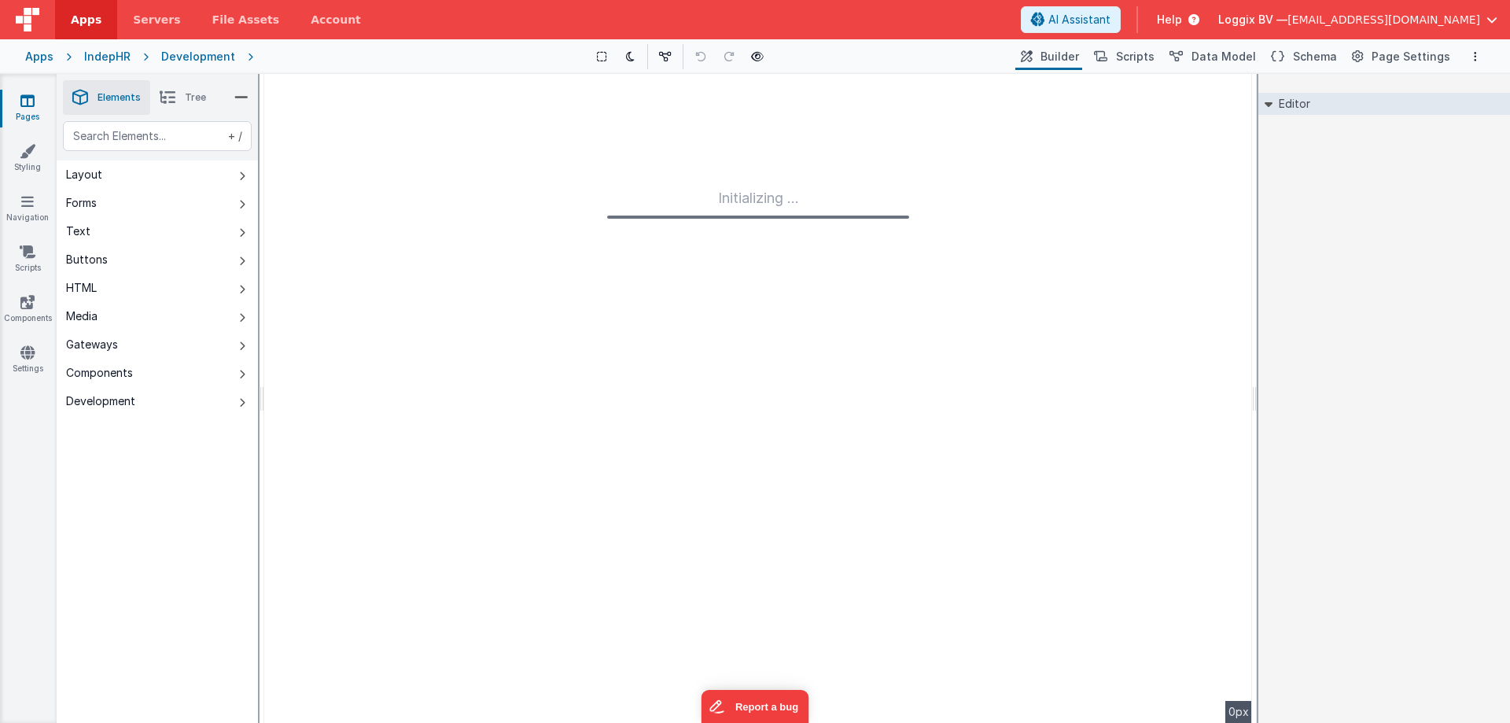
type input "FR_F1CCB949-A465-EB43-AD1C-538AE649BD67"
type textarea "Starting screen"
type input "system"
checkbox input "false"
click at [1403, 57] on span "Page Settings" at bounding box center [1410, 57] width 79 height 16
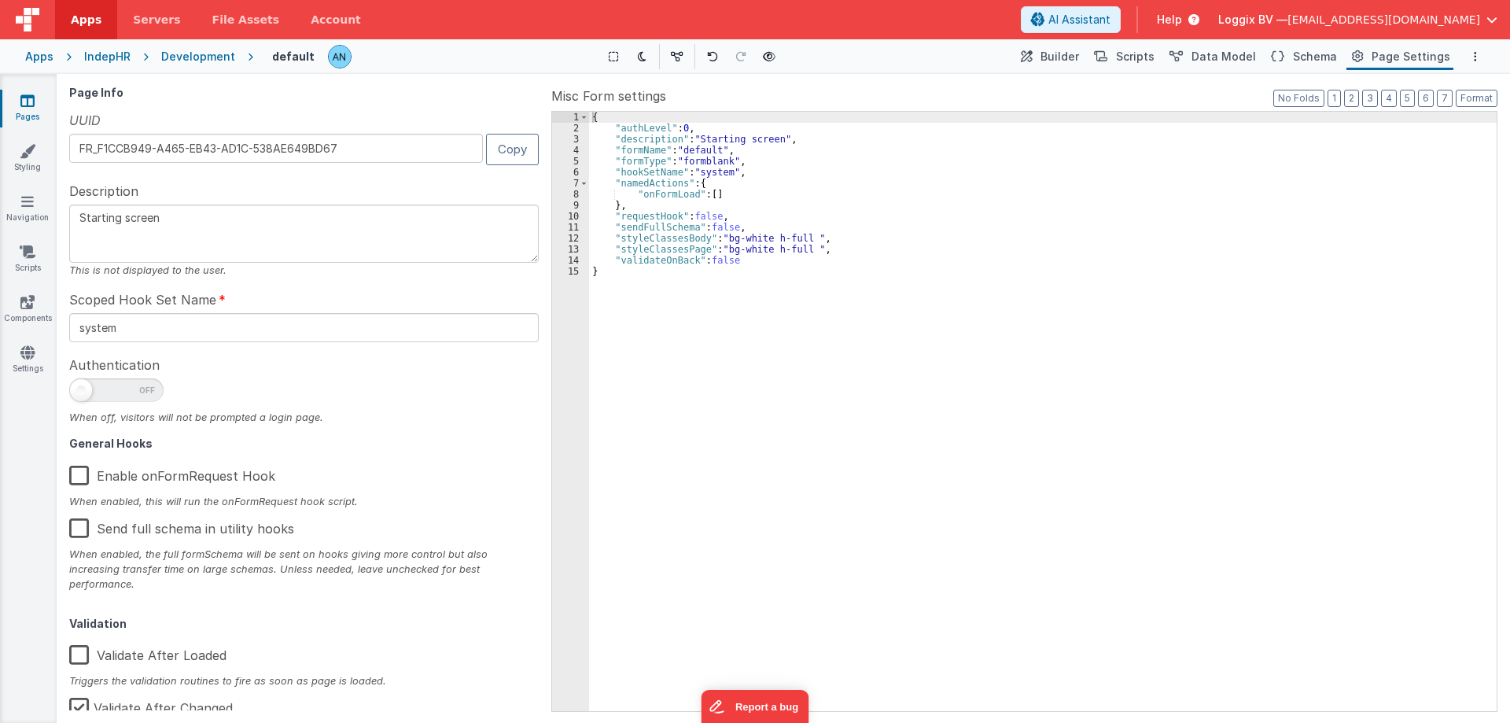
click at [180, 470] on label "Enable onFormRequest Hook" at bounding box center [172, 473] width 206 height 34
click at [0, 0] on input "Enable onFormRequest Hook" at bounding box center [0, 0] width 0 height 0
click at [38, 162] on link "Styling" at bounding box center [27, 158] width 57 height 31
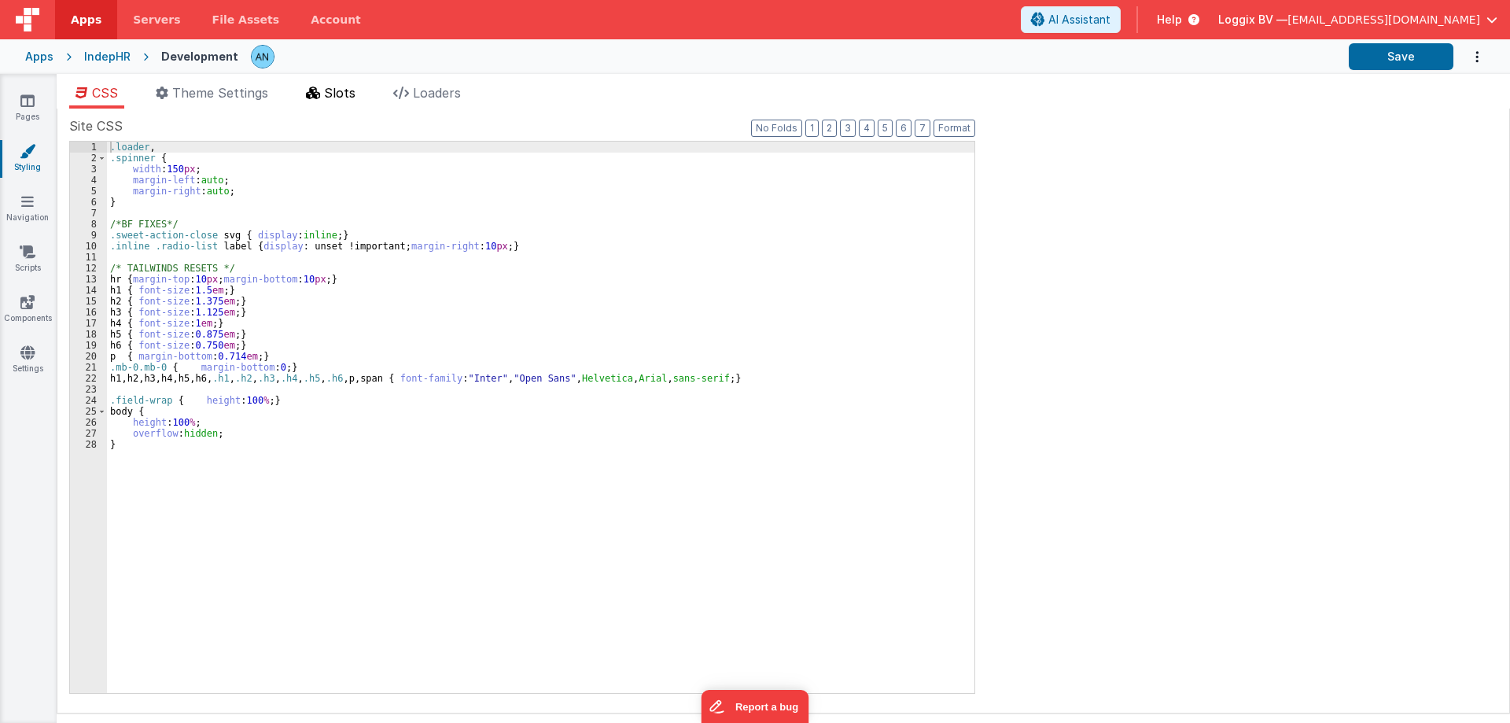
click at [355, 94] on span "Slots" at bounding box center [339, 93] width 31 height 16
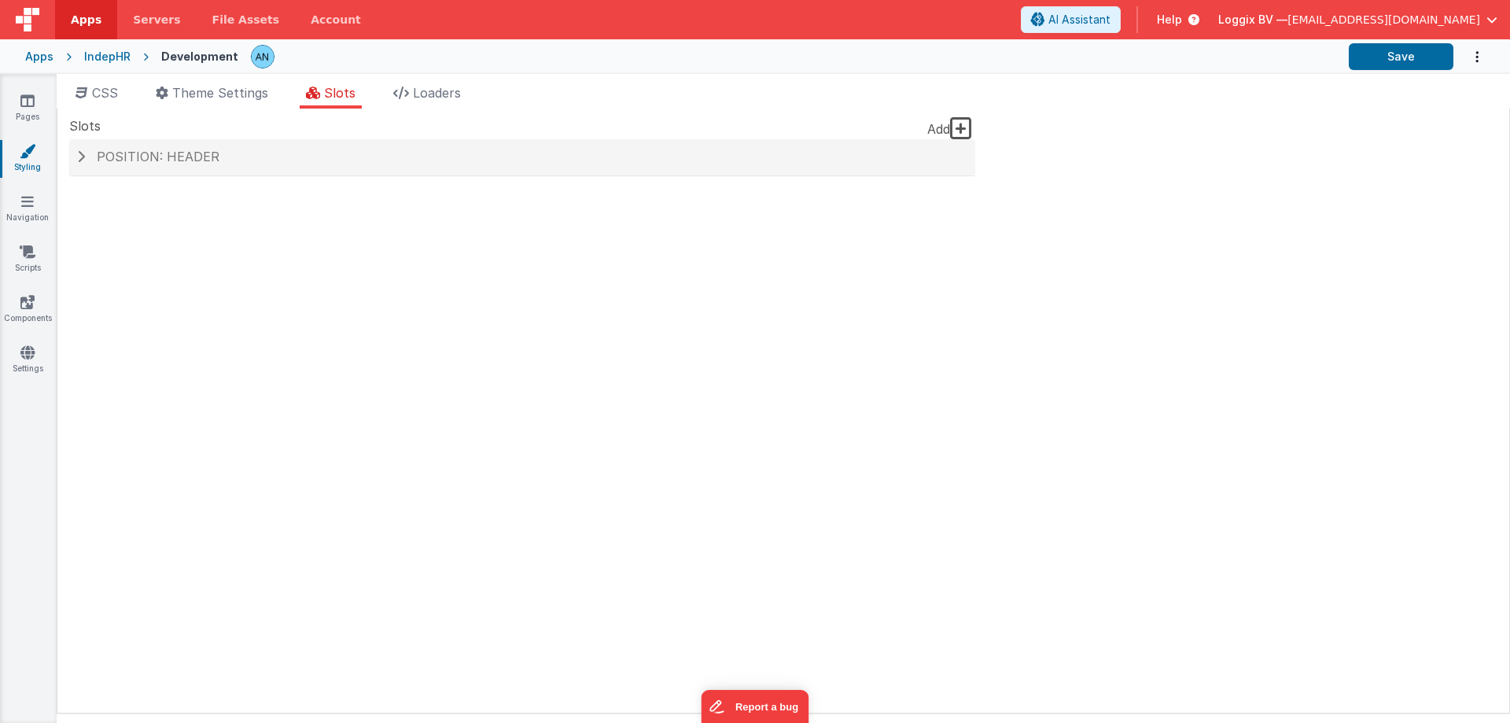
click at [961, 127] on icon at bounding box center [961, 128] width 22 height 25
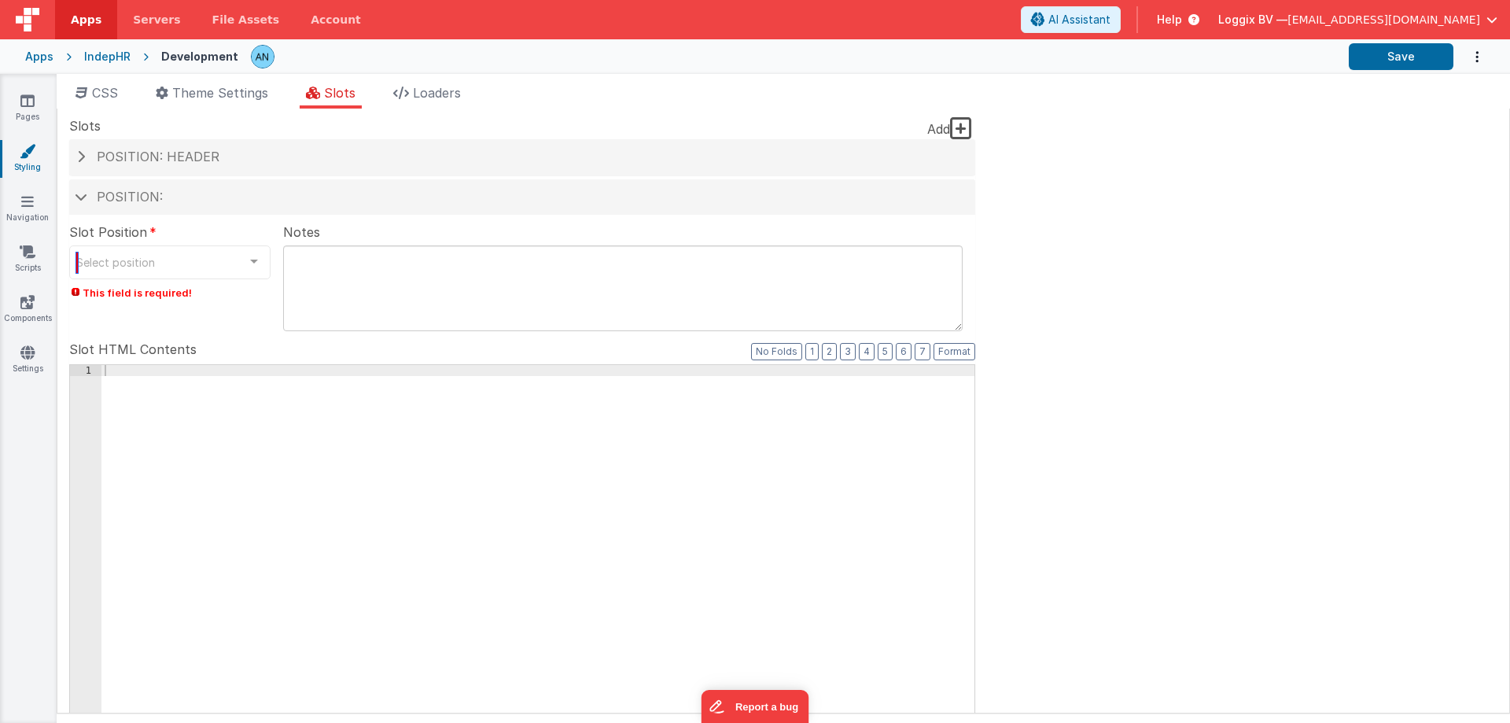
click at [223, 257] on div "Select position" at bounding box center [169, 262] width 201 height 34
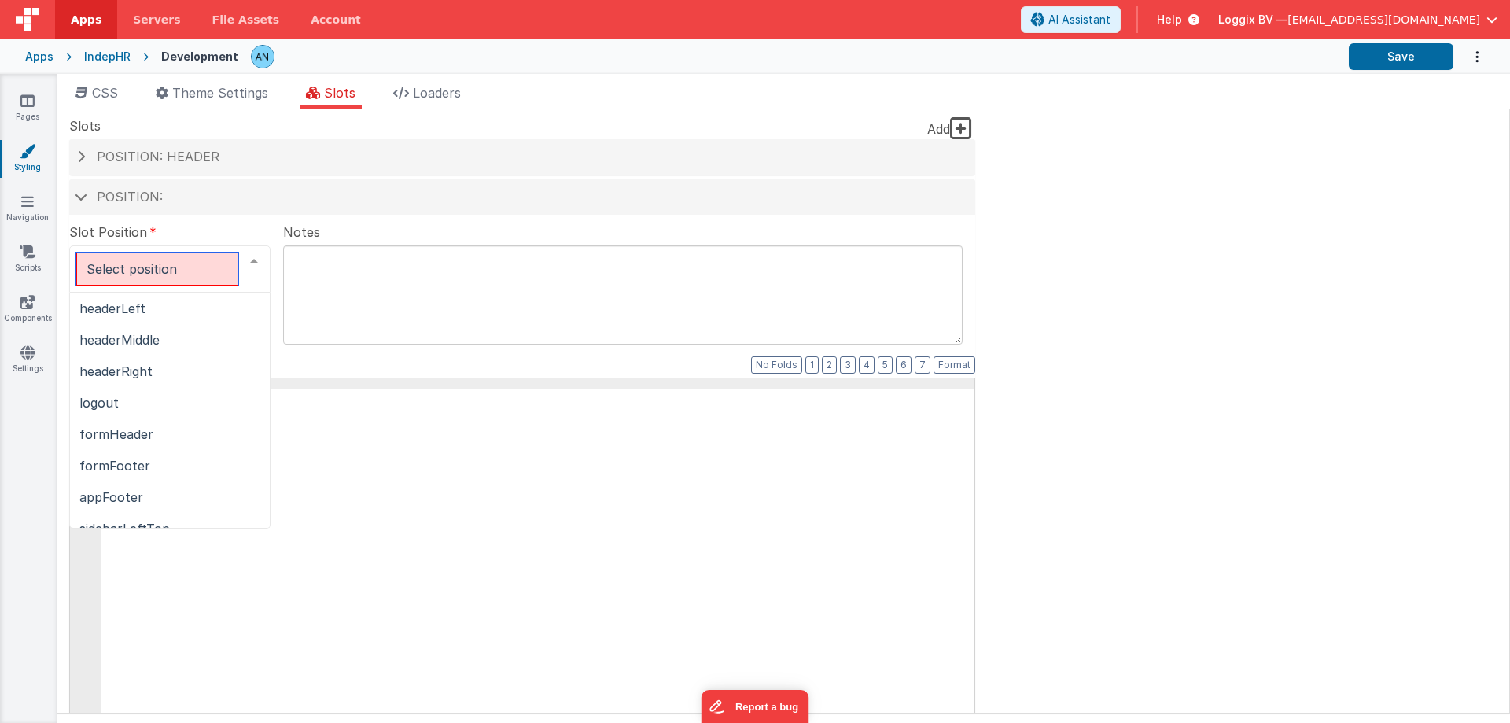
scroll to position [236, 0]
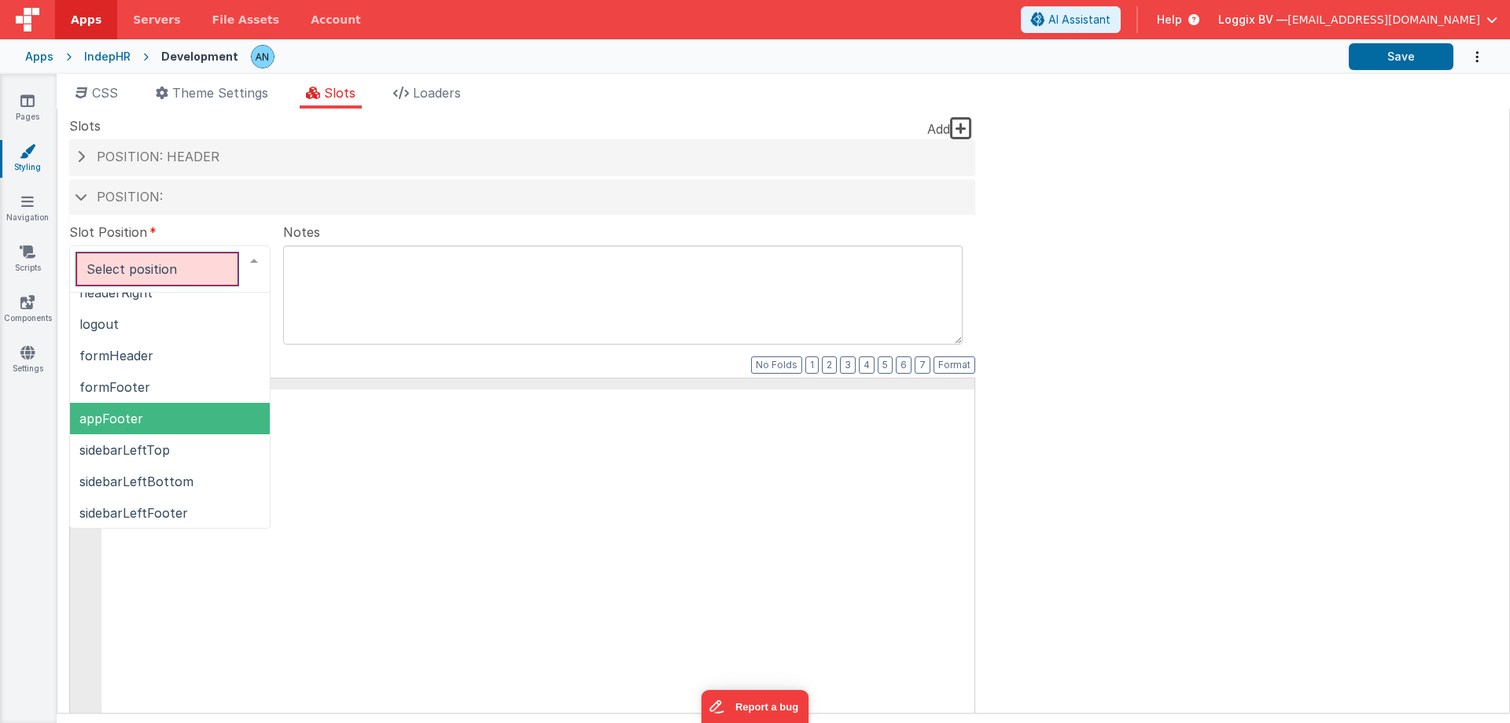
click at [174, 419] on span "appFooter" at bounding box center [170, 418] width 200 height 31
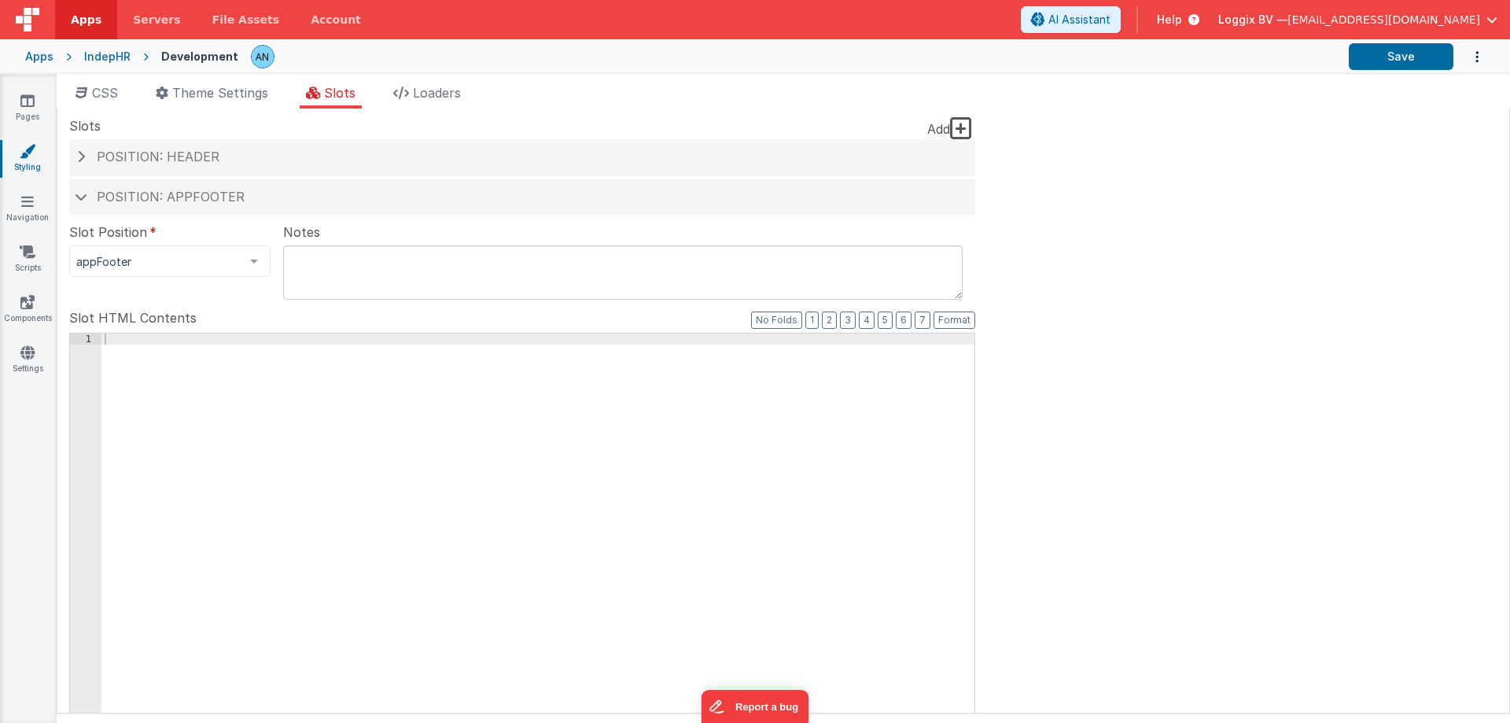
click at [222, 434] on div at bounding box center [537, 598] width 873 height 531
click at [182, 190] on span "Position: appFooter" at bounding box center [171, 197] width 148 height 16
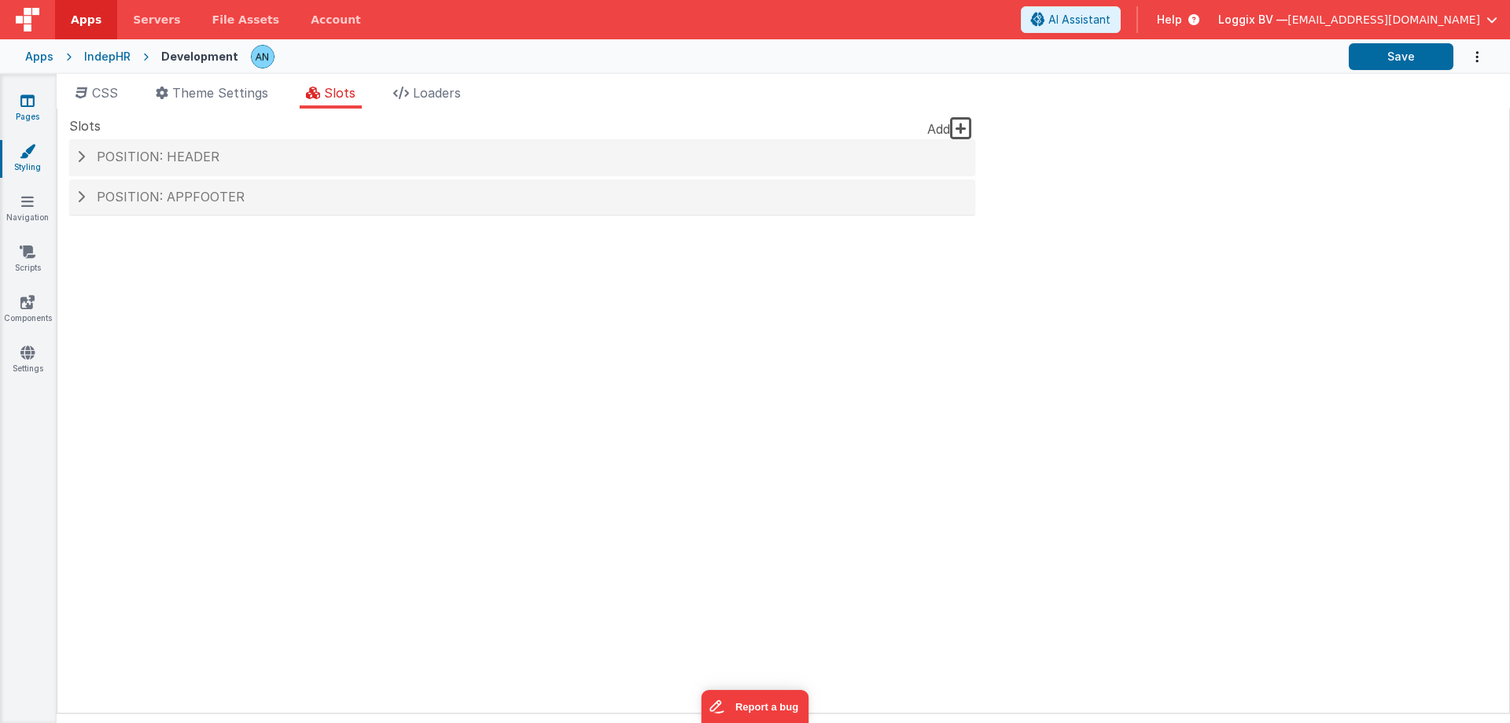
click at [26, 96] on icon at bounding box center [27, 101] width 14 height 16
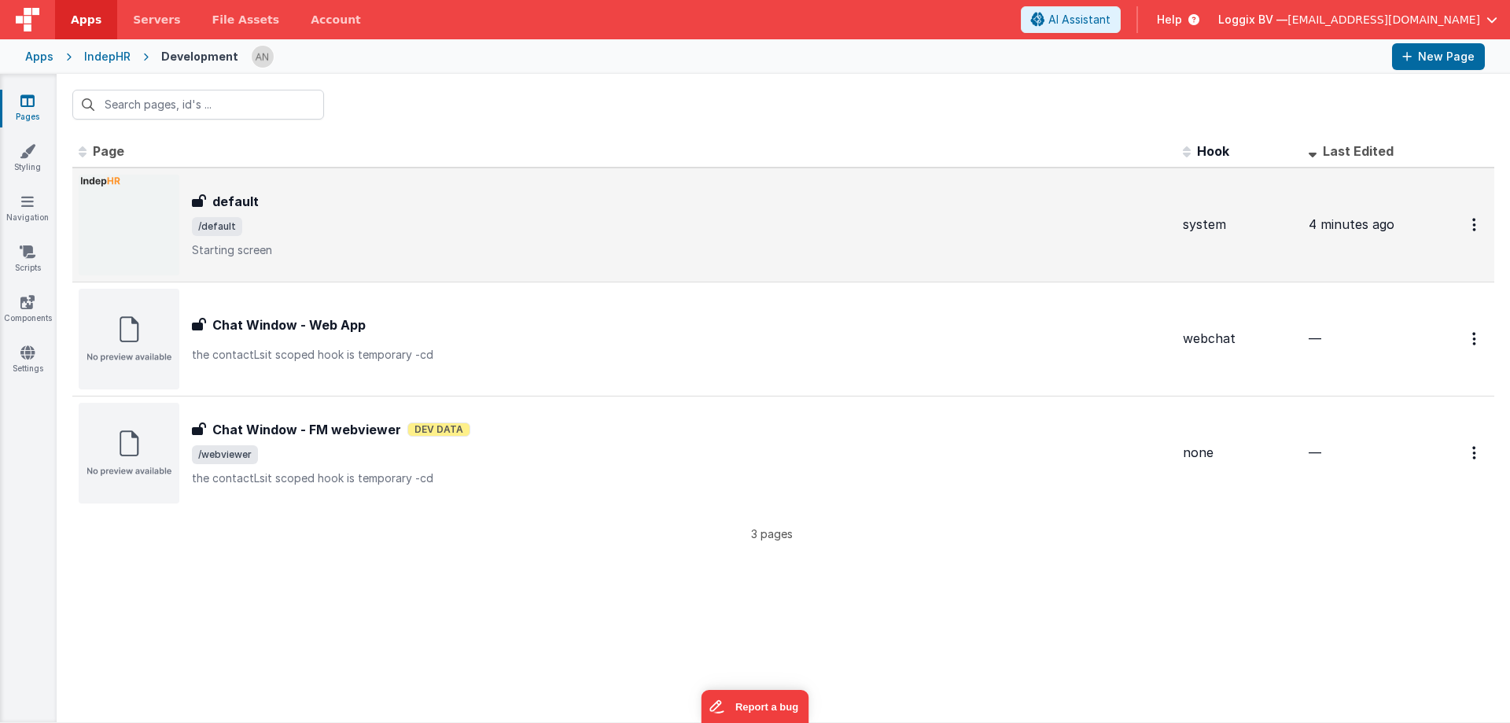
click at [319, 227] on span "/default" at bounding box center [681, 226] width 978 height 19
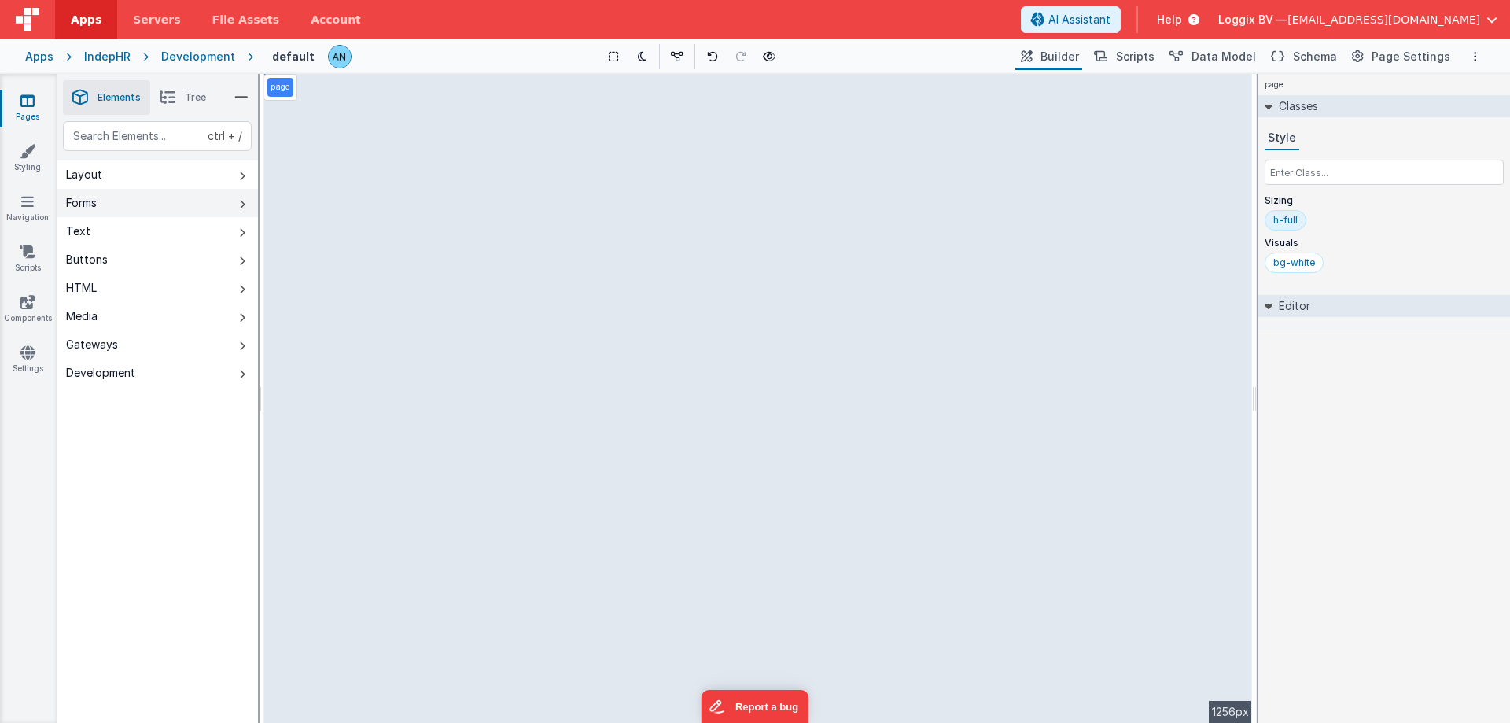
click at [182, 200] on button "Forms" at bounding box center [157, 203] width 201 height 28
drag, startPoint x: 359, startPoint y: 88, endPoint x: 653, endPoint y: 178, distance: 308.1
click at [719, 194] on div "--> 1256px" at bounding box center [757, 398] width 987 height 649
click at [450, 92] on div "--> 1256px" at bounding box center [757, 398] width 987 height 649
click at [441, 98] on div "--> 1256px" at bounding box center [757, 398] width 987 height 649
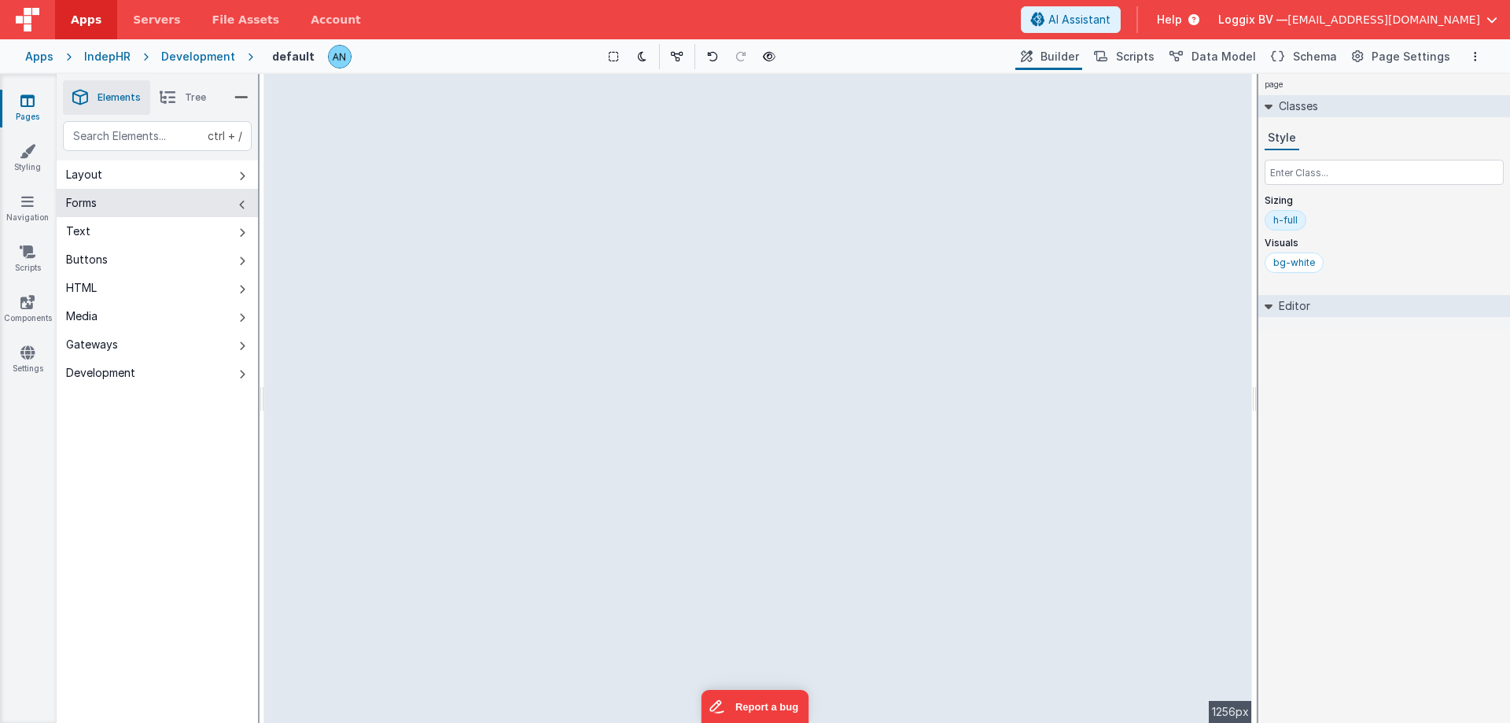
click at [288, 96] on div "--> 1256px" at bounding box center [757, 398] width 987 height 649
click at [312, 94] on div "--> 1256px" at bounding box center [757, 398] width 987 height 649
drag, startPoint x: 314, startPoint y: 94, endPoint x: 695, endPoint y: 233, distance: 404.9
click at [695, 233] on div "--> 1256px" at bounding box center [757, 398] width 987 height 649
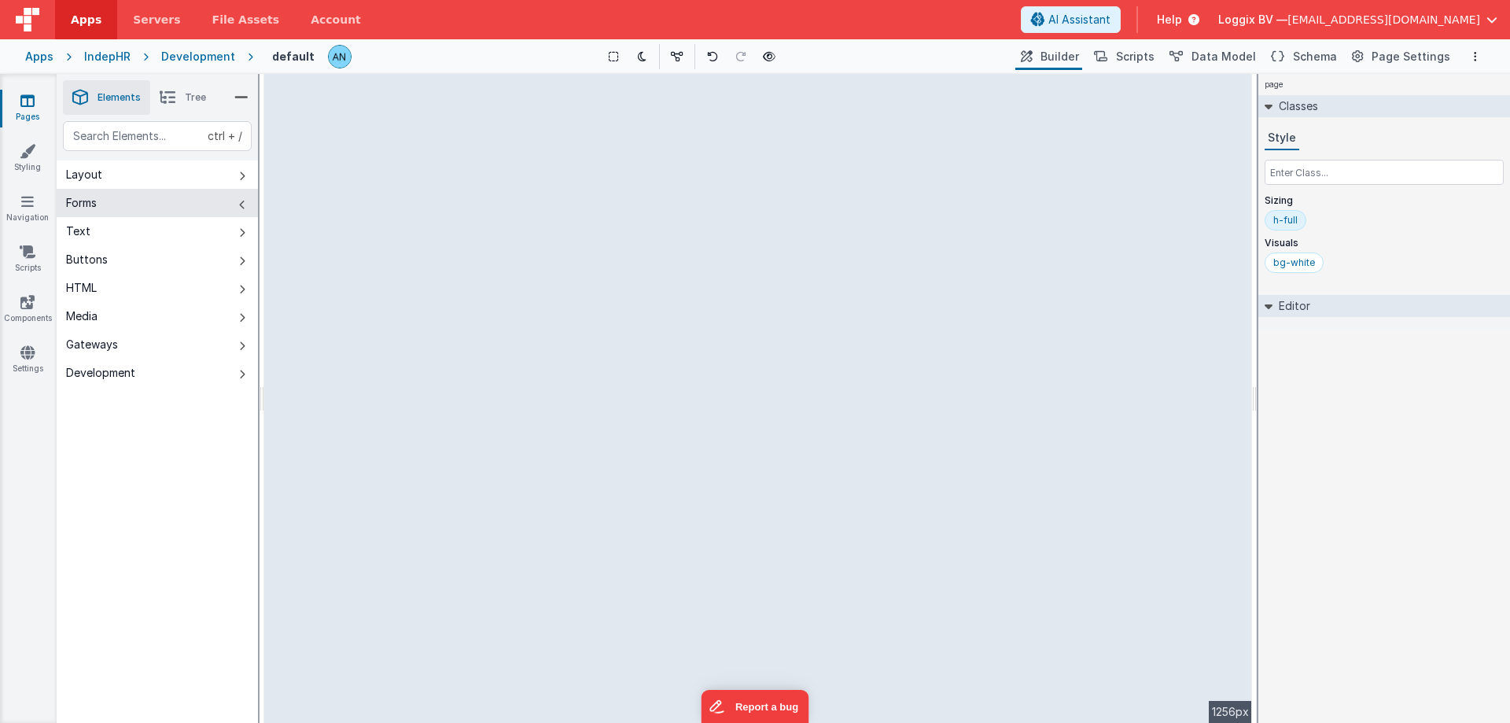
drag, startPoint x: 686, startPoint y: 237, endPoint x: 731, endPoint y: 523, distance: 289.8
click at [728, 522] on div "--> 1256px" at bounding box center [757, 398] width 987 height 649
drag, startPoint x: 380, startPoint y: 419, endPoint x: 384, endPoint y: 435, distance: 16.4
click at [384, 435] on div "--> 1256px" at bounding box center [757, 398] width 987 height 649
drag, startPoint x: 408, startPoint y: 428, endPoint x: 910, endPoint y: 364, distance: 505.6
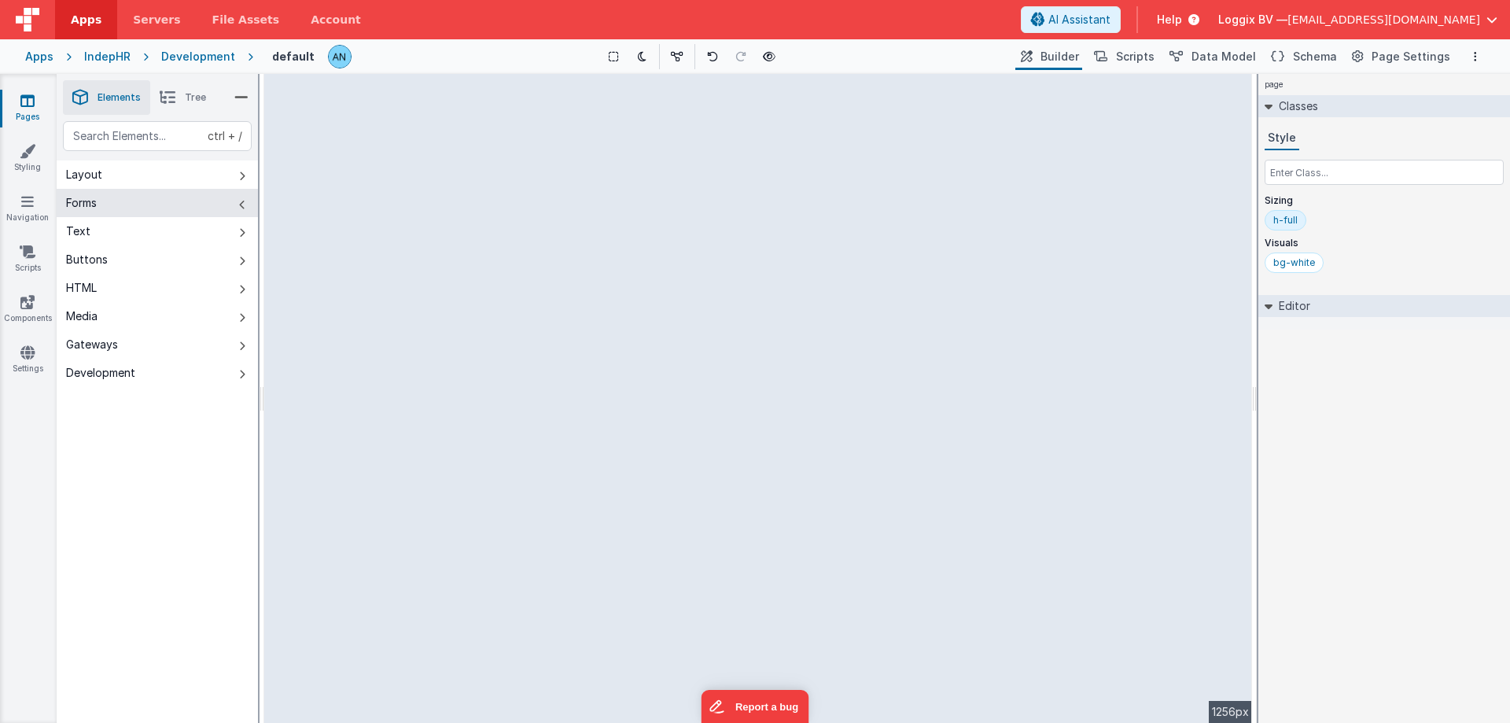
click at [910, 364] on div "--> 1256px" at bounding box center [757, 398] width 987 height 649
drag, startPoint x: 502, startPoint y: 406, endPoint x: 481, endPoint y: 465, distance: 62.7
click at [477, 550] on div "--> 1256px" at bounding box center [757, 398] width 987 height 649
click at [1429, 57] on span "Page Settings" at bounding box center [1410, 57] width 79 height 16
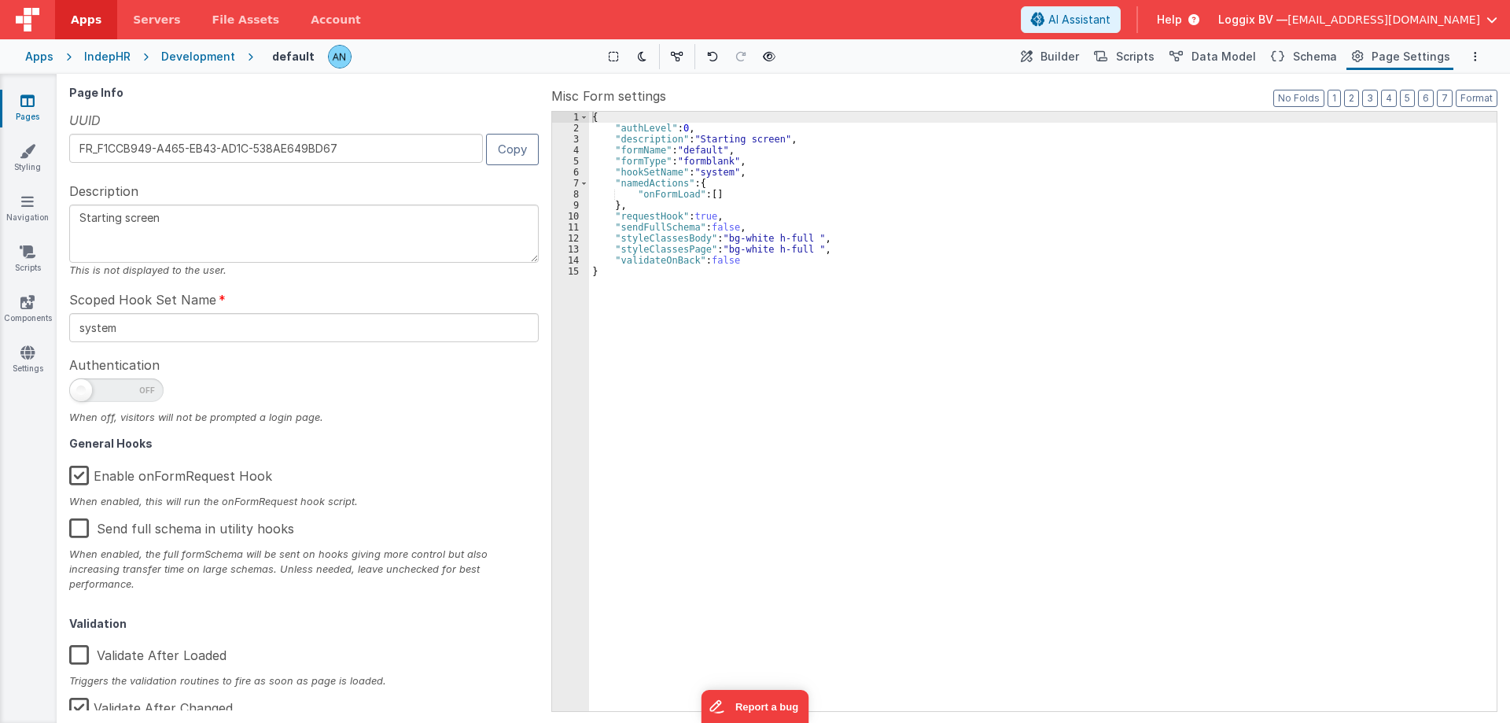
click at [86, 479] on label "Enable onFormRequest Hook" at bounding box center [170, 473] width 203 height 34
click at [0, 0] on input "Enable onFormRequest Hook" at bounding box center [0, 0] width 0 height 0
click at [22, 101] on icon at bounding box center [27, 101] width 14 height 16
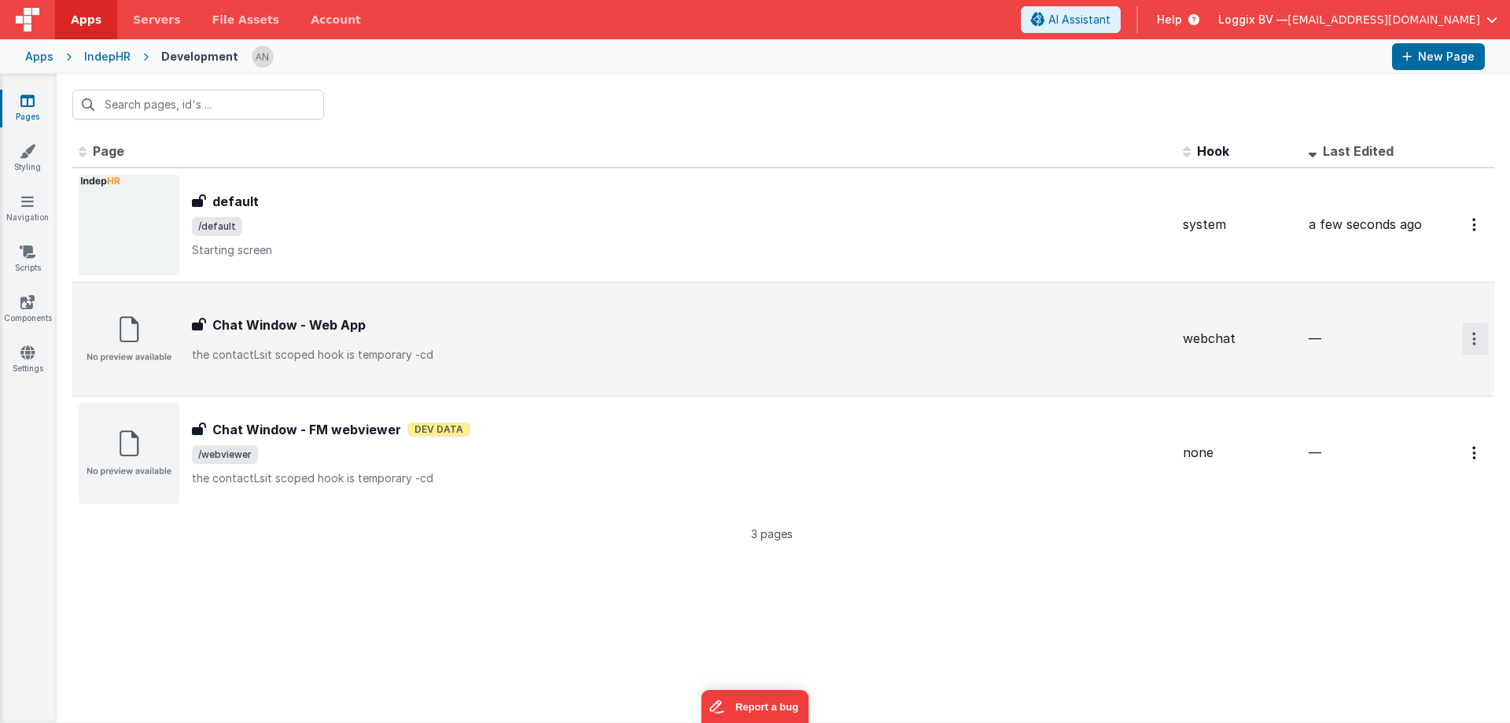
click at [1474, 343] on icon "Options" at bounding box center [1474, 338] width 4 height 13
click at [1397, 406] on link "Preview" at bounding box center [1418, 403] width 138 height 28
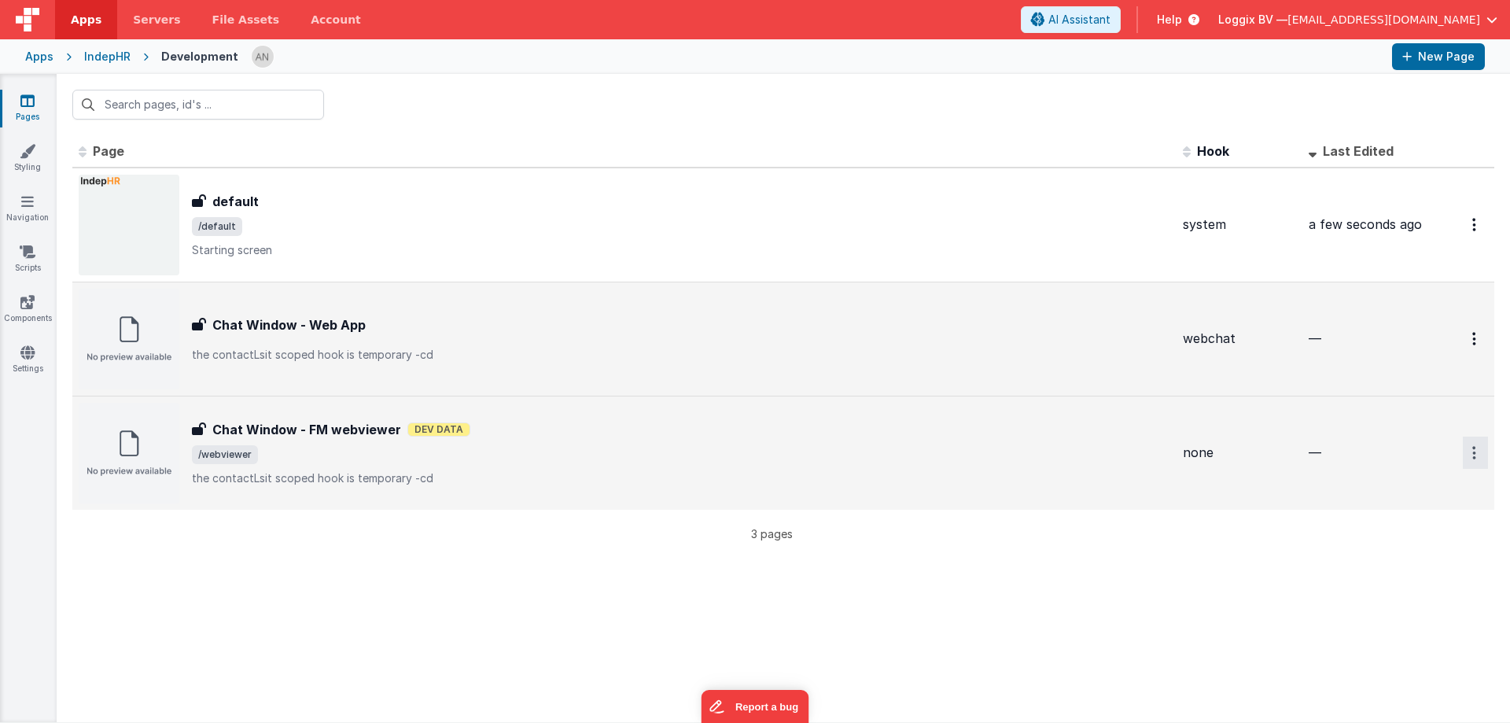
click at [1469, 448] on button "Options" at bounding box center [1474, 452] width 25 height 32
click at [1423, 515] on link "Preview" at bounding box center [1418, 517] width 138 height 28
click at [21, 149] on icon at bounding box center [28, 151] width 16 height 16
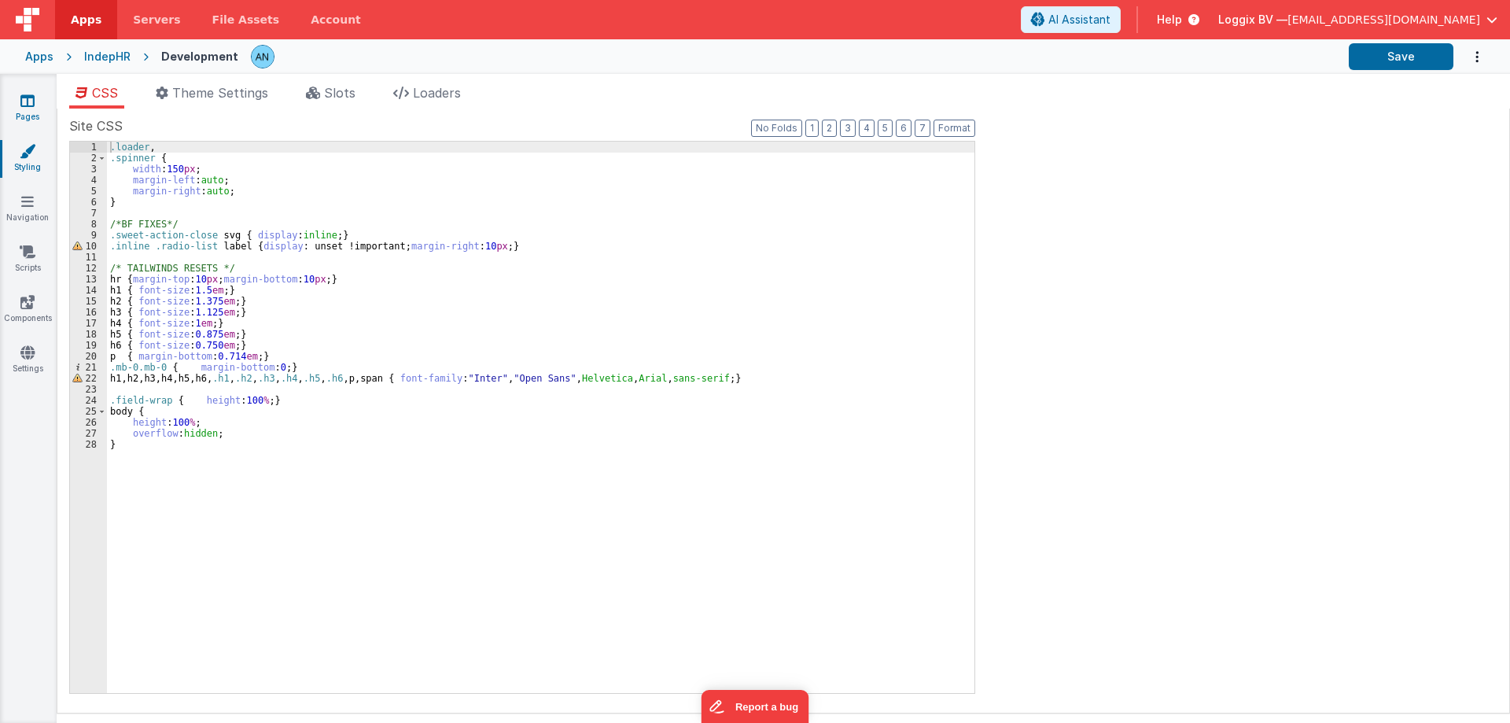
click at [27, 103] on icon at bounding box center [27, 101] width 14 height 16
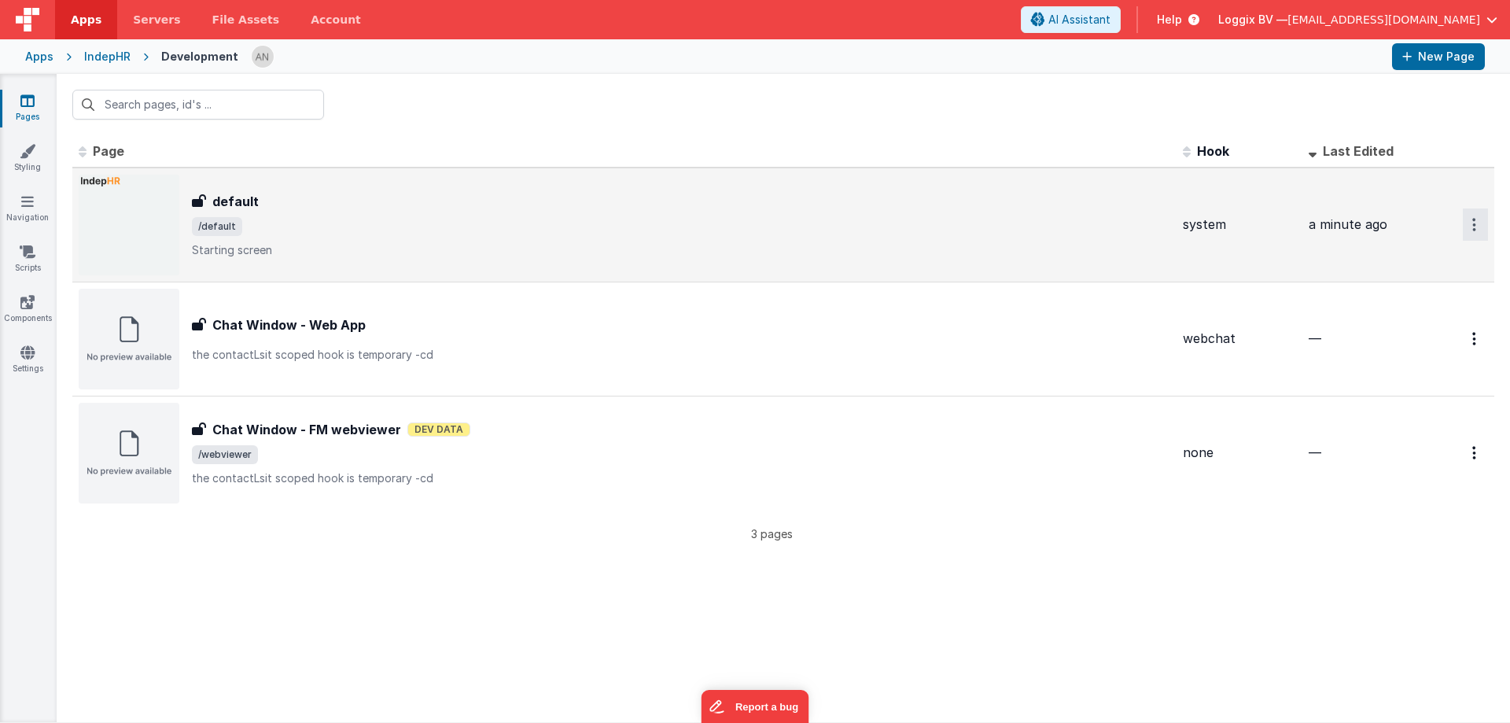
click at [1472, 222] on icon "Options" at bounding box center [1474, 224] width 4 height 13
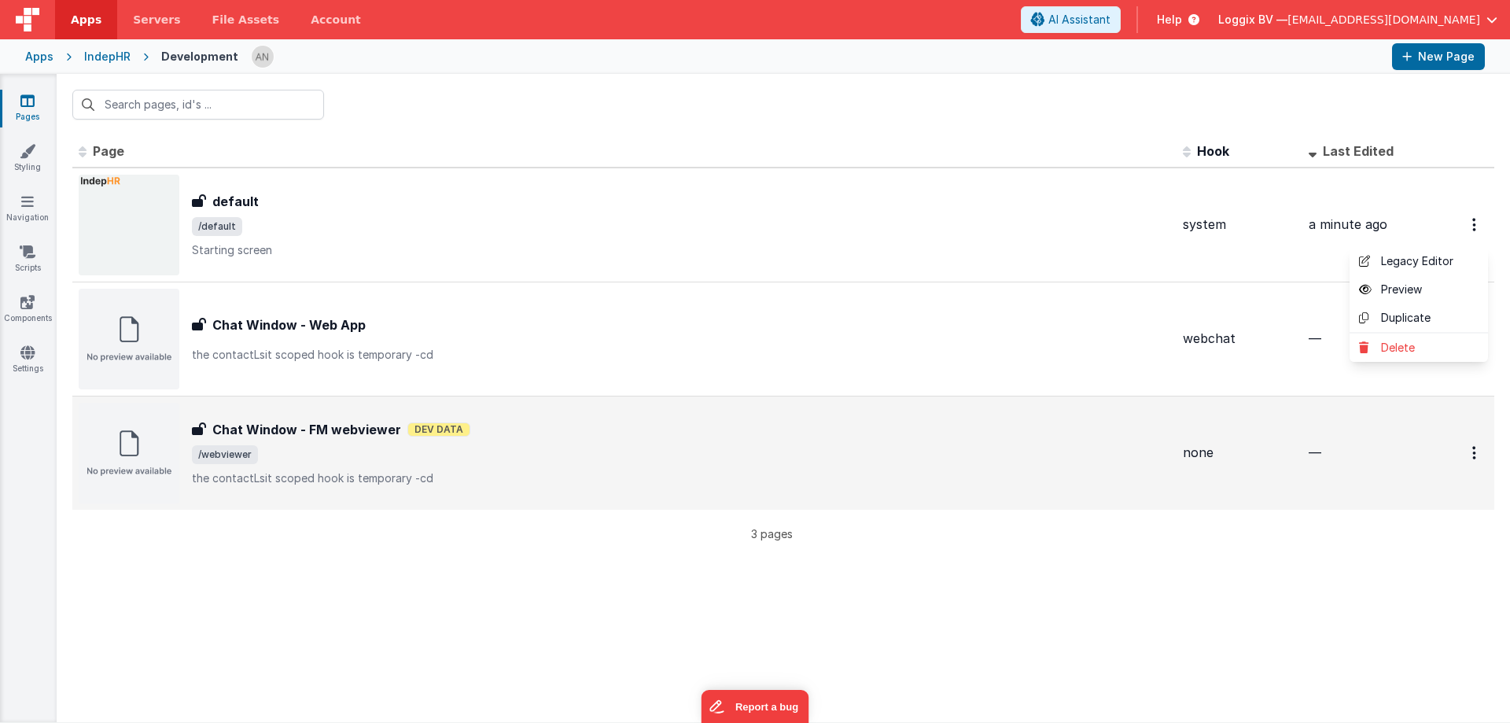
click at [372, 216] on button at bounding box center [755, 361] width 1510 height 723
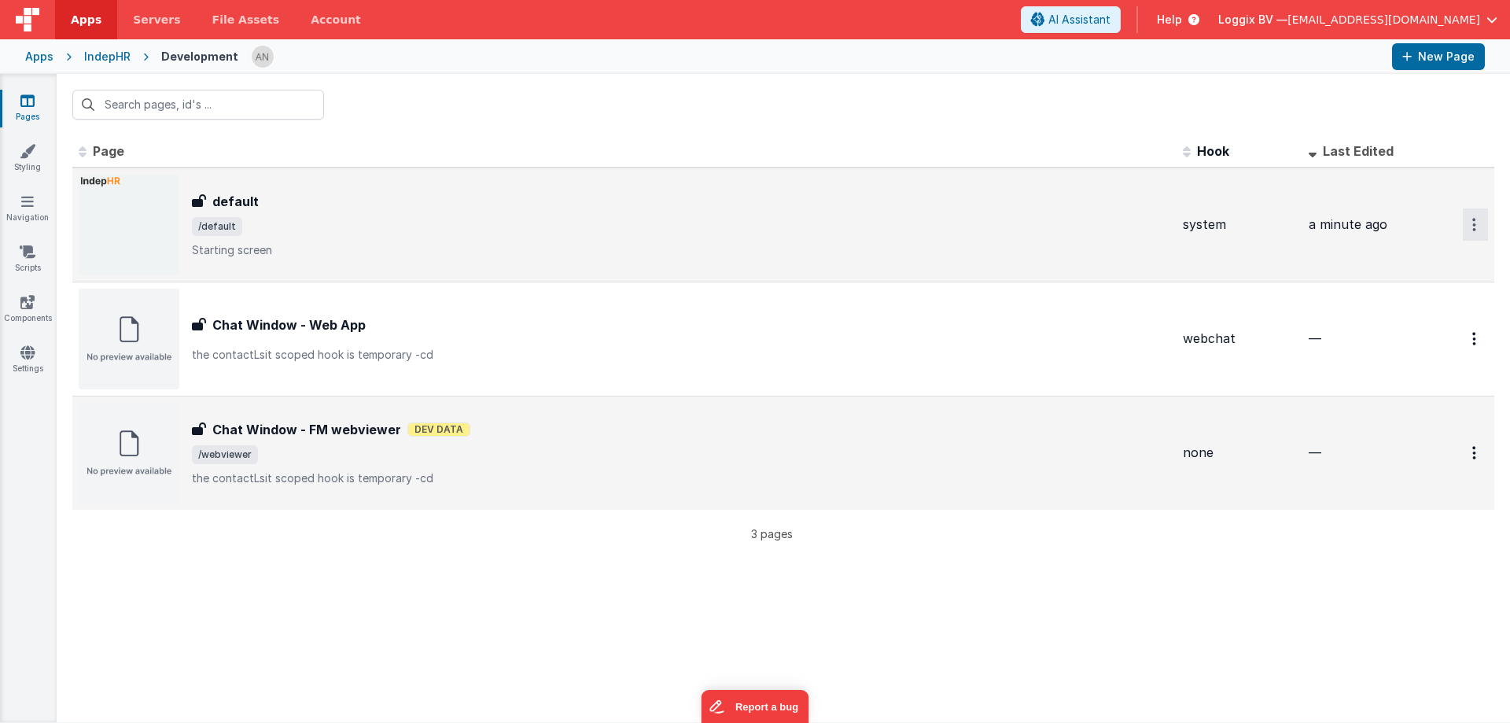
click at [1477, 226] on button "Options" at bounding box center [1474, 224] width 25 height 32
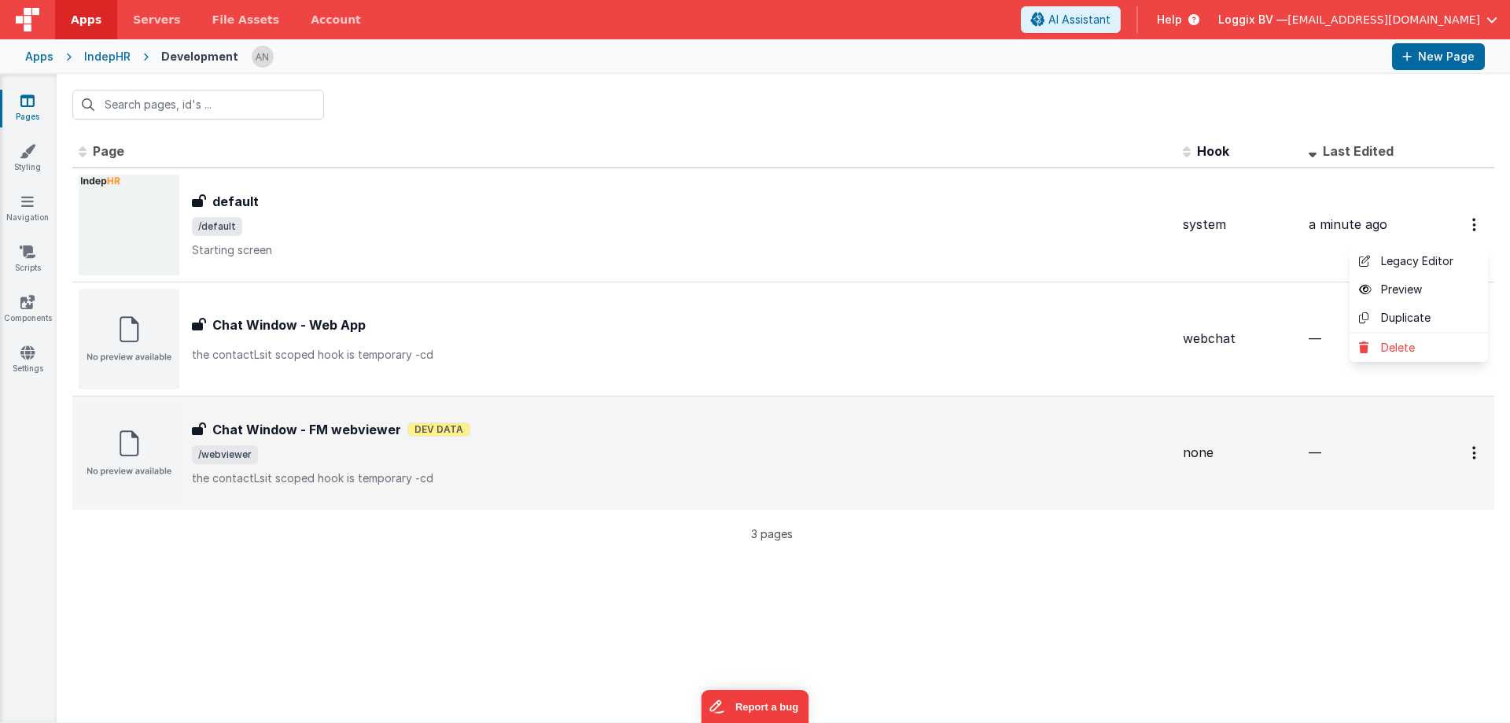
click at [1095, 220] on button at bounding box center [755, 361] width 1510 height 723
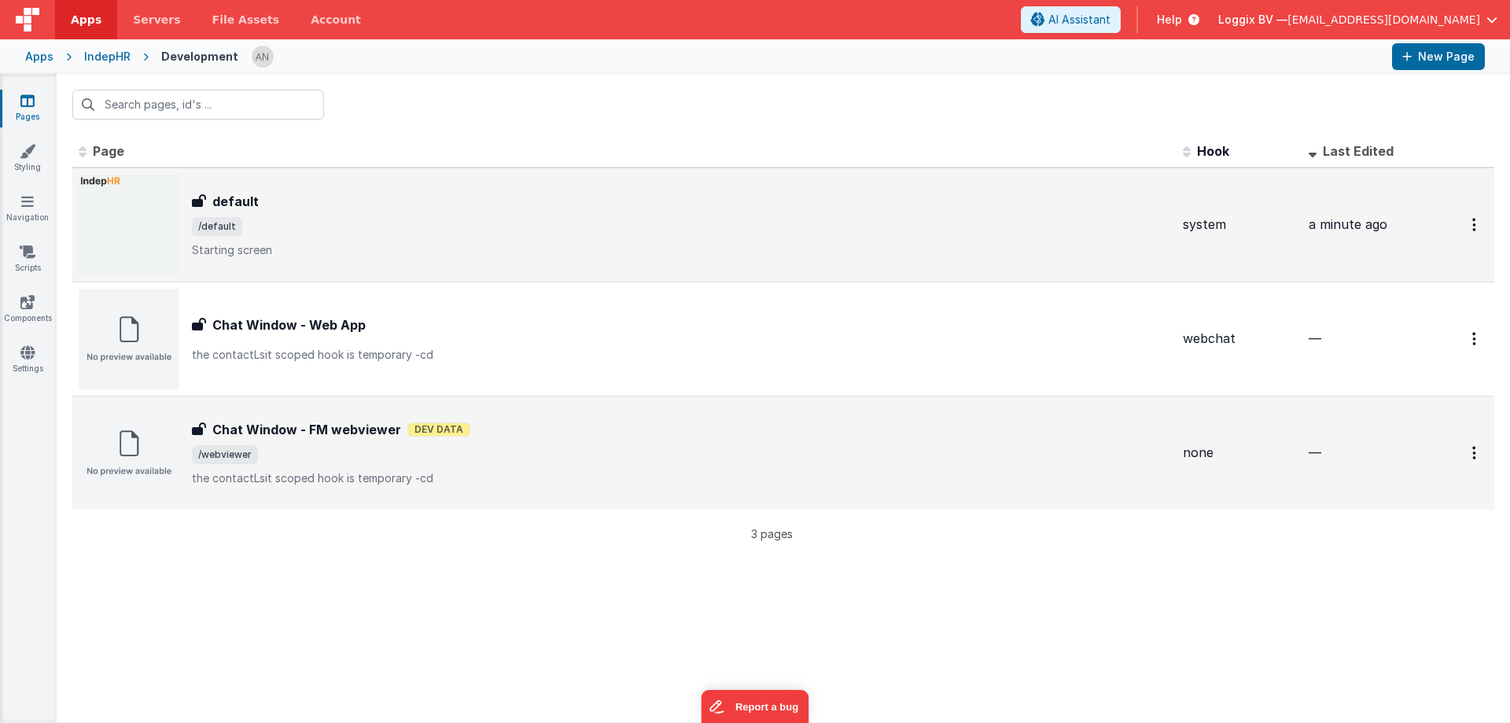
click at [252, 217] on span "/default" at bounding box center [681, 226] width 978 height 19
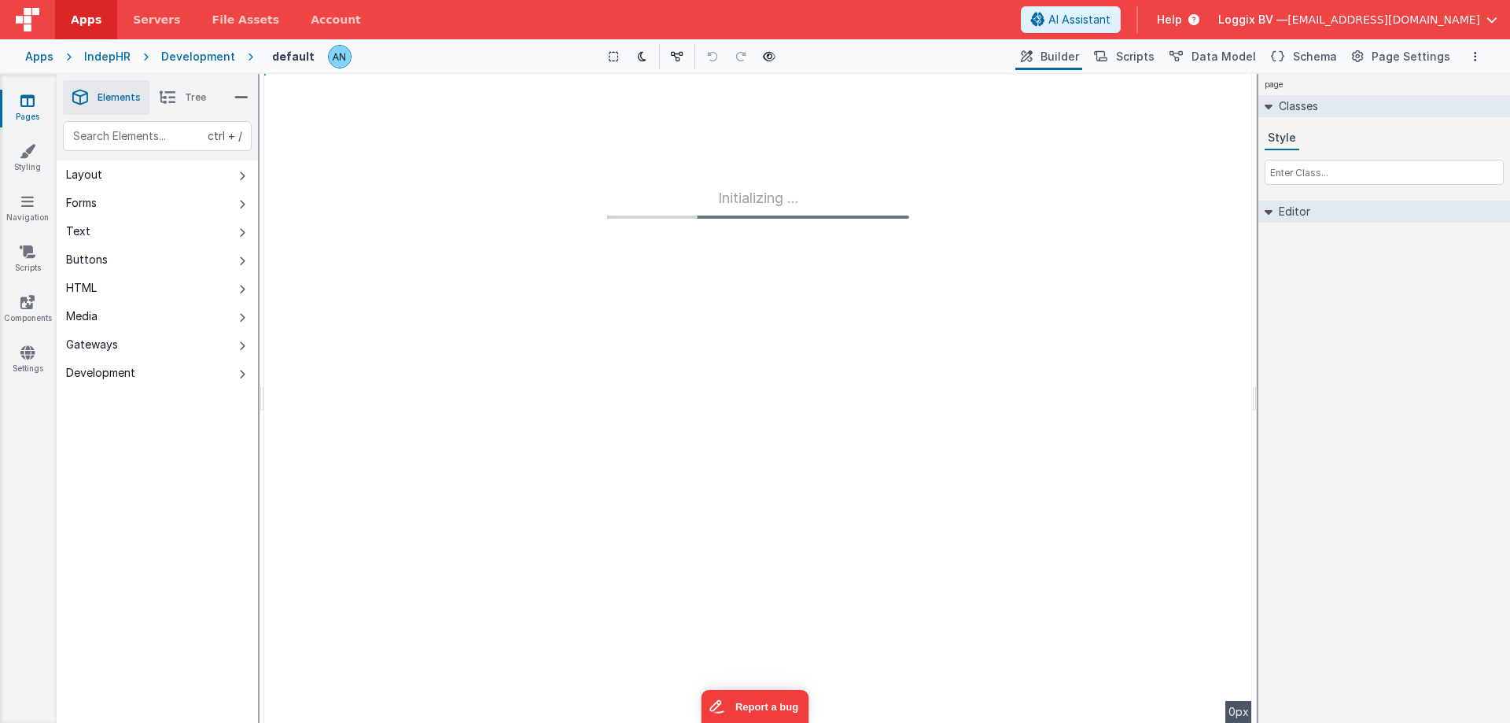
click at [299, 58] on h4 "default" at bounding box center [293, 56] width 42 height 12
click at [300, 58] on h4 "default" at bounding box center [293, 56] width 42 height 12
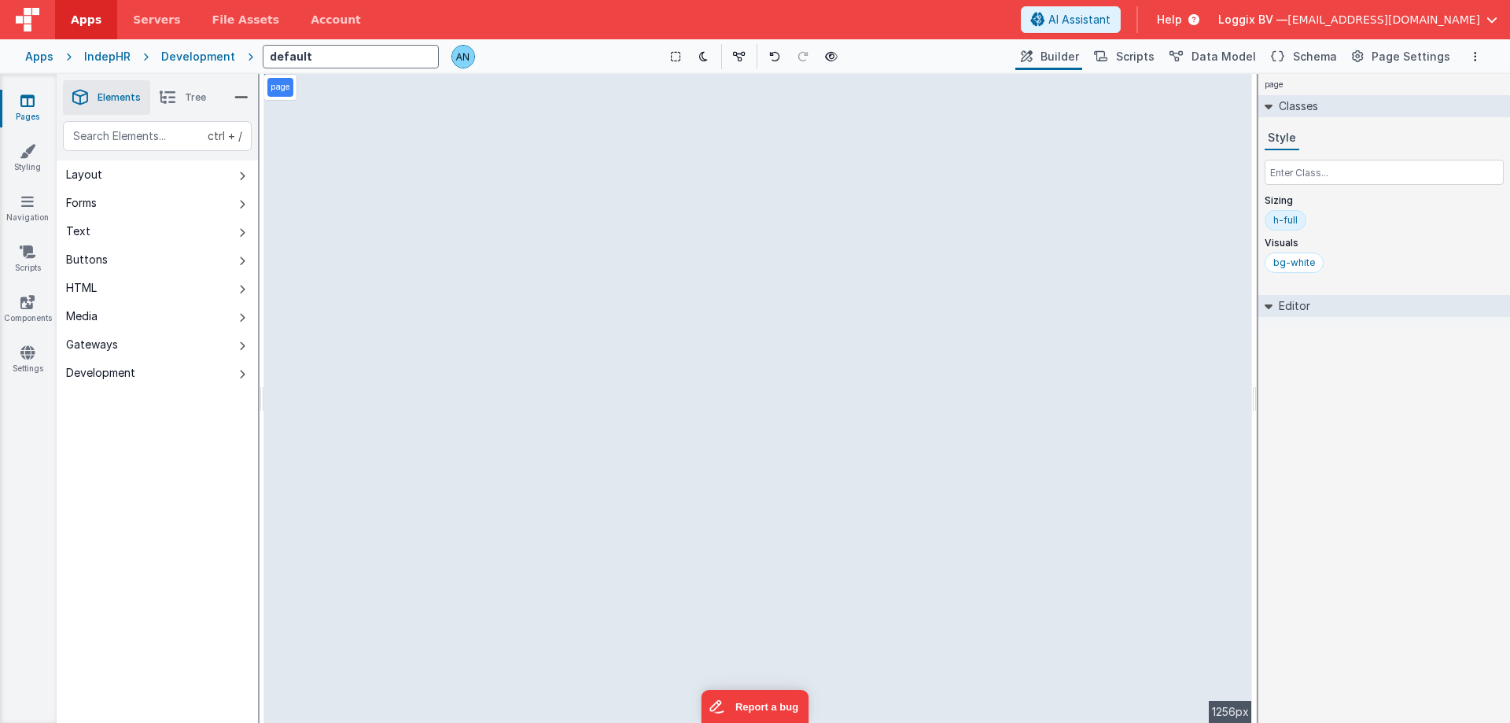
click at [313, 58] on input "default" at bounding box center [351, 57] width 176 height 24
type input "dashboar"
type input "Dashboard"
drag, startPoint x: 470, startPoint y: 142, endPoint x: 385, endPoint y: 154, distance: 85.7
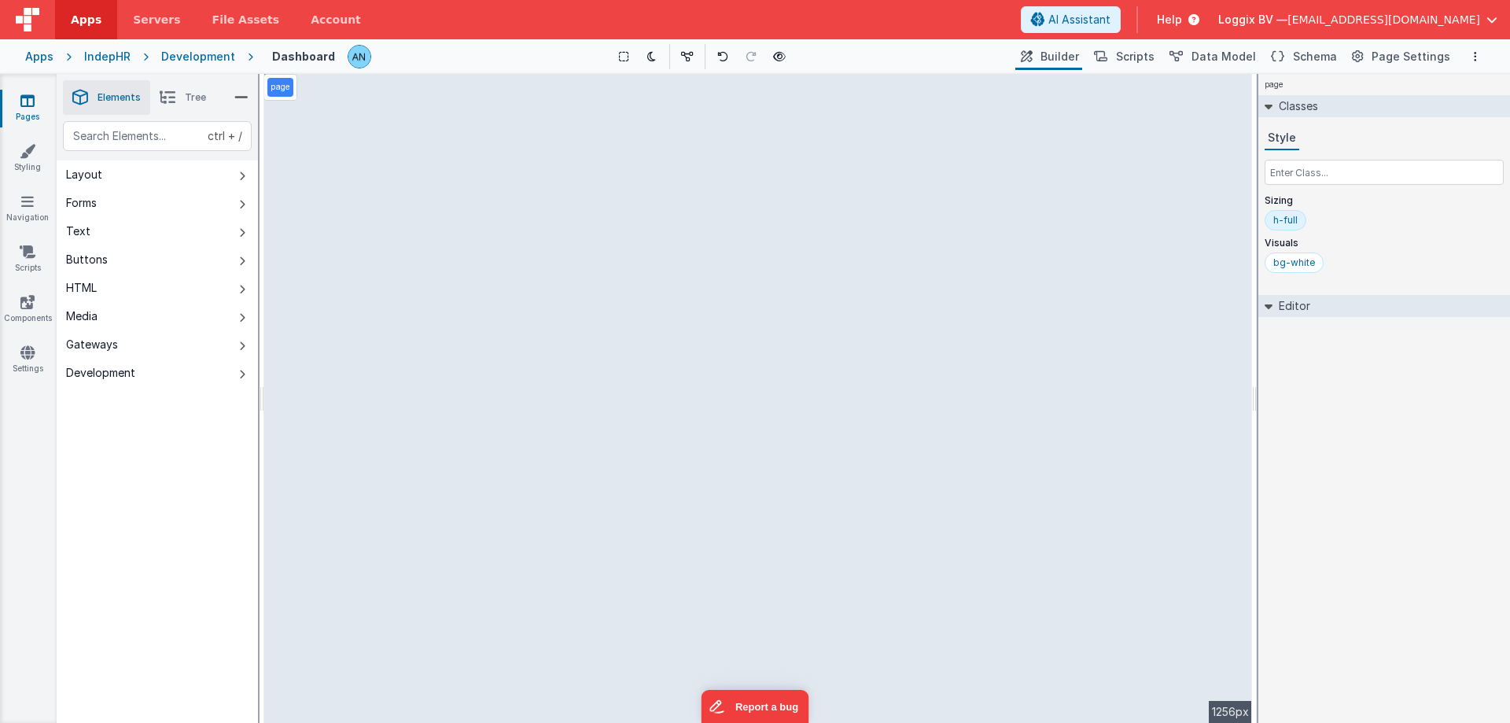
click at [473, 142] on div "page --> 1256px" at bounding box center [757, 398] width 987 height 649
click at [410, 131] on div "page --> 1256px" at bounding box center [757, 398] width 987 height 649
click at [627, 357] on div "page --> 1256px" at bounding box center [757, 398] width 987 height 649
click at [142, 281] on button "HTML" at bounding box center [157, 288] width 201 height 28
drag, startPoint x: 300, startPoint y: 245, endPoint x: 381, endPoint y: 270, distance: 84.0
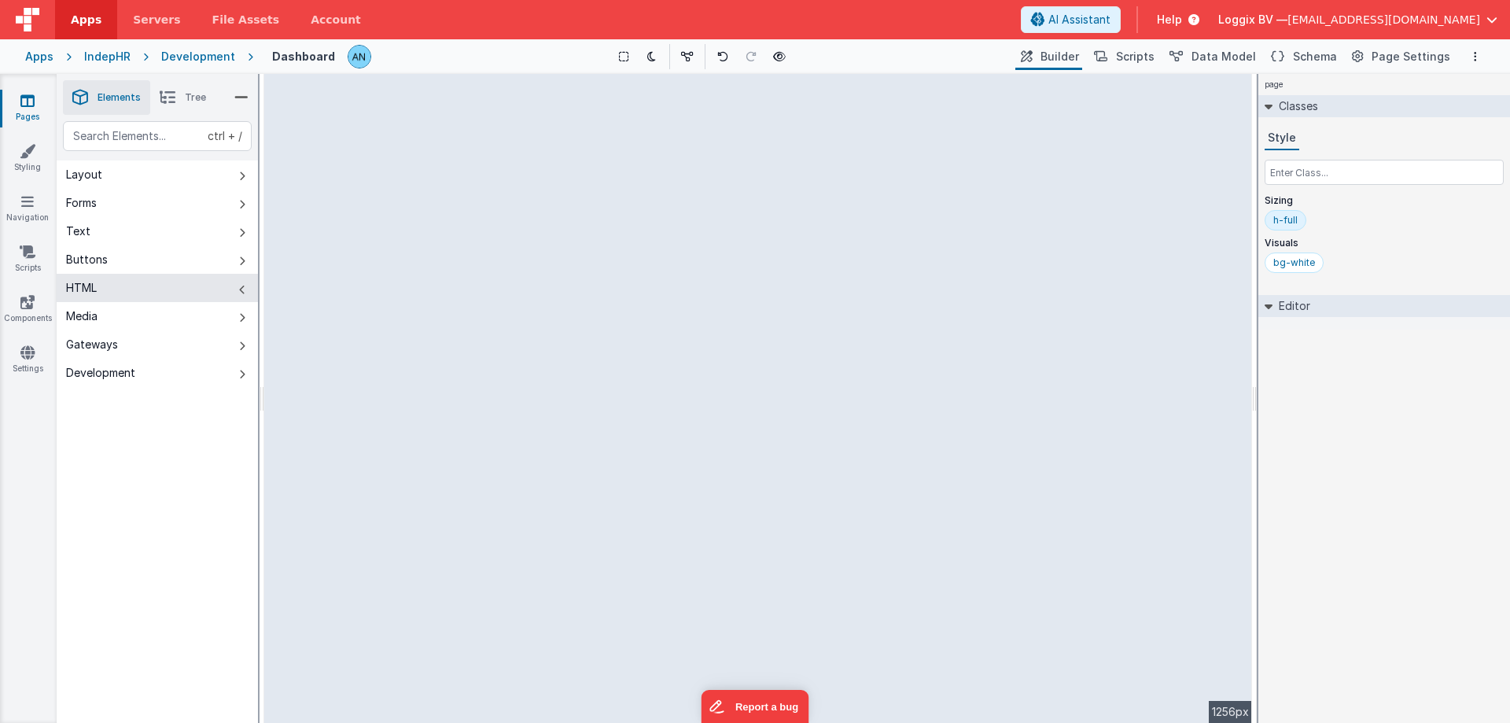
click at [379, 277] on div "--> 1256px" at bounding box center [757, 398] width 987 height 649
drag, startPoint x: 293, startPoint y: 295, endPoint x: 326, endPoint y: 213, distance: 88.2
click at [306, 321] on div "--> 1256px" at bounding box center [757, 398] width 987 height 649
drag, startPoint x: 400, startPoint y: 283, endPoint x: 443, endPoint y: 171, distance: 120.2
click at [410, 318] on div "--> 1256px" at bounding box center [757, 398] width 987 height 649
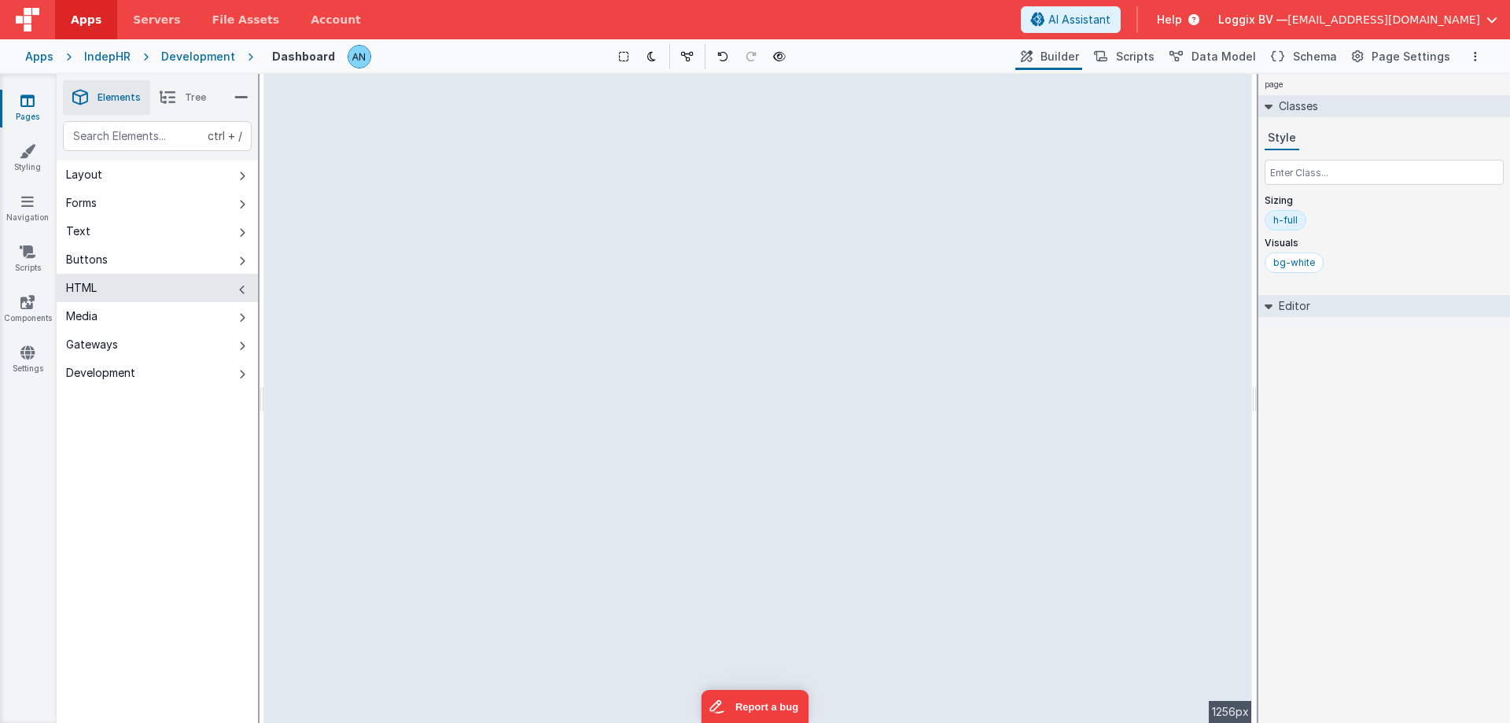
drag, startPoint x: 445, startPoint y: 241, endPoint x: 423, endPoint y: 115, distance: 127.7
click at [439, 209] on div "--> 1256px" at bounding box center [757, 398] width 987 height 649
drag, startPoint x: 423, startPoint y: 115, endPoint x: 429, endPoint y: 129, distance: 15.5
click at [425, 141] on div "Saved Duplicating Page Builder Page Schema Action Scripts Data Model Page Setti…" at bounding box center [783, 398] width 1453 height 649
click at [131, 172] on button "Layout" at bounding box center [157, 174] width 201 height 28
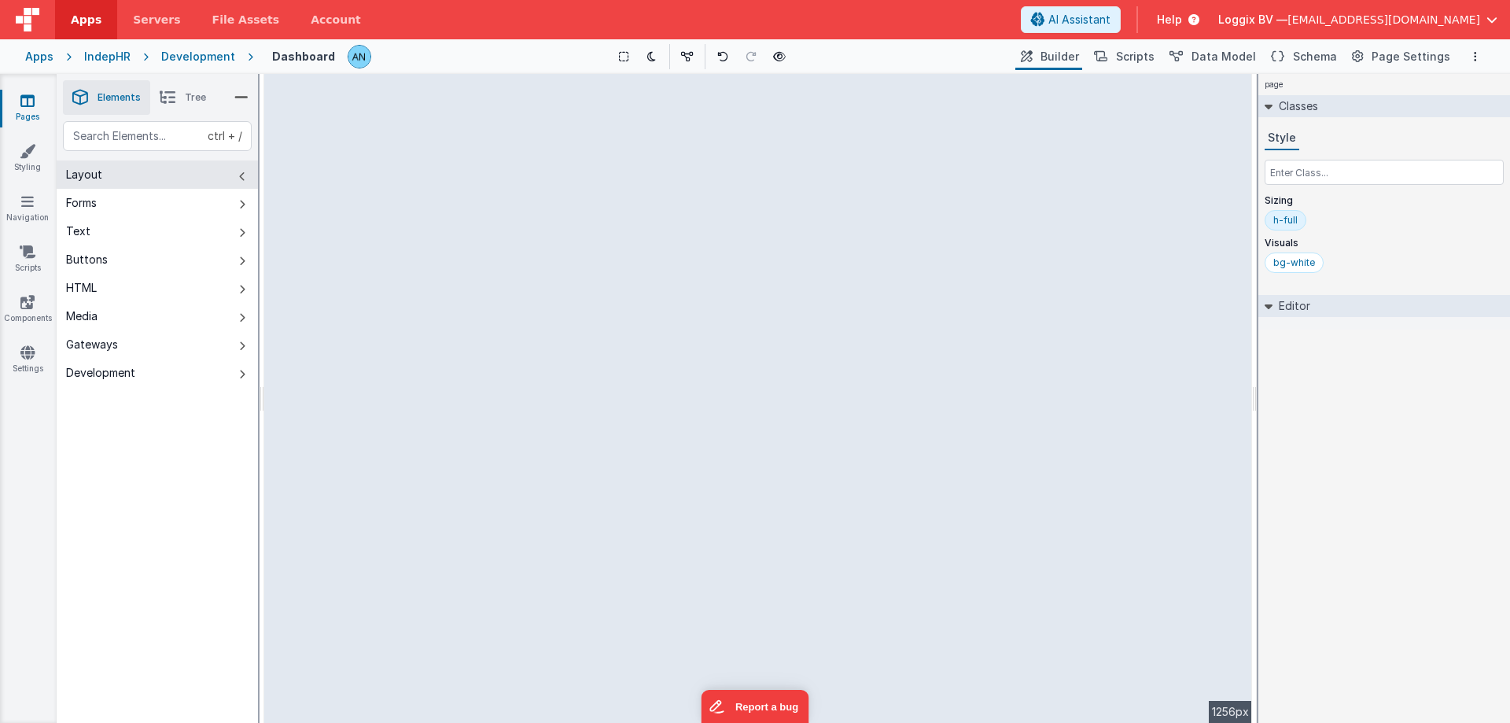
click at [273, 191] on div "--> 1256px" at bounding box center [757, 398] width 987 height 649
click at [829, 171] on div "--> 1256px" at bounding box center [757, 398] width 987 height 649
click at [897, 160] on div "--> 1256px" at bounding box center [757, 398] width 987 height 649
click at [904, 153] on div "--> 1256px" at bounding box center [757, 398] width 987 height 649
click at [222, 176] on button "Layout" at bounding box center [157, 174] width 201 height 28
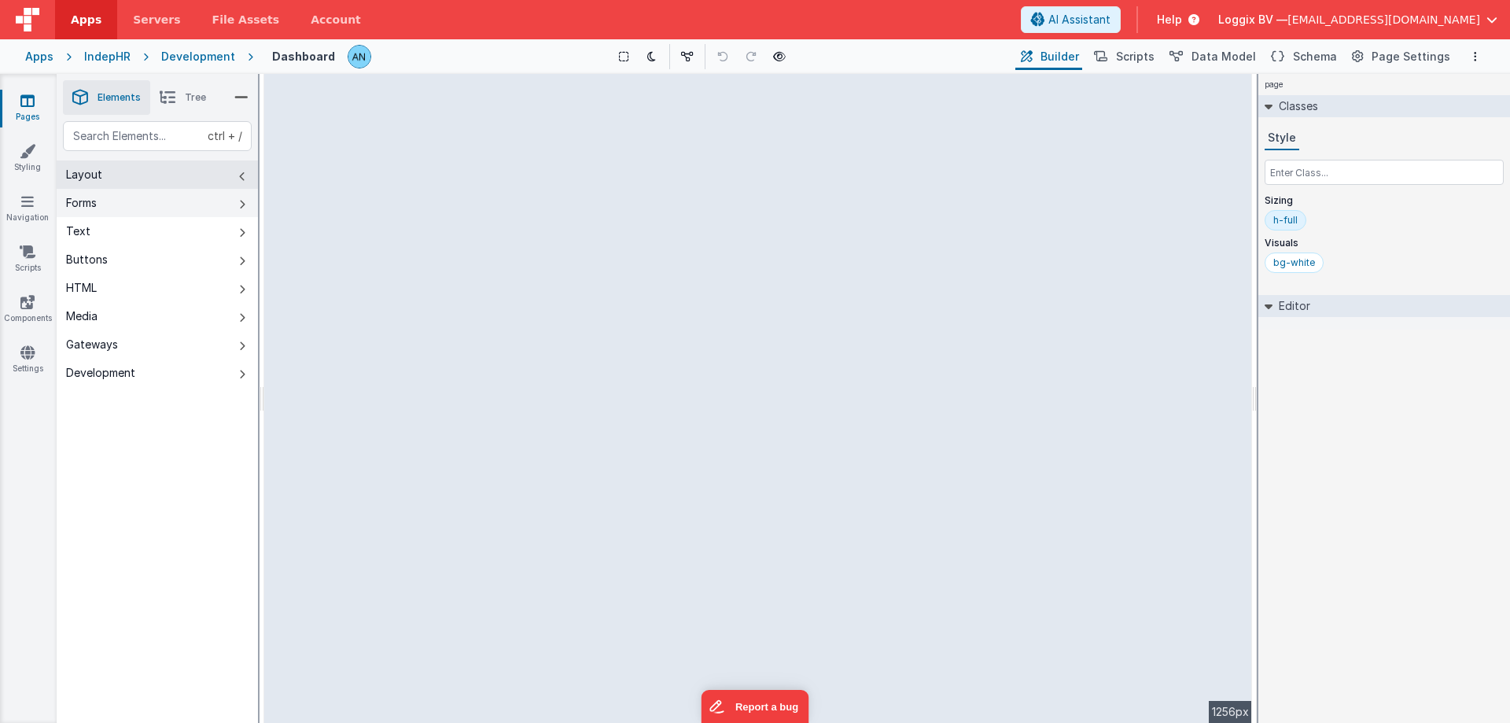
click at [141, 201] on button "Forms" at bounding box center [157, 203] width 201 height 28
click at [155, 183] on button "Layout" at bounding box center [157, 174] width 201 height 28
click at [124, 106] on li "Elements" at bounding box center [106, 97] width 87 height 35
click at [155, 378] on button "Development" at bounding box center [157, 373] width 201 height 28
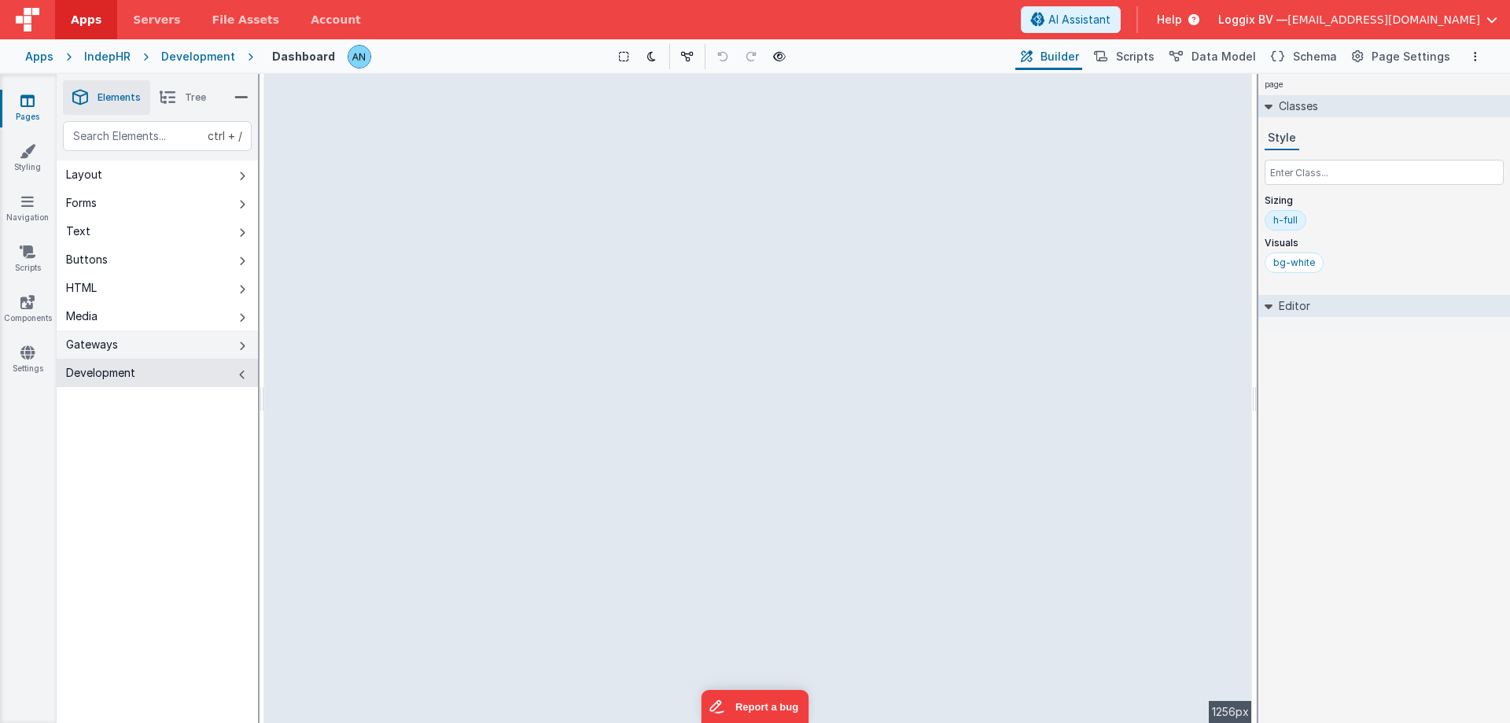
drag, startPoint x: 191, startPoint y: 354, endPoint x: 246, endPoint y: 353, distance: 55.0
click at [246, 353] on button "Gateways" at bounding box center [157, 344] width 201 height 28
click at [230, 176] on button "Layout" at bounding box center [157, 174] width 201 height 28
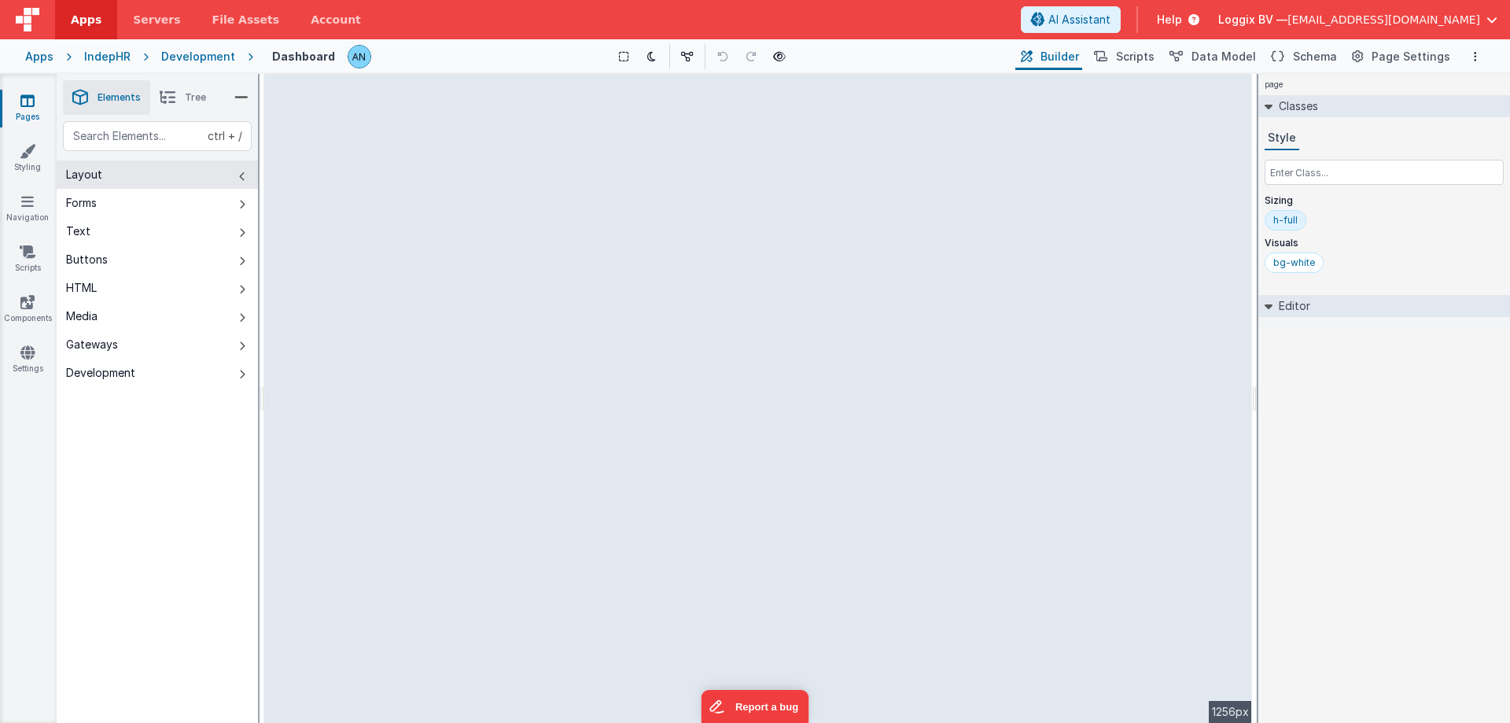
click at [230, 176] on button "Layout" at bounding box center [157, 174] width 201 height 28
click at [278, 86] on p "page" at bounding box center [280, 87] width 20 height 13
click at [263, 80] on div "Saved Duplicating Page" at bounding box center [812, 80] width 1510 height 13
click at [268, 74] on div "page" at bounding box center [280, 87] width 34 height 27
click at [200, 169] on button "Layout" at bounding box center [157, 174] width 201 height 28
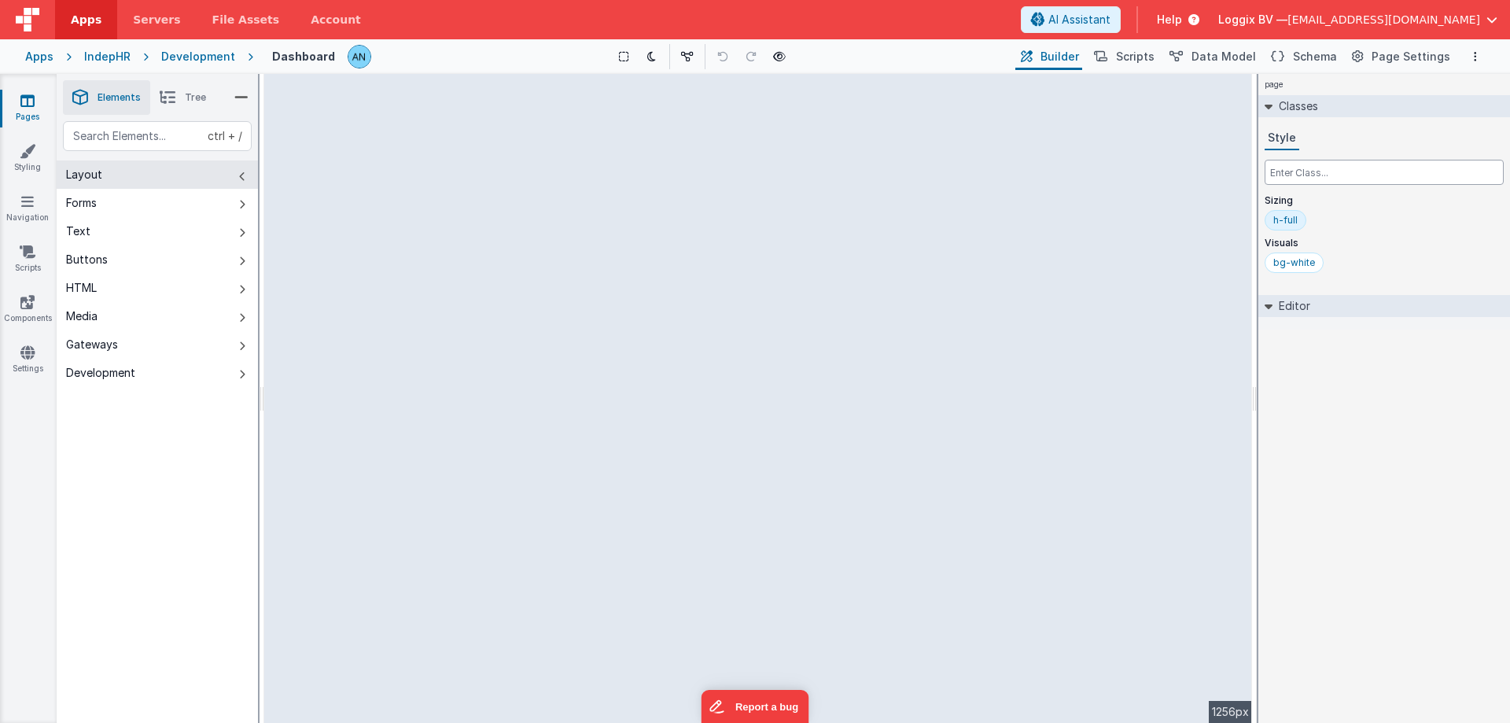
click at [1318, 167] on input "text" at bounding box center [1383, 172] width 239 height 25
click at [1275, 311] on h2 "Editor" at bounding box center [1291, 306] width 38 height 22
click at [1275, 306] on h2 "Editor" at bounding box center [1291, 306] width 38 height 22
click at [1181, 50] on icon at bounding box center [1175, 57] width 13 height 17
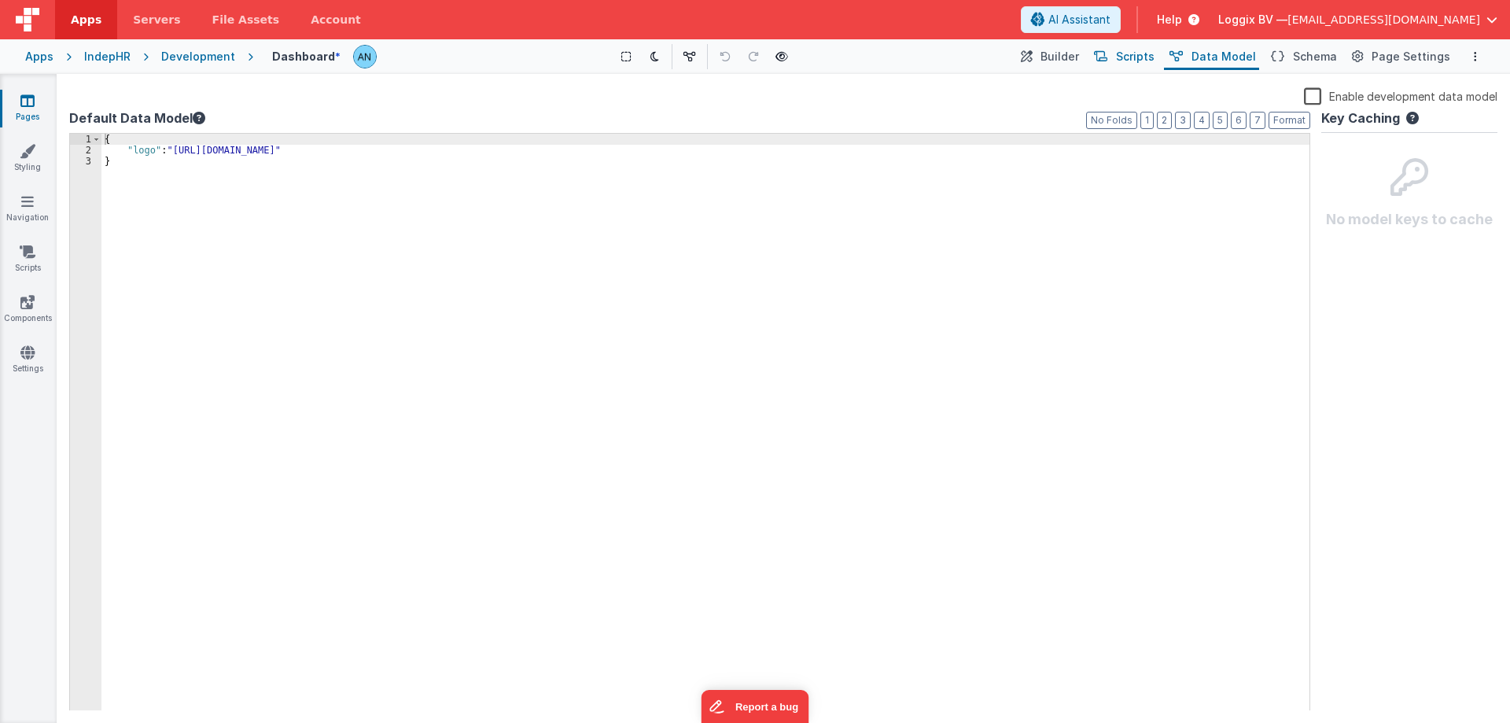
click at [1150, 50] on span "Scripts" at bounding box center [1135, 57] width 39 height 16
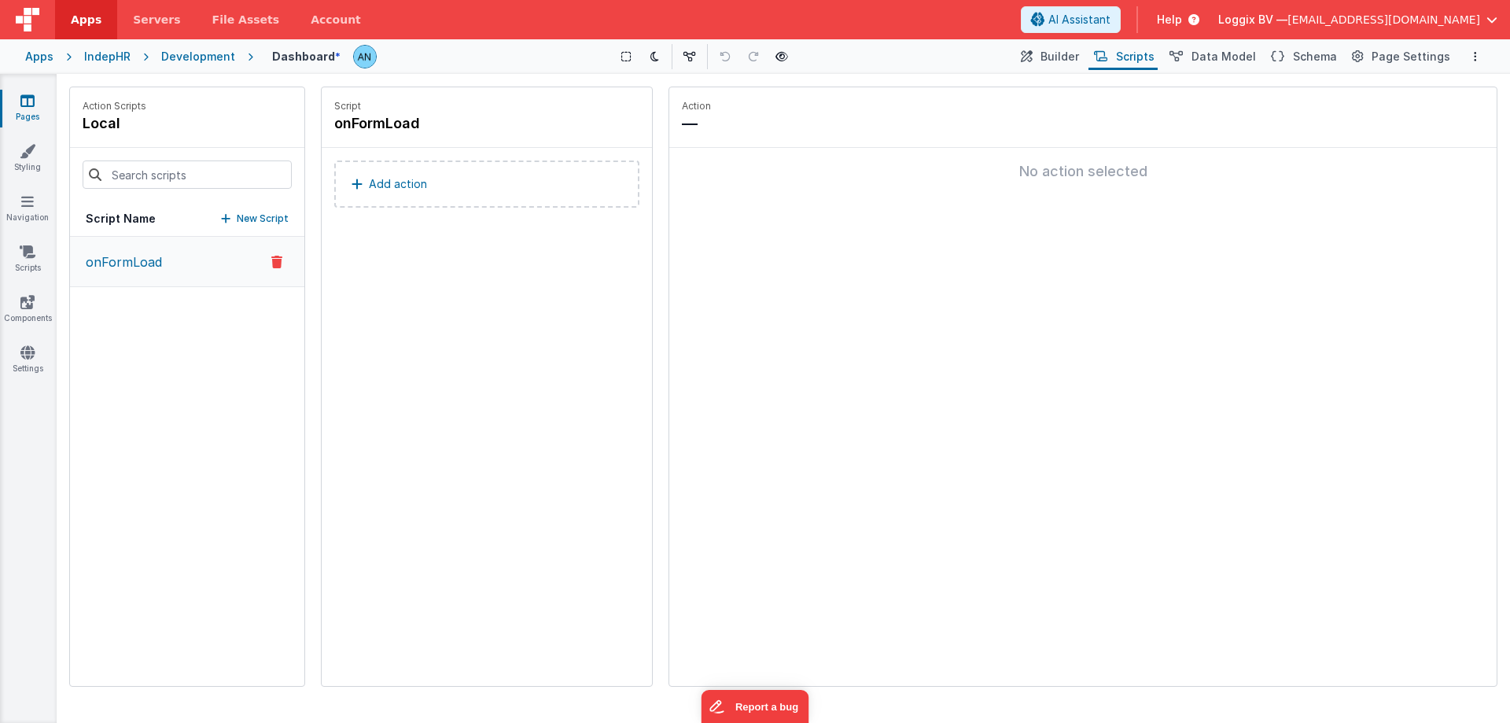
drag, startPoint x: 1075, startPoint y: 55, endPoint x: 1351, endPoint y: 41, distance: 277.1
click at [1079, 55] on span "Builder" at bounding box center [1059, 57] width 39 height 16
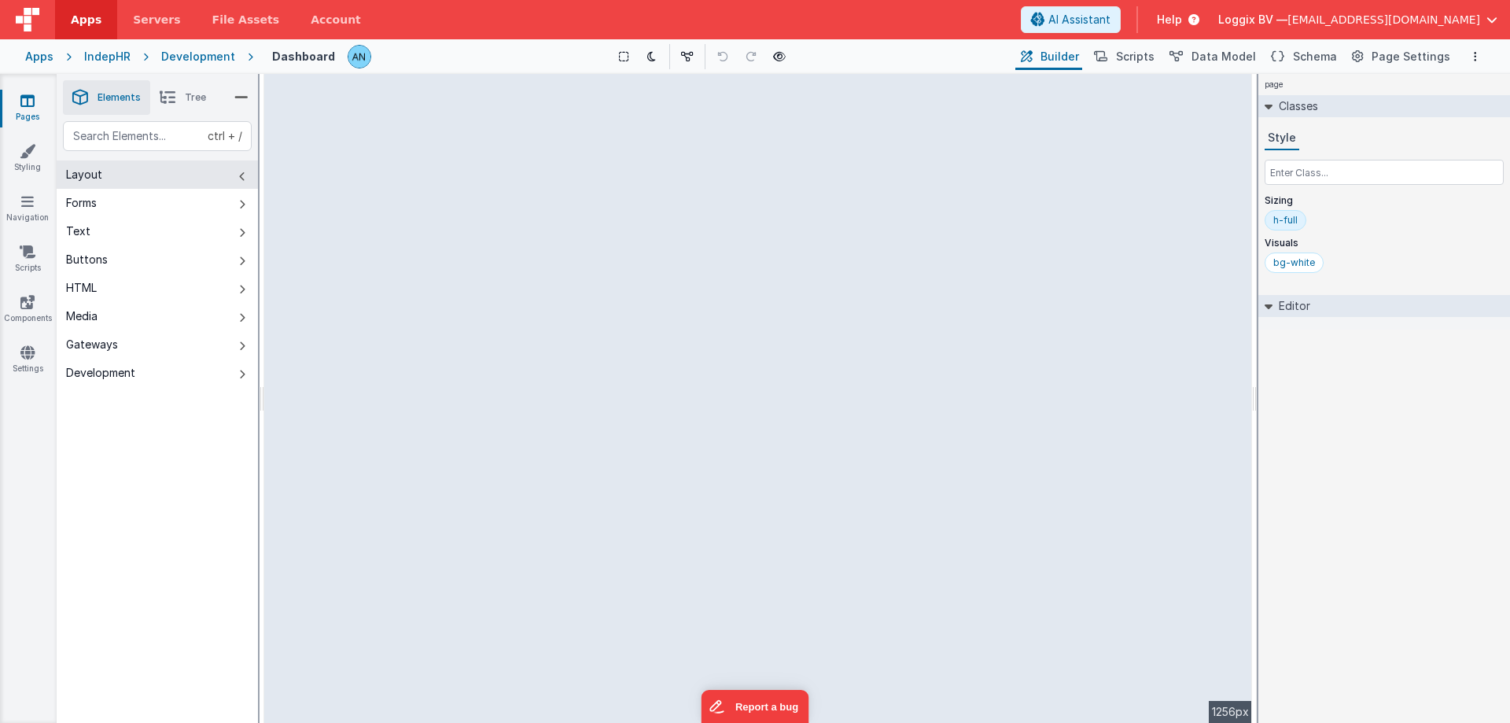
click at [185, 90] on li "Tree" at bounding box center [182, 97] width 65 height 35
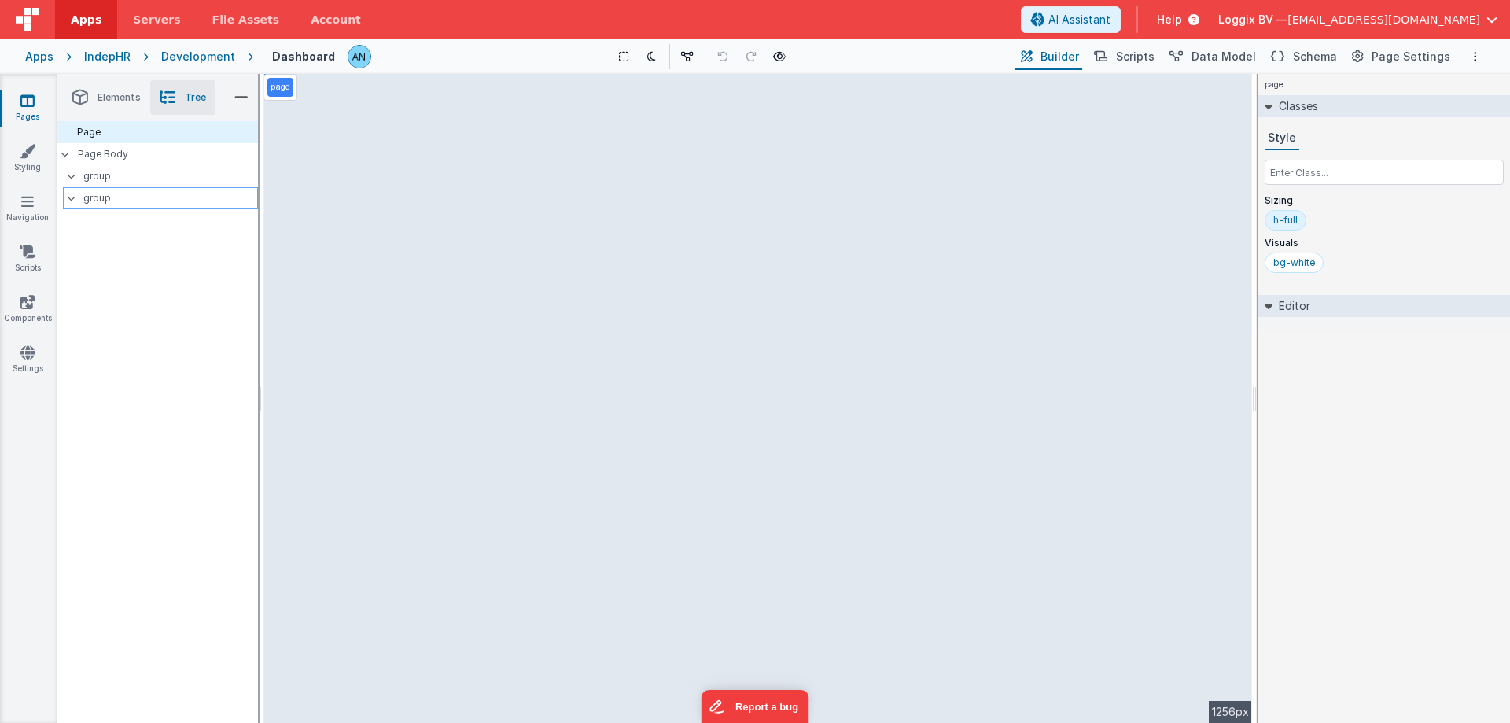
click at [131, 195] on p "group" at bounding box center [170, 197] width 174 height 17
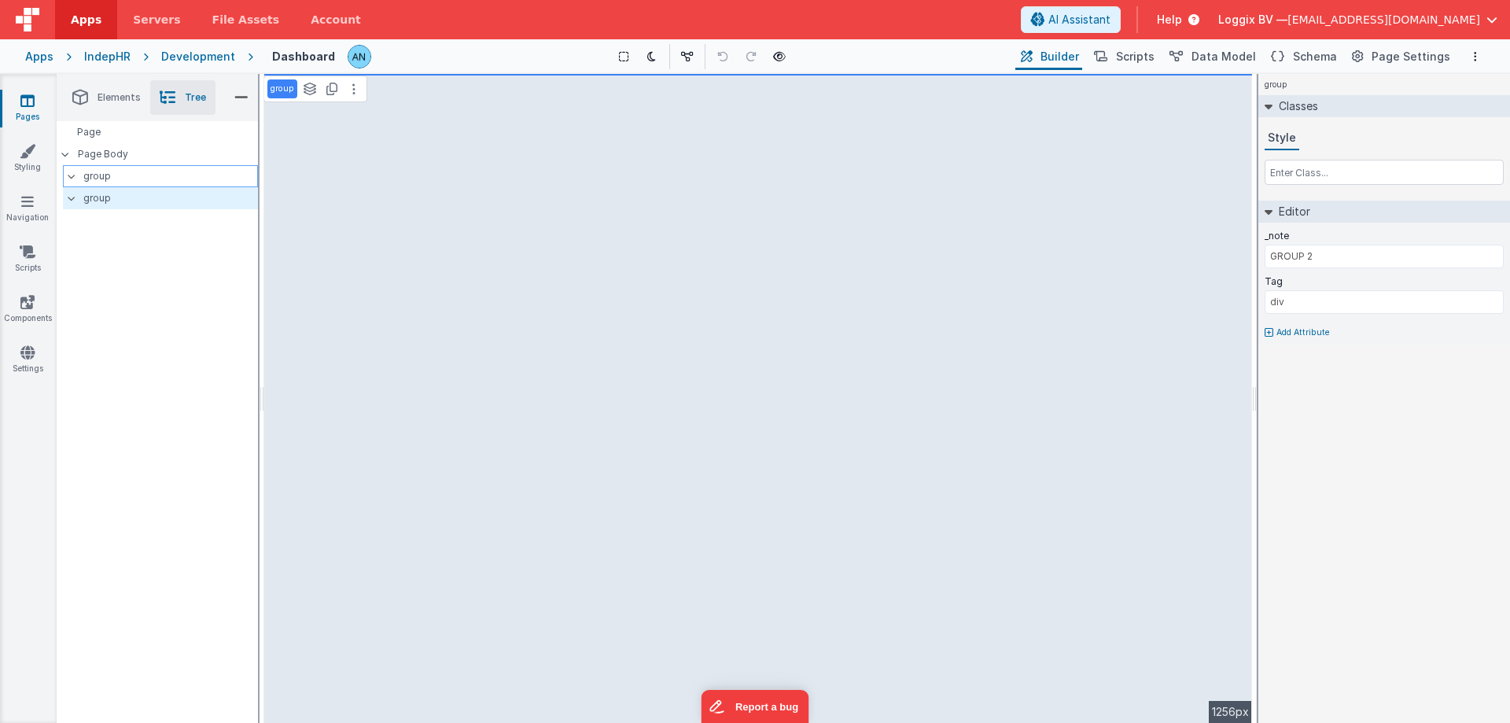
click at [133, 181] on p "group" at bounding box center [170, 175] width 174 height 17
click at [125, 195] on p "group" at bounding box center [170, 197] width 174 height 17
click at [128, 179] on p "group" at bounding box center [170, 175] width 174 height 17
type input "GROUP 1"
click at [310, 92] on icon at bounding box center [310, 89] width 14 height 13
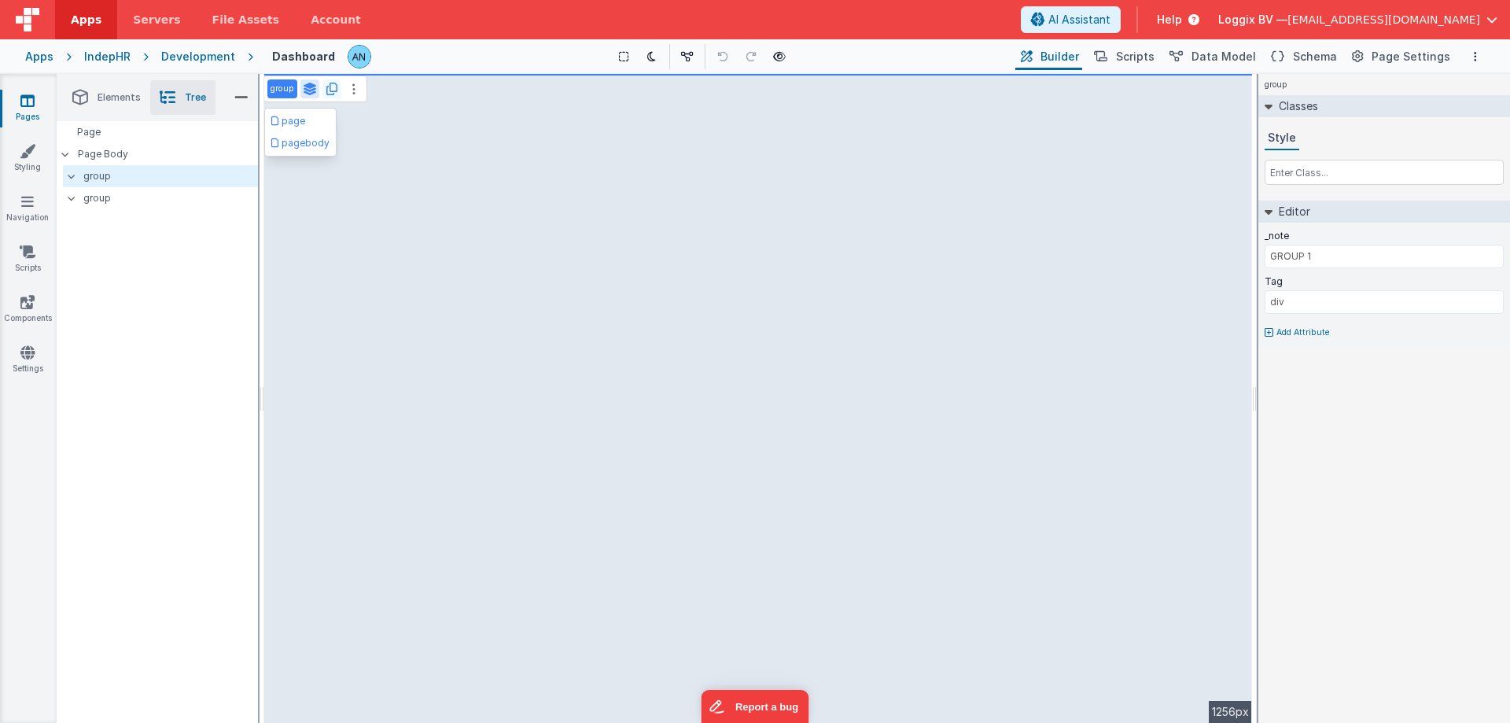
click at [333, 94] on icon at bounding box center [331, 89] width 11 height 13
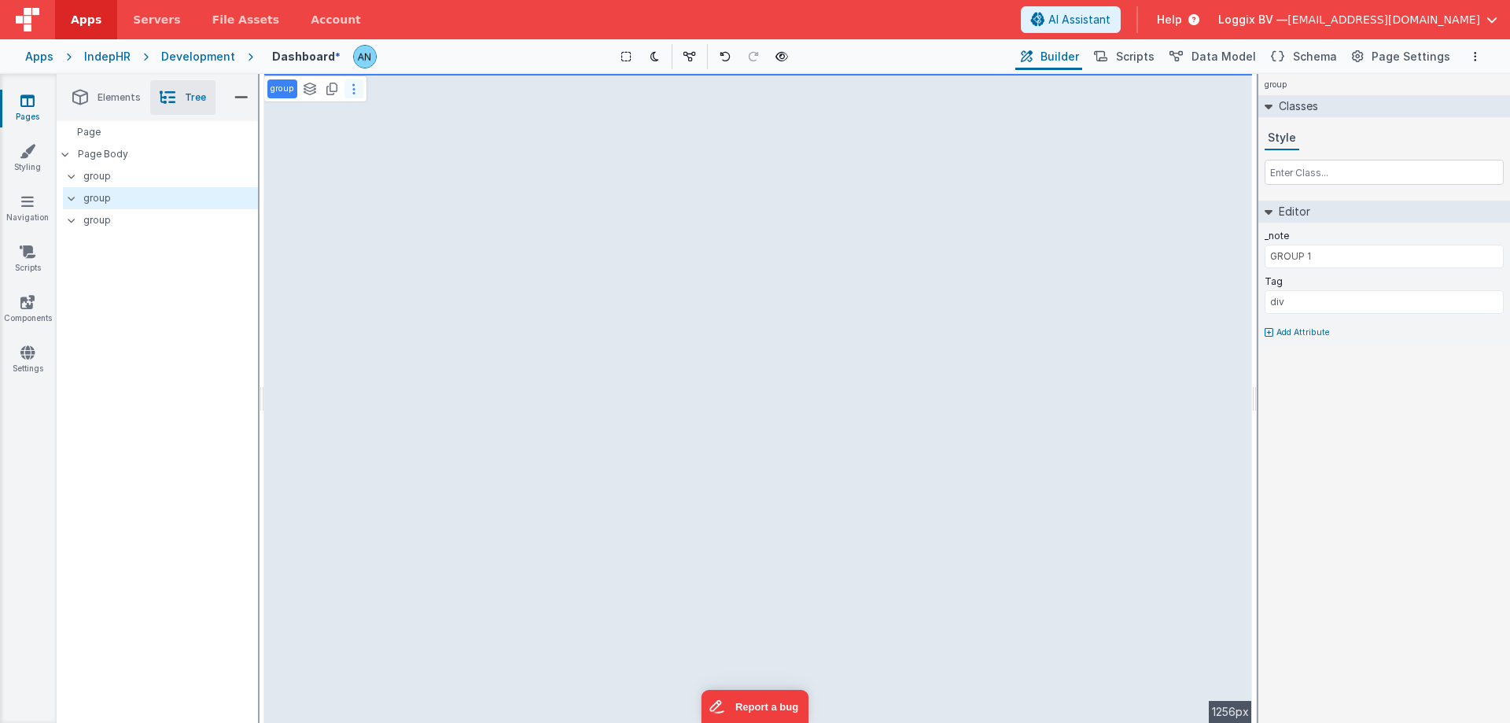
click at [359, 86] on button at bounding box center [353, 88] width 19 height 19
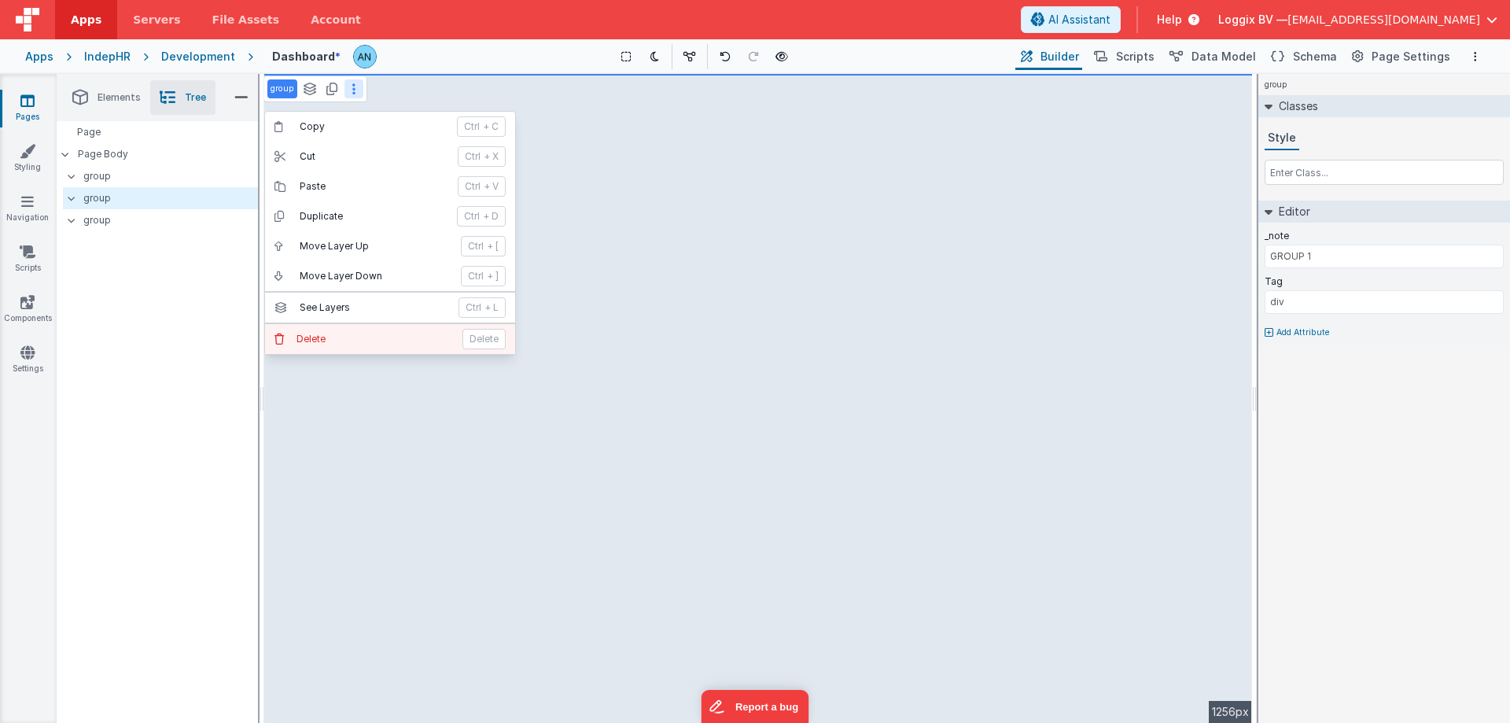
click at [334, 332] on button "Delete Delete" at bounding box center [390, 339] width 250 height 30
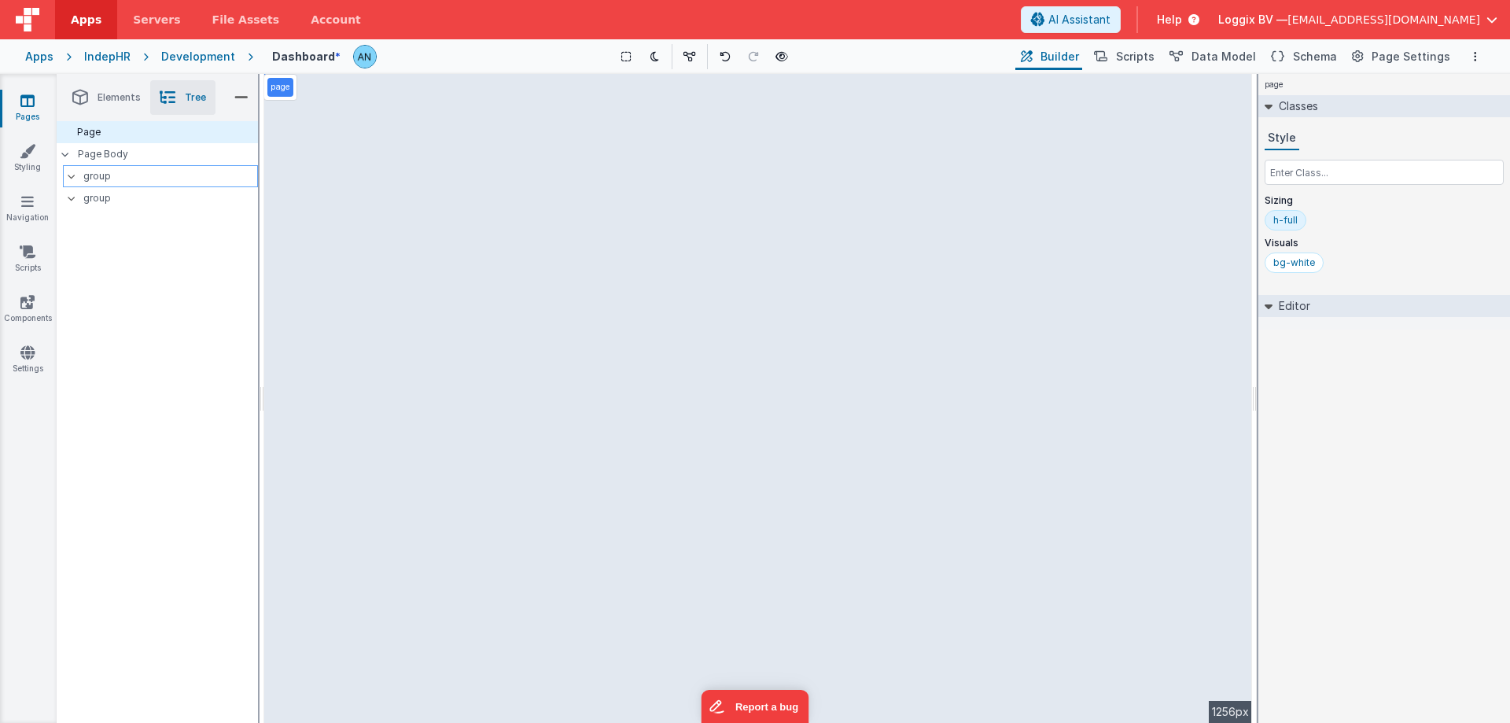
click at [124, 179] on p "group" at bounding box center [170, 175] width 174 height 17
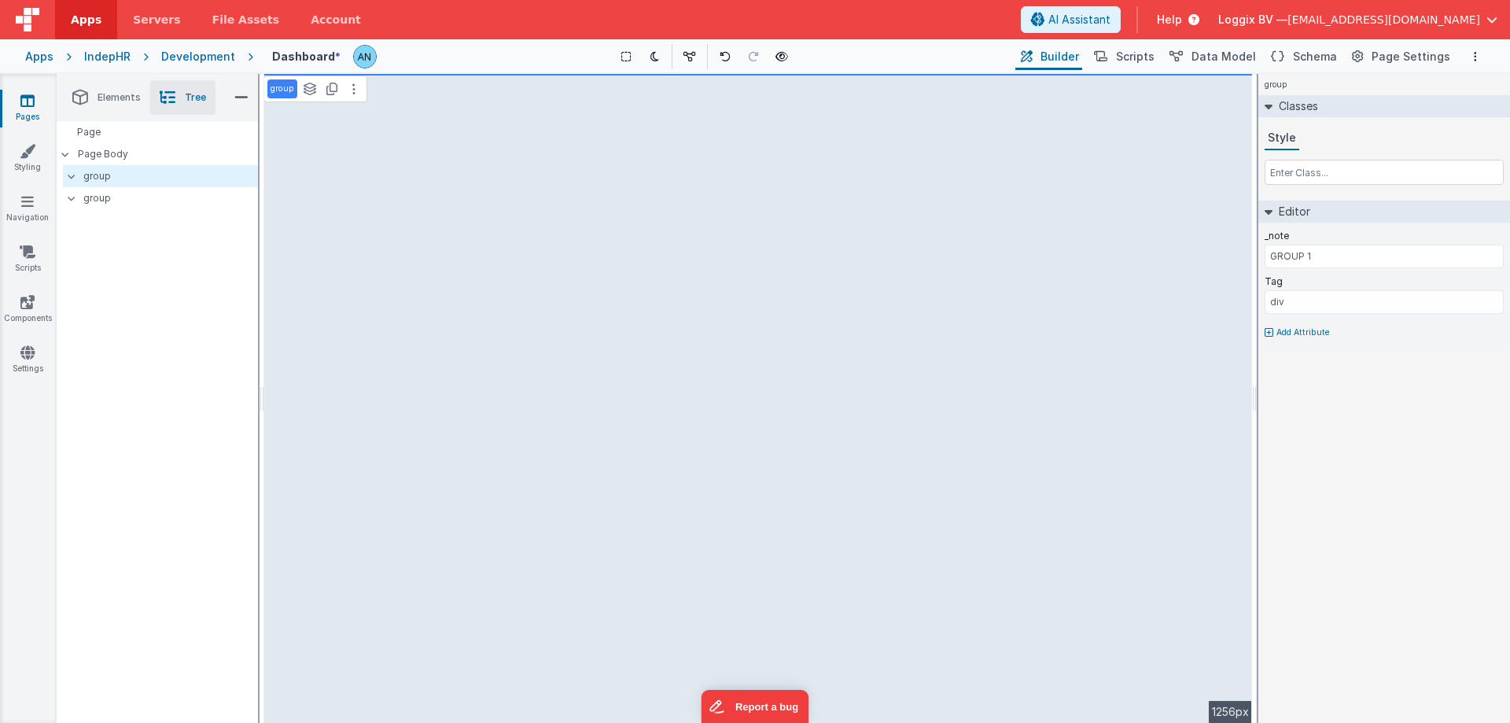
click at [142, 443] on div "Page Page Body group group" at bounding box center [157, 421] width 201 height 601
click at [278, 83] on div "group" at bounding box center [282, 88] width 30 height 19
click at [278, 83] on p "group" at bounding box center [282, 89] width 24 height 13
click at [309, 92] on icon at bounding box center [310, 89] width 14 height 13
click at [352, 89] on icon at bounding box center [353, 89] width 3 height 13
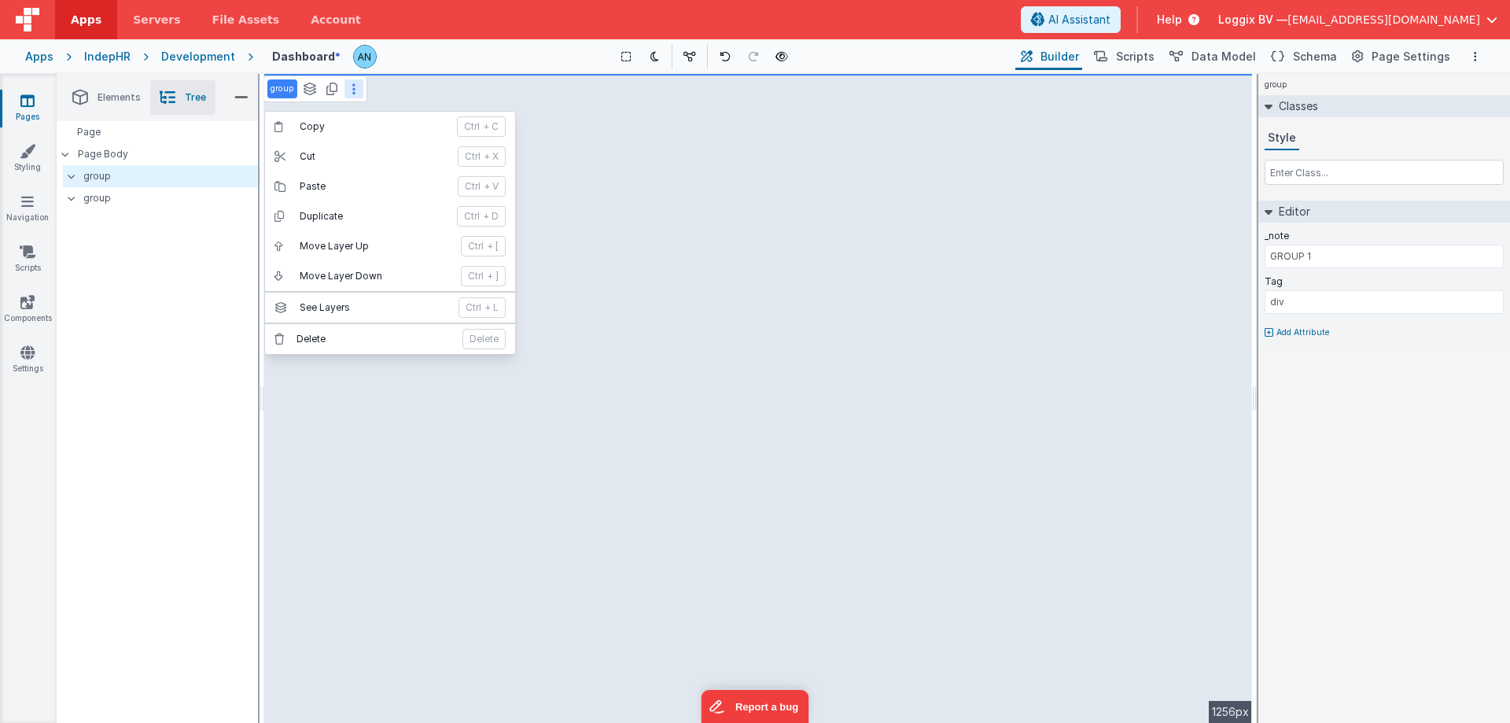
click at [181, 352] on div "Page Page Body group group" at bounding box center [157, 421] width 201 height 601
click at [1285, 263] on input "GROUP 1" at bounding box center [1383, 257] width 239 height 24
click at [1287, 331] on p "Add Attribute" at bounding box center [1302, 332] width 53 height 13
click at [1176, 341] on input "text" at bounding box center [1169, 338] width 162 height 25
click at [1366, 372] on div at bounding box center [755, 361] width 1510 height 723
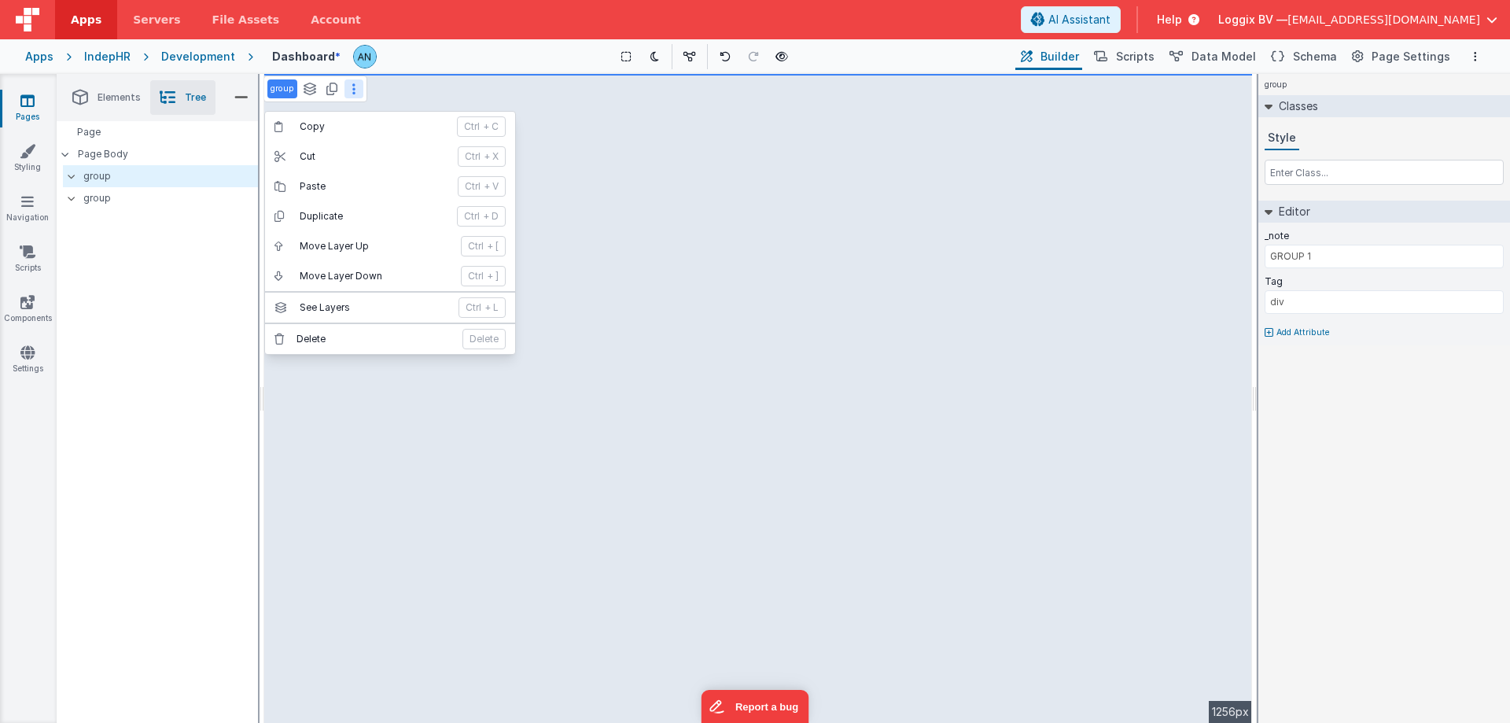
click at [1305, 326] on p "Add Attribute" at bounding box center [1302, 332] width 53 height 13
click at [1304, 166] on div at bounding box center [755, 361] width 1510 height 723
click at [1304, 176] on input "text" at bounding box center [1383, 172] width 239 height 25
type input "h"
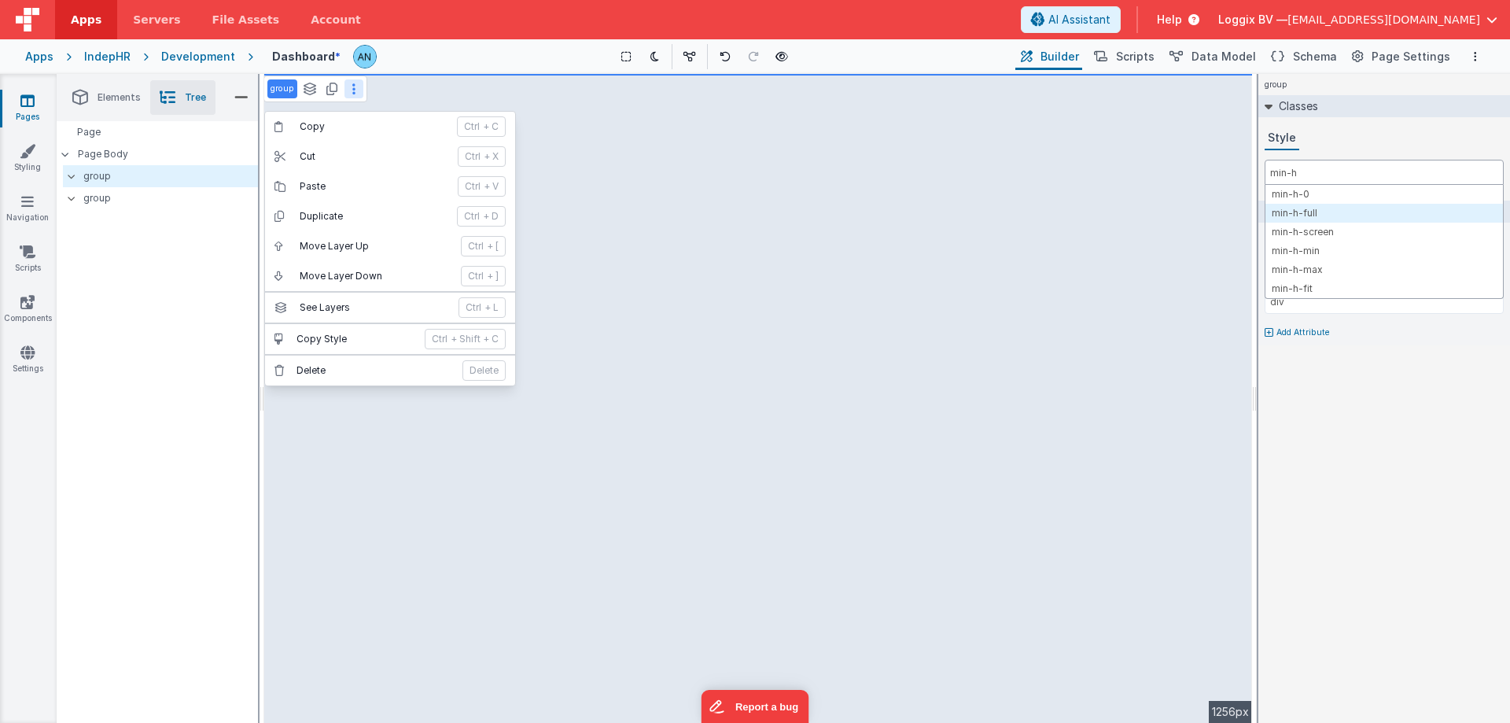
type input "min-h"
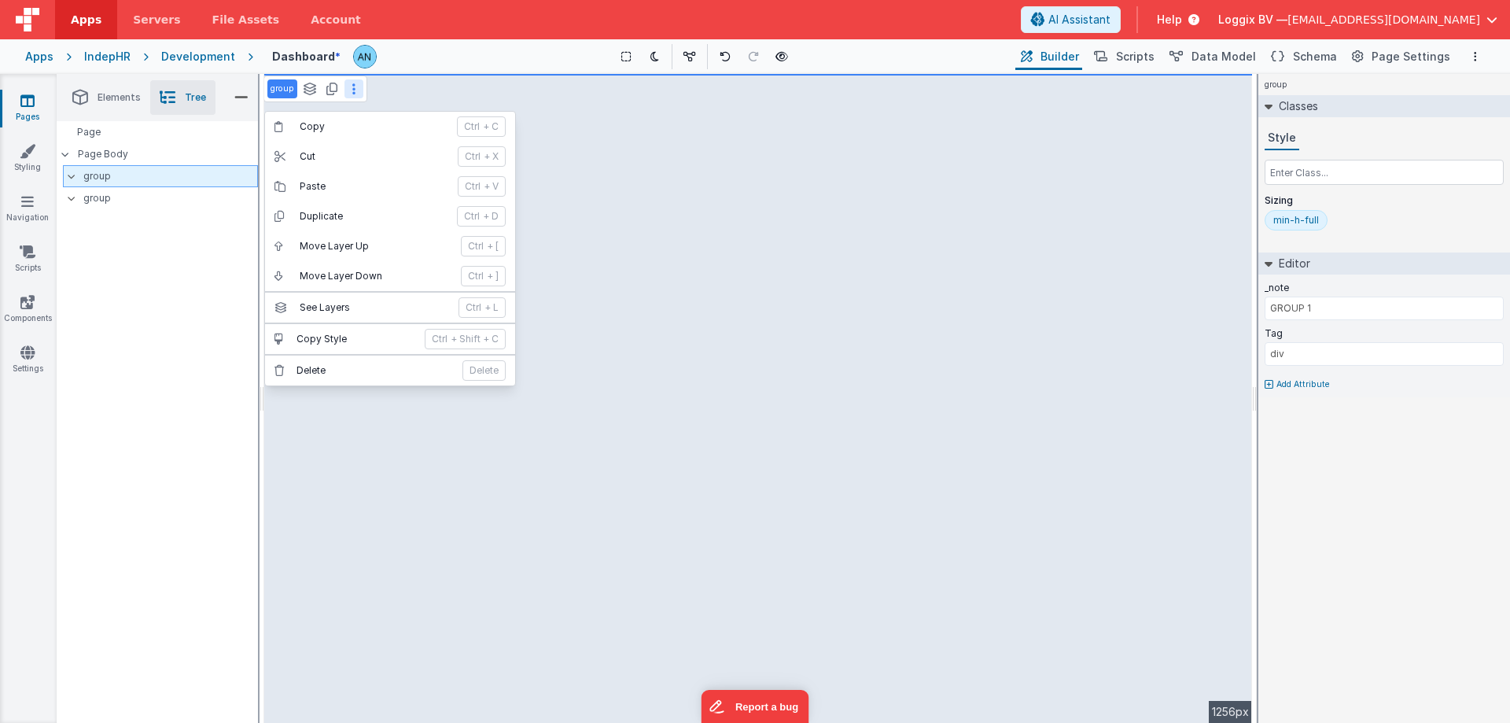
click at [155, 180] on p "group" at bounding box center [170, 175] width 174 height 17
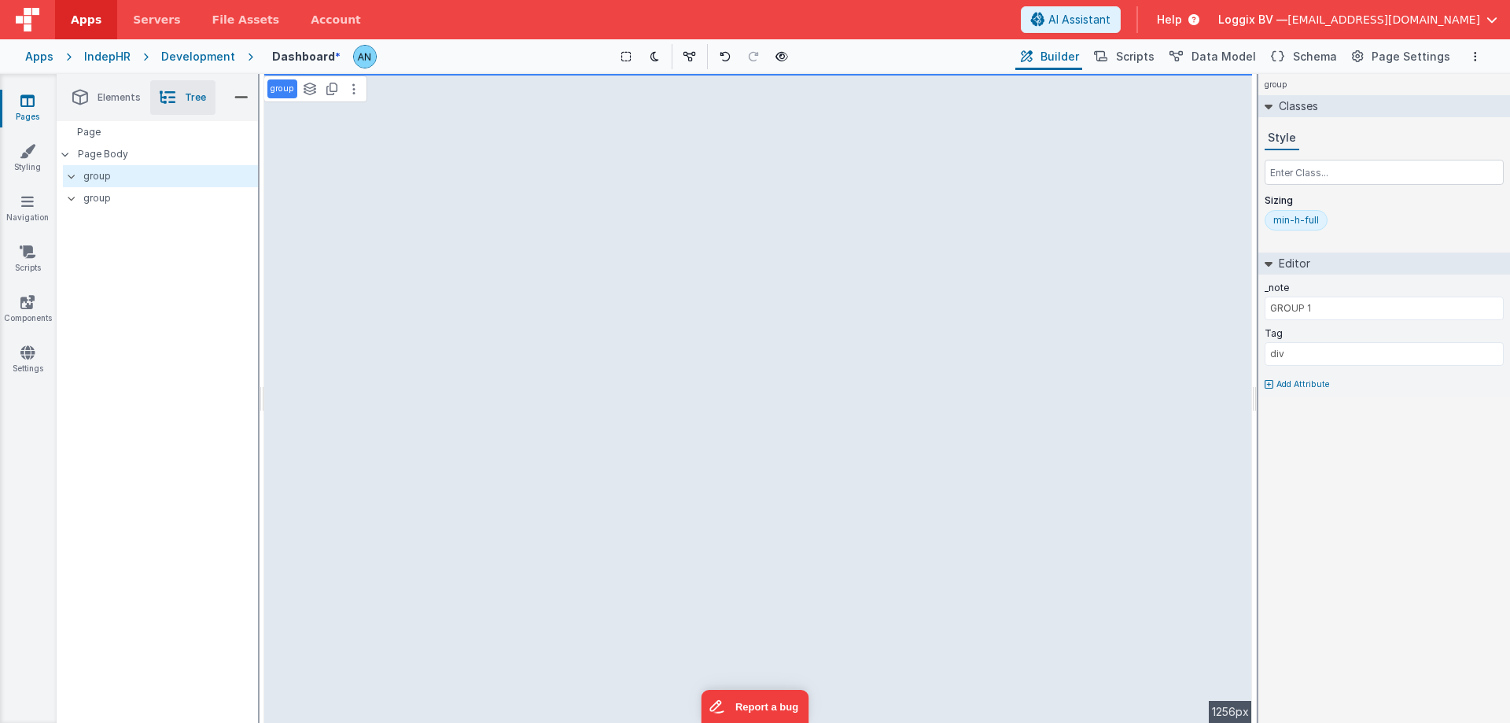
click at [132, 220] on div "Page Page Body group group" at bounding box center [157, 421] width 201 height 601
click at [132, 193] on p "group" at bounding box center [170, 197] width 174 height 17
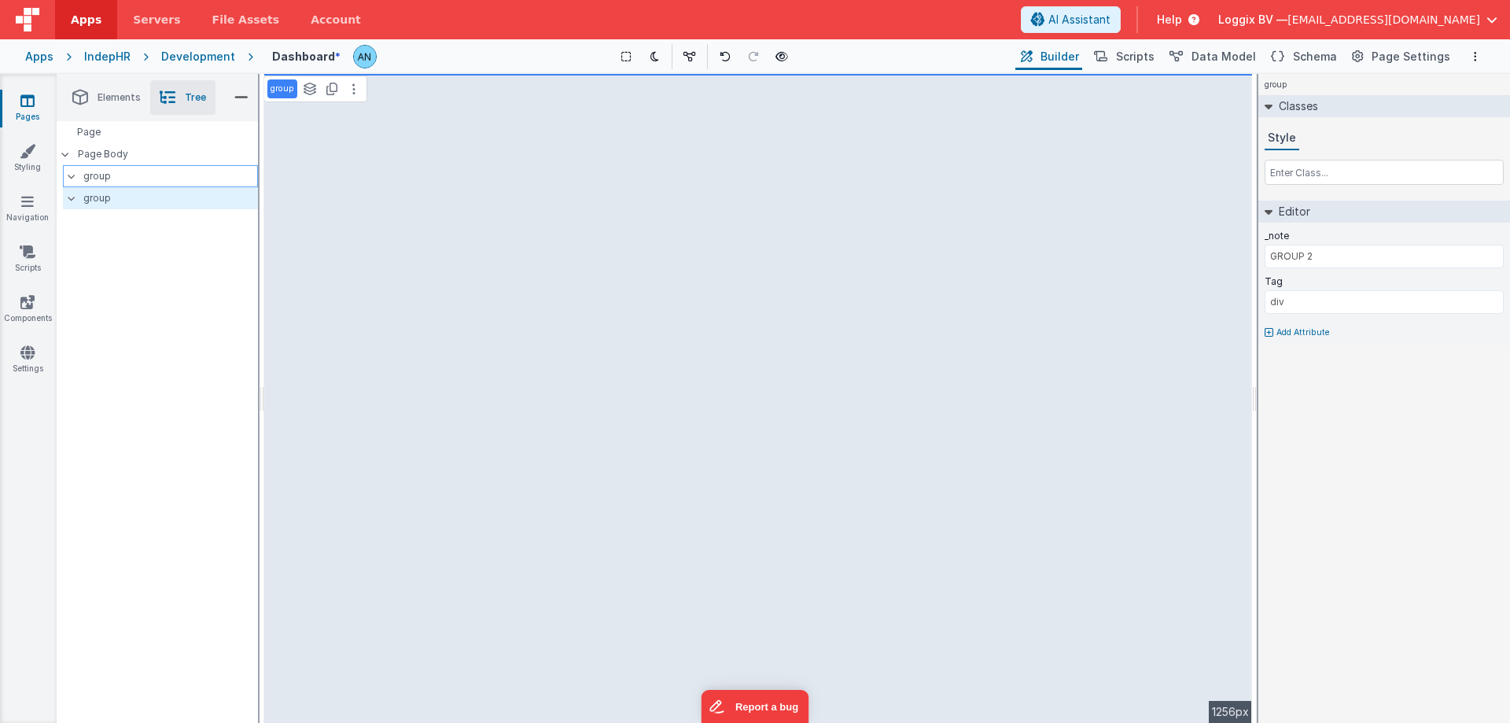
click at [138, 178] on p "group" at bounding box center [170, 175] width 174 height 17
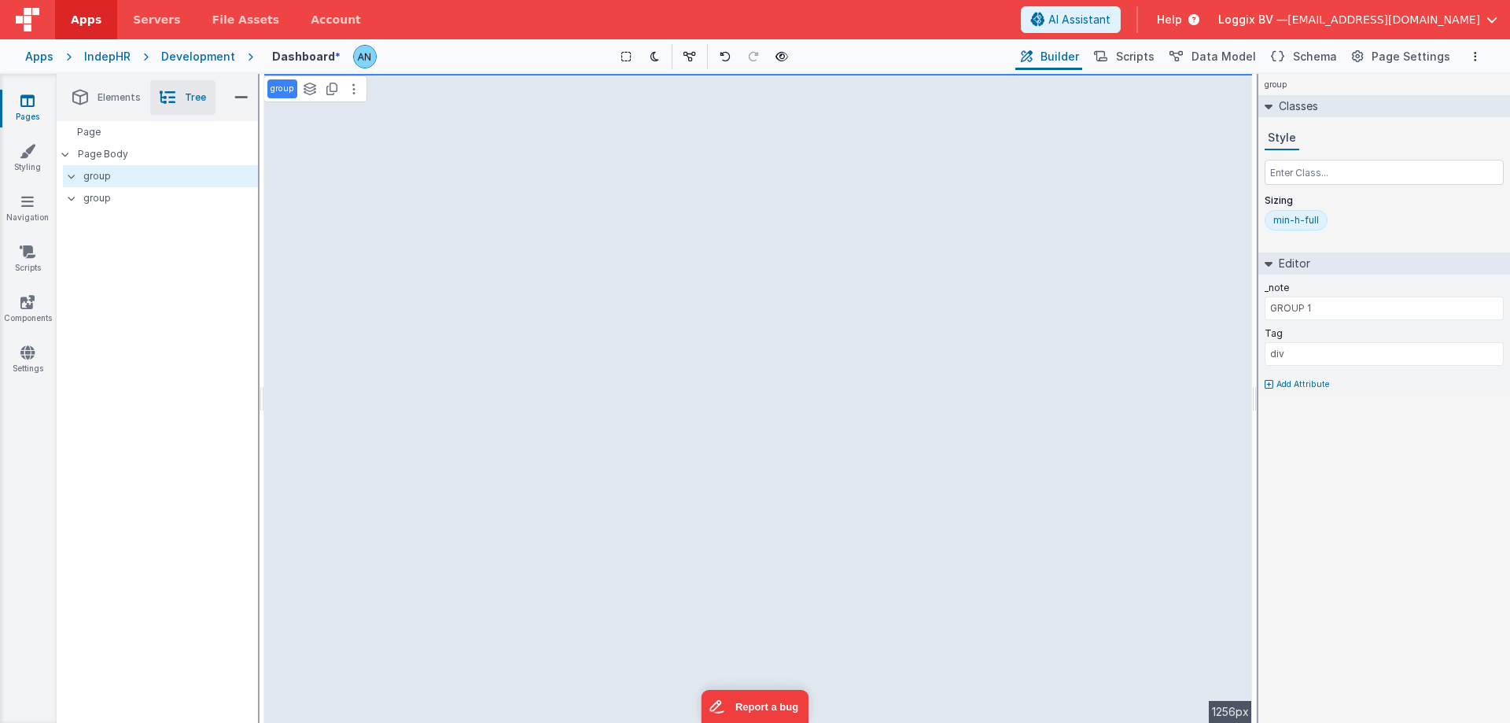
click at [1297, 219] on div "min-h-full" at bounding box center [1296, 220] width 46 height 13
click at [79, 83] on div "Saved Duplicating Page" at bounding box center [812, 80] width 1510 height 13
click at [86, 92] on icon at bounding box center [80, 97] width 16 height 22
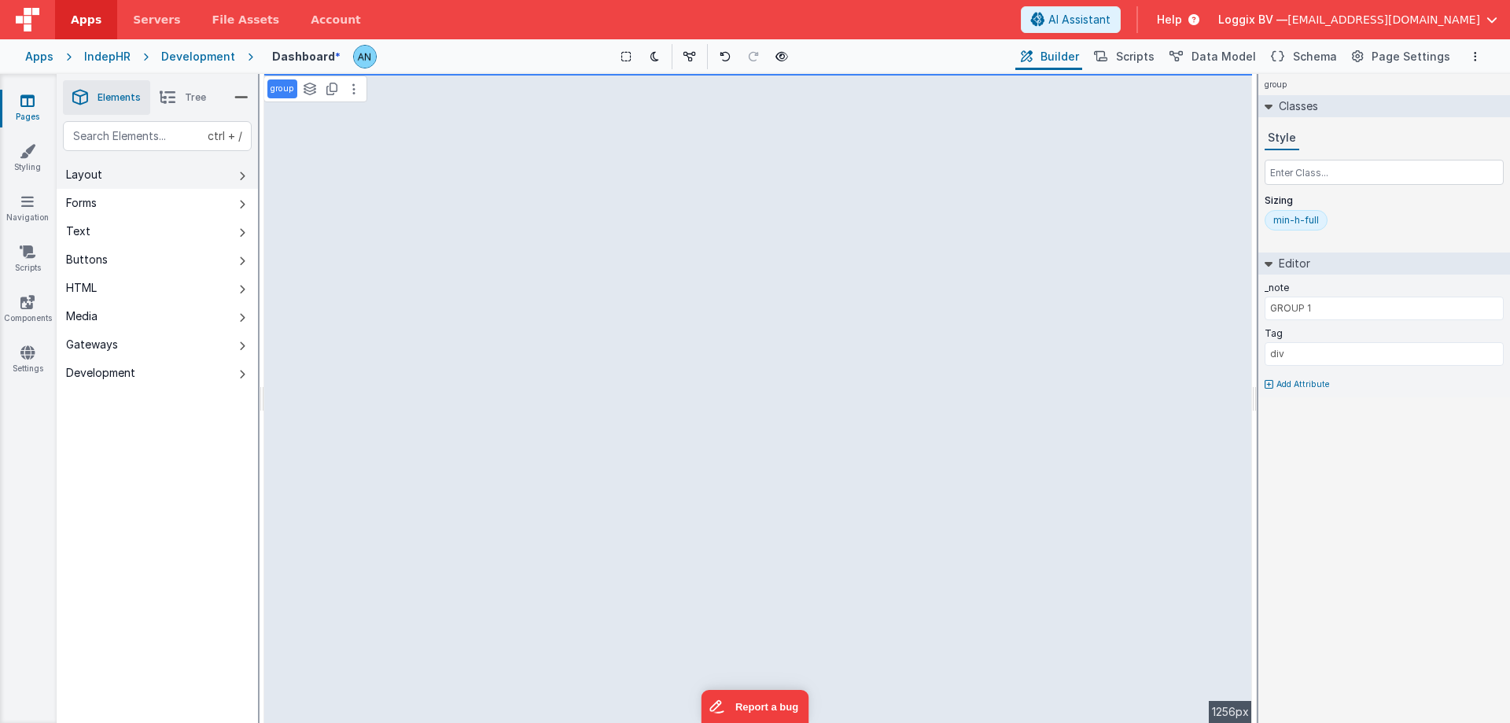
click at [145, 172] on button "Layout" at bounding box center [157, 174] width 201 height 28
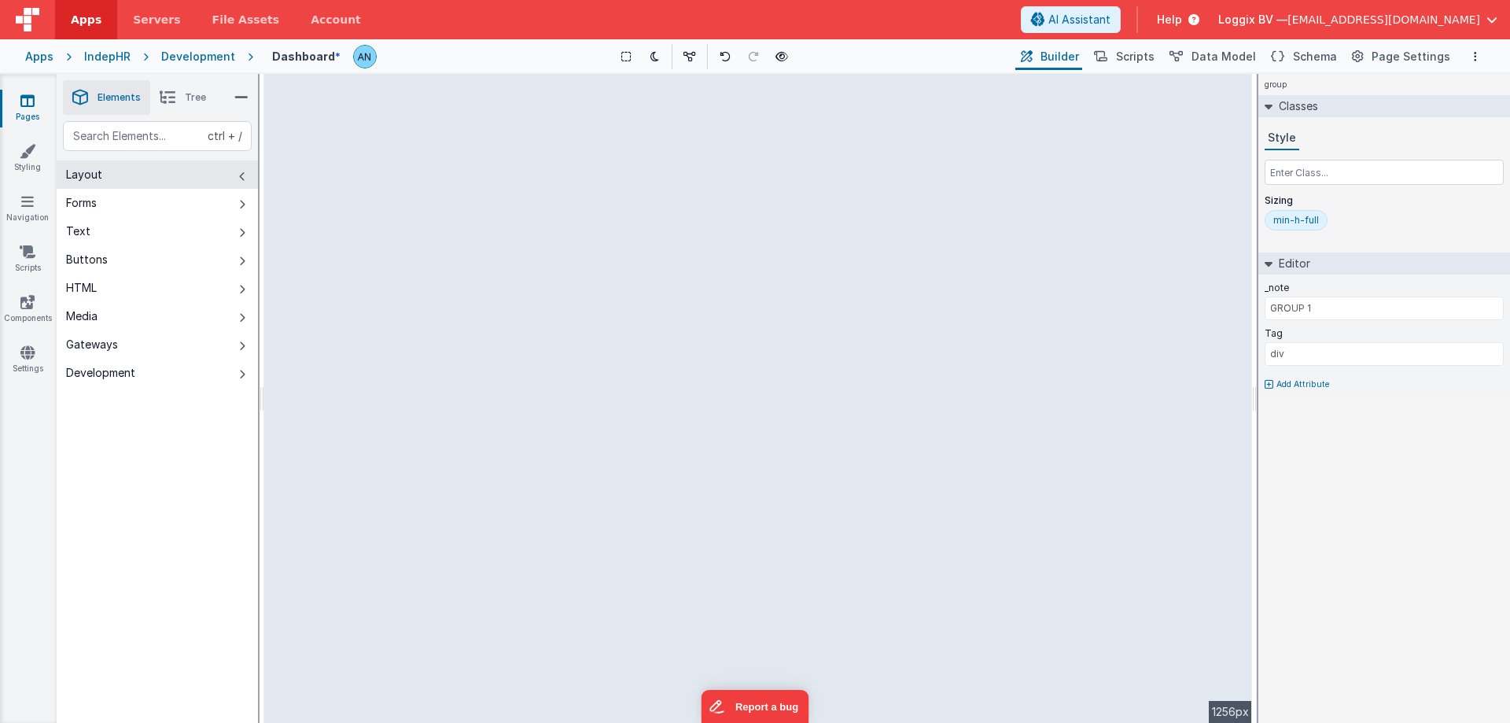
type input "dataTable"
type input "Data Table"
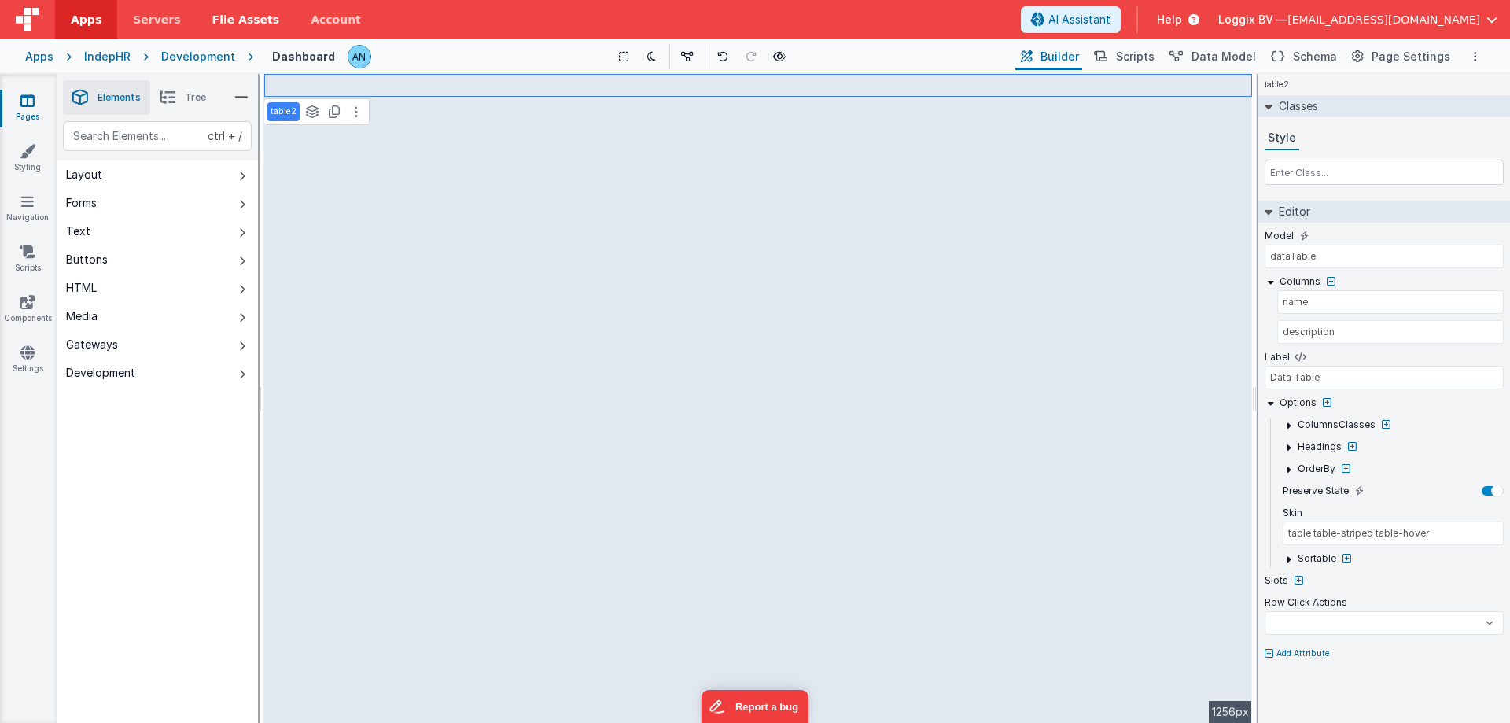
select select
click at [27, 362] on link "Settings" at bounding box center [27, 359] width 57 height 31
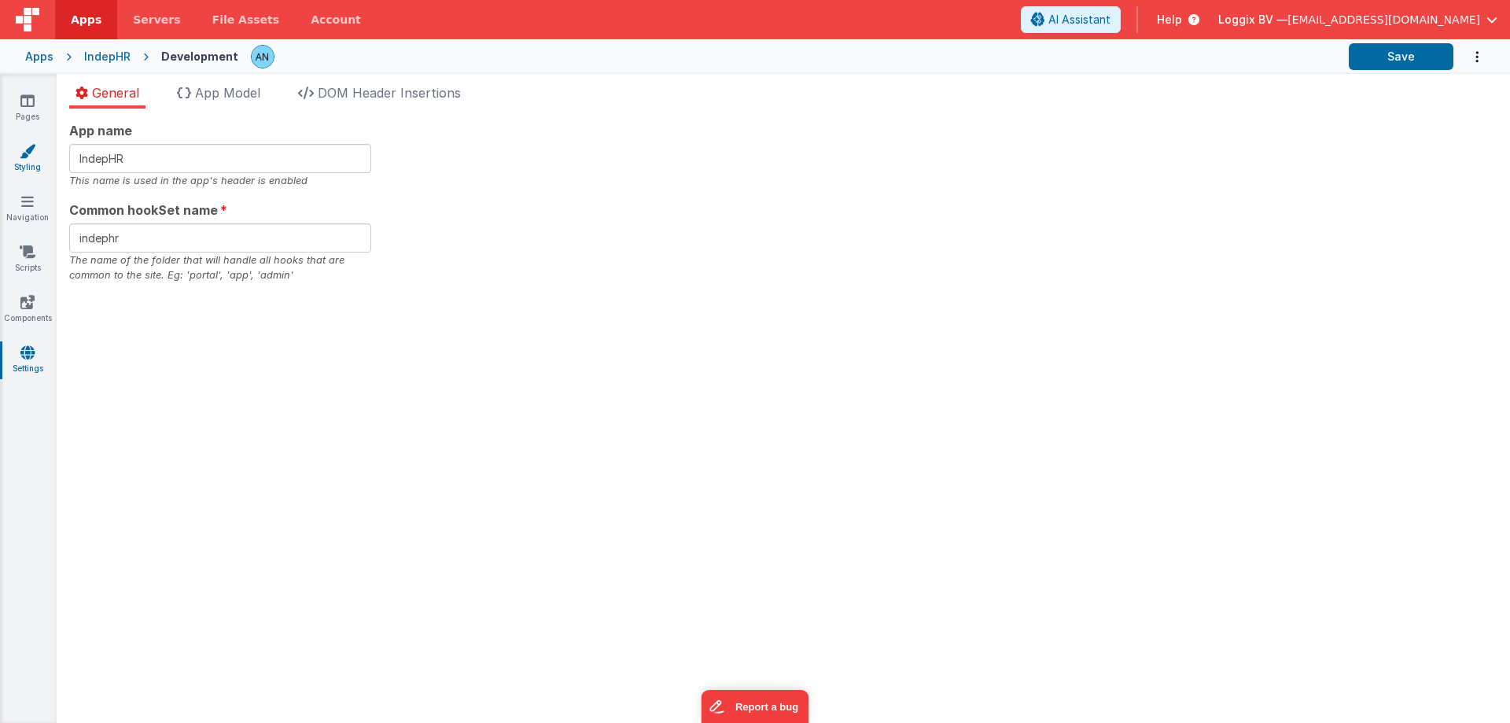
click at [35, 153] on icon at bounding box center [28, 151] width 16 height 16
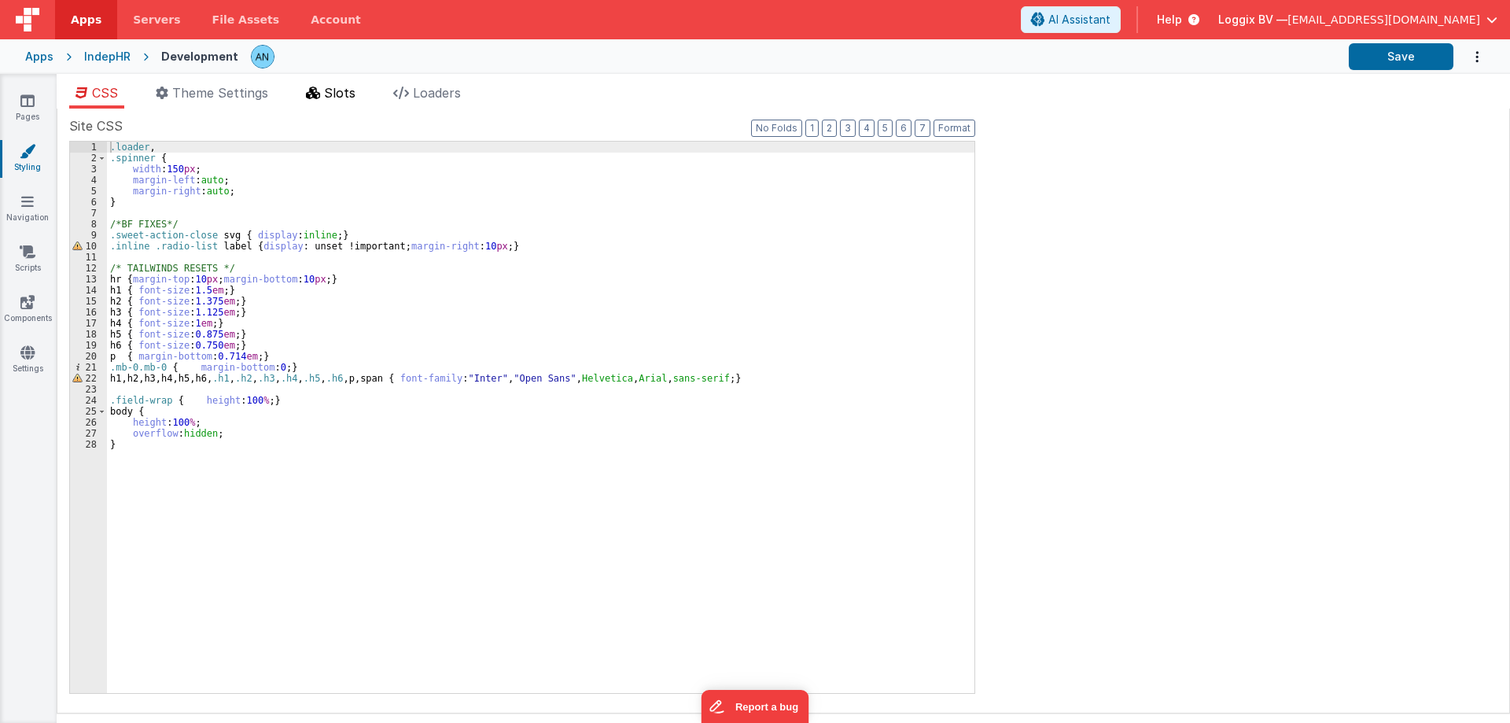
click at [344, 94] on span "Slots" at bounding box center [339, 93] width 31 height 16
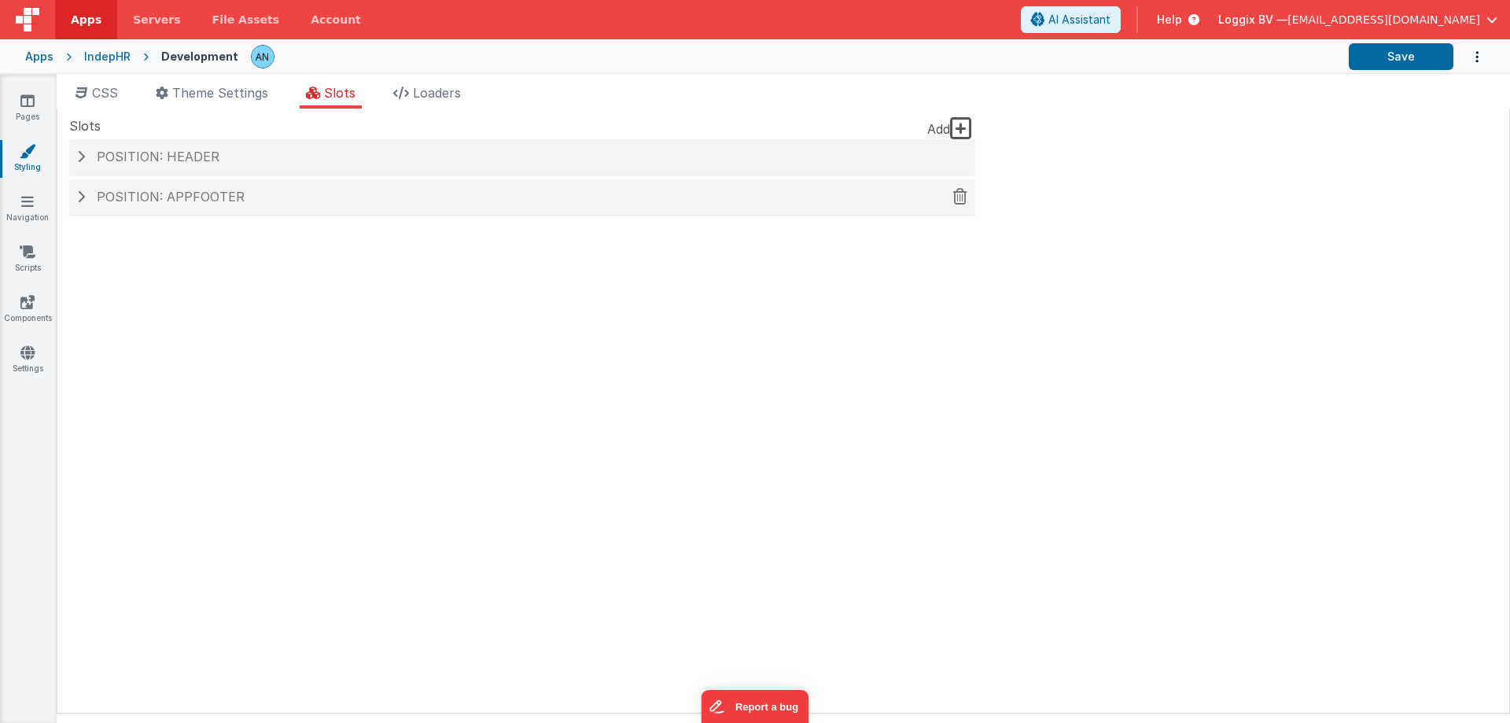
click at [300, 191] on h4 "Position: appFooter" at bounding box center [522, 197] width 890 height 14
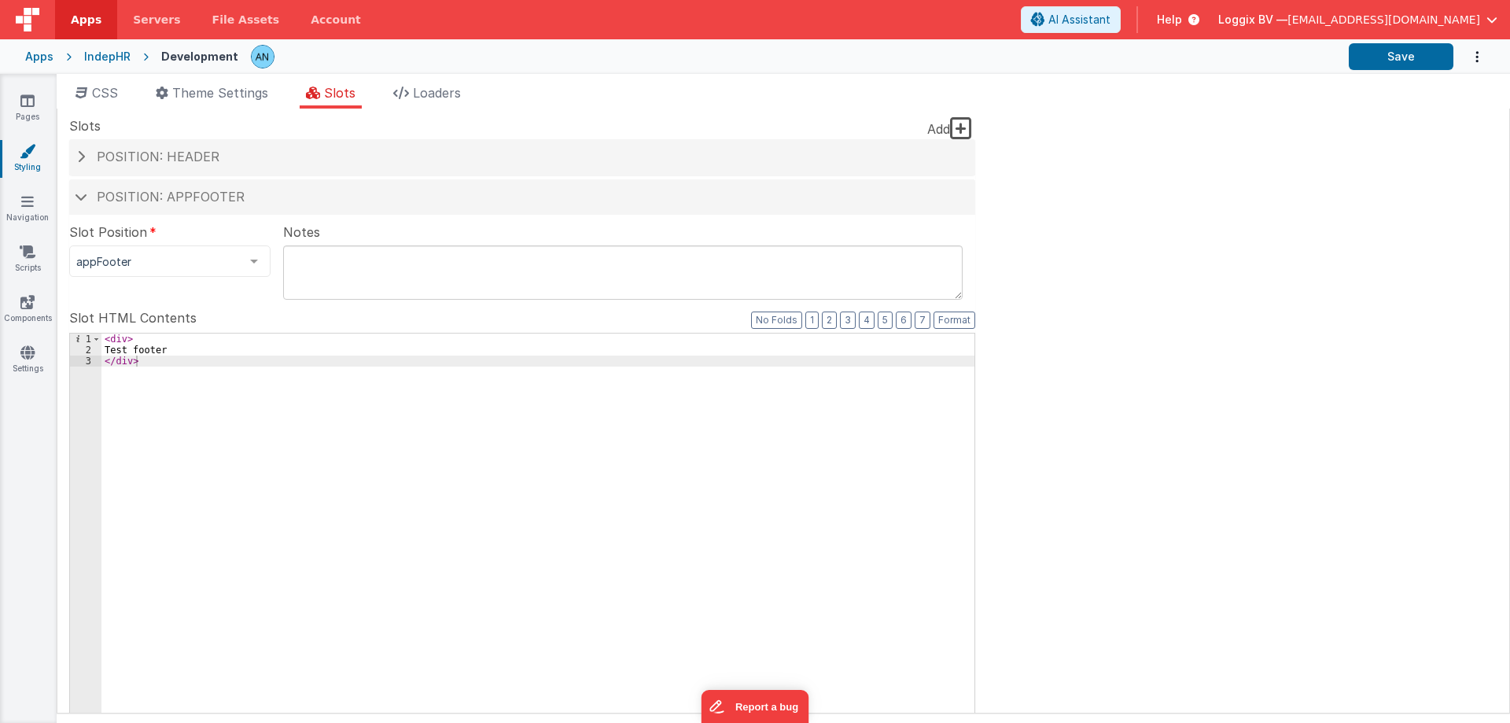
click at [125, 343] on div "< div > Test footer </ div >" at bounding box center [537, 598] width 873 height 531
click at [28, 357] on icon at bounding box center [27, 352] width 14 height 16
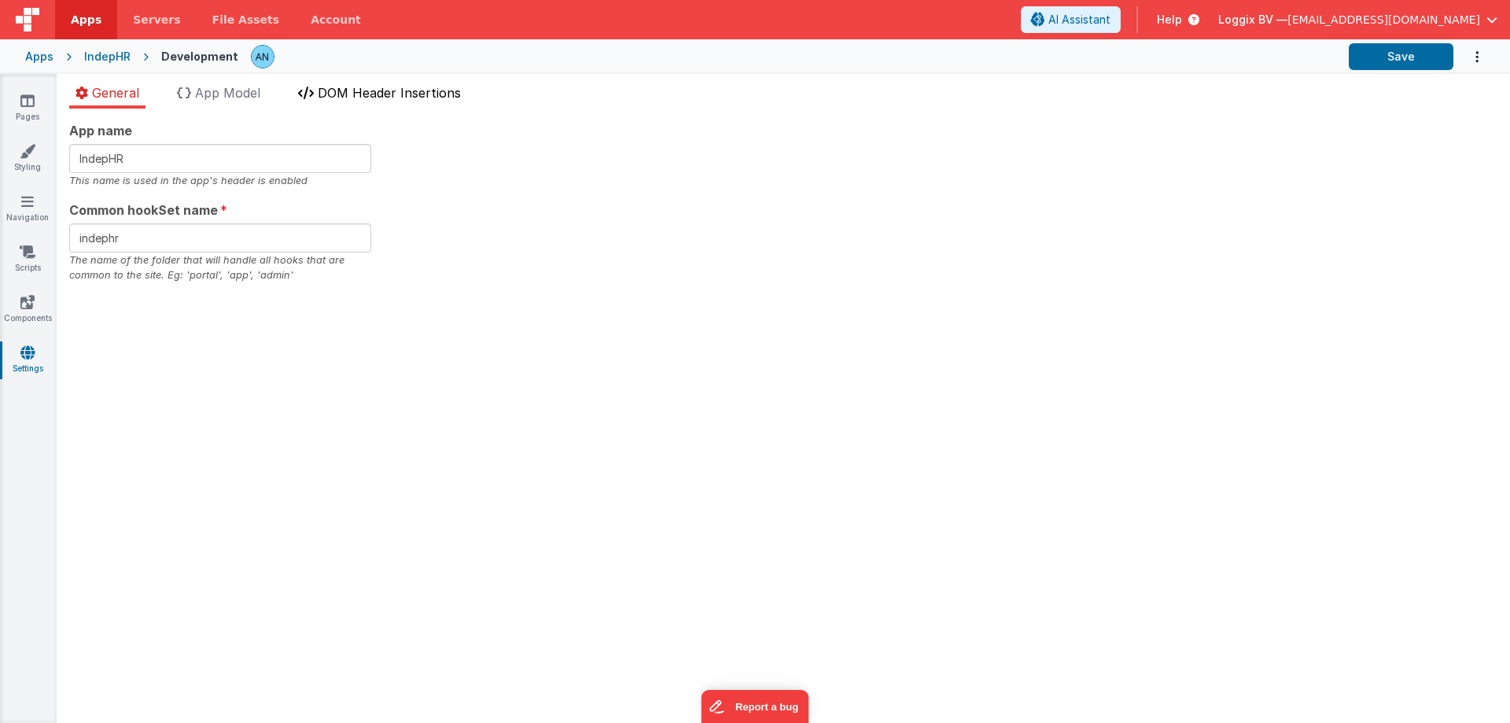
click at [354, 91] on span "DOM Header Insertions" at bounding box center [389, 93] width 143 height 16
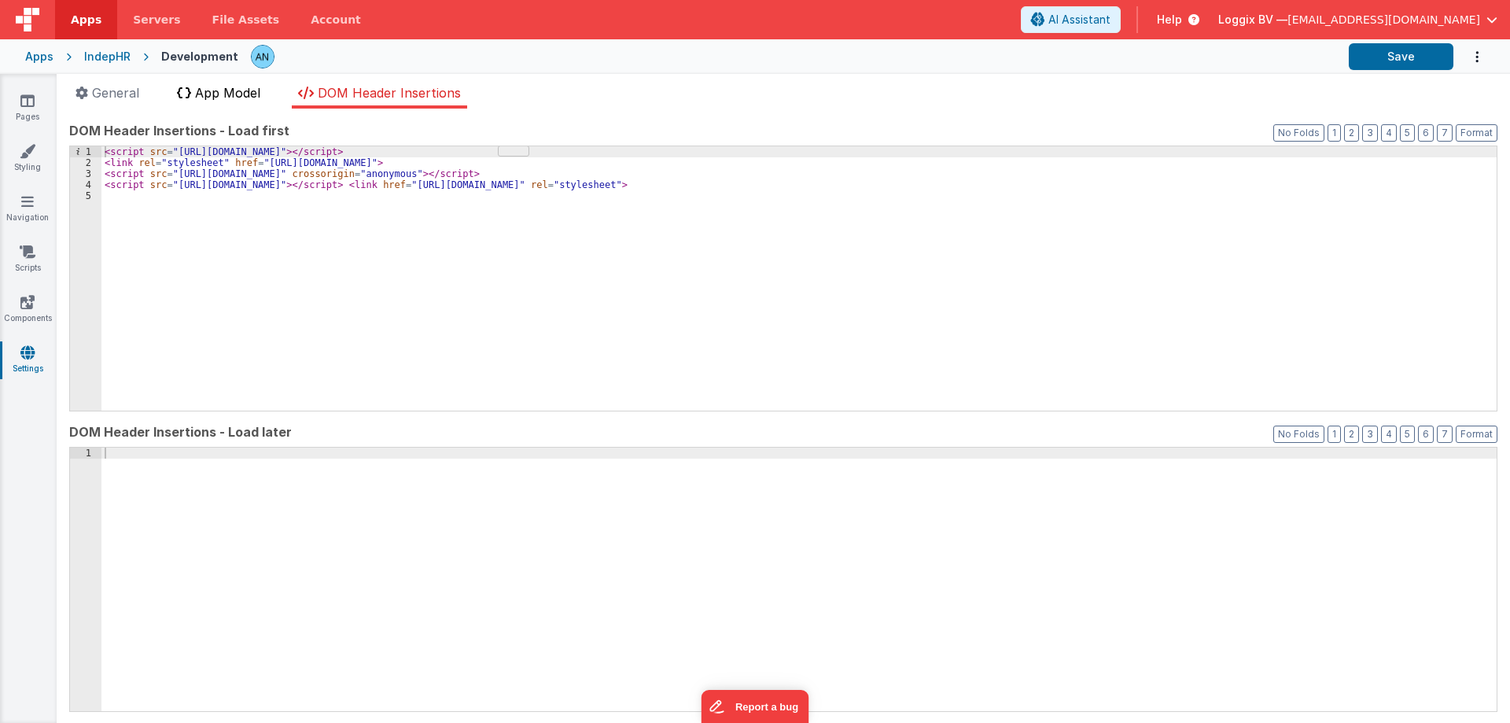
click at [259, 90] on span "App Model" at bounding box center [227, 93] width 65 height 16
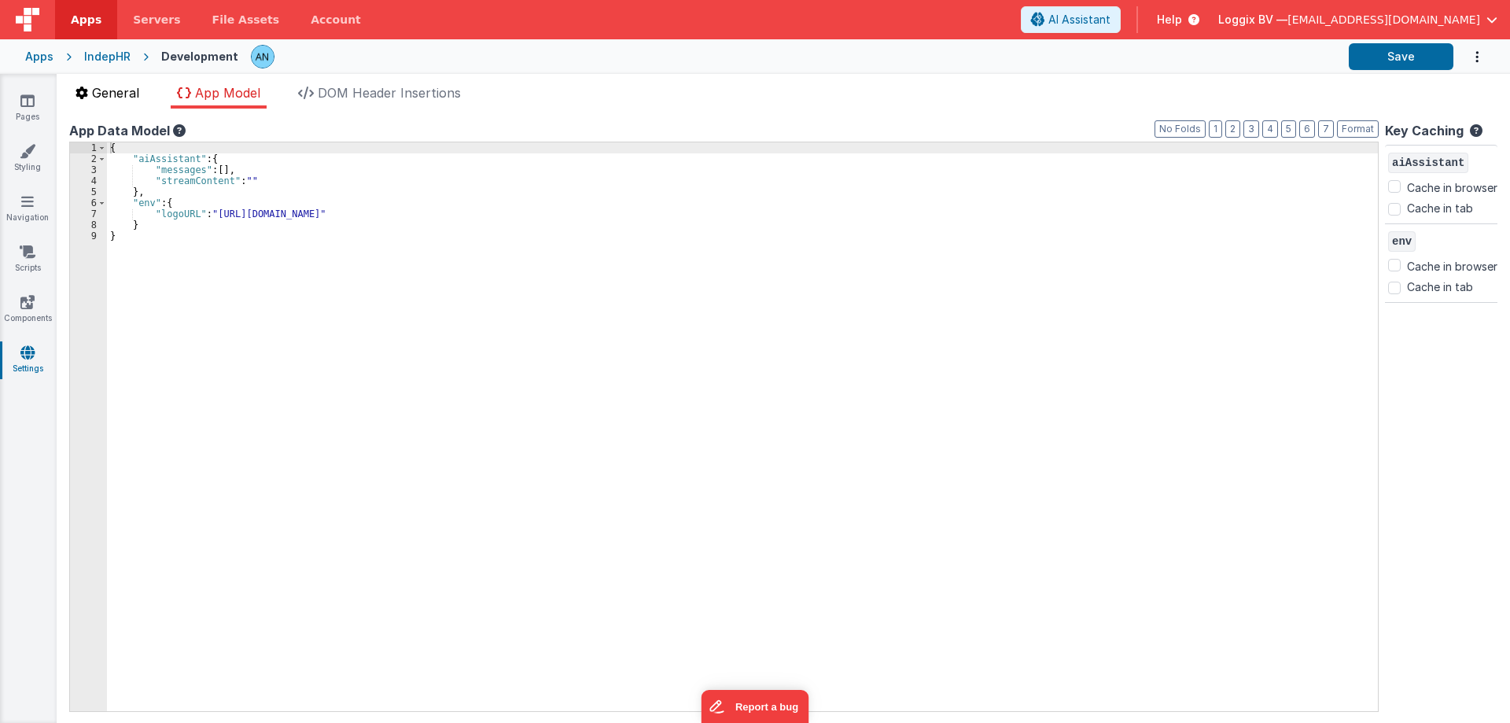
click at [123, 93] on span "General" at bounding box center [115, 93] width 47 height 16
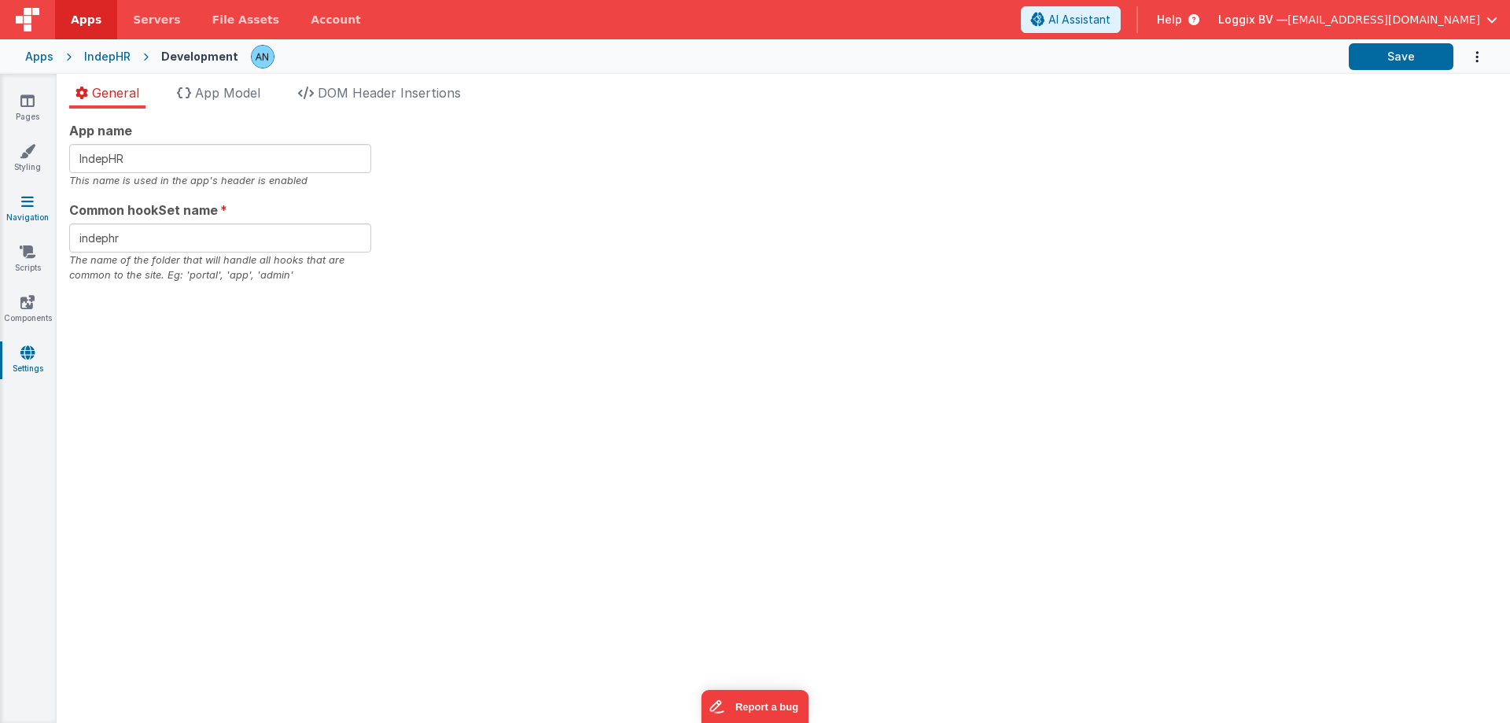
click at [28, 200] on icon at bounding box center [27, 201] width 13 height 16
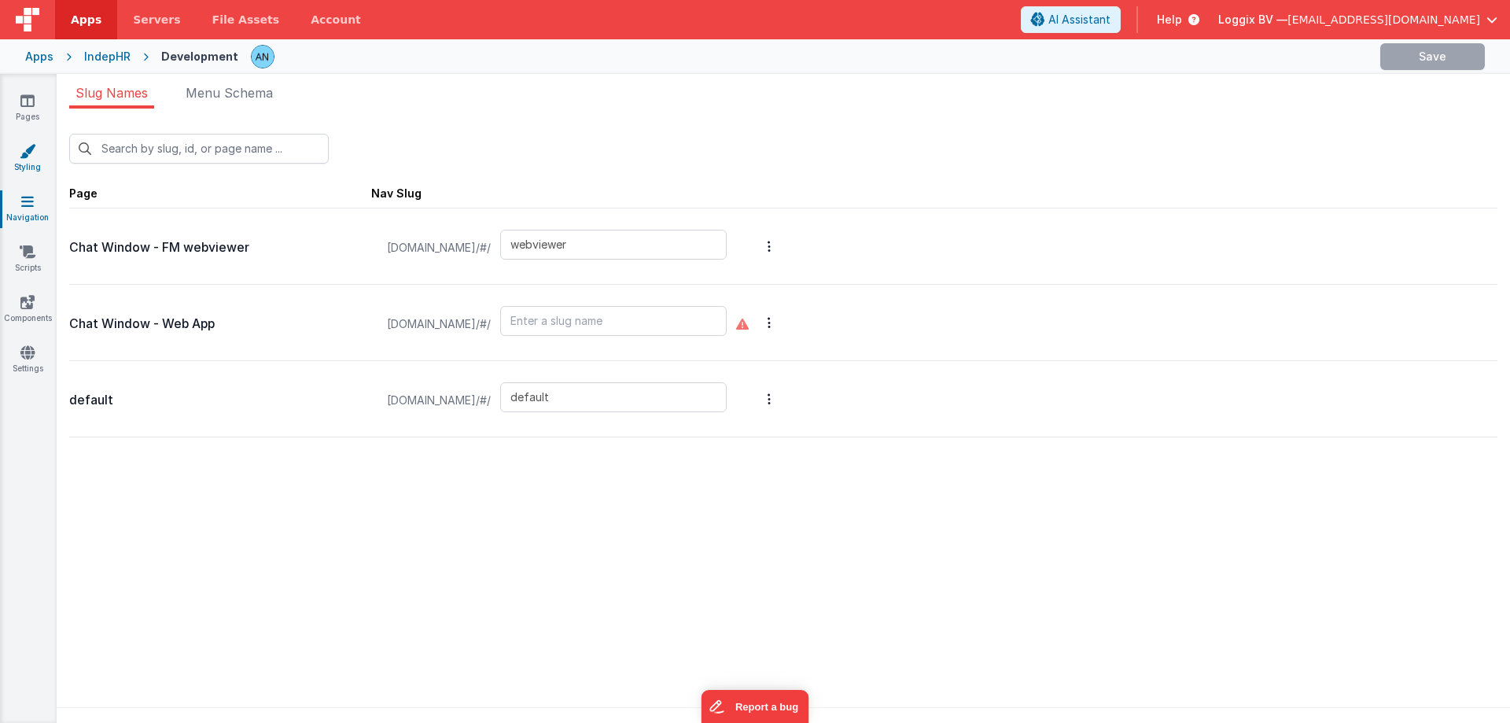
click at [38, 163] on link "Styling" at bounding box center [27, 158] width 57 height 31
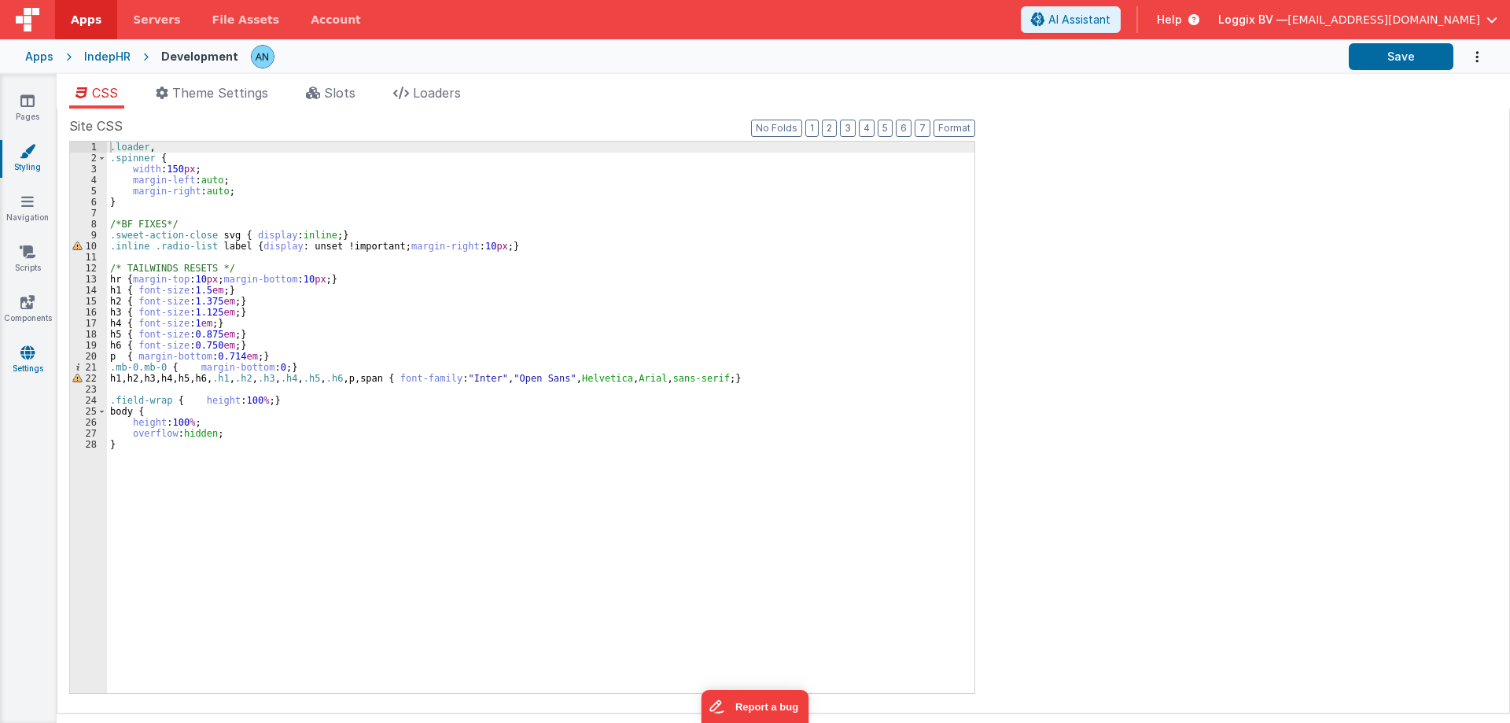
click at [32, 373] on link "Settings" at bounding box center [27, 359] width 57 height 31
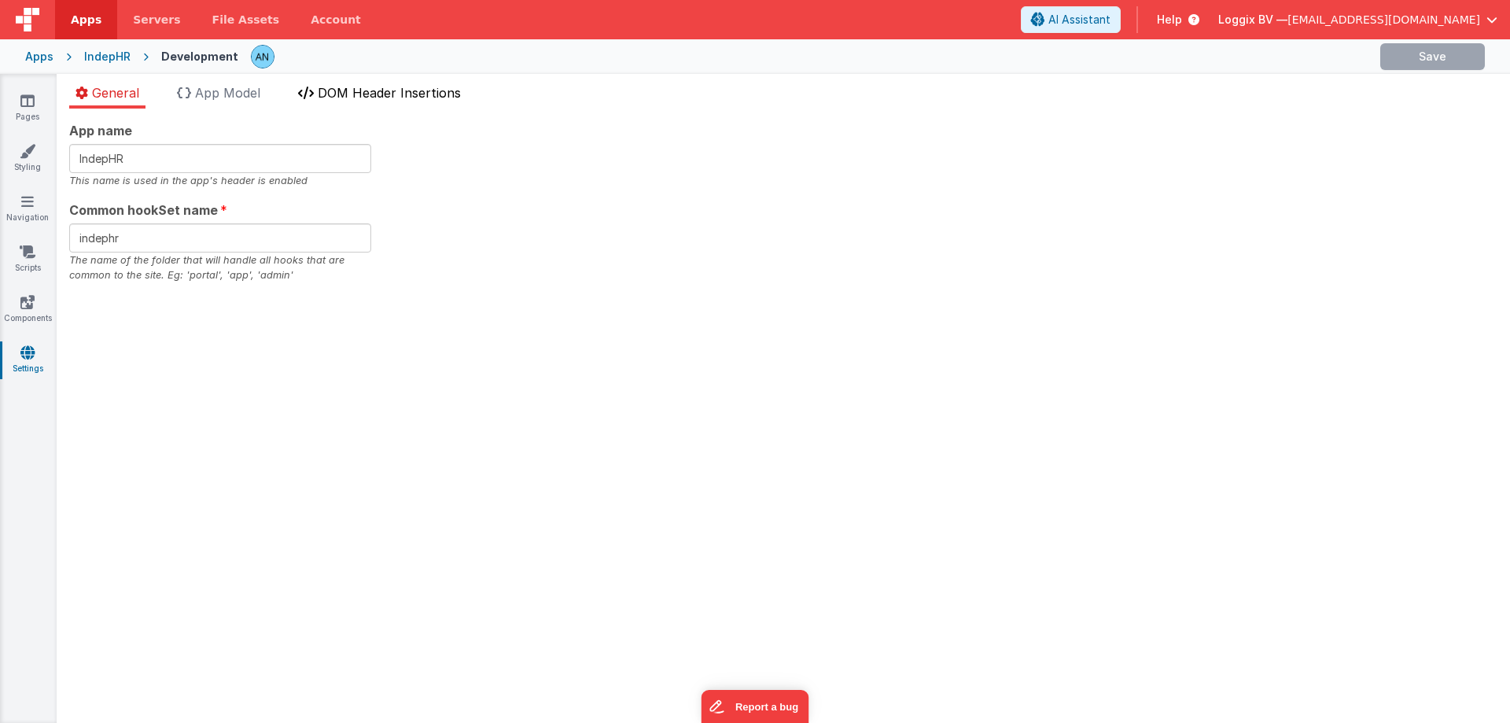
click at [365, 91] on span "DOM Header Insertions" at bounding box center [389, 93] width 143 height 16
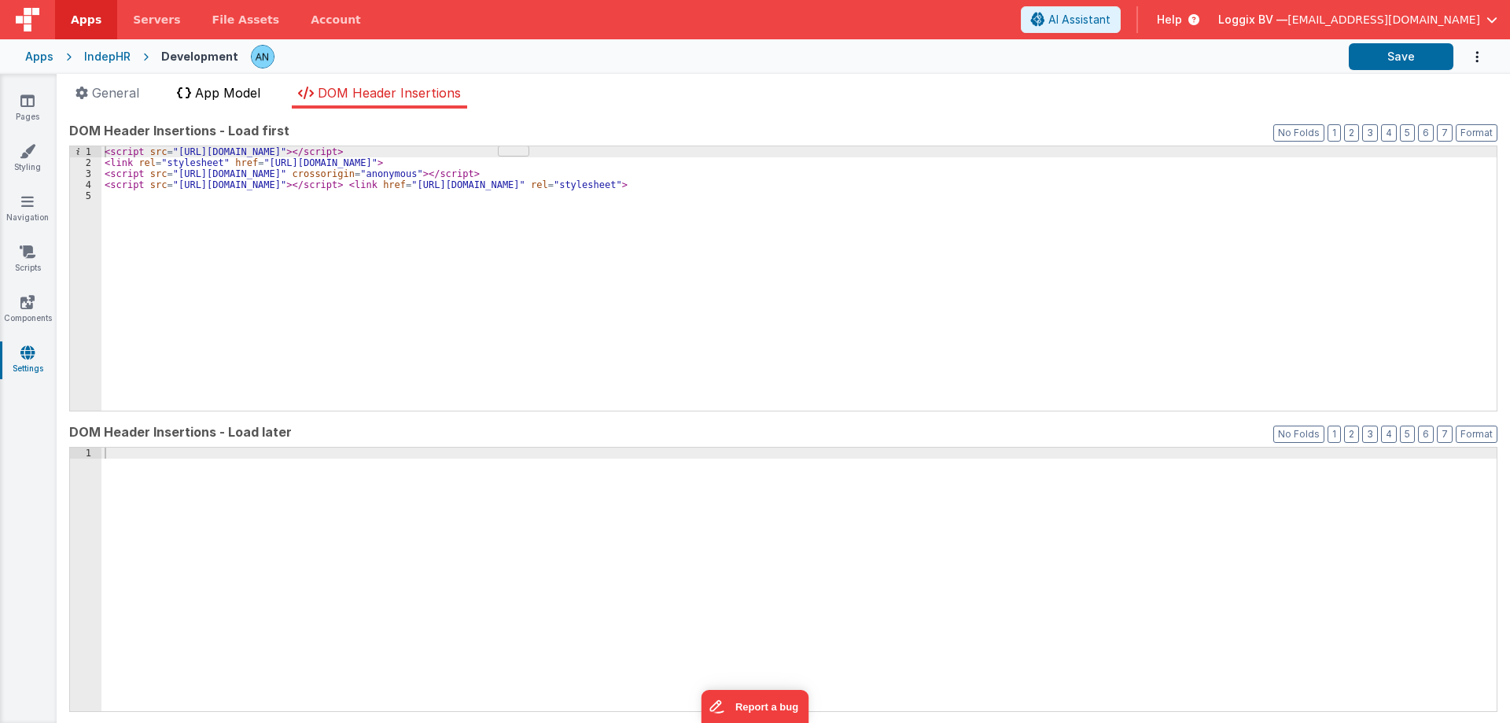
click at [237, 86] on span "App Model" at bounding box center [227, 93] width 65 height 16
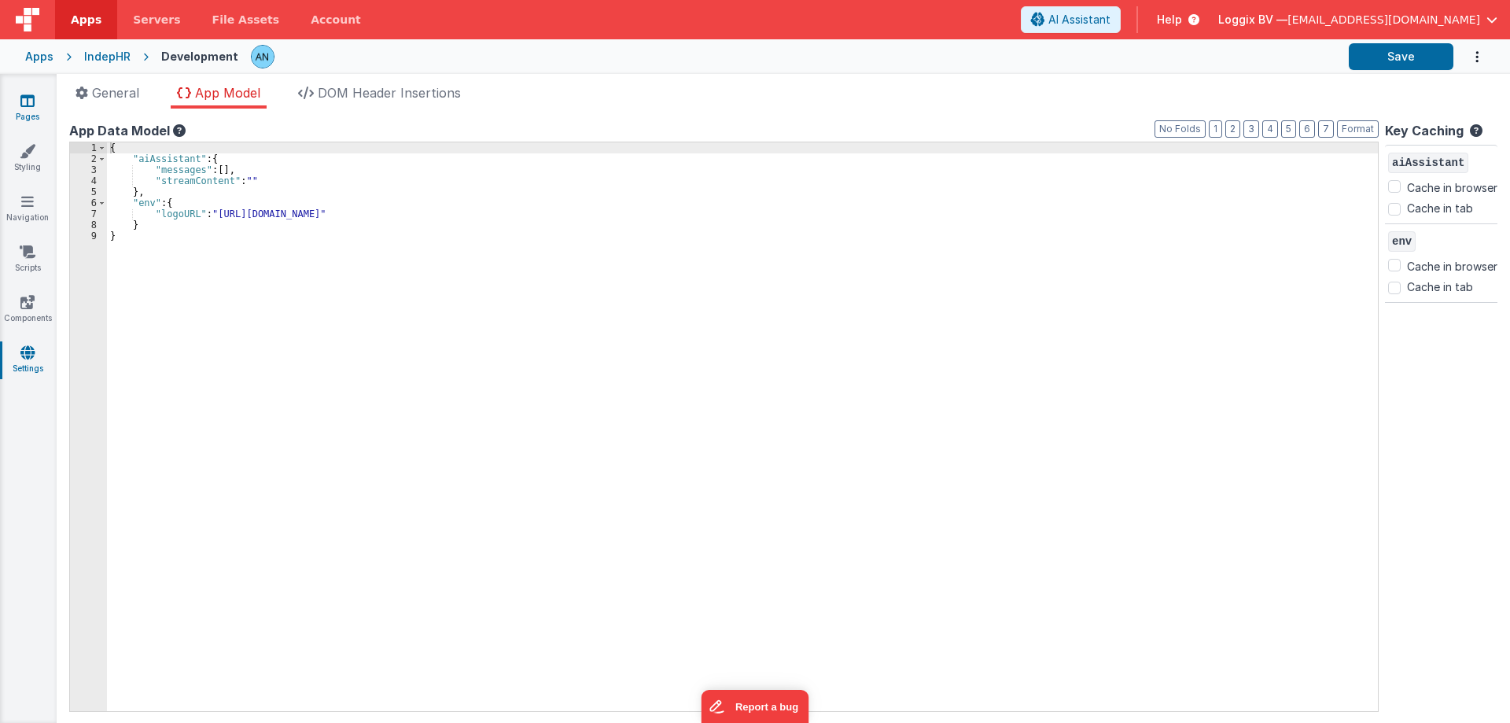
click at [33, 110] on link "Pages" at bounding box center [27, 108] width 57 height 31
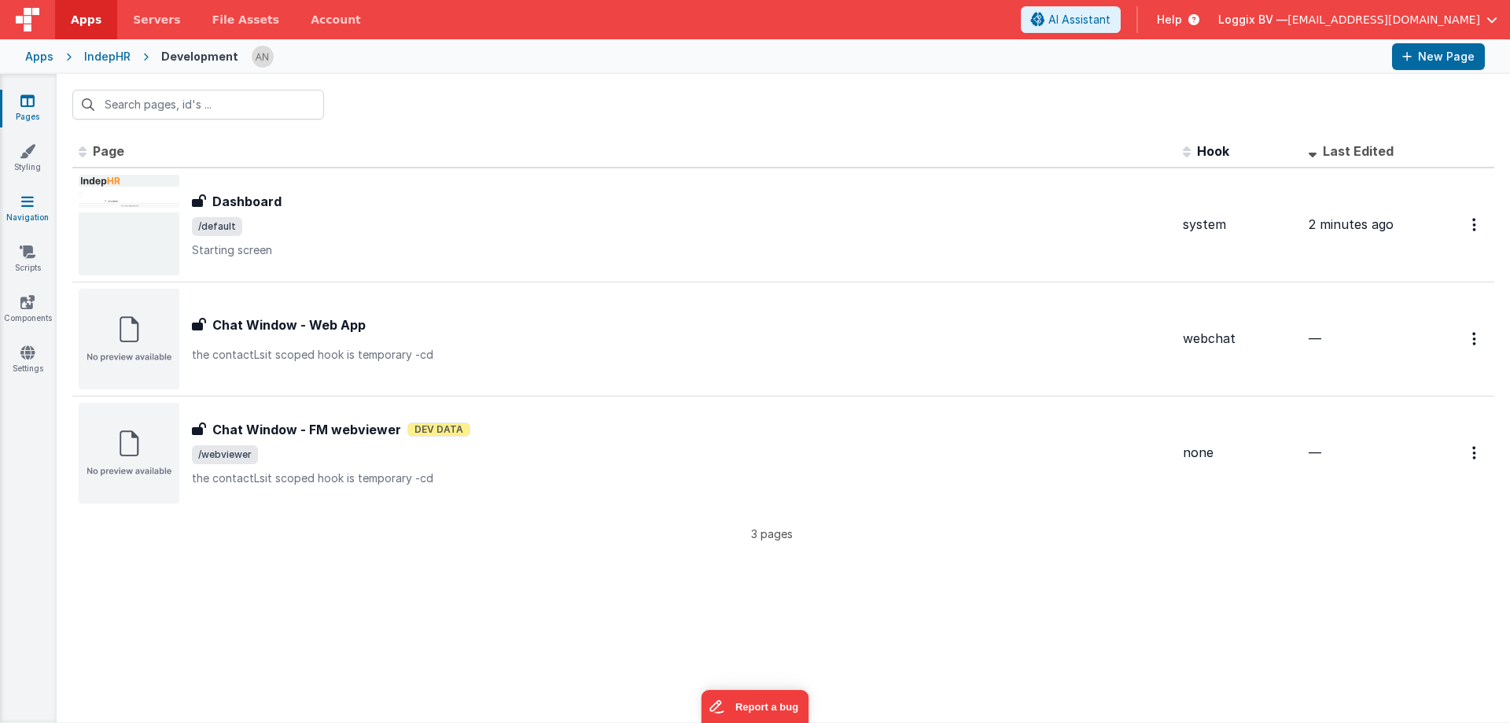
click at [21, 210] on link "Navigation" at bounding box center [27, 208] width 57 height 31
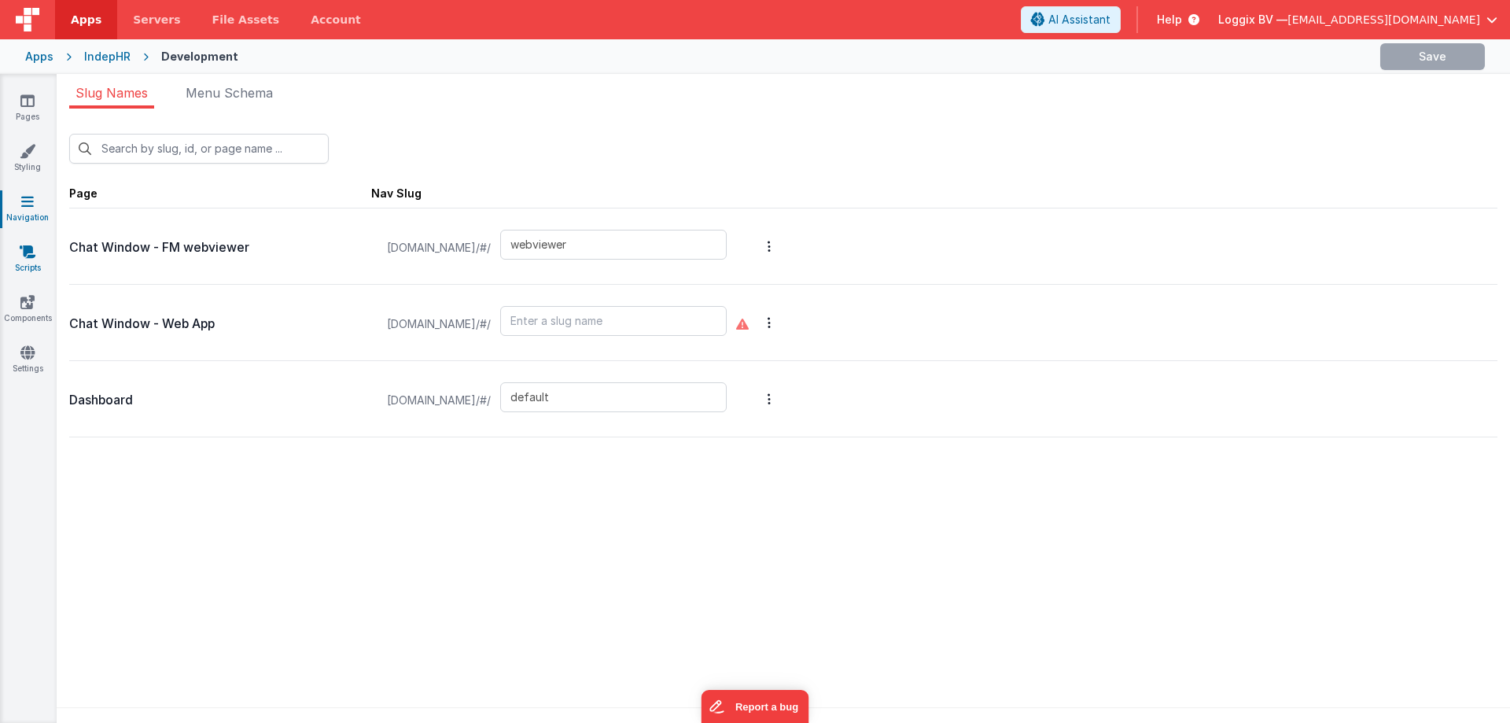
click at [26, 251] on icon at bounding box center [28, 252] width 16 height 16
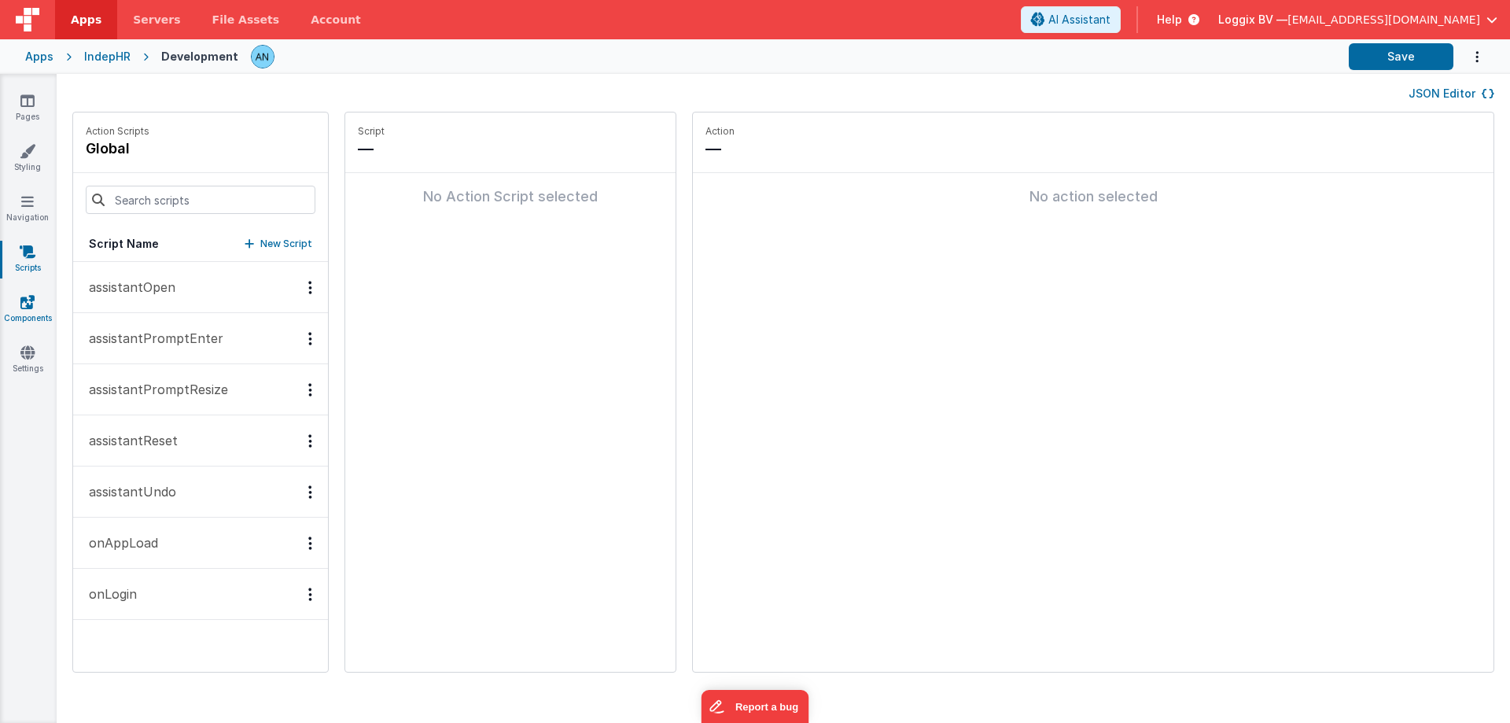
click at [31, 308] on icon at bounding box center [27, 302] width 14 height 16
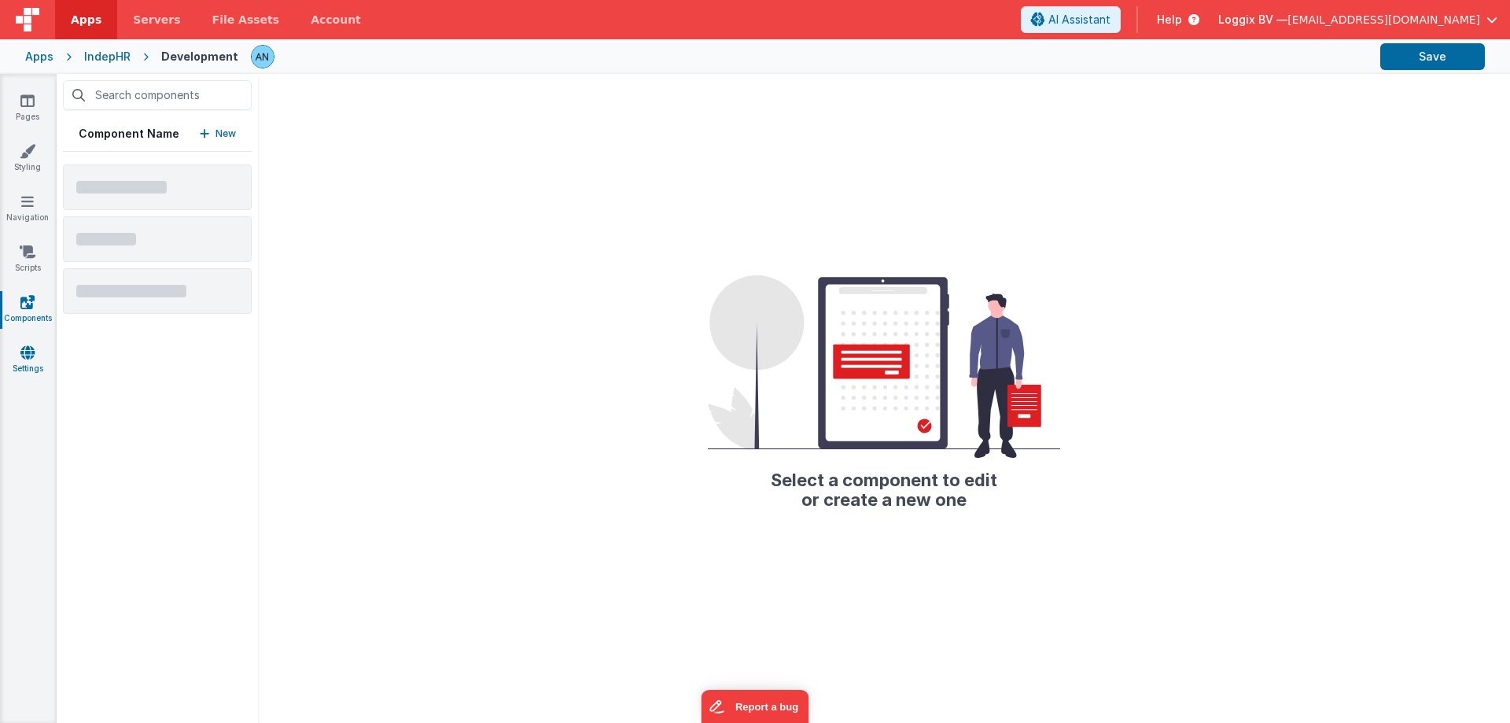
click at [34, 356] on icon at bounding box center [27, 352] width 14 height 16
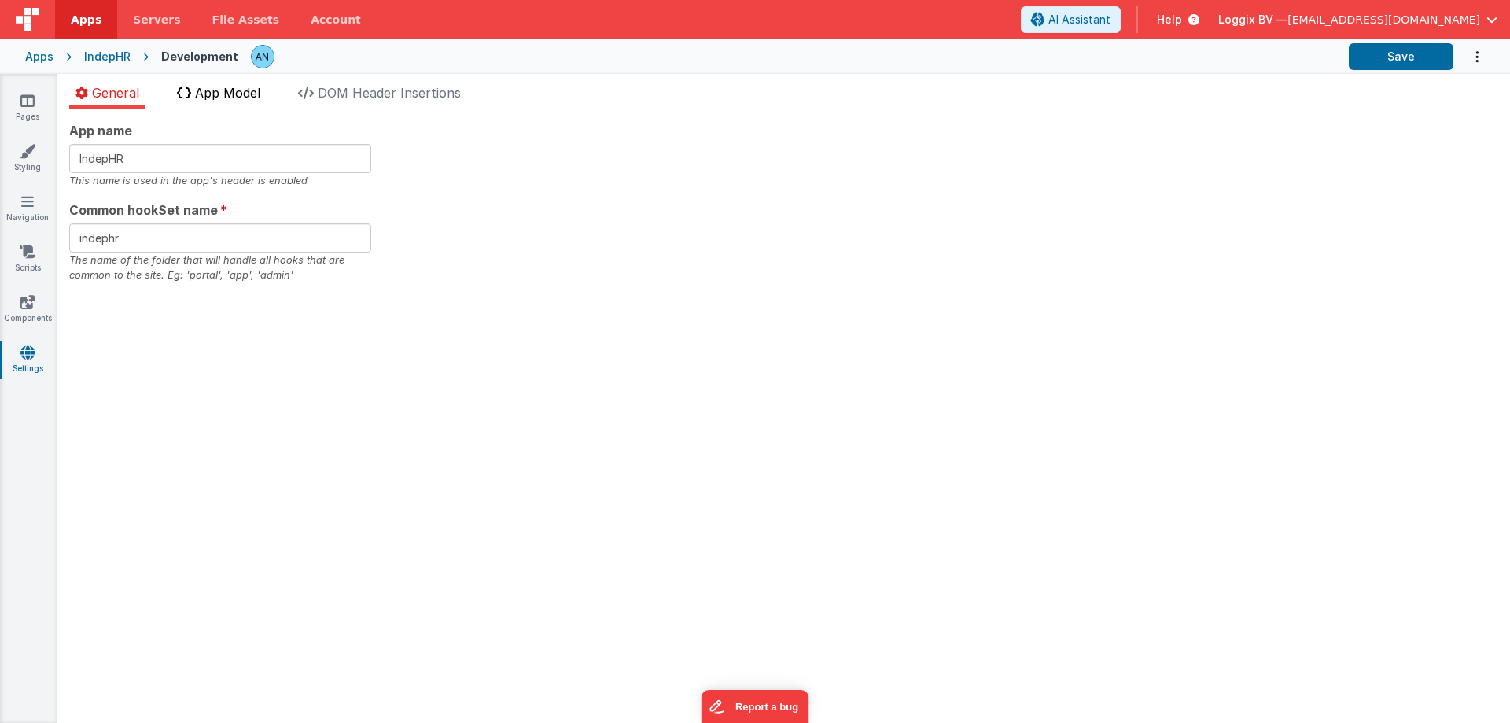
click at [239, 89] on span "App Model" at bounding box center [227, 93] width 65 height 16
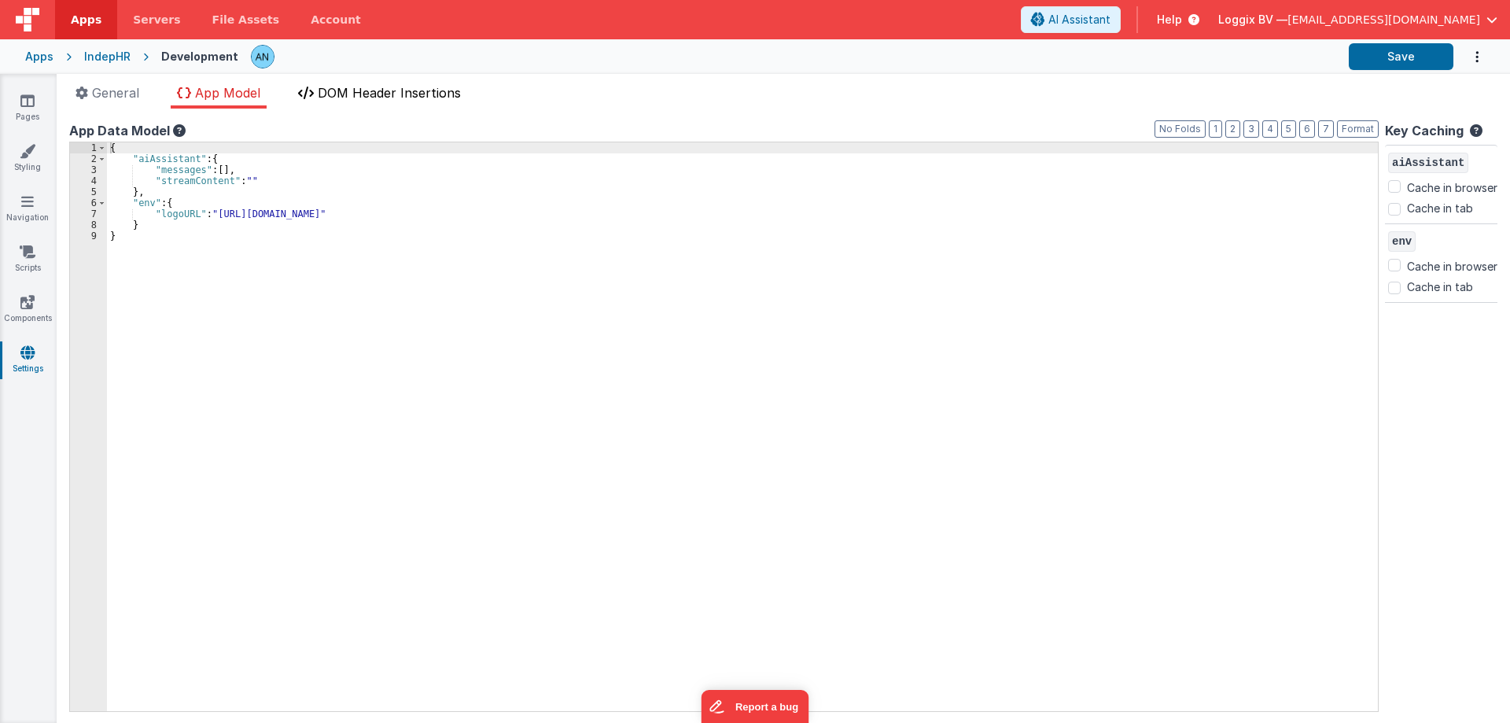
click at [348, 89] on span "DOM Header Insertions" at bounding box center [389, 93] width 143 height 16
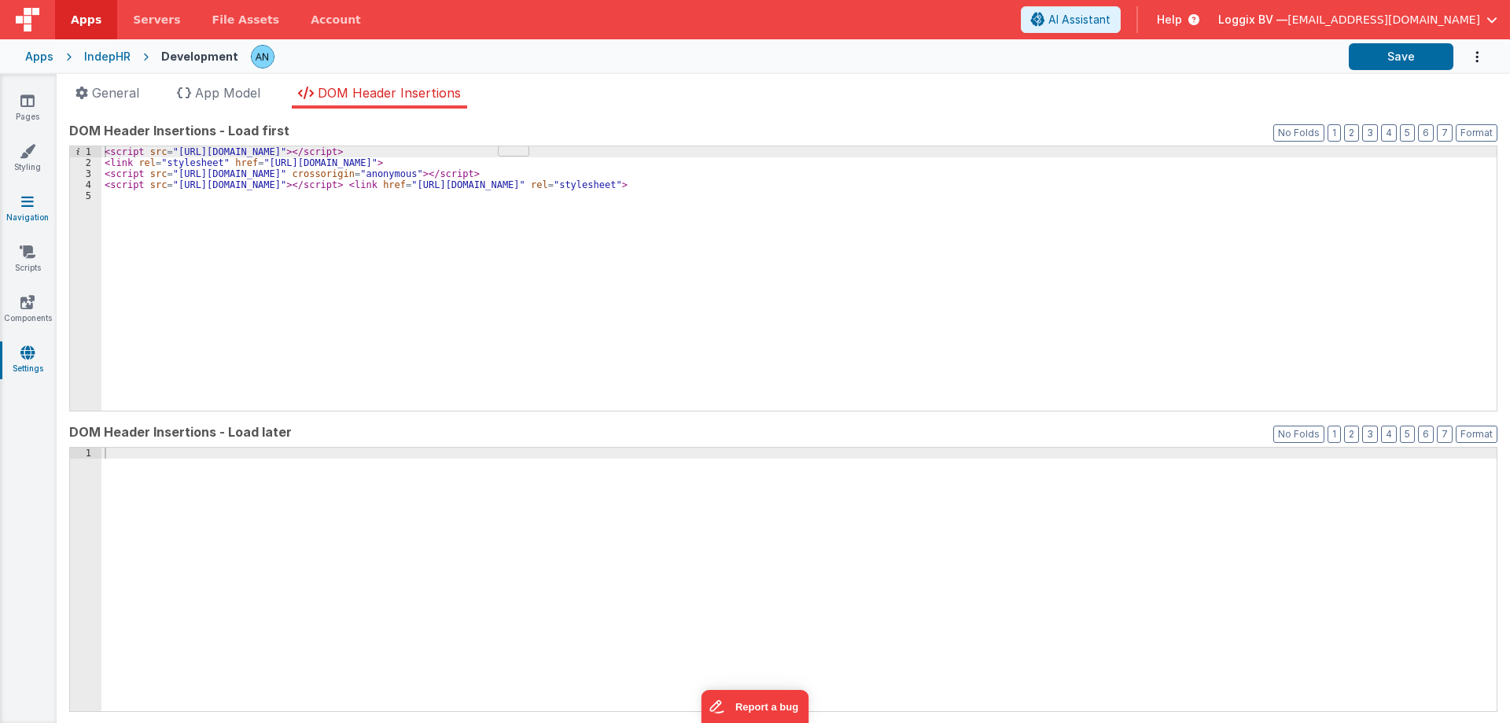
click at [28, 204] on icon at bounding box center [27, 201] width 13 height 16
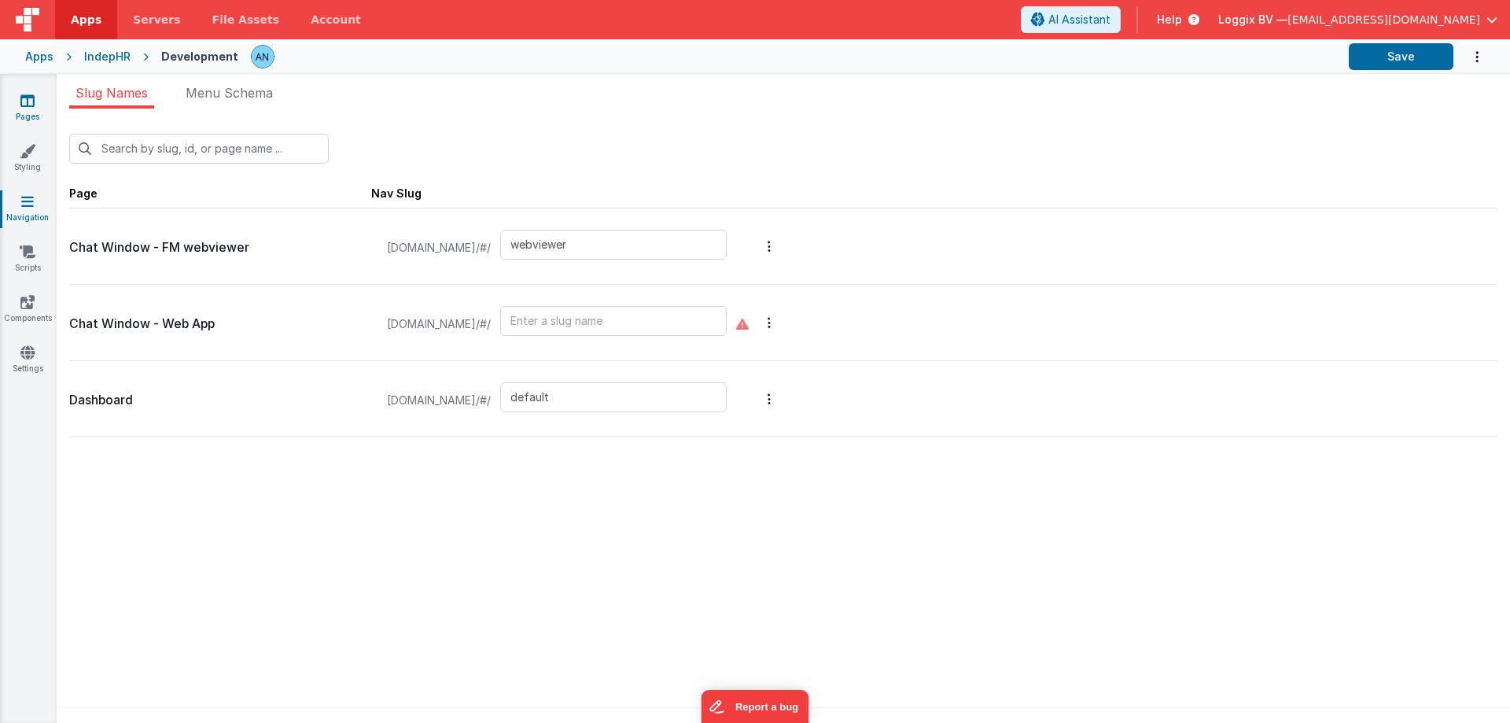
click at [31, 97] on icon at bounding box center [27, 101] width 14 height 16
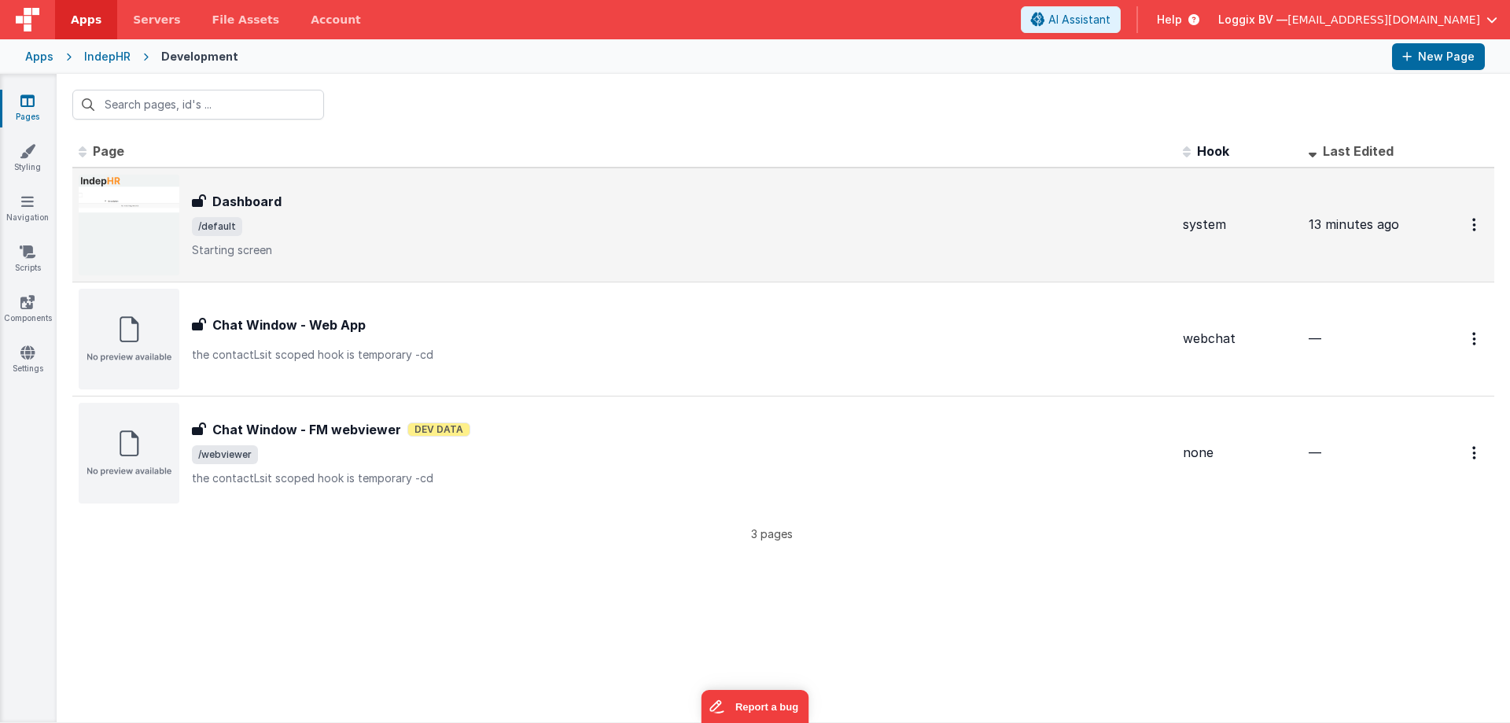
click at [363, 215] on div "Dashboard Dashboard /default Starting screen" at bounding box center [681, 225] width 978 height 66
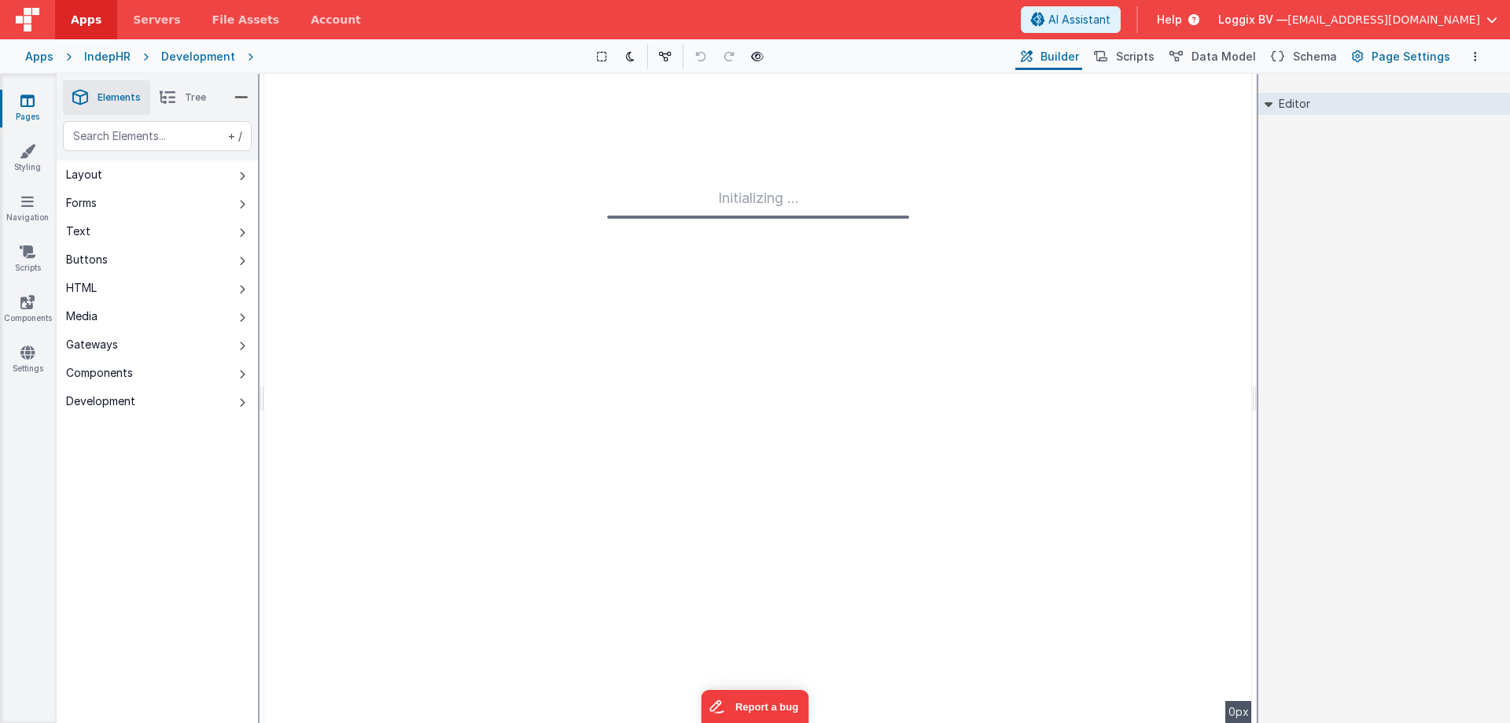
click at [1408, 61] on span "Page Settings" at bounding box center [1410, 57] width 79 height 16
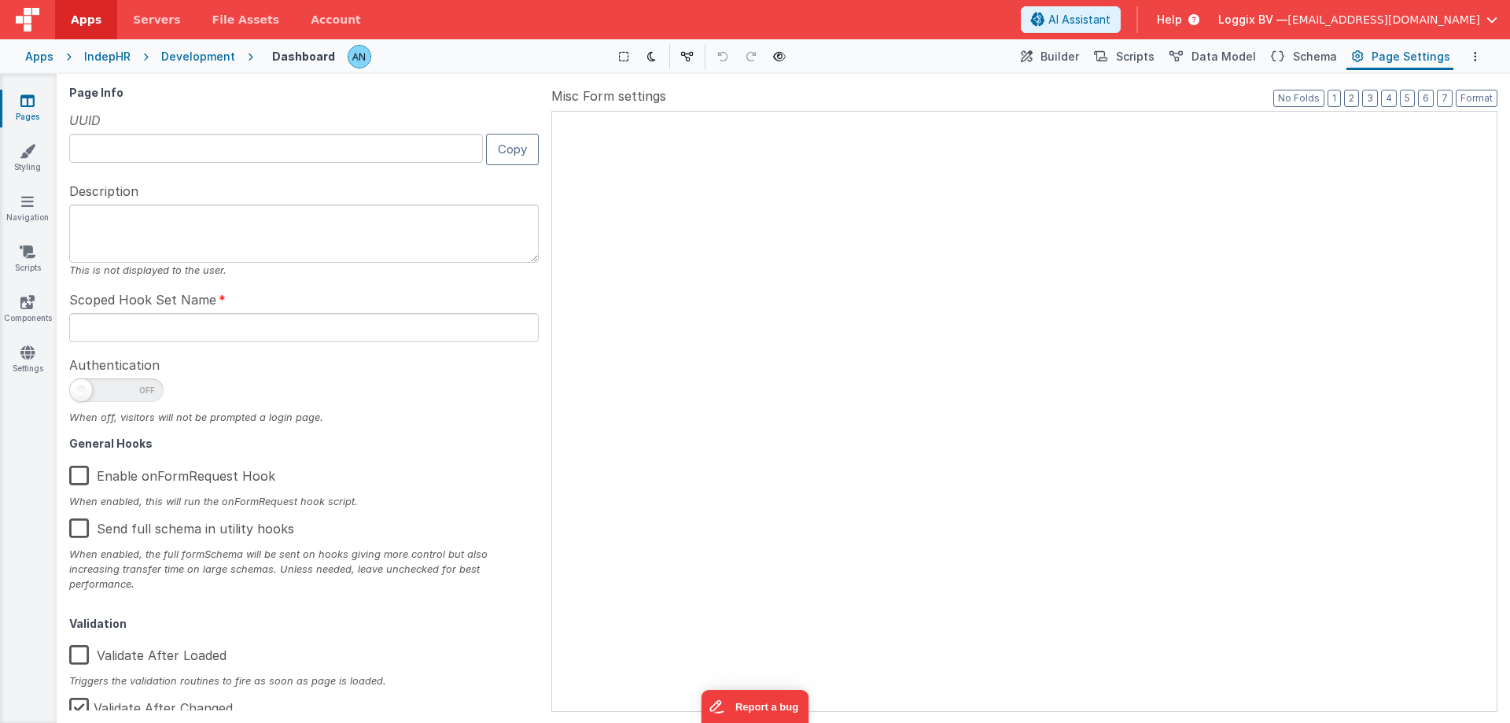
type input "FR_F1CCB949-A465-EB43-AD1C-538AE649BD67"
type textarea "Starting screen"
type input "system"
checkbox input "false"
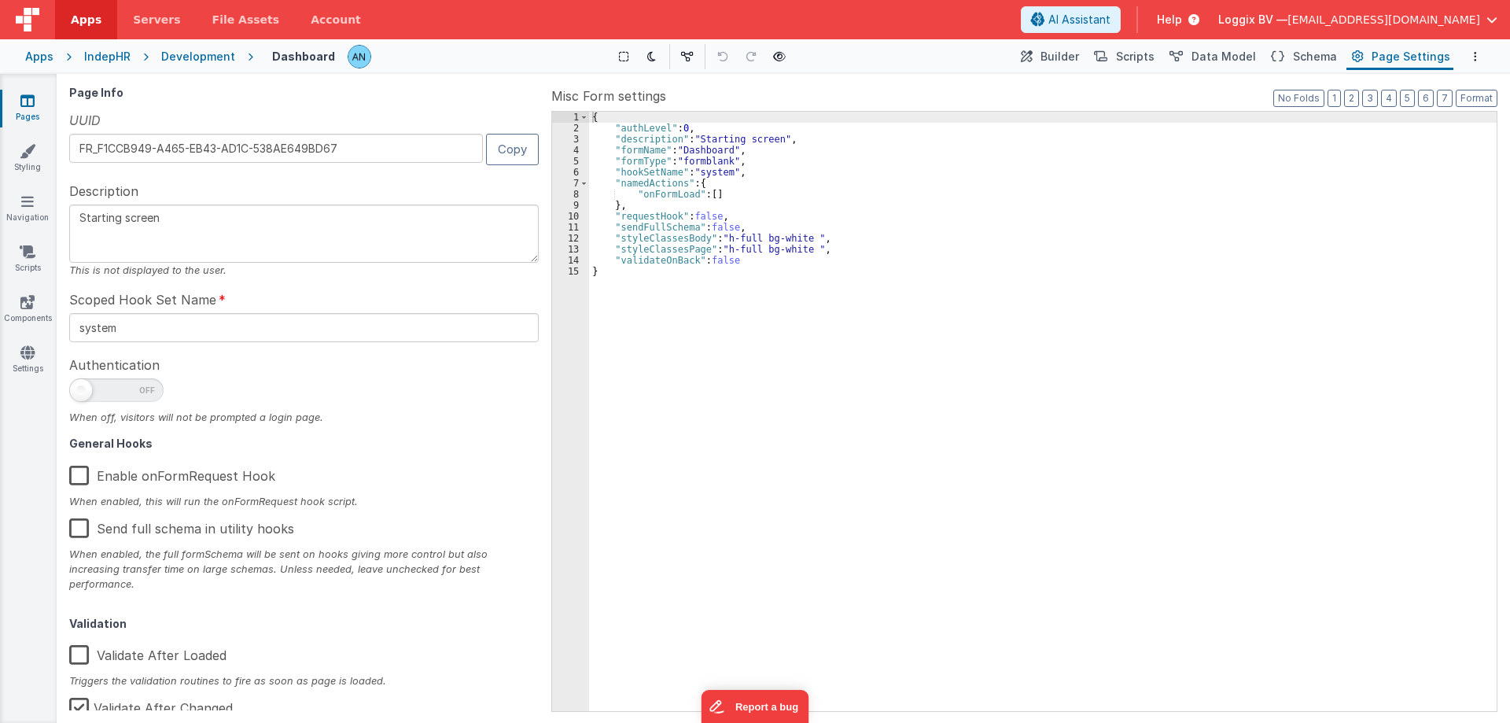
click at [198, 471] on label "Enable onFormRequest Hook" at bounding box center [172, 473] width 206 height 34
click at [0, 0] on input "Enable onFormRequest Hook" at bounding box center [0, 0] width 0 height 0
click at [197, 479] on label "Enable onFormRequest Hook" at bounding box center [170, 473] width 203 height 34
click at [0, 0] on input "Enable onFormRequest Hook" at bounding box center [0, 0] width 0 height 0
click at [1068, 62] on span "Builder" at bounding box center [1059, 57] width 39 height 16
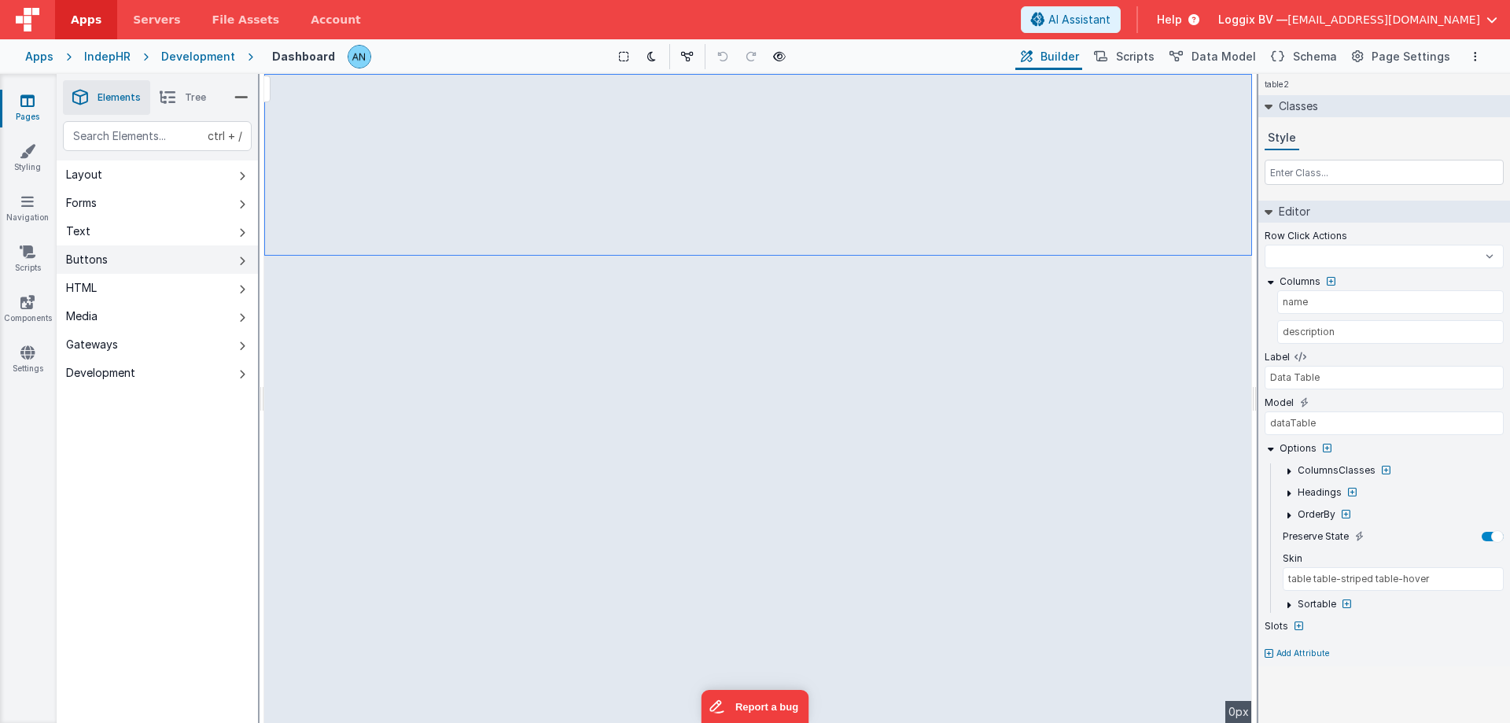
click at [159, 262] on button "Buttons" at bounding box center [157, 259] width 201 height 28
click at [196, 181] on button "Layout" at bounding box center [157, 174] width 201 height 28
select select
click at [218, 234] on button "Text" at bounding box center [157, 231] width 201 height 28
select select
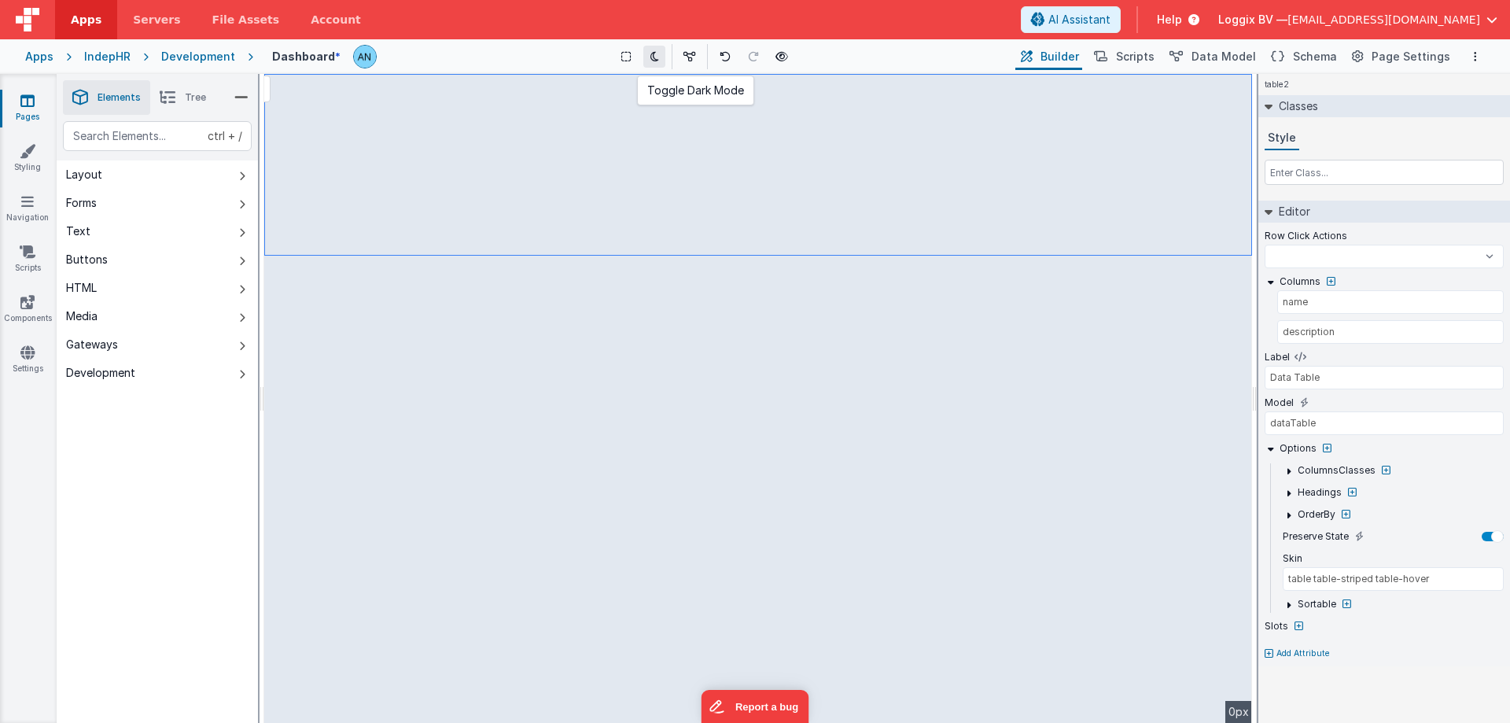
click at [659, 54] on icon at bounding box center [654, 56] width 9 height 11
click at [689, 56] on icon at bounding box center [689, 56] width 13 height 11
click at [653, 51] on icon at bounding box center [654, 56] width 9 height 11
click at [637, 51] on button at bounding box center [626, 57] width 22 height 22
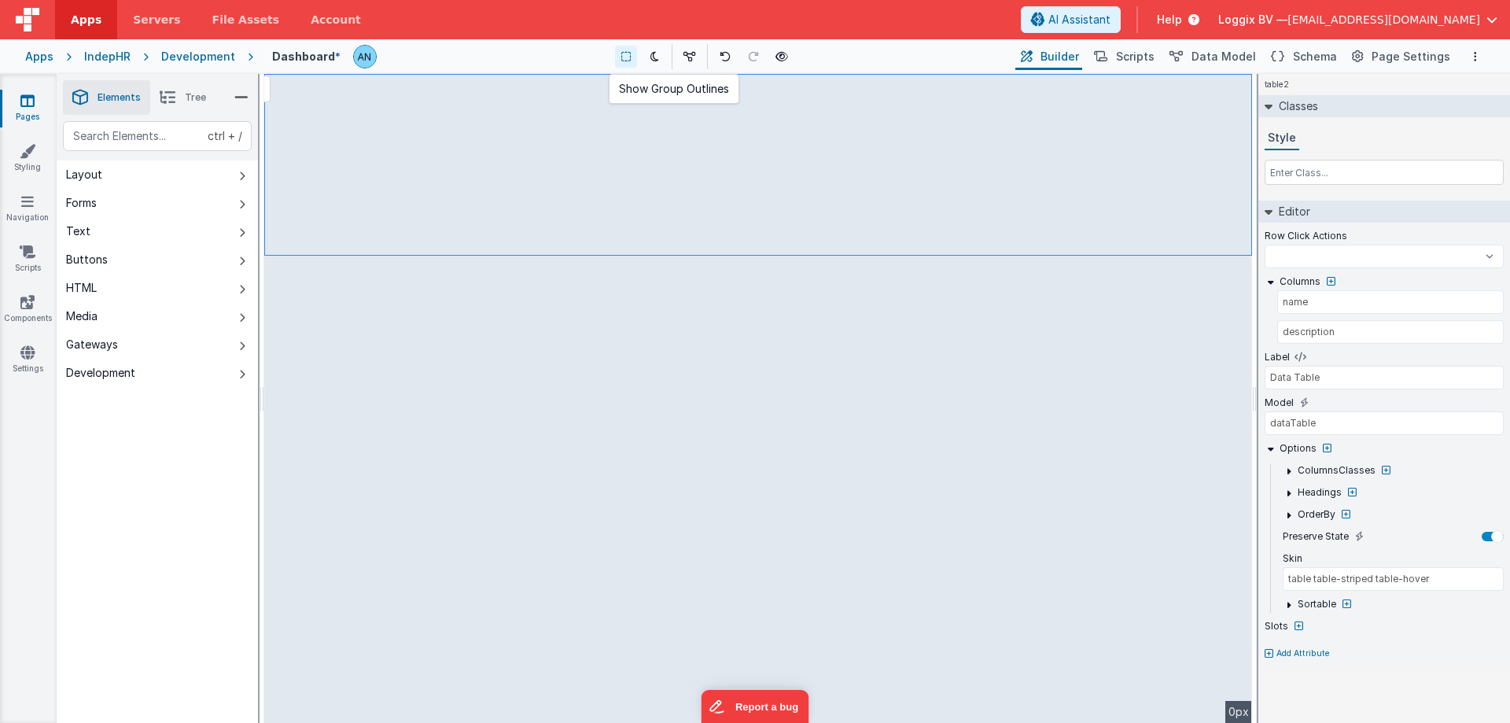
click at [631, 56] on icon at bounding box center [625, 56] width 9 height 11
click at [626, 54] on icon at bounding box center [625, 56] width 9 height 11
select select
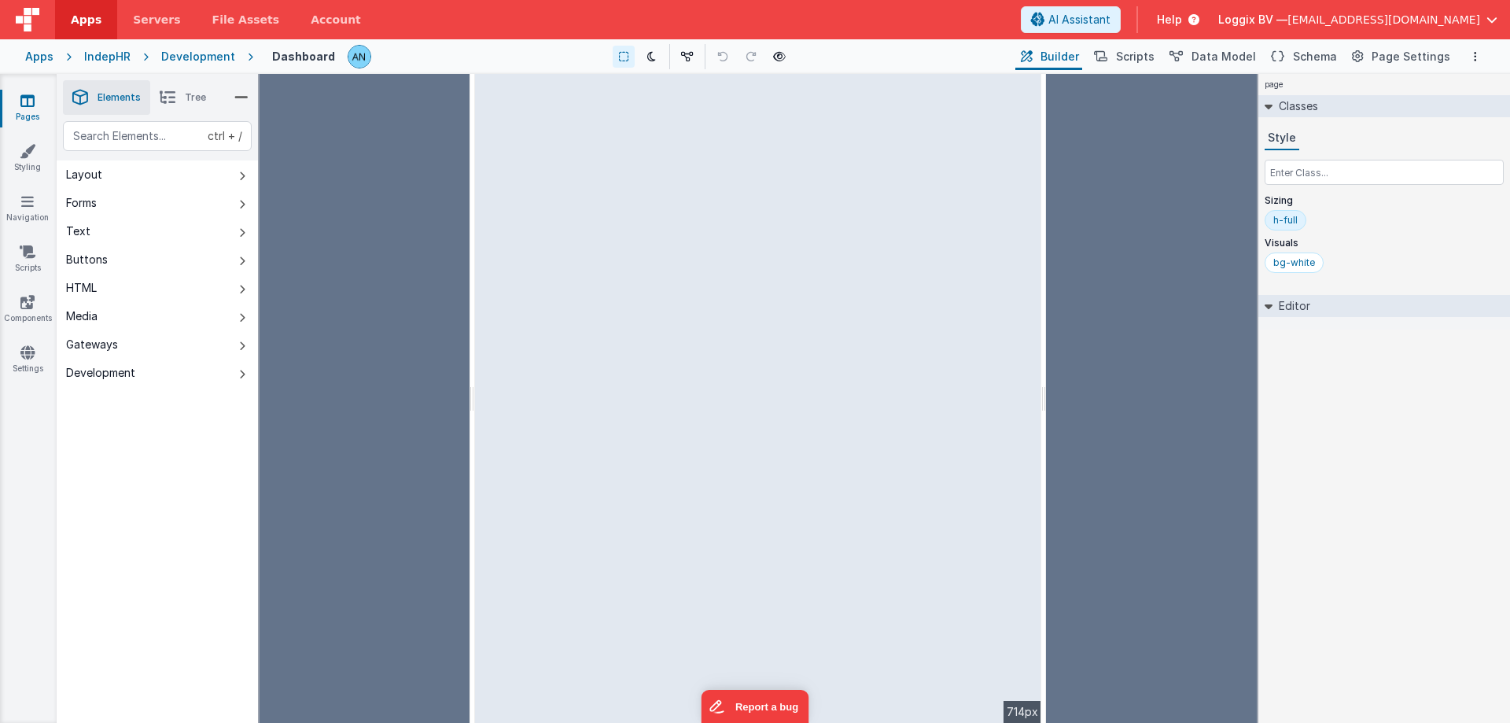
drag, startPoint x: 262, startPoint y: 89, endPoint x: 470, endPoint y: 112, distance: 209.7
click at [470, 112] on html "Apps Servers File Assets Account Some FUTURE Slot AI Assistant Help Loggix BV —…" at bounding box center [755, 361] width 1510 height 723
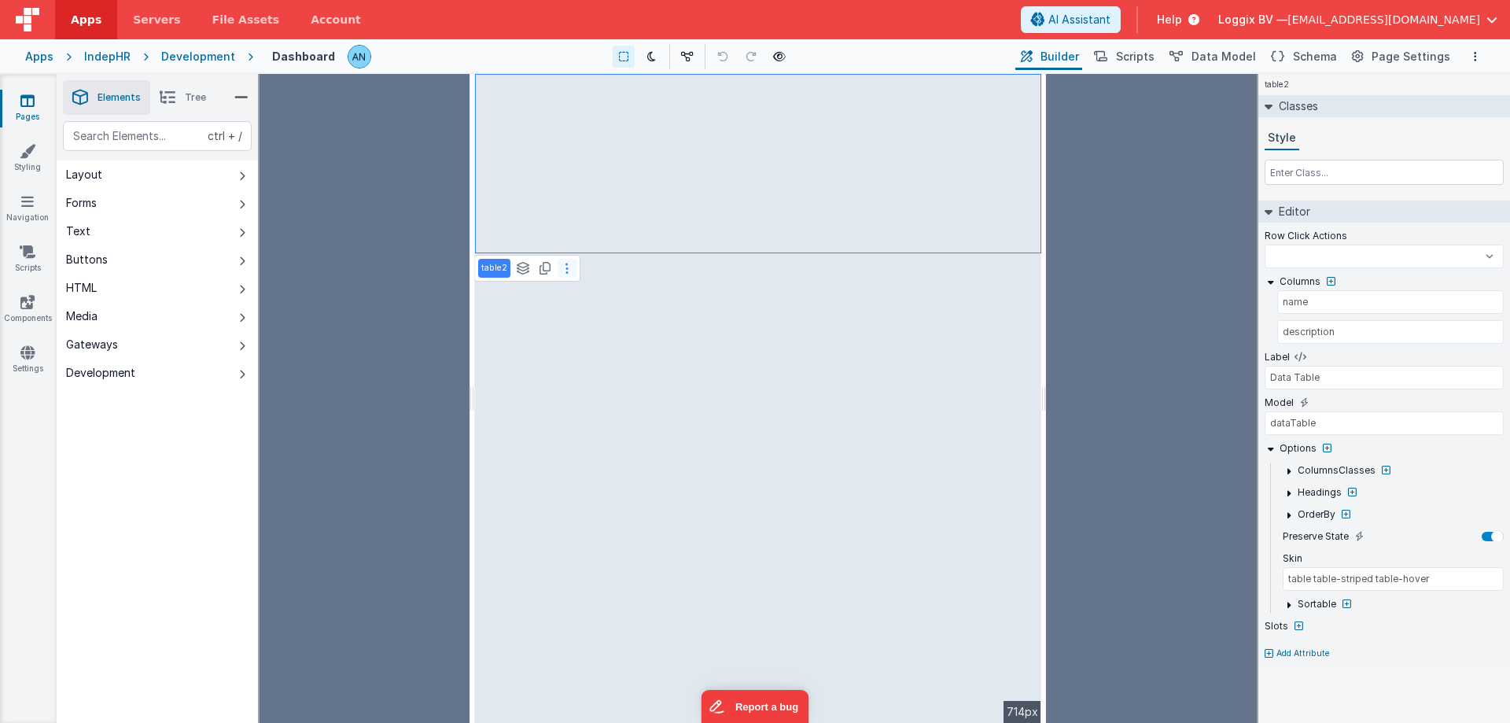
click at [560, 267] on button at bounding box center [566, 268] width 19 height 19
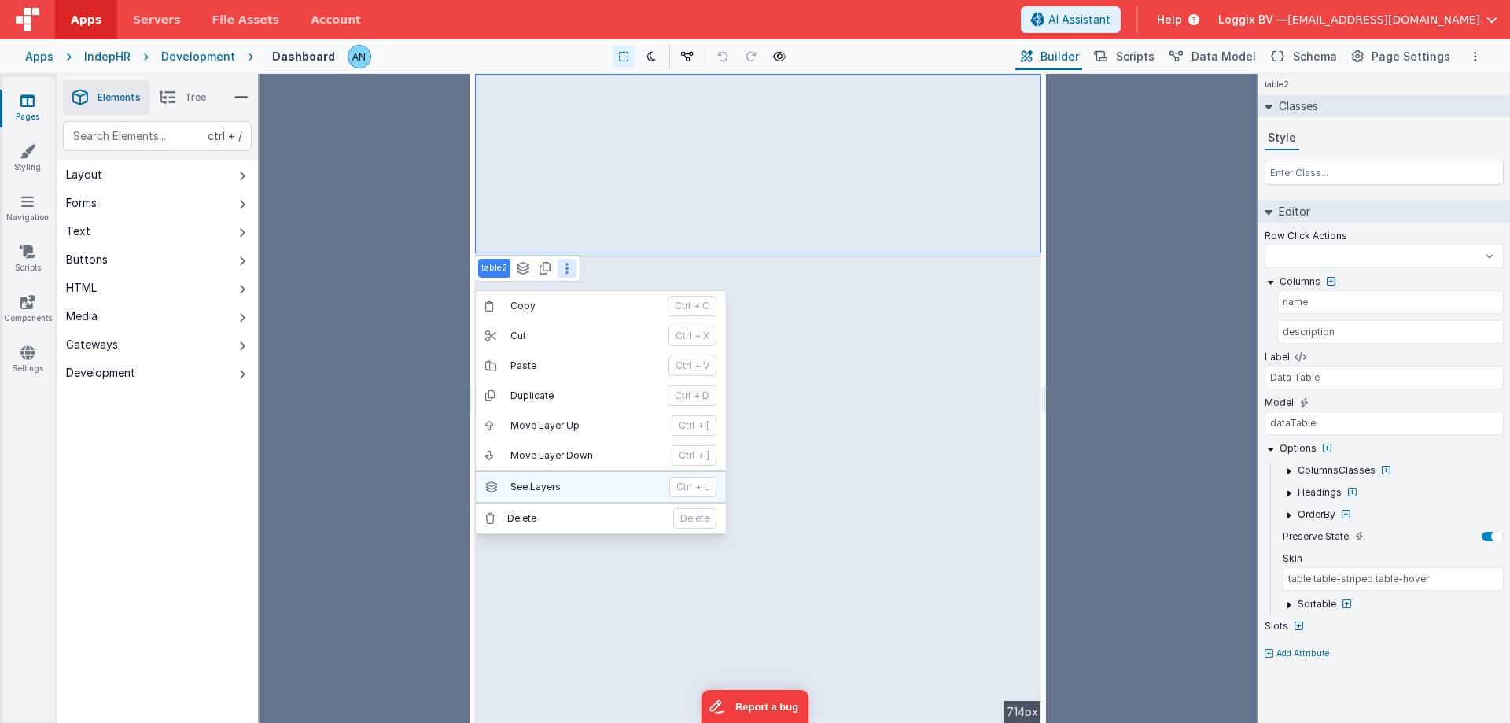
click at [627, 484] on p "See Layers" at bounding box center [584, 486] width 149 height 13
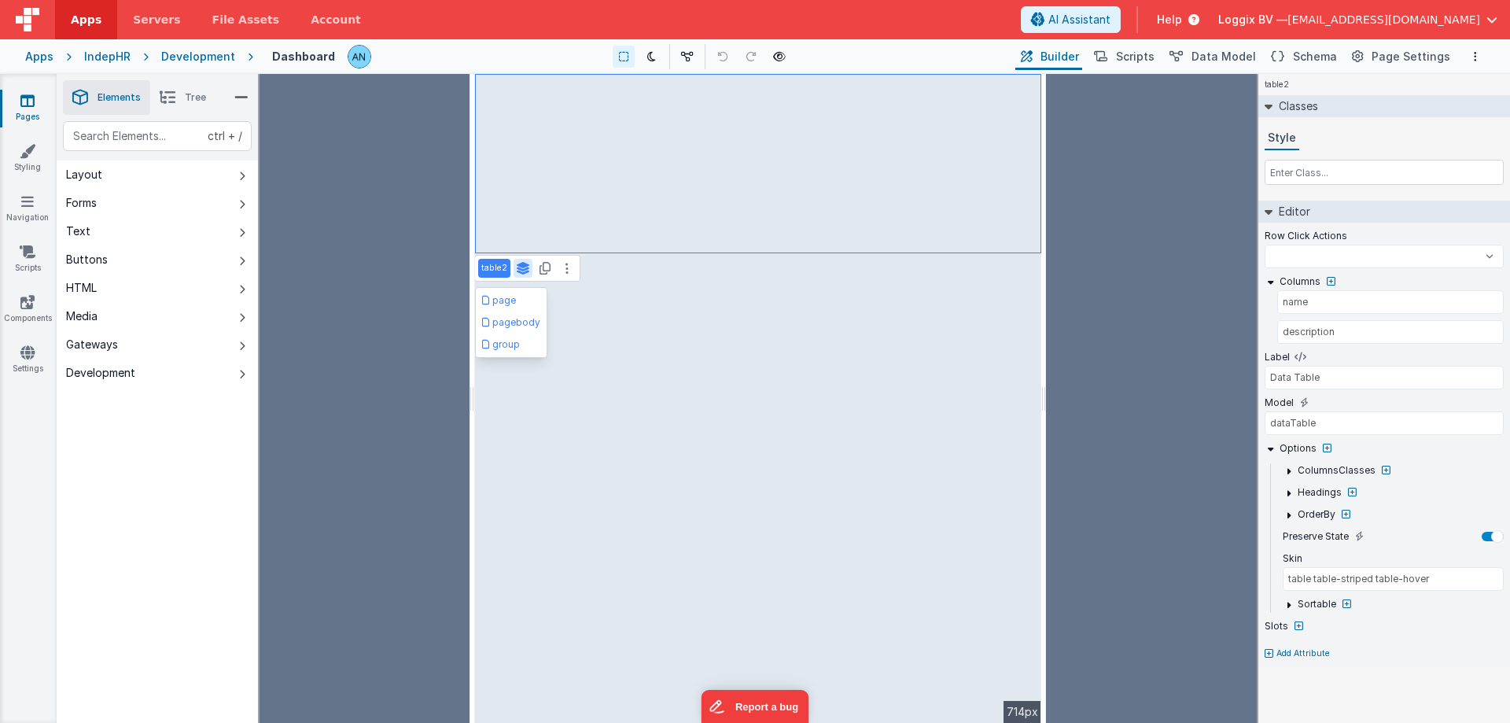
click at [524, 270] on icon at bounding box center [523, 268] width 14 height 13
click at [1124, 50] on button "Scripts" at bounding box center [1122, 56] width 69 height 27
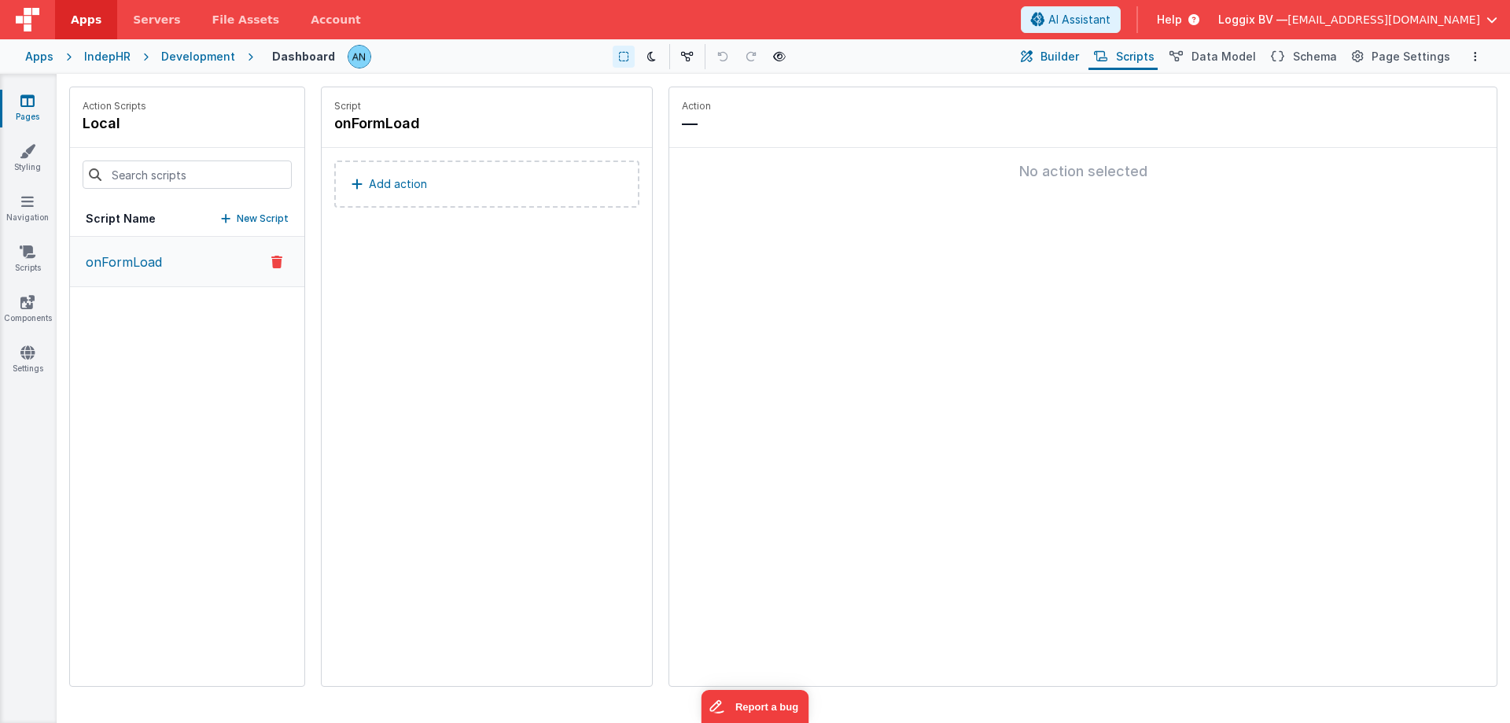
click at [1079, 53] on span "Builder" at bounding box center [1059, 57] width 39 height 16
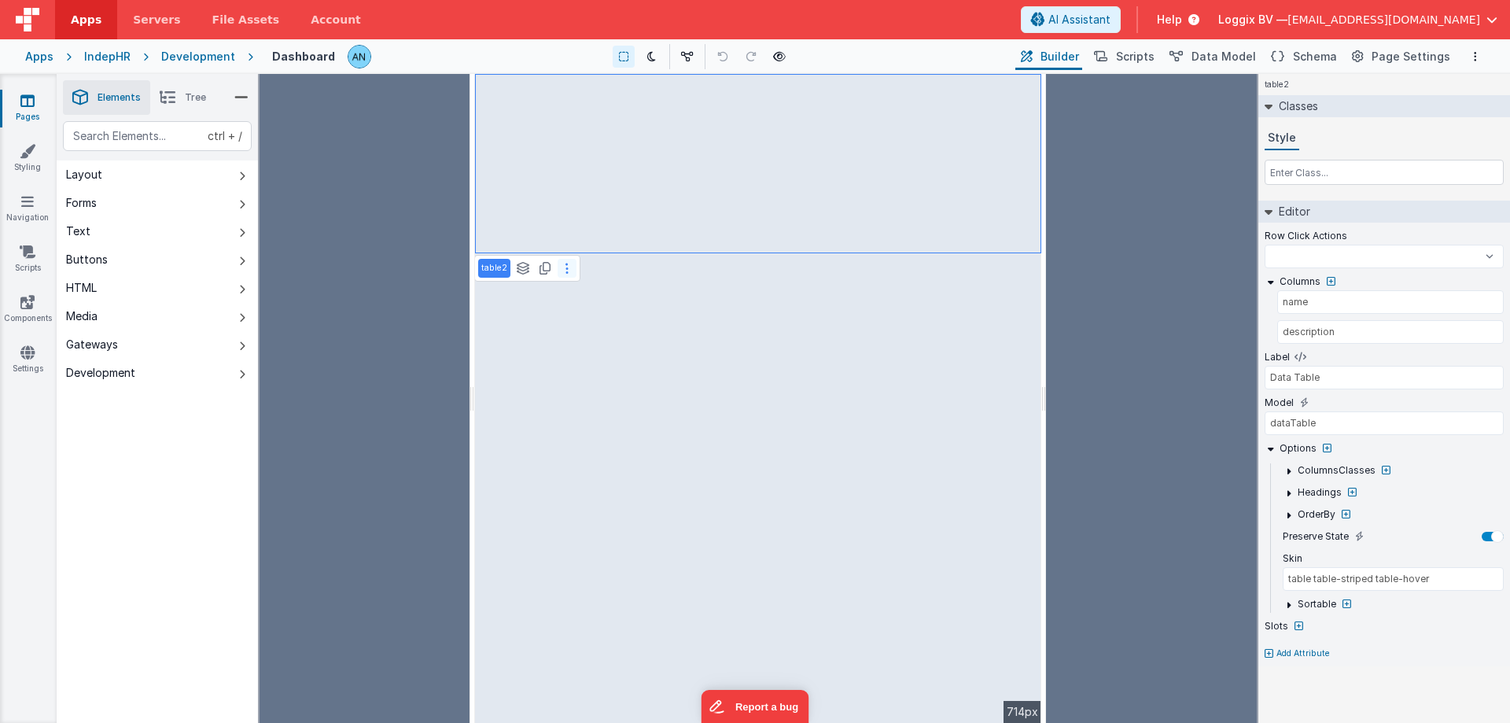
click at [565, 270] on icon at bounding box center [566, 268] width 3 height 13
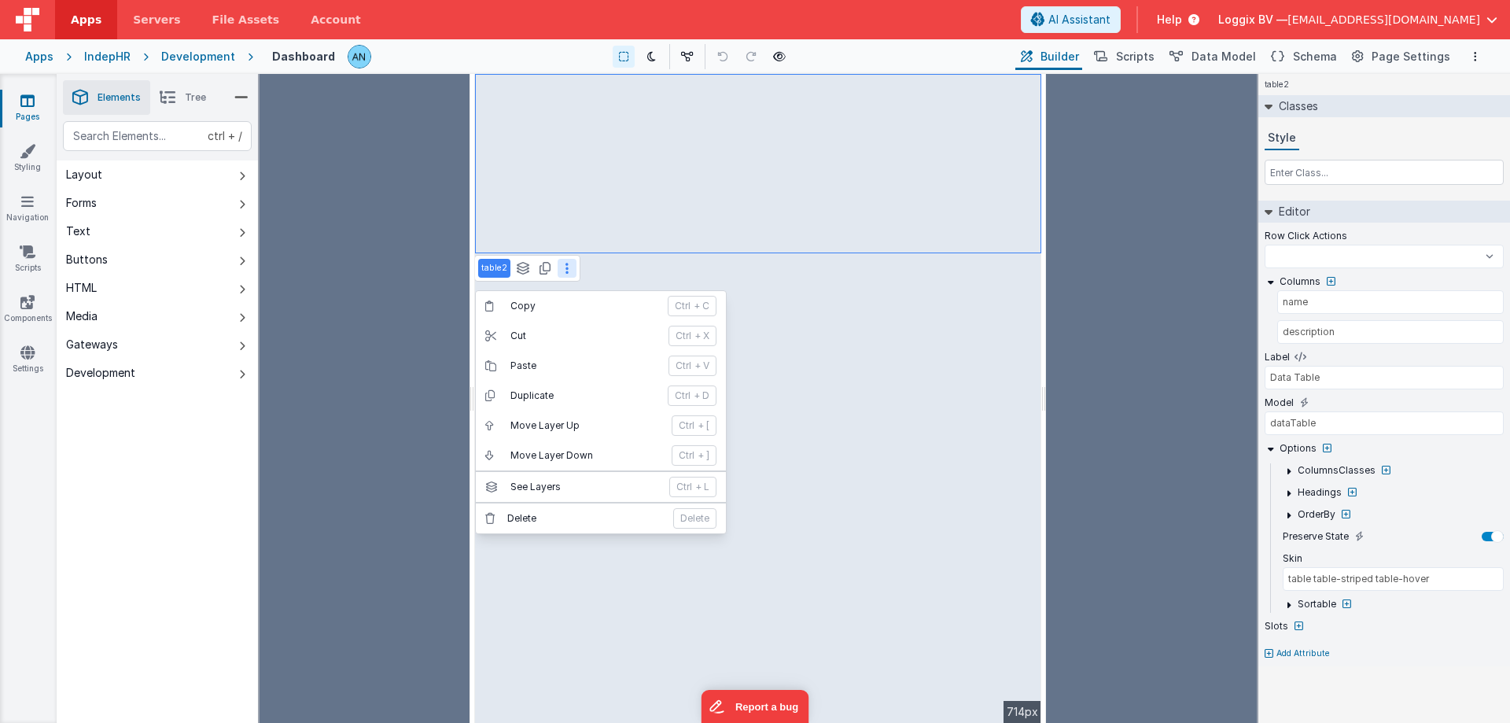
click at [568, 268] on button at bounding box center [566, 268] width 19 height 19
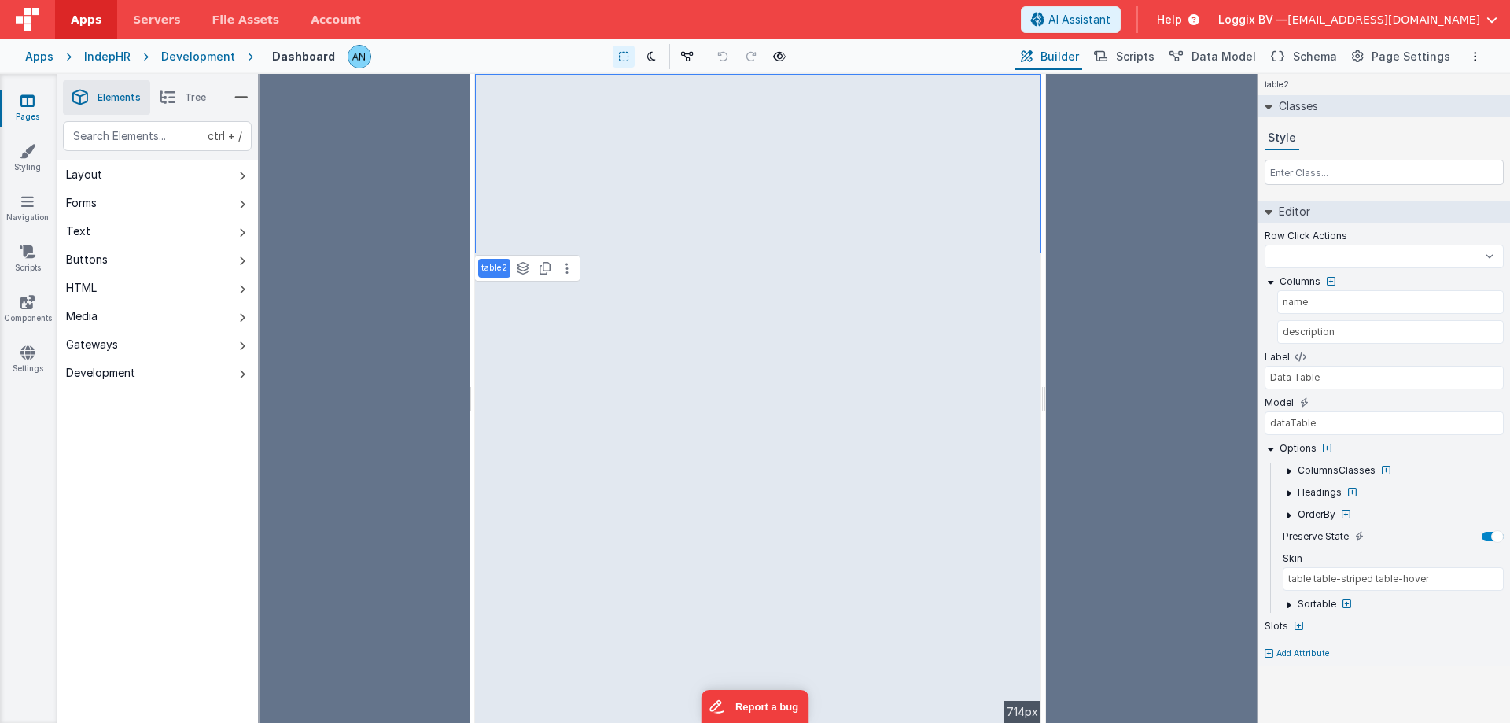
click at [1018, 712] on div "714px" at bounding box center [1022, 712] width 38 height 22
select select
click at [20, 97] on link "Pages" at bounding box center [27, 108] width 57 height 31
